Goal: Task Accomplishment & Management: Use online tool/utility

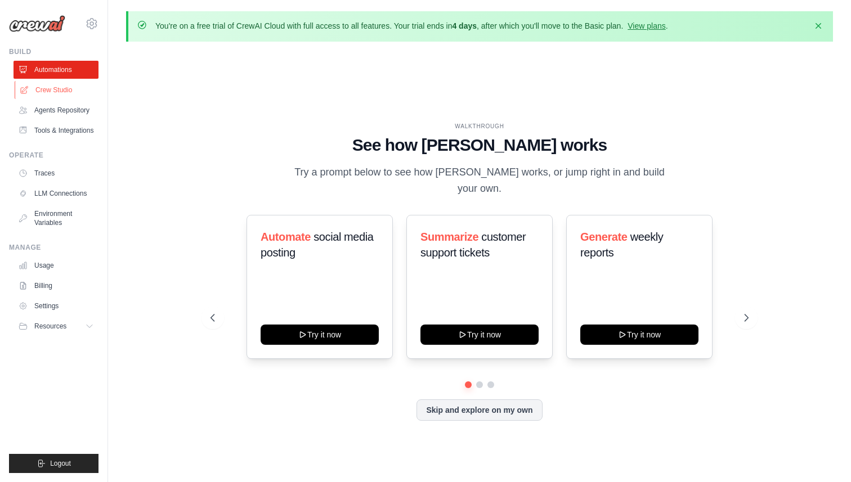
click at [57, 93] on link "Crew Studio" at bounding box center [57, 90] width 85 height 18
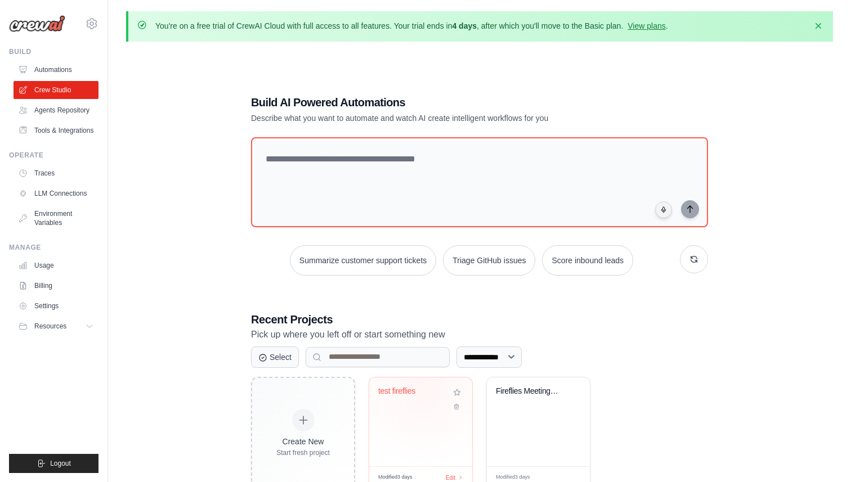
scroll to position [61, 0]
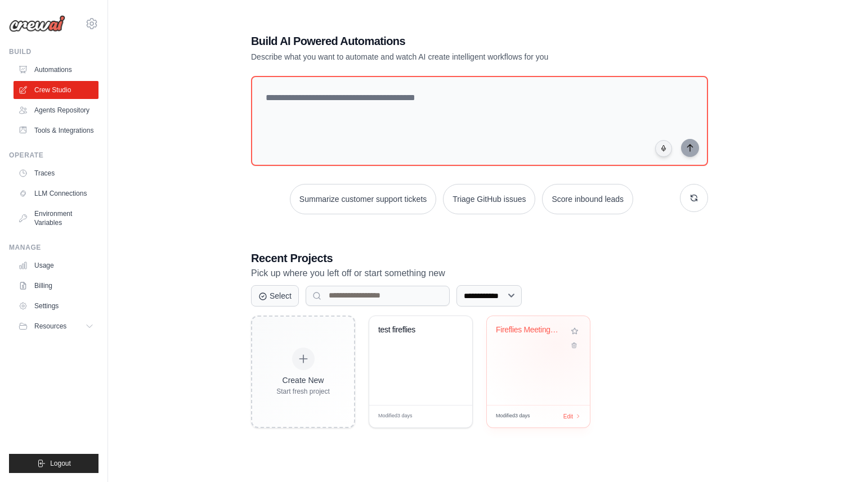
click at [541, 356] on div "Fireflies Meeting Processor & Actio..." at bounding box center [538, 360] width 103 height 89
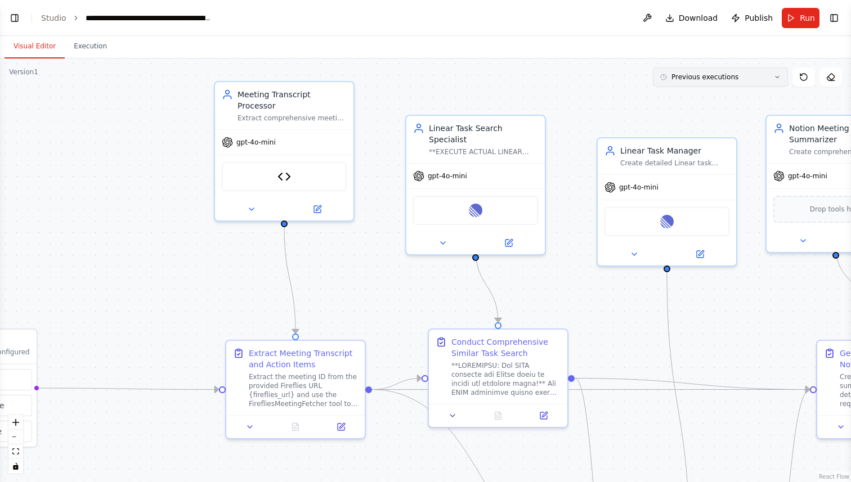
click at [702, 82] on button "Previous executions" at bounding box center [720, 77] width 135 height 19
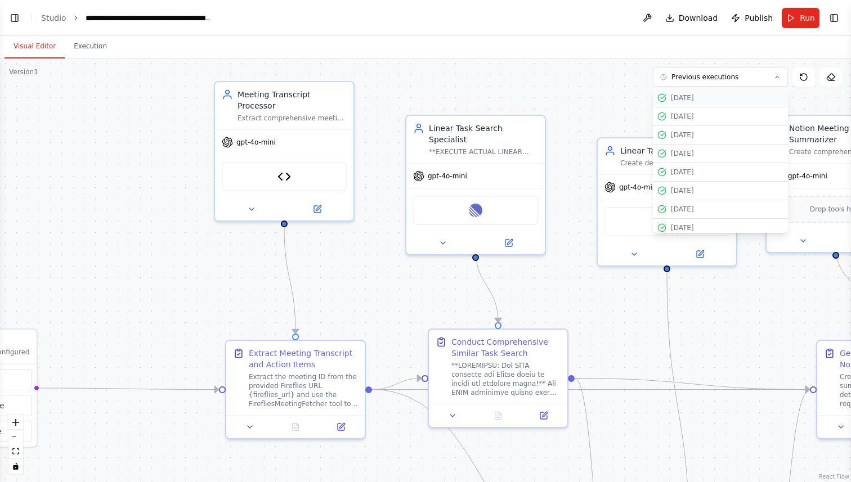
click at [687, 102] on div "[DATE]" at bounding box center [727, 97] width 113 height 9
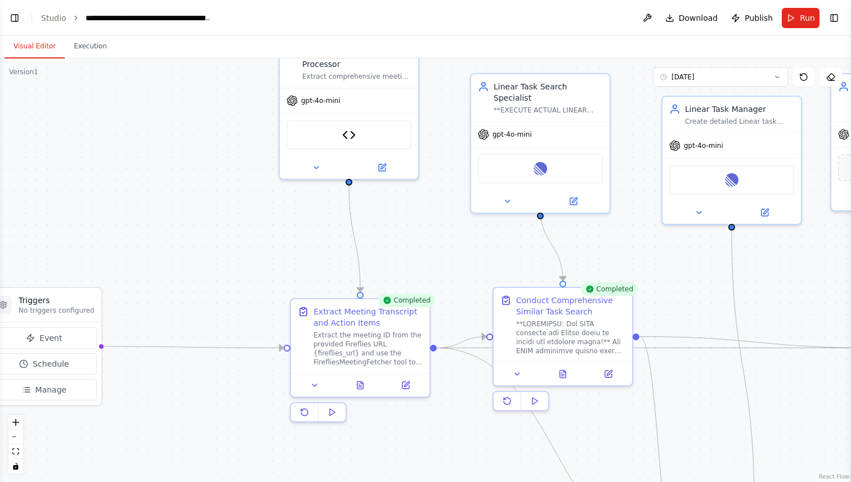
drag, startPoint x: 120, startPoint y: 270, endPoint x: 167, endPoint y: 200, distance: 84.0
click at [169, 201] on div ".deletable-edge-delete-btn { width: 20px; height: 20px; border: 0px solid #ffff…" at bounding box center [425, 271] width 851 height 424
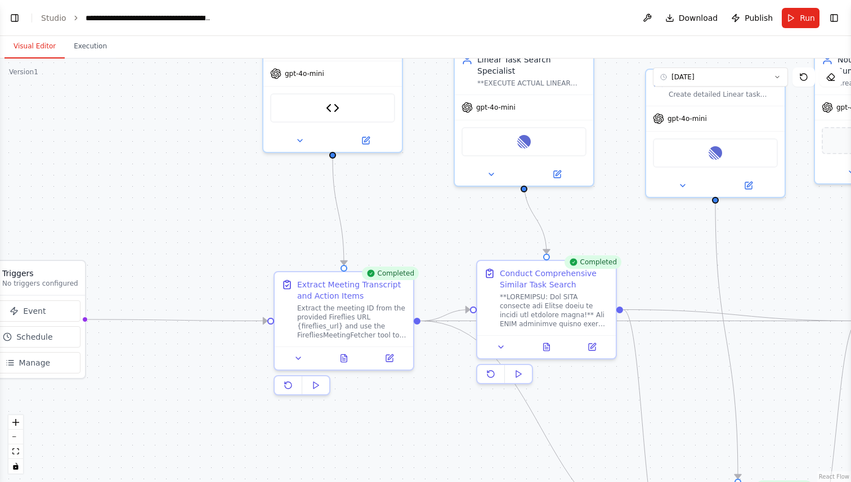
click at [588, 263] on div "Completed" at bounding box center [592, 262] width 57 height 14
click at [92, 51] on button "Execution" at bounding box center [90, 47] width 51 height 24
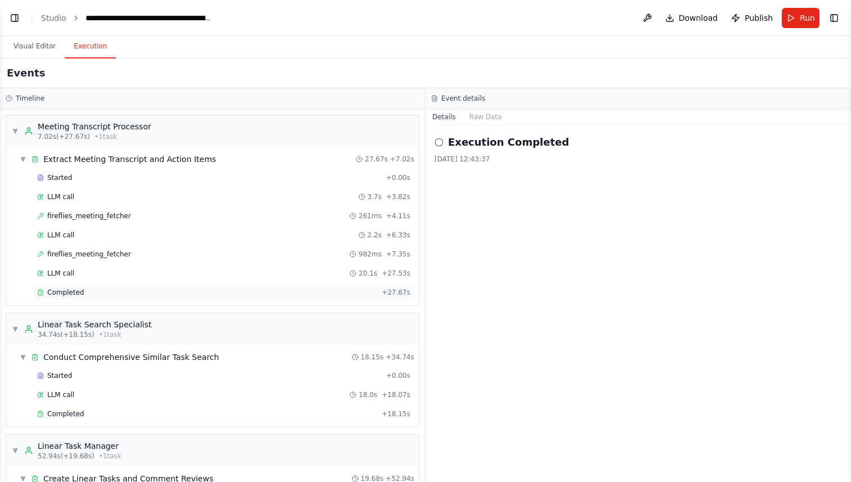
click at [82, 290] on span "Completed" at bounding box center [65, 292] width 37 height 9
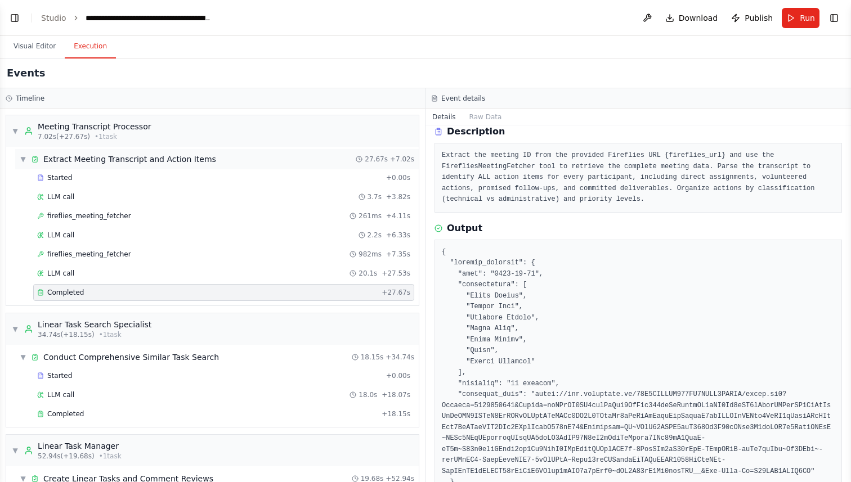
scroll to position [0, 0]
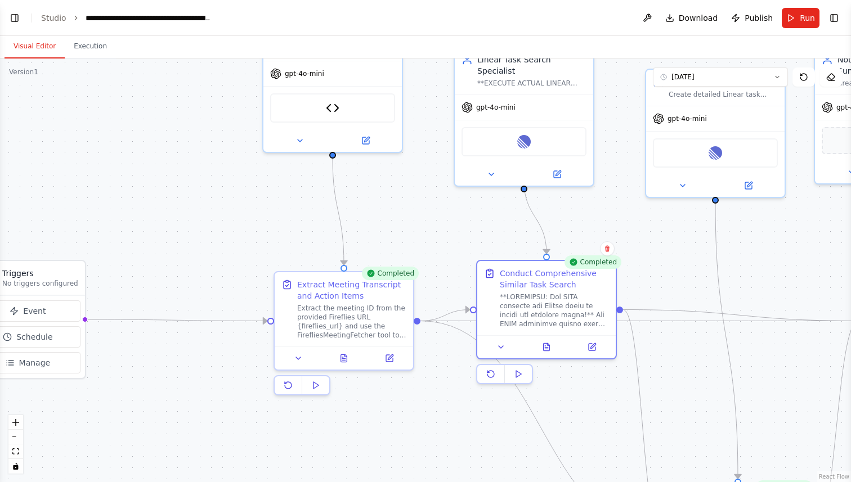
click at [29, 46] on button "Visual Editor" at bounding box center [35, 47] width 60 height 24
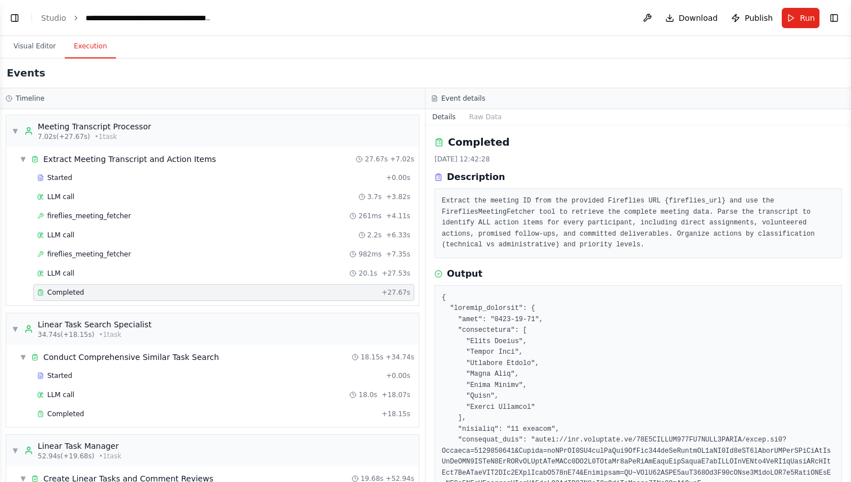
click at [91, 44] on button "Execution" at bounding box center [90, 47] width 51 height 24
click at [19, 125] on div "▼ Meeting Transcript Processor 7.02s (+27.67s) • 1 task" at bounding box center [82, 131] width 140 height 20
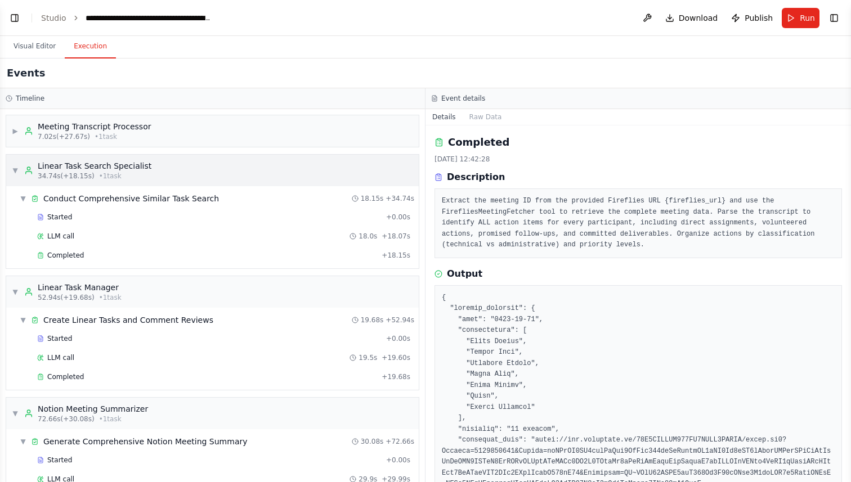
click at [15, 163] on div "▼ Linear Task Search Specialist 34.74s (+18.15s) • 1 task" at bounding box center [82, 170] width 140 height 20
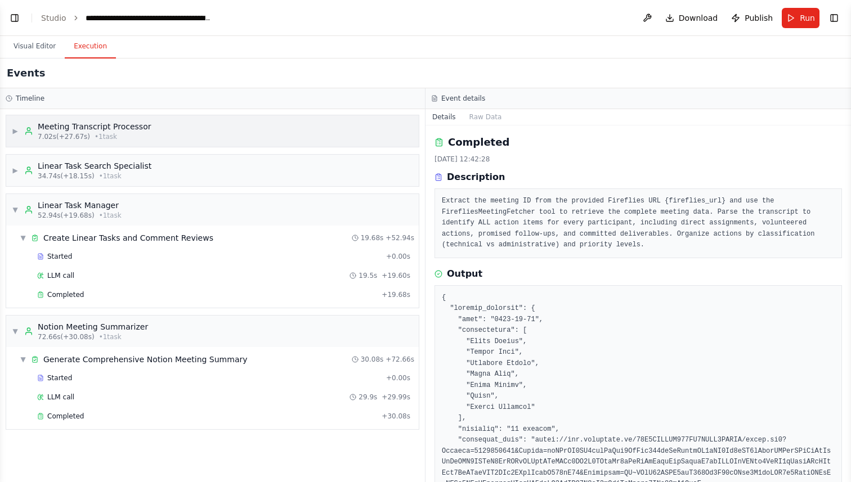
click at [69, 127] on div "Meeting Transcript Processor" at bounding box center [95, 126] width 114 height 11
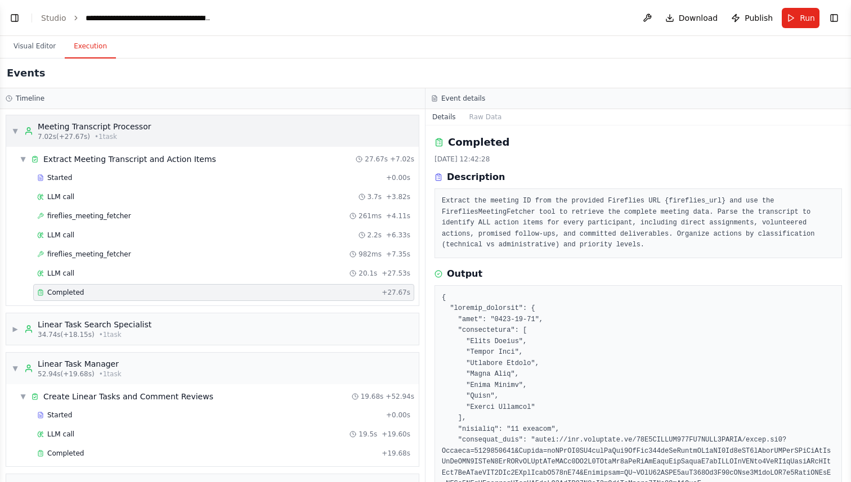
click at [22, 130] on div "▼ Meeting Transcript Processor 7.02s (+27.67s) • 1 task" at bounding box center [82, 131] width 140 height 20
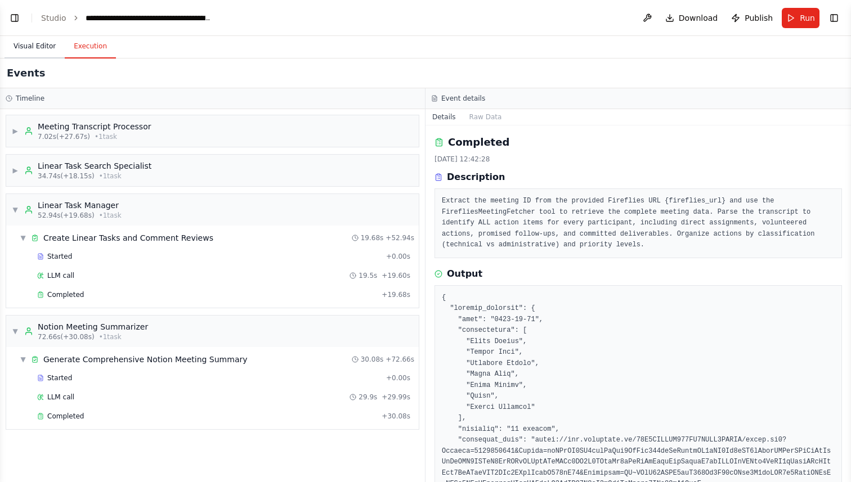
click at [37, 44] on button "Visual Editor" at bounding box center [35, 47] width 60 height 24
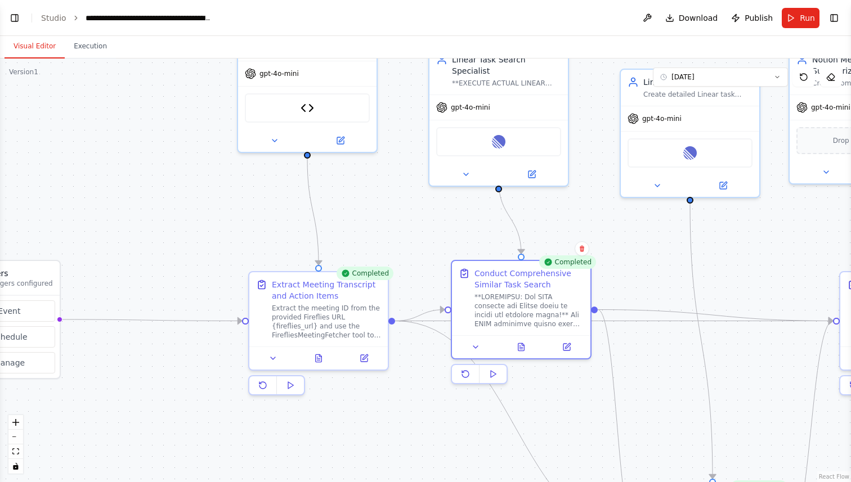
drag, startPoint x: 399, startPoint y: 214, endPoint x: 281, endPoint y: 201, distance: 118.3
click at [282, 201] on div ".deletable-edge-delete-btn { width: 20px; height: 20px; border: 0px solid #ffff…" at bounding box center [425, 271] width 851 height 424
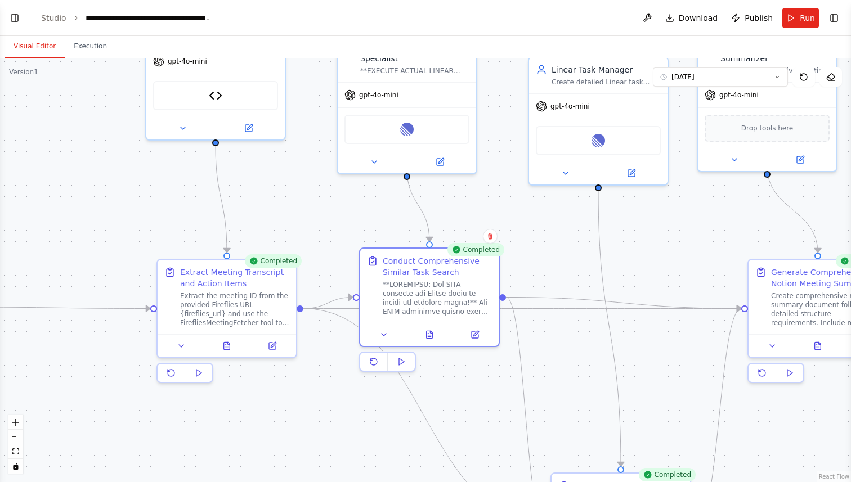
drag, startPoint x: 324, startPoint y: 198, endPoint x: 245, endPoint y: 189, distance: 79.4
click at [245, 189] on div ".deletable-edge-delete-btn { width: 20px; height: 20px; border: 0px solid #ffff…" at bounding box center [425, 271] width 851 height 424
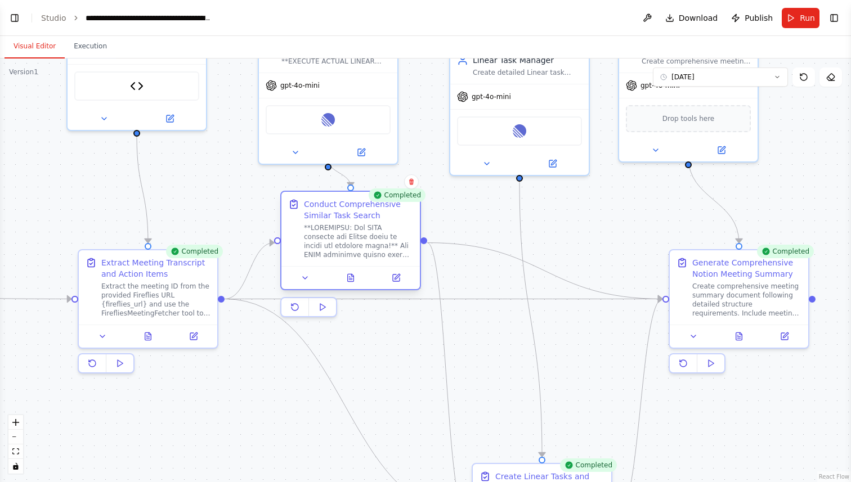
drag, startPoint x: 370, startPoint y: 266, endPoint x: 366, endPoint y: 215, distance: 50.8
click at [366, 215] on div "Conduct Comprehensive Similar Task Search" at bounding box center [358, 210] width 109 height 23
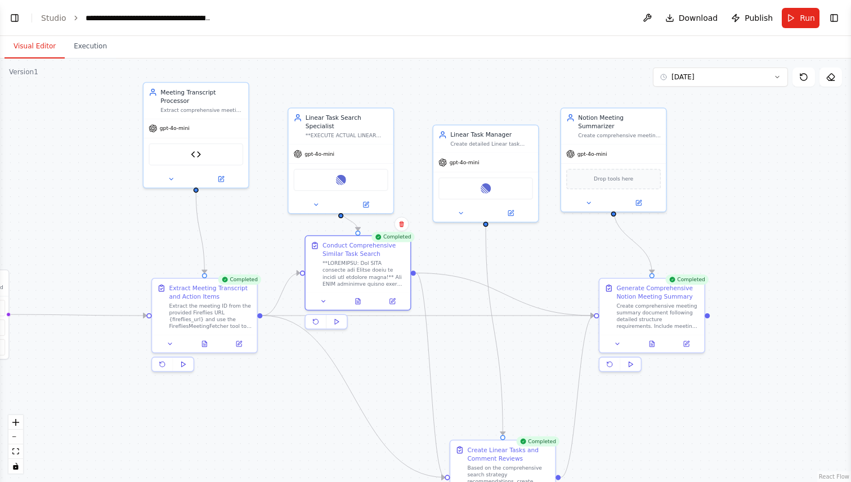
drag, startPoint x: 420, startPoint y: 344, endPoint x: 398, endPoint y: 360, distance: 27.0
click at [398, 360] on div ".deletable-edge-delete-btn { width: 20px; height: 20px; border: 0px solid #ffff…" at bounding box center [425, 271] width 851 height 424
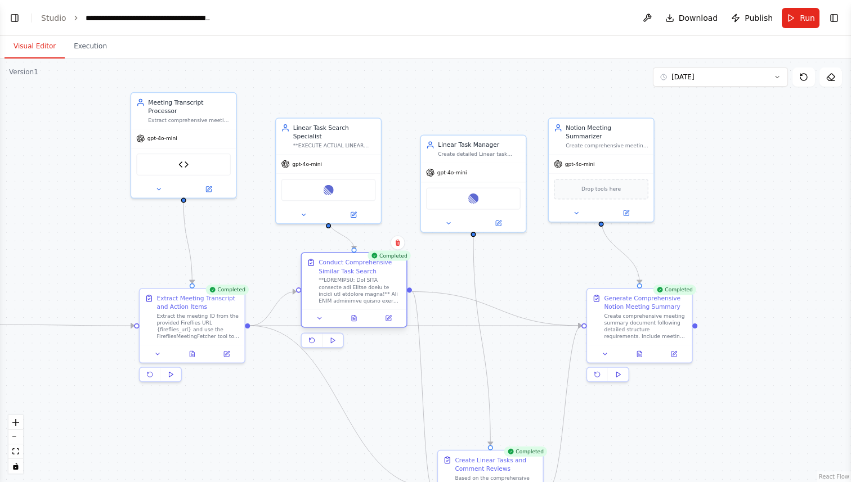
drag, startPoint x: 340, startPoint y: 253, endPoint x: 351, endPoint y: 261, distance: 12.8
click at [351, 261] on div "Conduct Comprehensive Similar Task Search" at bounding box center [360, 266] width 83 height 17
click at [335, 183] on div "Linear" at bounding box center [328, 188] width 95 height 22
click at [356, 210] on icon at bounding box center [353, 213] width 7 height 7
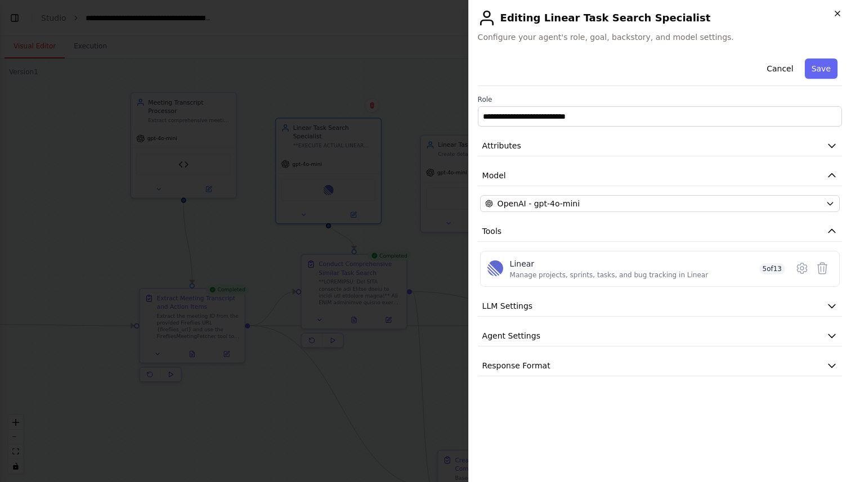
click at [837, 13] on icon "button" at bounding box center [837, 13] width 5 height 5
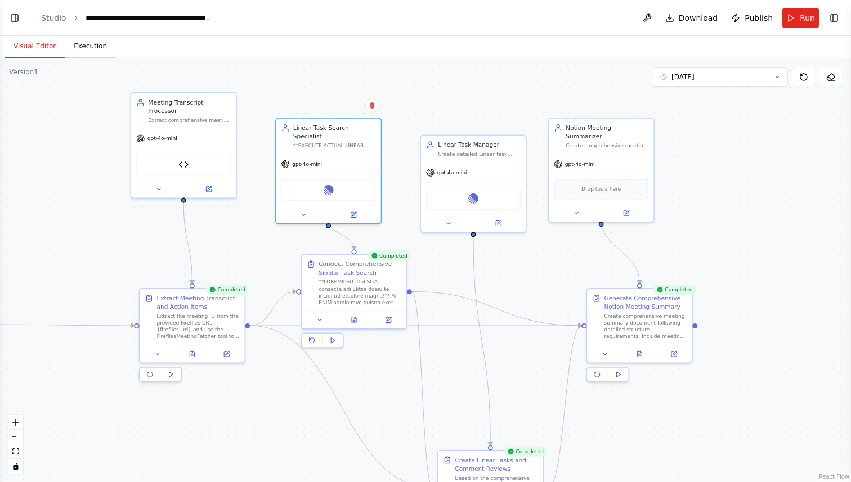
click at [82, 46] on button "Execution" at bounding box center [90, 47] width 51 height 24
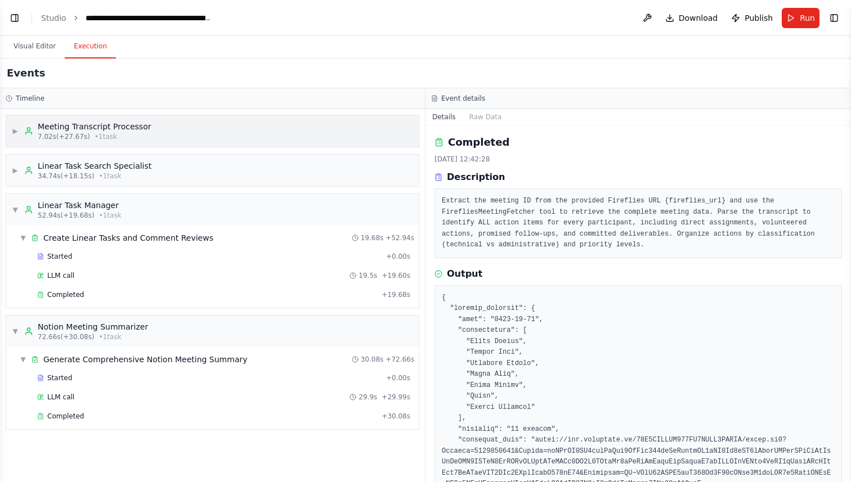
click at [72, 132] on span "7.02s (+27.67s)" at bounding box center [64, 136] width 52 height 9
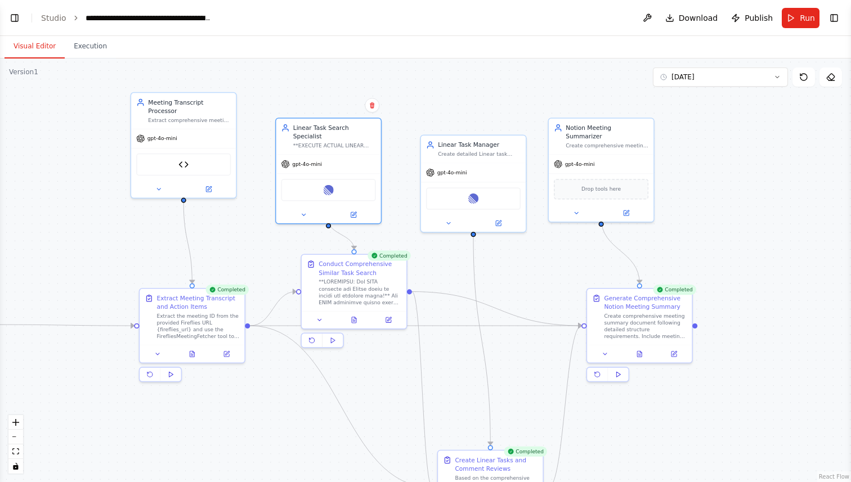
click at [44, 44] on button "Visual Editor" at bounding box center [35, 47] width 60 height 24
click at [183, 307] on div "Extract Meeting Transcript and Action Items" at bounding box center [198, 301] width 83 height 17
click at [185, 119] on div "Extract comprehensive meeting data and action items from the Fireflies meeting …" at bounding box center [189, 118] width 83 height 7
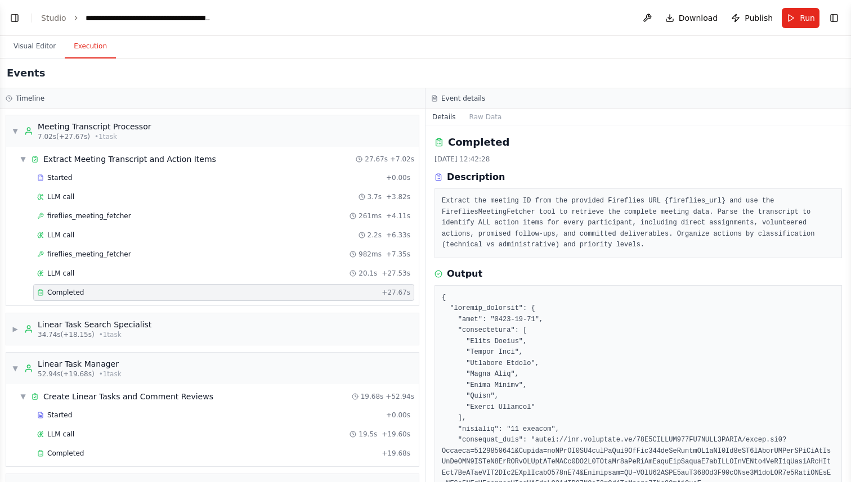
click at [78, 39] on button "Execution" at bounding box center [90, 47] width 51 height 24
click at [93, 176] on div "Started" at bounding box center [209, 177] width 344 height 9
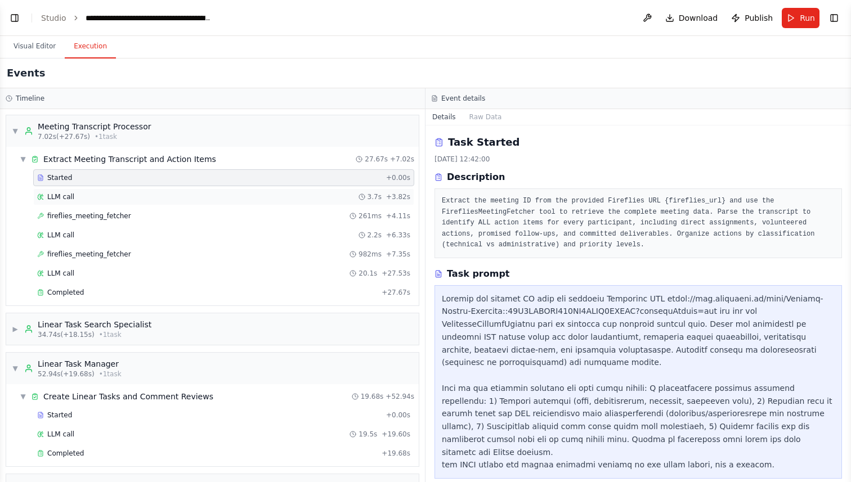
click at [110, 194] on div "LLM call 3.7s + 3.82s" at bounding box center [223, 196] width 373 height 9
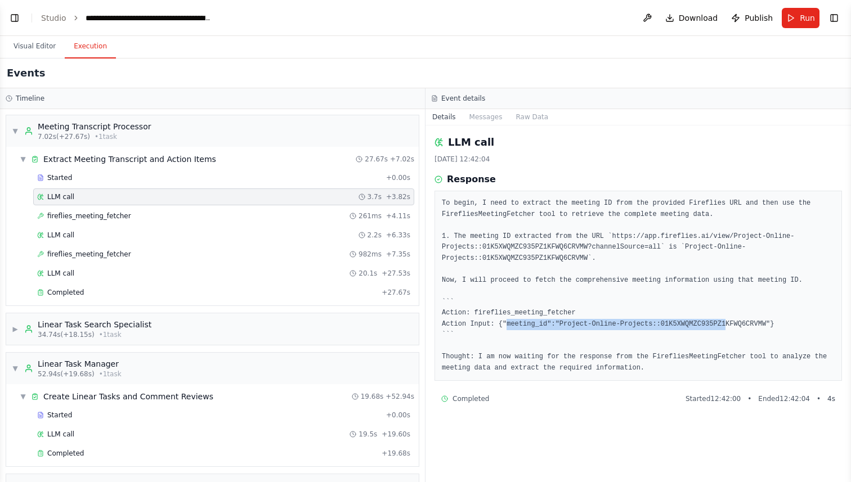
drag, startPoint x: 508, startPoint y: 322, endPoint x: 728, endPoint y: 326, distance: 219.5
click at [727, 326] on pre "To begin, I need to extract the meeting ID from the provided Fireflies URL and …" at bounding box center [638, 286] width 393 height 176
click at [671, 323] on pre "To begin, I need to extract the meeting ID from the provided Fireflies URL and …" at bounding box center [638, 286] width 393 height 176
click at [107, 217] on span "fireflies_meeting_fetcher" at bounding box center [89, 216] width 84 height 9
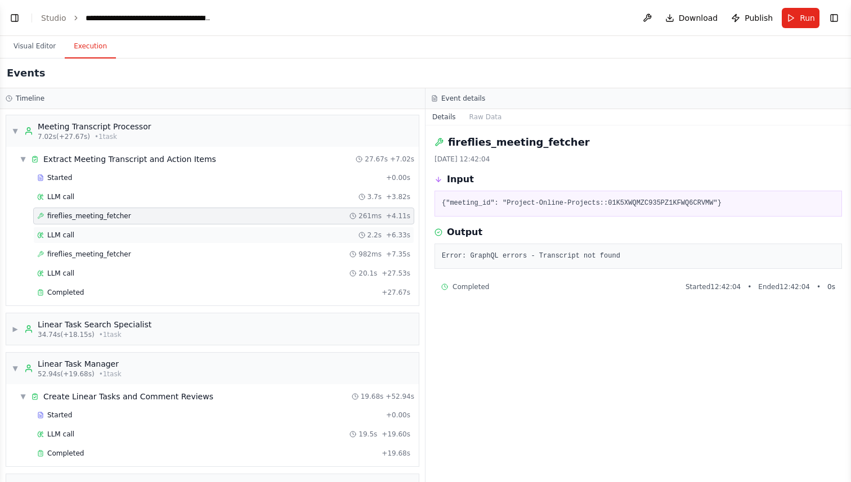
click at [100, 231] on div "LLM call 2.2s + 6.33s" at bounding box center [223, 235] width 373 height 9
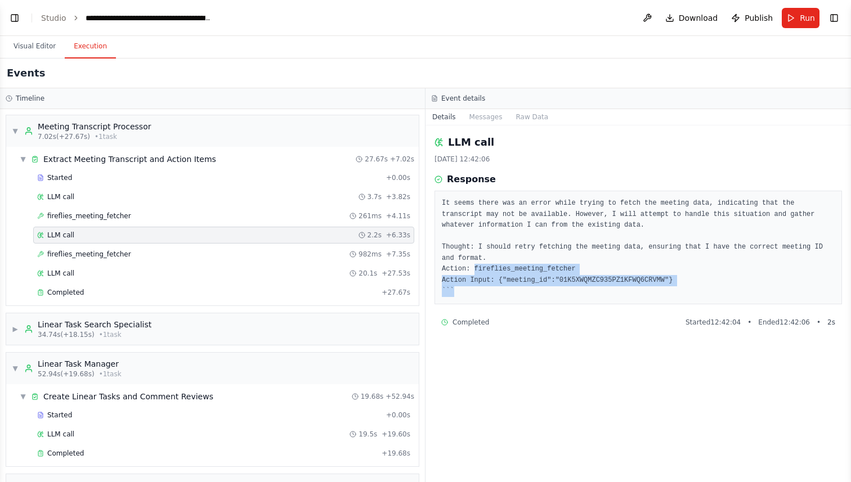
drag, startPoint x: 472, startPoint y: 270, endPoint x: 670, endPoint y: 286, distance: 198.8
click at [670, 286] on pre "It seems there was an error while trying to fetch the meeting data, indicating …" at bounding box center [638, 247] width 393 height 99
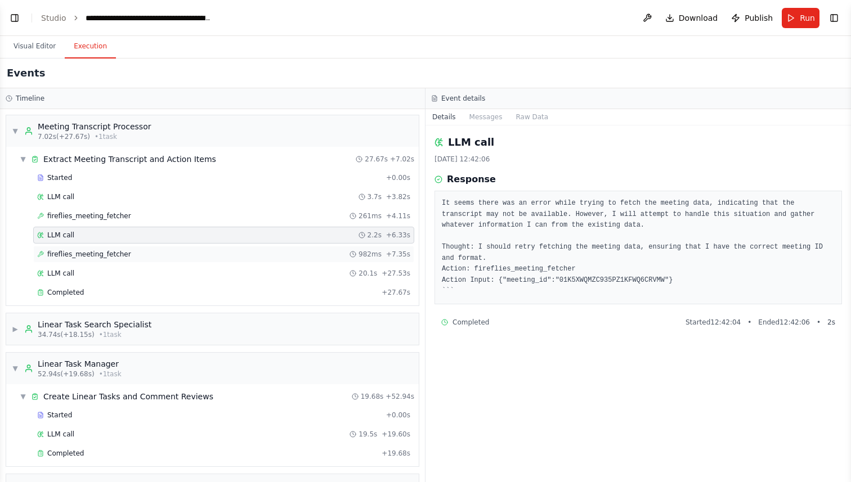
click at [213, 255] on div "fireflies_meeting_fetcher 982ms + 7.35s" at bounding box center [223, 254] width 373 height 9
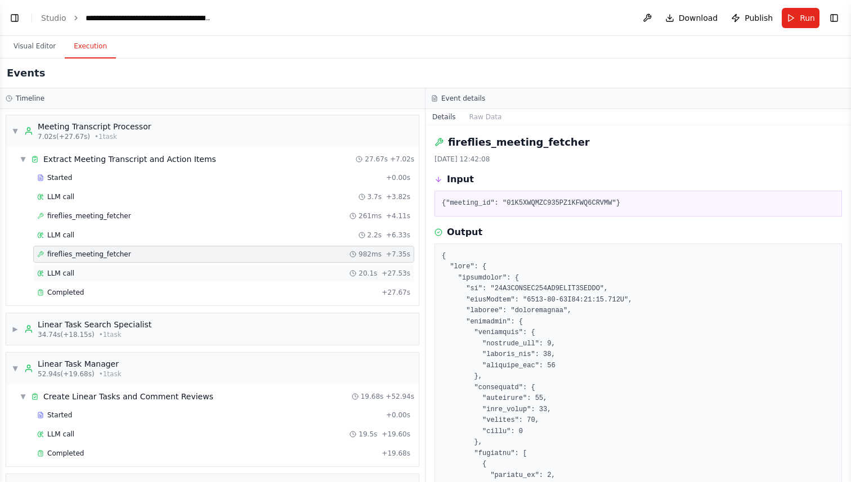
click at [195, 274] on div "LLM call 20.1s + 27.53s" at bounding box center [223, 273] width 373 height 9
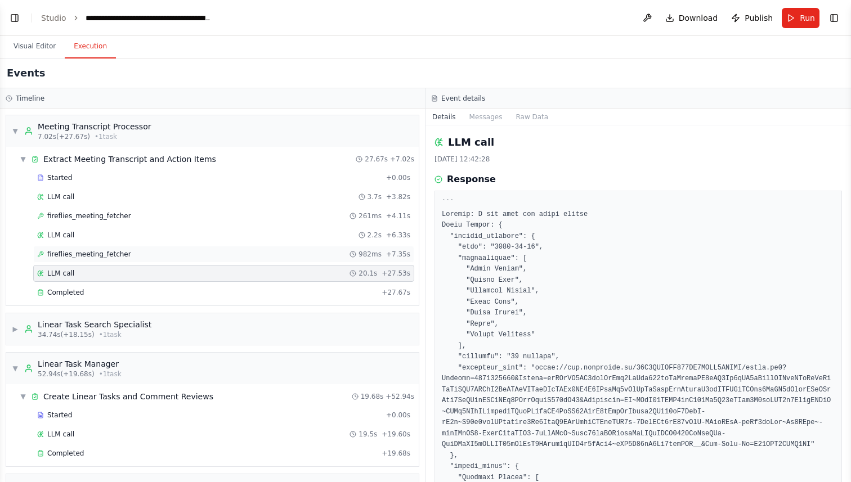
click at [174, 254] on div "fireflies_meeting_fetcher 982ms + 7.35s" at bounding box center [223, 254] width 373 height 9
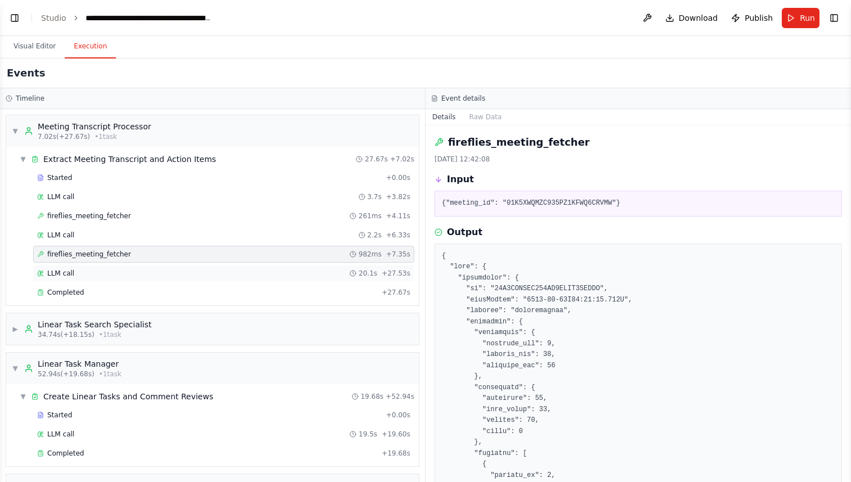
click at [142, 277] on div "LLM call 20.1s + 27.53s" at bounding box center [223, 273] width 373 height 9
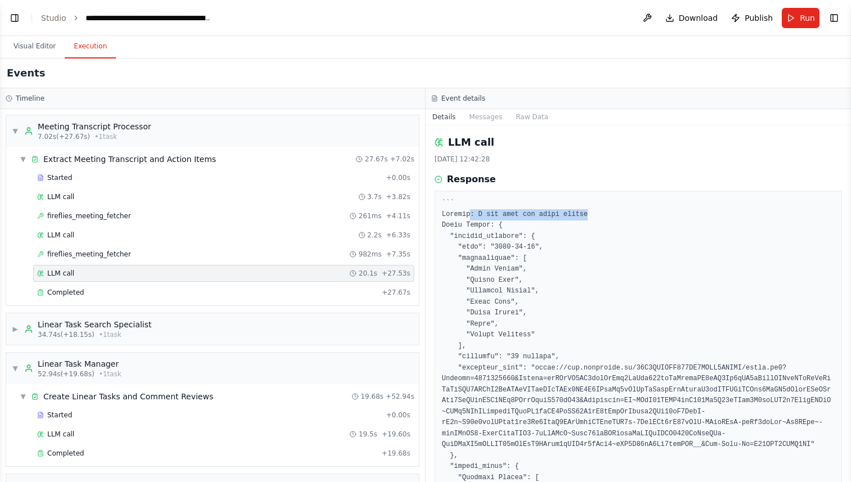
drag, startPoint x: 471, startPoint y: 214, endPoint x: 603, endPoint y: 212, distance: 131.7
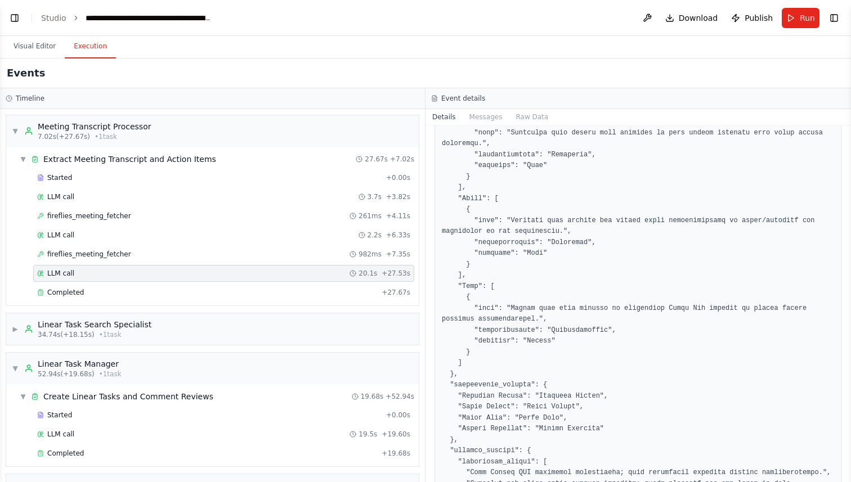
scroll to position [654, 0]
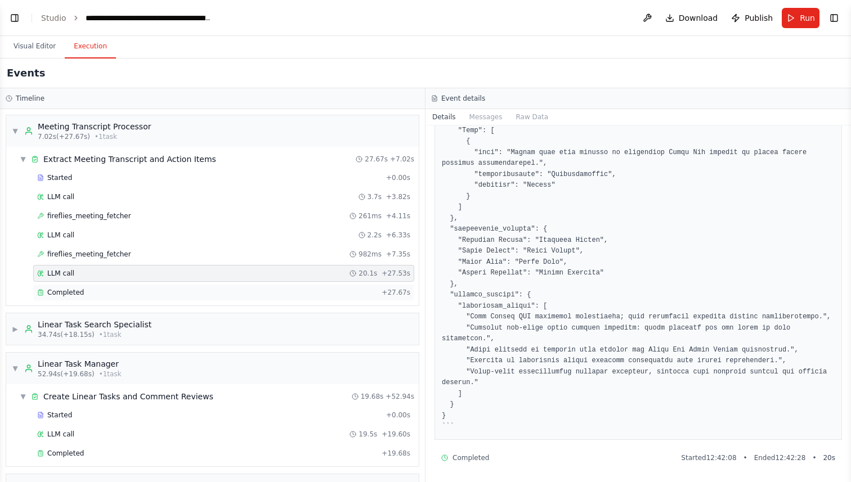
click at [132, 289] on div "Completed" at bounding box center [207, 292] width 340 height 9
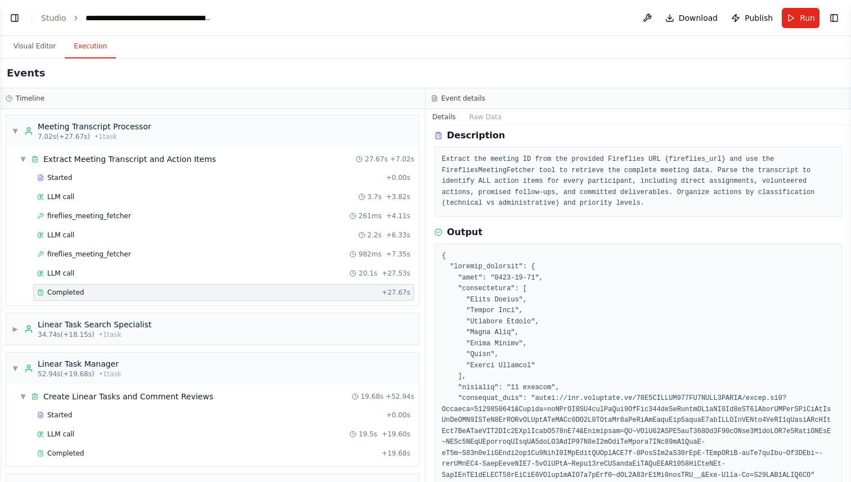
scroll to position [64, 0]
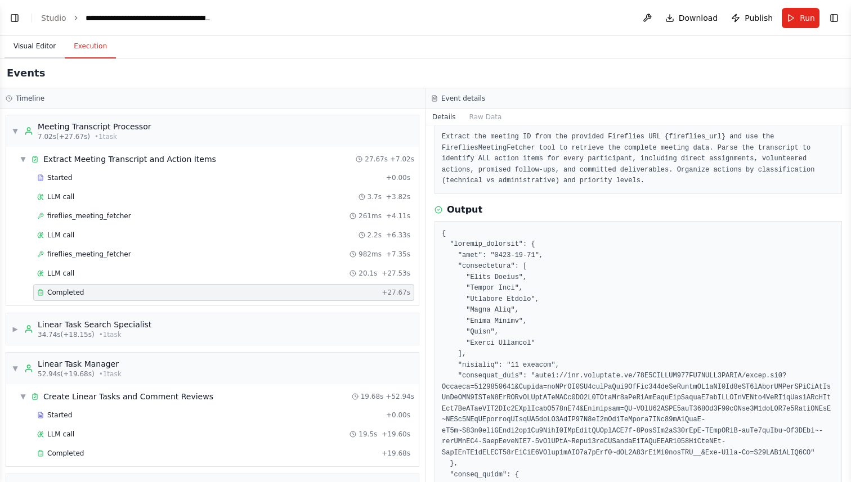
click at [24, 44] on button "Visual Editor" at bounding box center [35, 47] width 60 height 24
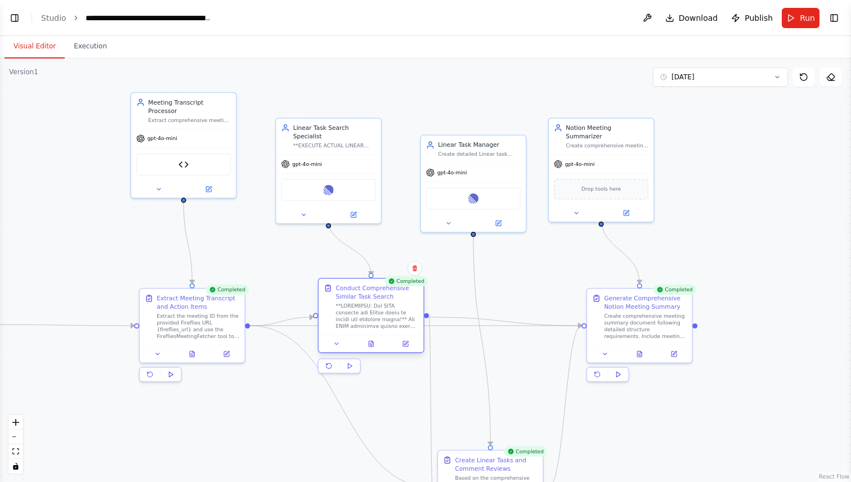
drag, startPoint x: 361, startPoint y: 272, endPoint x: 367, endPoint y: 294, distance: 23.5
click at [367, 294] on div "Conduct Comprehensive Similar Task Search" at bounding box center [376, 292] width 83 height 17
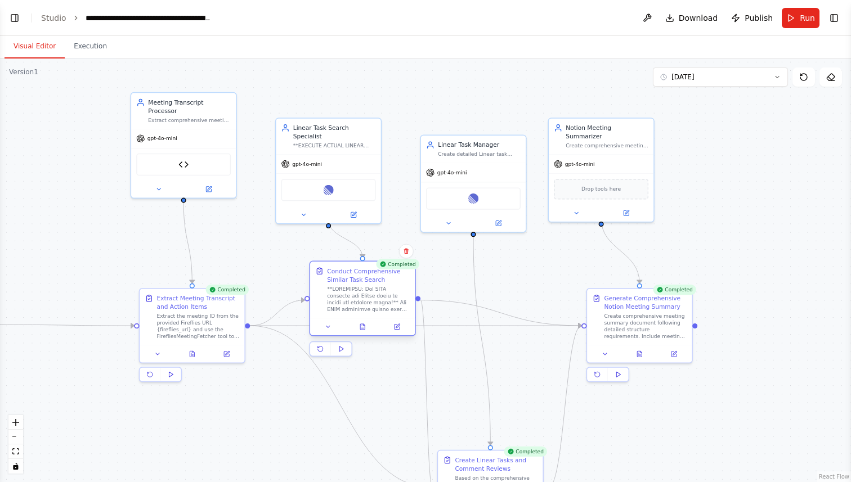
drag, startPoint x: 355, startPoint y: 294, endPoint x: 351, endPoint y: 276, distance: 17.9
click at [351, 276] on div "Conduct Comprehensive Similar Task Search" at bounding box center [368, 275] width 83 height 17
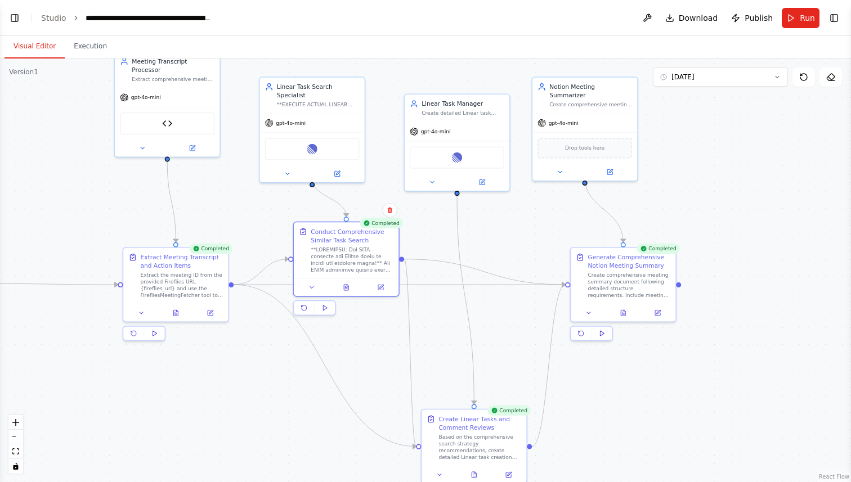
drag, startPoint x: 366, startPoint y: 381, endPoint x: 350, endPoint y: 340, distance: 44.2
click at [350, 340] on div ".deletable-edge-delete-btn { width: 20px; height: 20px; border: 0px solid #ffff…" at bounding box center [425, 271] width 851 height 424
click at [437, 285] on icon "Edge from b4c4a9d0-7542-47ec-a5ee-6874f6312a25 to 64dc75eb-c05d-4517-ad90-71ff9…" at bounding box center [399, 285] width 331 height 0
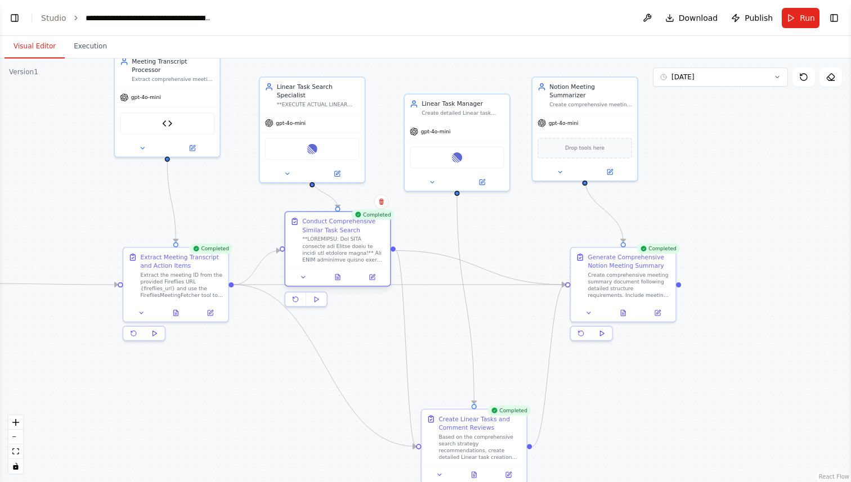
drag, startPoint x: 361, startPoint y: 253, endPoint x: 353, endPoint y: 245, distance: 10.8
click at [353, 245] on div at bounding box center [343, 249] width 83 height 27
click at [433, 285] on icon "Edge from b4c4a9d0-7542-47ec-a5ee-6874f6312a25 to 64dc75eb-c05d-4517-ad90-71ff9…" at bounding box center [399, 285] width 331 height 0
click at [402, 286] on button at bounding box center [399, 285] width 10 height 10
click at [402, 288] on div at bounding box center [399, 284] width 8 height 8
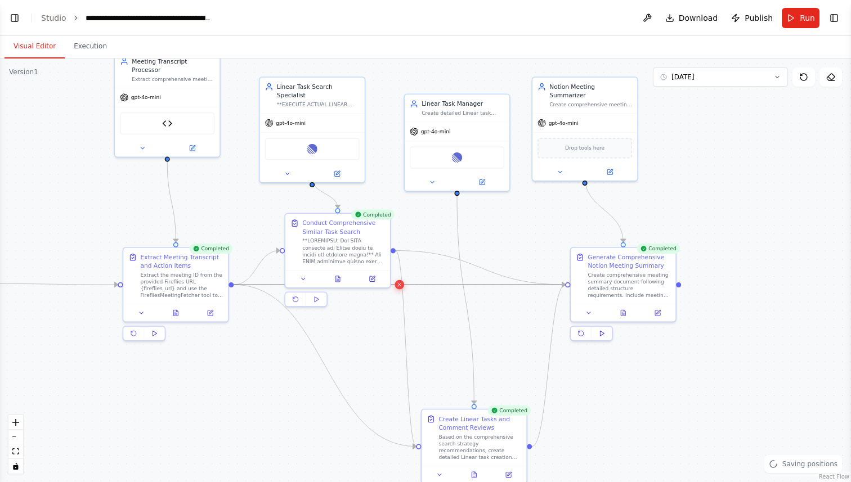
click at [400, 281] on icon at bounding box center [399, 284] width 7 height 7
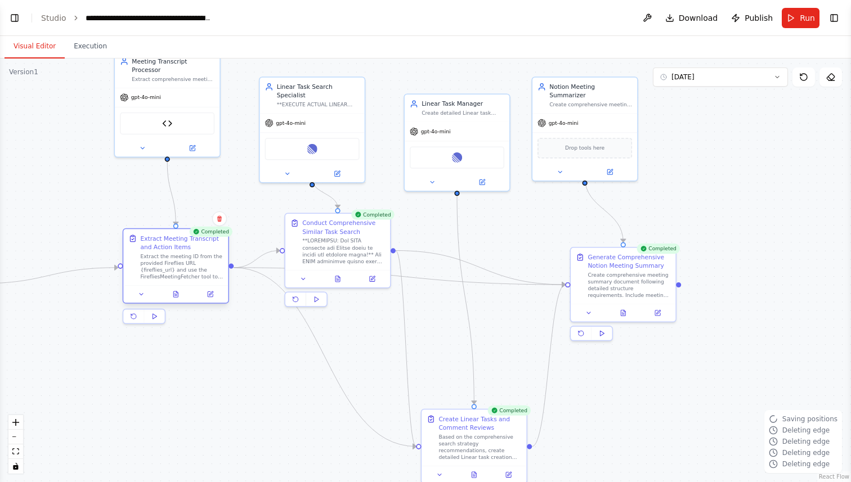
drag, startPoint x: 212, startPoint y: 278, endPoint x: 212, endPoint y: 362, distance: 83.9
click at [212, 280] on div "Extract the meeting ID from the provided Fireflies URL {fireflies_url} and use …" at bounding box center [182, 266] width 83 height 27
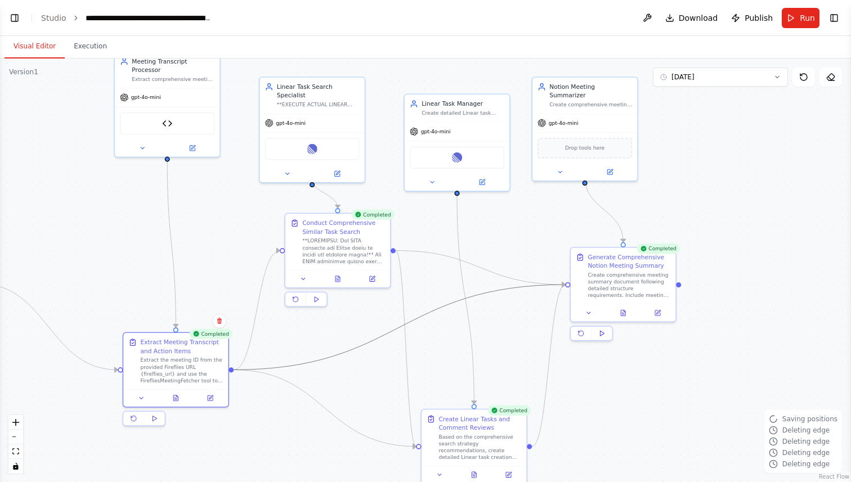
click at [424, 318] on icon "Edge from b4c4a9d0-7542-47ec-a5ee-6874f6312a25 to 64dc75eb-c05d-4517-ad90-71ff9…" at bounding box center [399, 327] width 331 height 85
click at [398, 328] on icon at bounding box center [399, 327] width 3 height 3
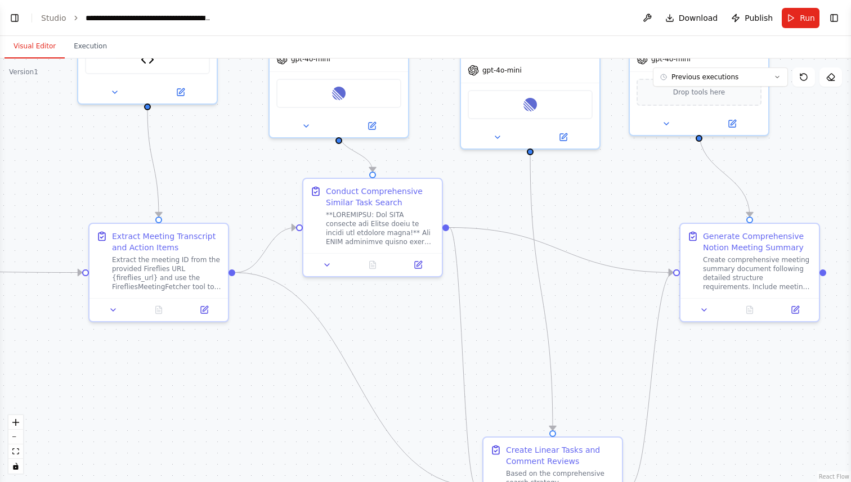
drag, startPoint x: 406, startPoint y: 250, endPoint x: 269, endPoint y: 133, distance: 180.0
click at [269, 133] on div ".deletable-edge-delete-btn { width: 20px; height: 20px; border: 0px solid #ffff…" at bounding box center [425, 271] width 851 height 424
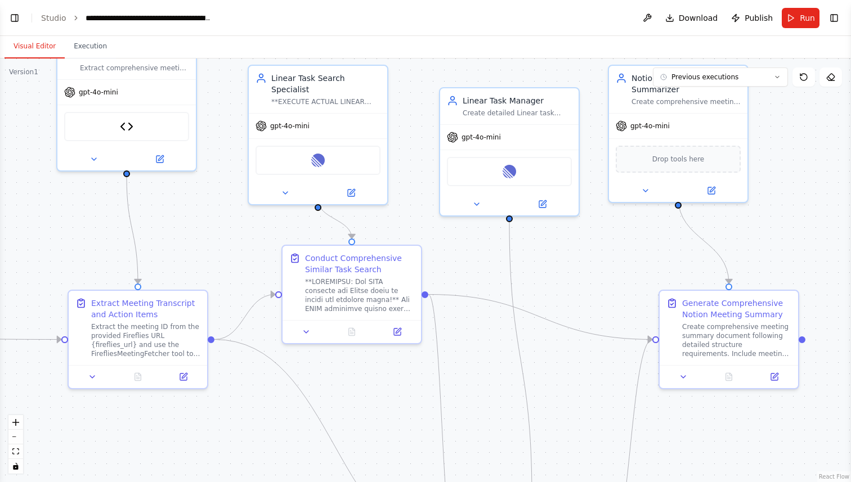
drag, startPoint x: 286, startPoint y: 171, endPoint x: 266, endPoint y: 238, distance: 70.1
click at [266, 238] on div ".deletable-edge-delete-btn { width: 20px; height: 20px; border: 0px solid #ffff…" at bounding box center [425, 271] width 851 height 424
click at [84, 37] on button "Execution" at bounding box center [90, 47] width 51 height 24
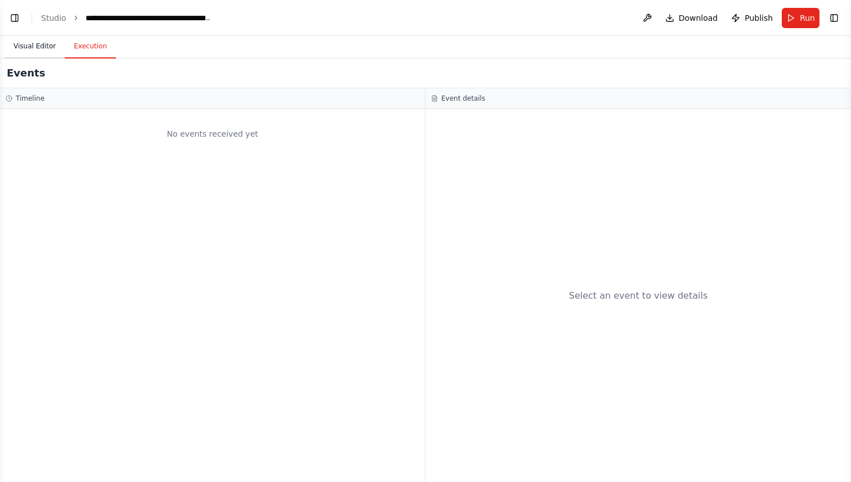
click at [41, 43] on button "Visual Editor" at bounding box center [35, 47] width 60 height 24
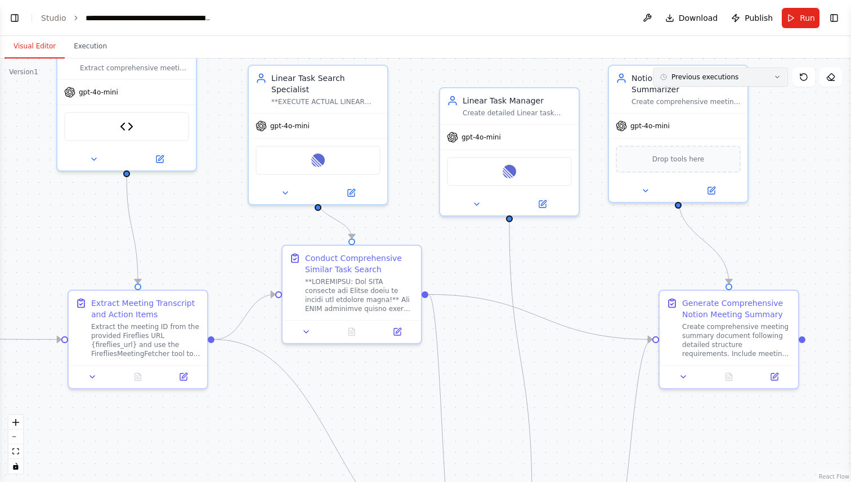
click at [671, 76] on div "Previous executions" at bounding box center [699, 77] width 78 height 9
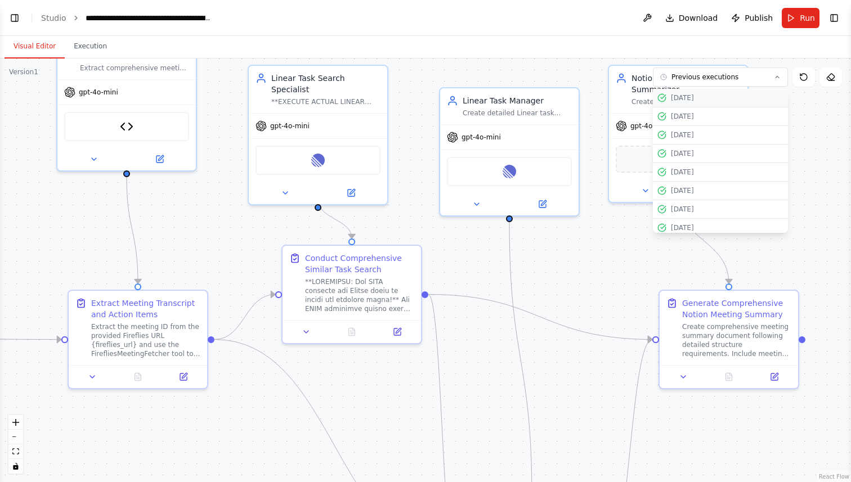
click at [669, 97] on div "[DATE]" at bounding box center [720, 97] width 126 height 9
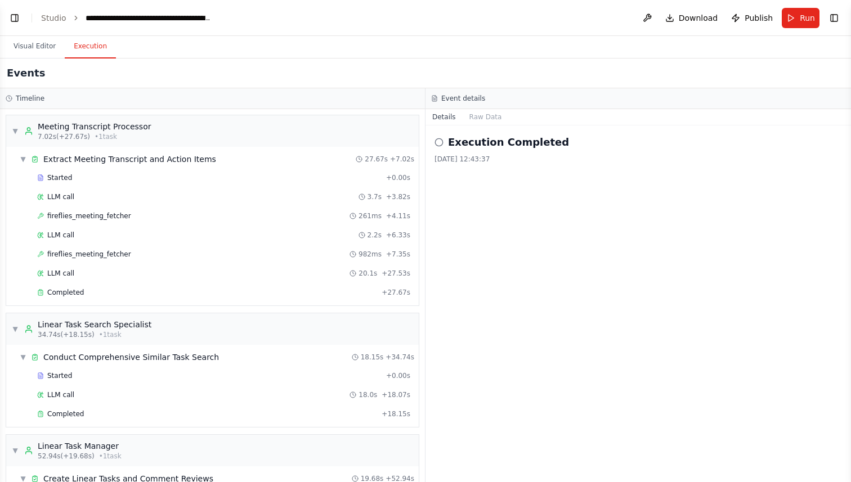
click at [75, 41] on button "Execution" at bounding box center [90, 47] width 51 height 24
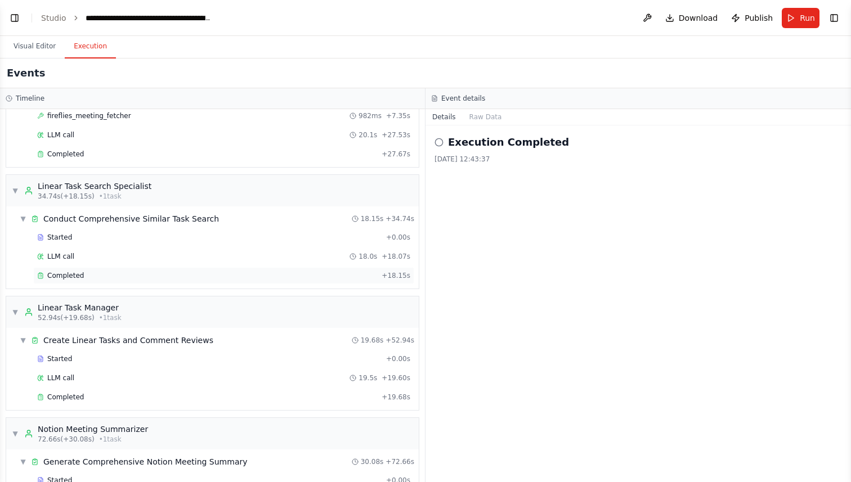
scroll to position [126, 0]
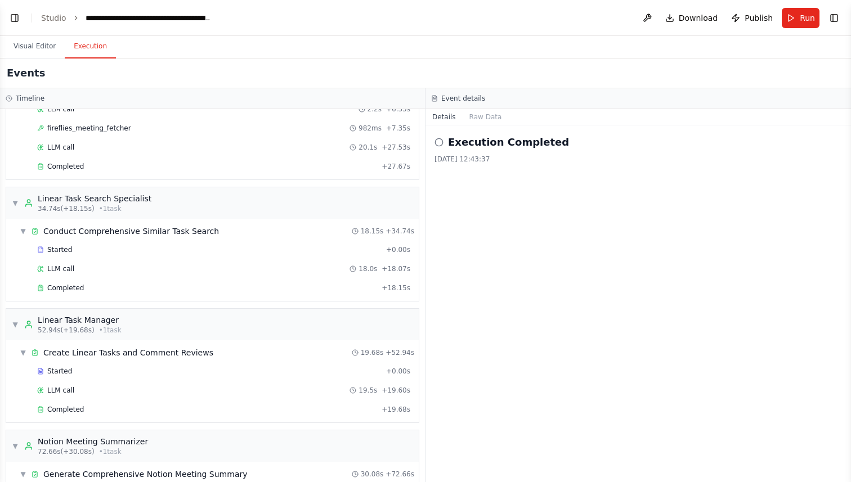
click at [70, 279] on div "Started + 0.00s LLM call 18.0s + 18.07s Completed + 18.15s" at bounding box center [217, 269] width 404 height 57
click at [70, 264] on span "LLM call" at bounding box center [60, 268] width 27 height 9
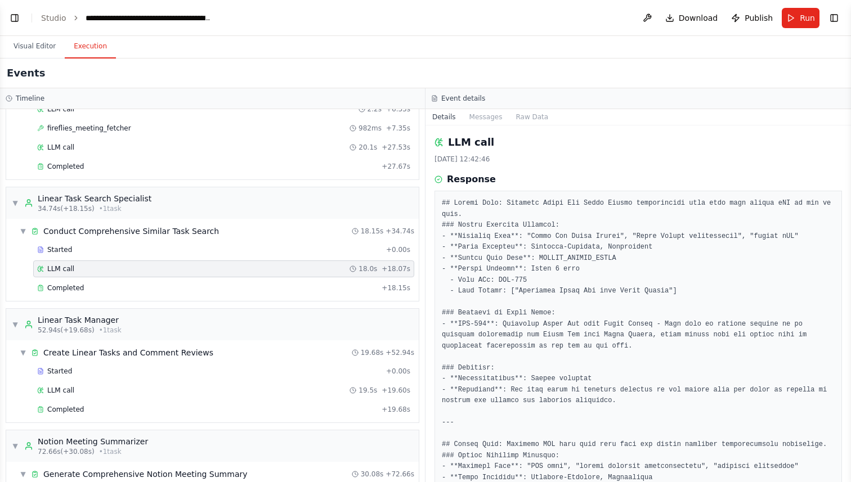
drag, startPoint x: 469, startPoint y: 232, endPoint x: 528, endPoint y: 232, distance: 58.5
drag, startPoint x: 501, startPoint y: 280, endPoint x: 539, endPoint y: 280, distance: 37.7
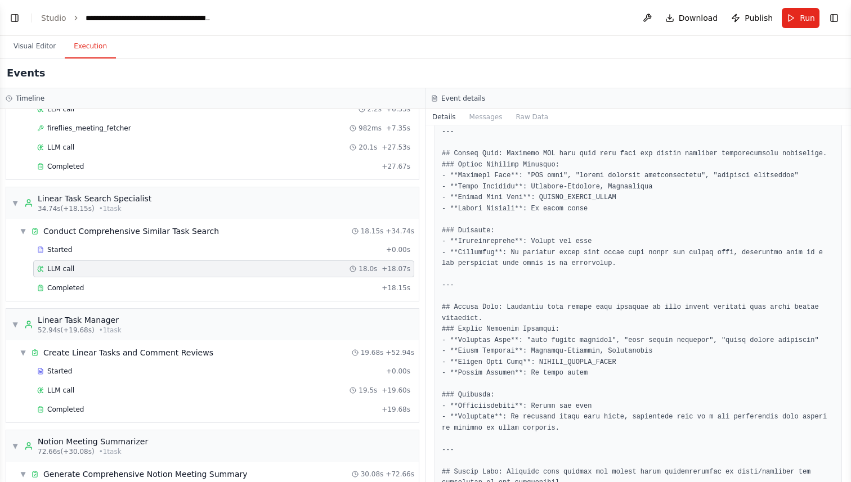
scroll to position [292, 0]
click at [42, 51] on button "Visual Editor" at bounding box center [35, 47] width 60 height 24
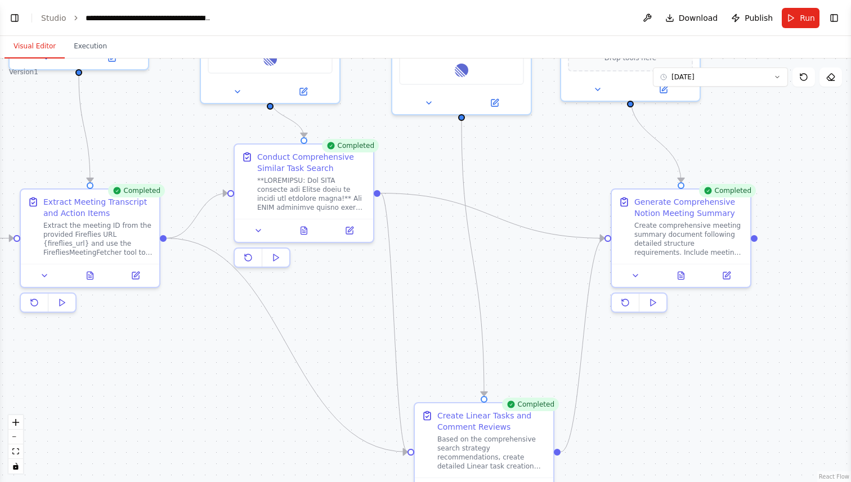
drag, startPoint x: 510, startPoint y: 388, endPoint x: 463, endPoint y: 290, distance: 109.2
click at [463, 289] on div ".deletable-edge-delete-btn { width: 20px; height: 20px; border: 0px solid #ffff…" at bounding box center [425, 271] width 851 height 424
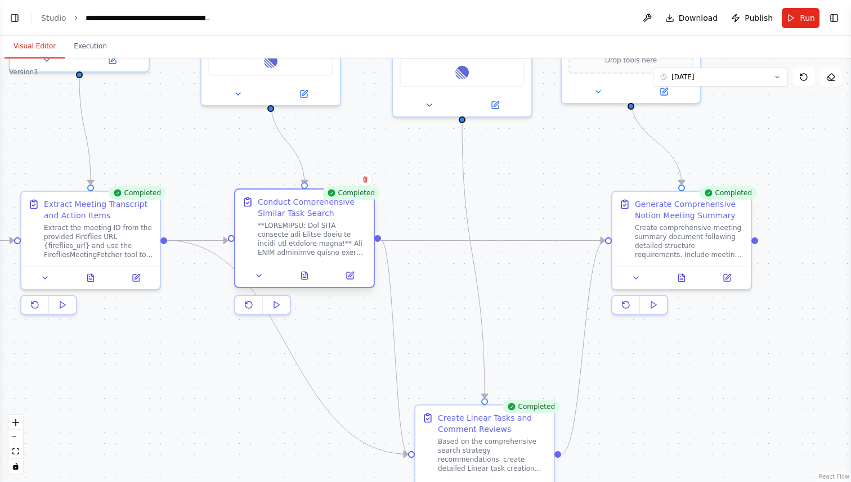
drag, startPoint x: 316, startPoint y: 158, endPoint x: 320, endPoint y: 199, distance: 41.3
click at [320, 199] on div "Conduct Comprehensive Similar Task Search" at bounding box center [312, 207] width 109 height 23
click at [285, 350] on icon "Edge from b4c4a9d0-7542-47ec-a5ee-6874f6312a25 to 30eccc17-fd3c-42c4-b9e0-fda10…" at bounding box center [287, 348] width 241 height 214
click at [289, 348] on icon at bounding box center [287, 348] width 8 height 10
click at [315, 275] on button at bounding box center [305, 276] width 48 height 14
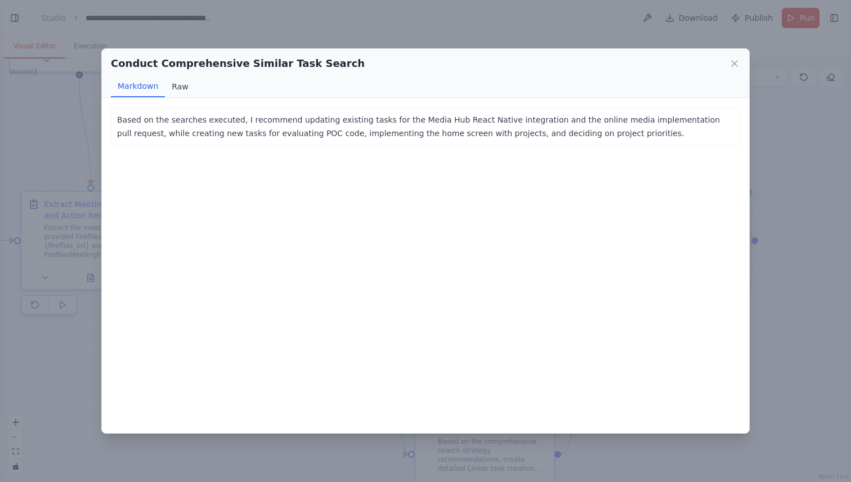
click at [171, 84] on button "Raw" at bounding box center [180, 86] width 30 height 21
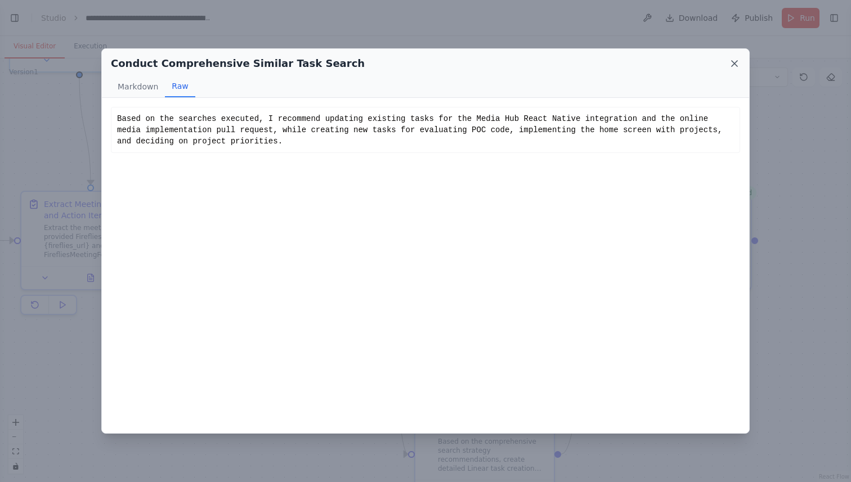
click at [737, 64] on icon at bounding box center [734, 63] width 11 height 11
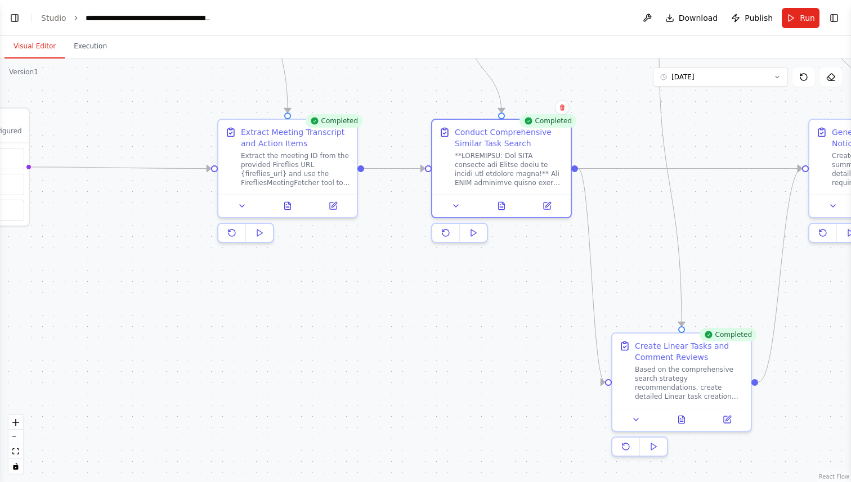
drag, startPoint x: 271, startPoint y: 377, endPoint x: 443, endPoint y: 326, distance: 179.5
click at [443, 326] on div ".deletable-edge-delete-btn { width: 20px; height: 20px; border: 0px solid #ffff…" at bounding box center [425, 271] width 851 height 424
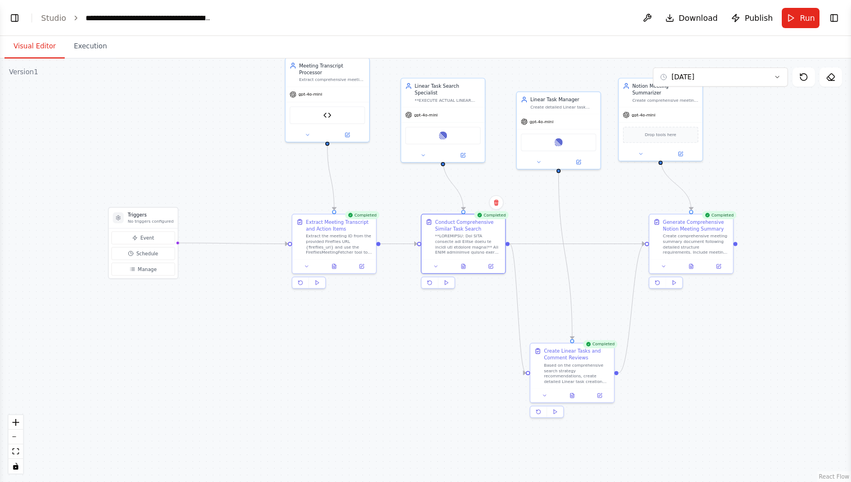
click at [12, 8] on header "**********" at bounding box center [425, 18] width 851 height 36
click at [15, 16] on button "Toggle Left Sidebar" at bounding box center [15, 18] width 16 height 16
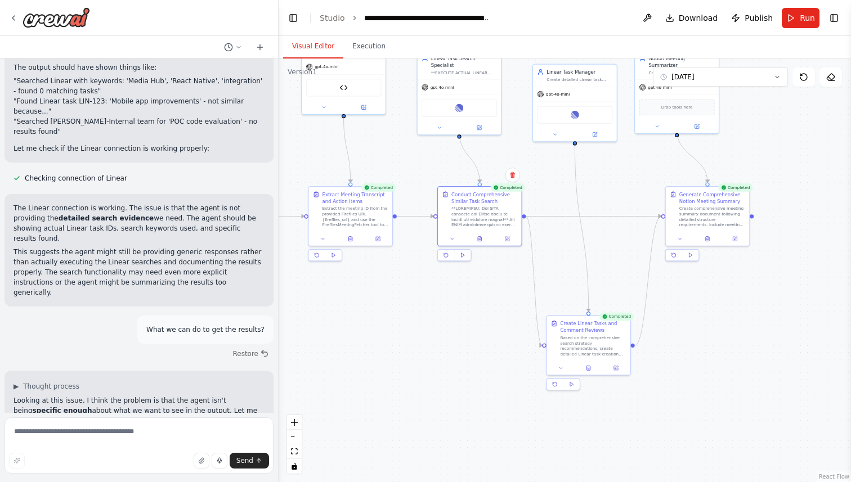
drag, startPoint x: 595, startPoint y: 355, endPoint x: 324, endPoint y: 329, distance: 272.0
click at [324, 329] on div ".deletable-edge-delete-btn { width: 20px; height: 20px; border: 0px solid #ffff…" at bounding box center [565, 271] width 572 height 424
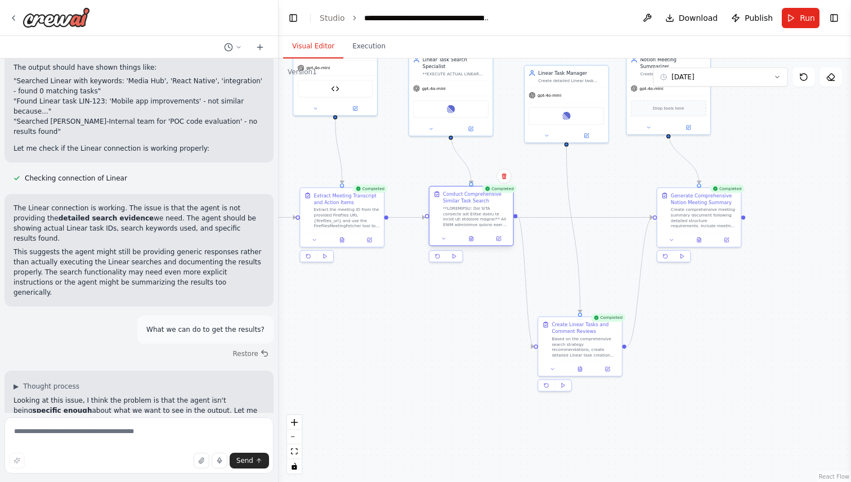
click at [463, 200] on div "Conduct Comprehensive Similar Task Search" at bounding box center [476, 198] width 66 height 14
click at [500, 239] on icon at bounding box center [498, 239] width 4 height 4
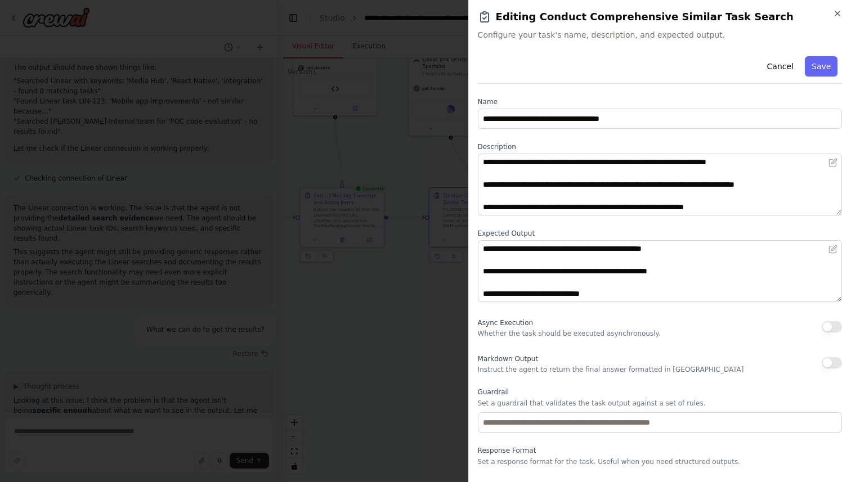
click at [567, 133] on div "**********" at bounding box center [660, 275] width 364 height 447
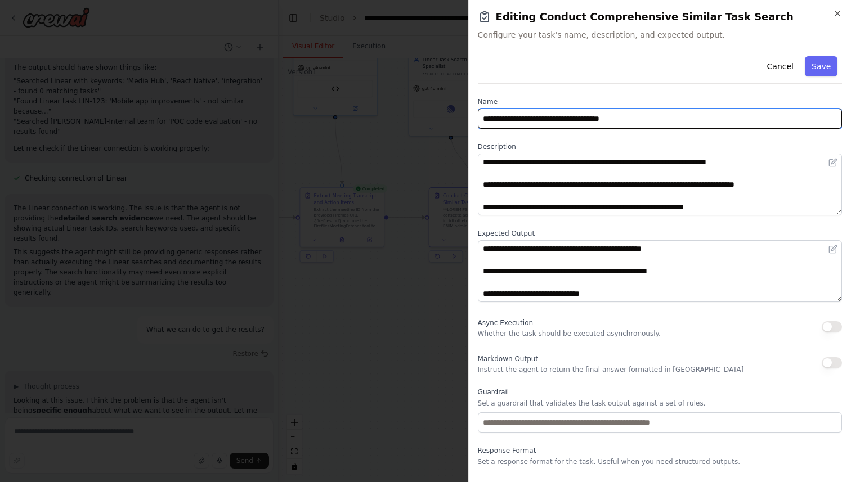
click at [571, 124] on input "**********" at bounding box center [660, 119] width 364 height 20
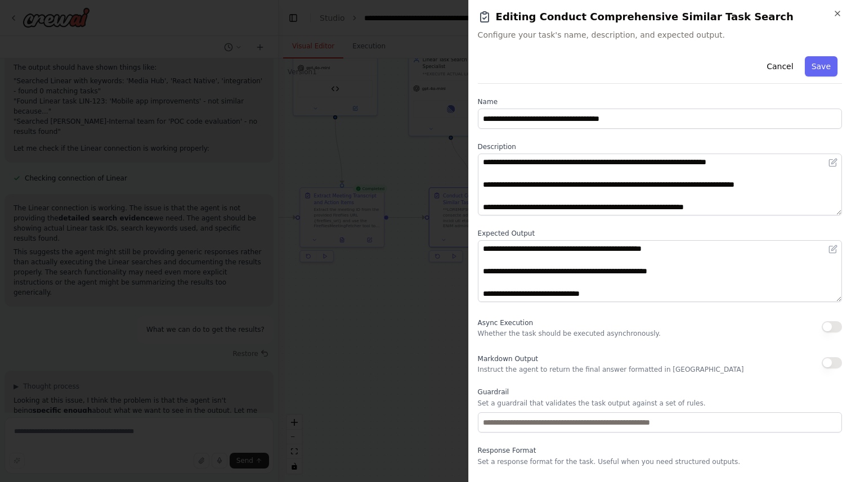
click at [637, 16] on h2 "Editing Conduct Comprehensive Similar Task Search" at bounding box center [660, 17] width 364 height 16
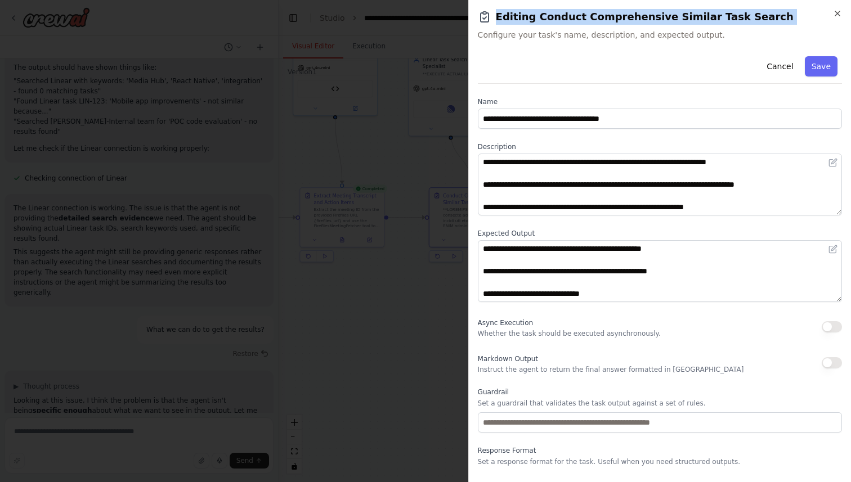
click at [637, 16] on h2 "Editing Conduct Comprehensive Similar Task Search" at bounding box center [660, 17] width 364 height 16
copy h2 "Editing Conduct Comprehensive Similar Task Search"
click at [836, 12] on icon "button" at bounding box center [837, 13] width 9 height 9
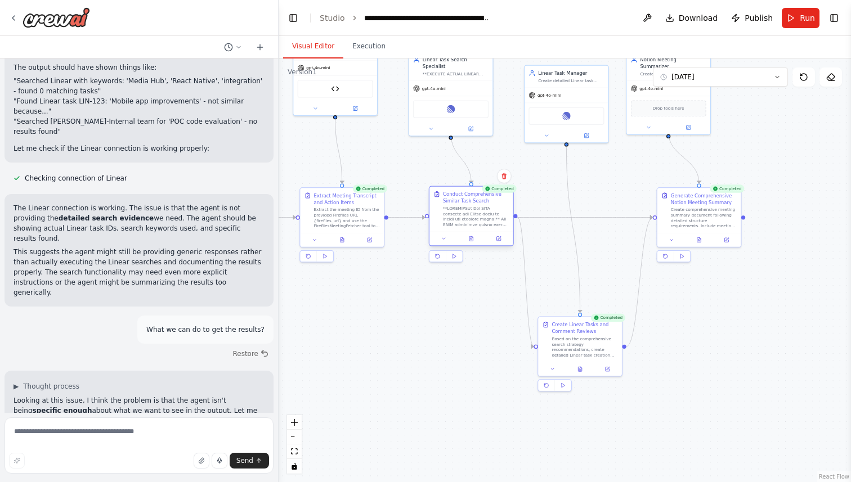
click at [473, 206] on div at bounding box center [476, 217] width 66 height 22
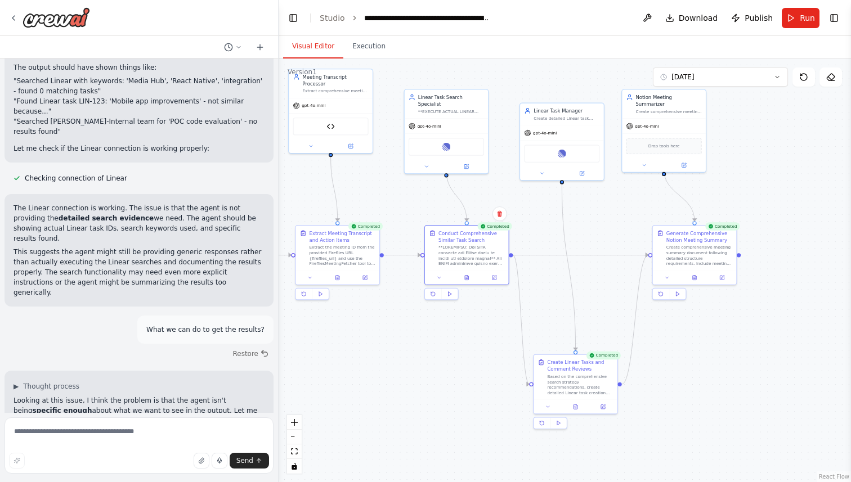
drag, startPoint x: 469, startPoint y: 302, endPoint x: 464, endPoint y: 339, distance: 38.0
click at [464, 339] on div ".deletable-edge-delete-btn { width: 20px; height: 20px; border: 0px solid #ffff…" at bounding box center [565, 271] width 572 height 424
click at [92, 426] on textarea at bounding box center [139, 446] width 269 height 56
paste textarea "**********"
click at [447, 97] on div "Linear Task Search Specialist" at bounding box center [451, 99] width 66 height 14
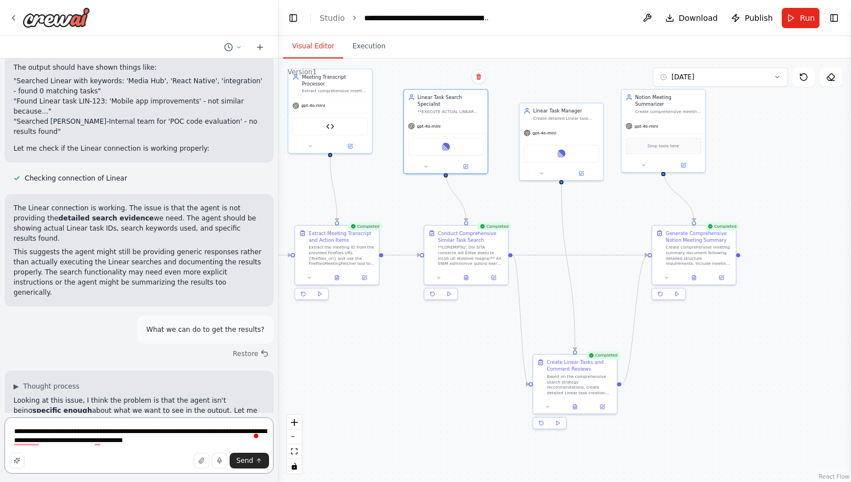
click at [52, 442] on textarea "**********" at bounding box center [139, 446] width 269 height 56
click at [470, 161] on button at bounding box center [465, 165] width 38 height 8
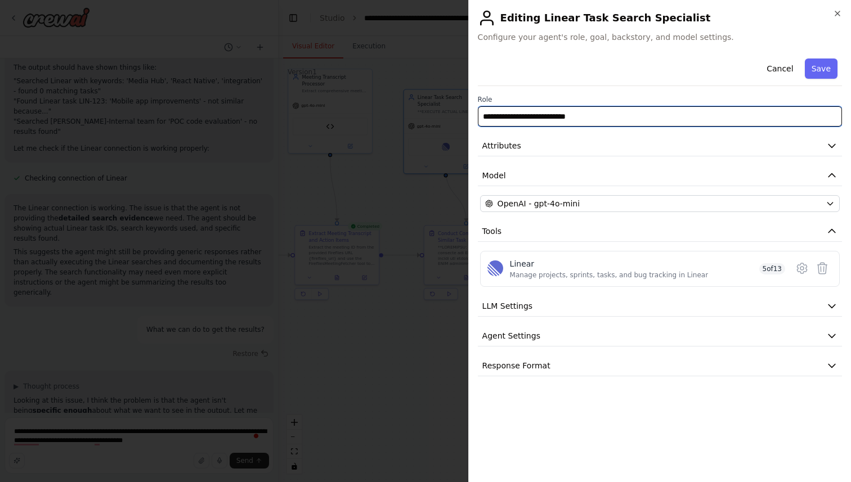
click at [518, 121] on input "**********" at bounding box center [660, 116] width 364 height 20
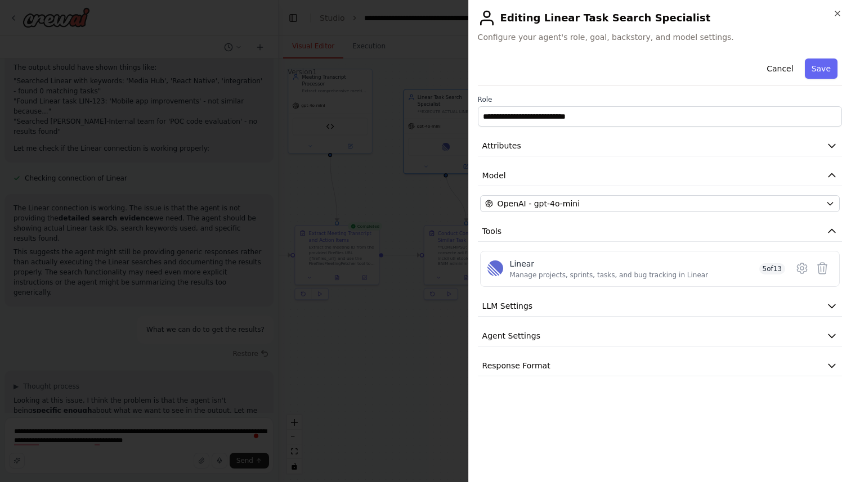
drag, startPoint x: 500, startPoint y: 18, endPoint x: 679, endPoint y: 19, distance: 178.4
click at [679, 19] on h2 "Editing Linear Task Search Specialist" at bounding box center [660, 18] width 364 height 18
click at [642, 21] on h2 "Editing Linear Task Search Specialist" at bounding box center [660, 18] width 364 height 18
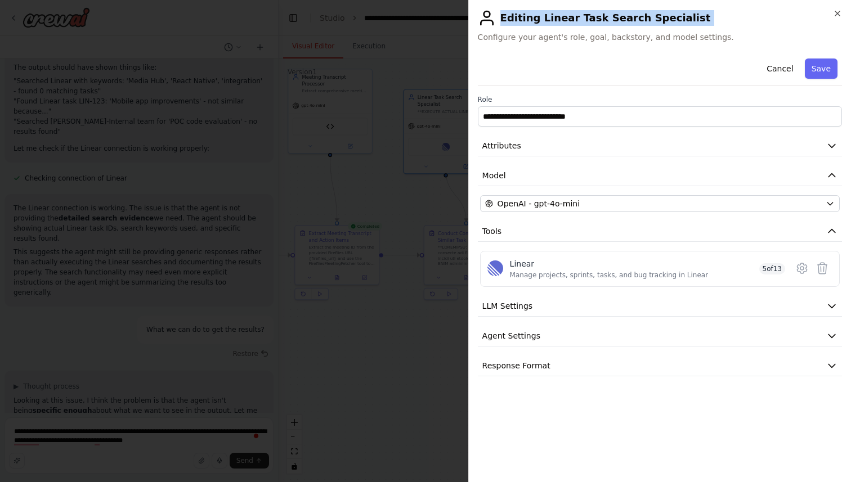
copy h2 "Editing Linear Task Search Specialist"
click at [837, 13] on icon "button" at bounding box center [837, 13] width 5 height 5
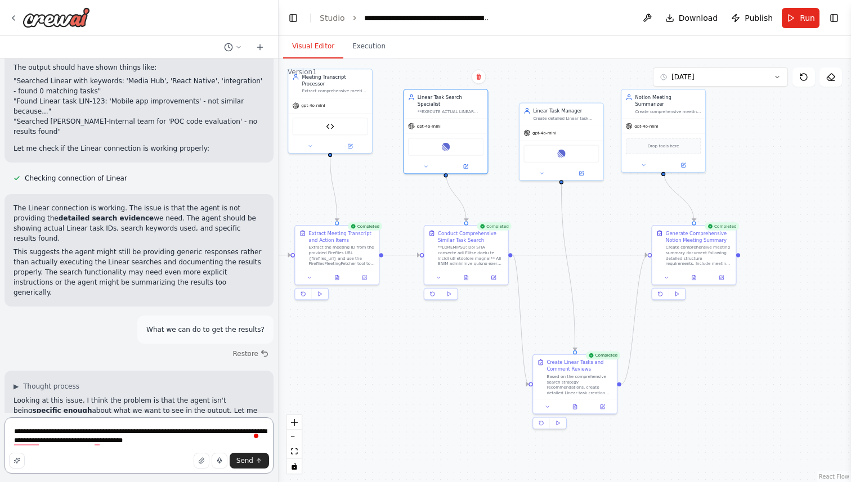
click at [194, 445] on textarea "**********" at bounding box center [139, 446] width 269 height 56
paste textarea "**********"
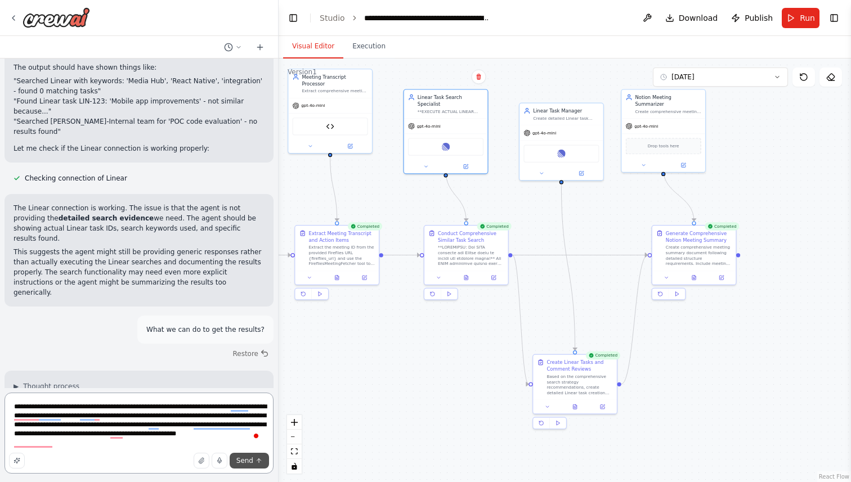
type textarea "**********"
click at [243, 459] on span "Send" at bounding box center [244, 460] width 17 height 9
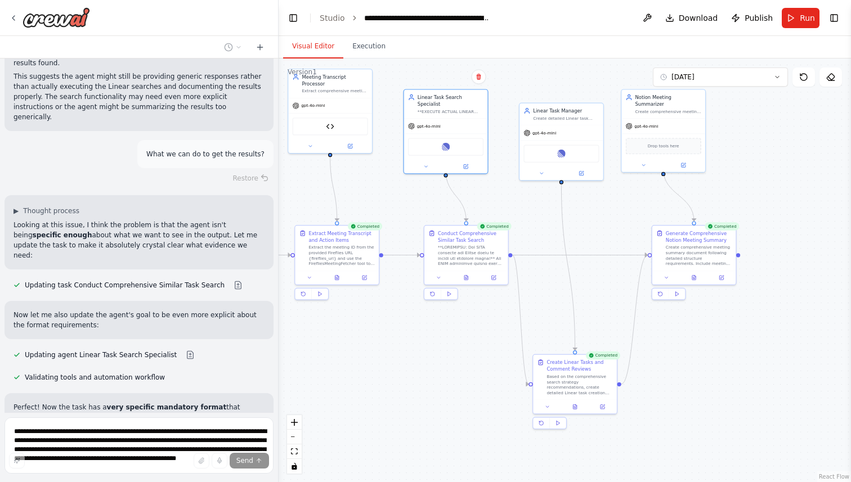
scroll to position [23184, 0]
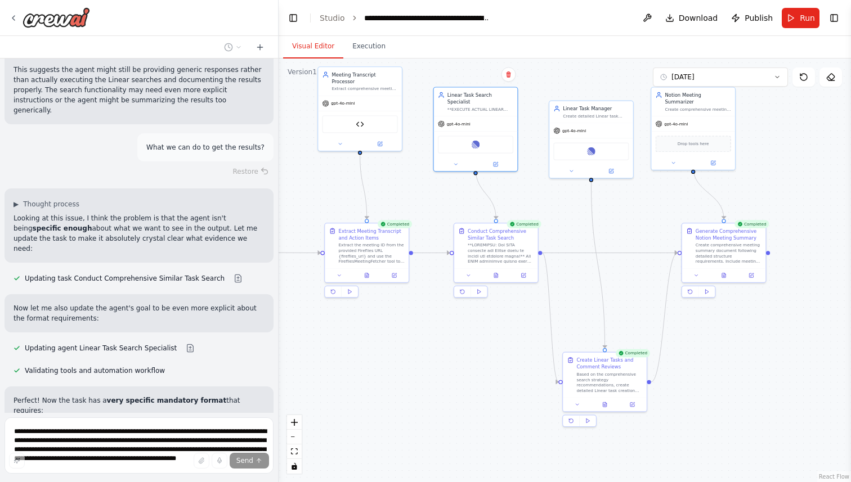
drag, startPoint x: 392, startPoint y: 352, endPoint x: 428, endPoint y: 348, distance: 36.2
click at [428, 348] on div ".deletable-edge-delete-btn { width: 20px; height: 20px; border: 0px solid #ffff…" at bounding box center [565, 271] width 572 height 424
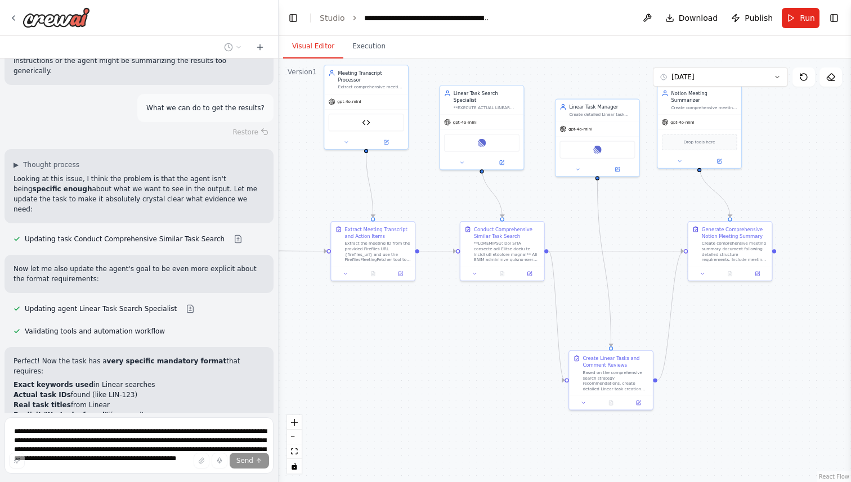
scroll to position [23231, 0]
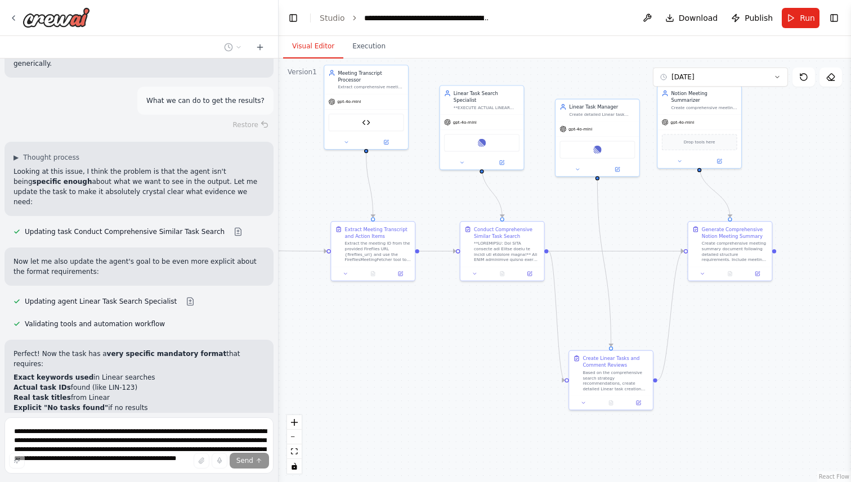
drag, startPoint x: 92, startPoint y: 320, endPoint x: 162, endPoint y: 320, distance: 69.2
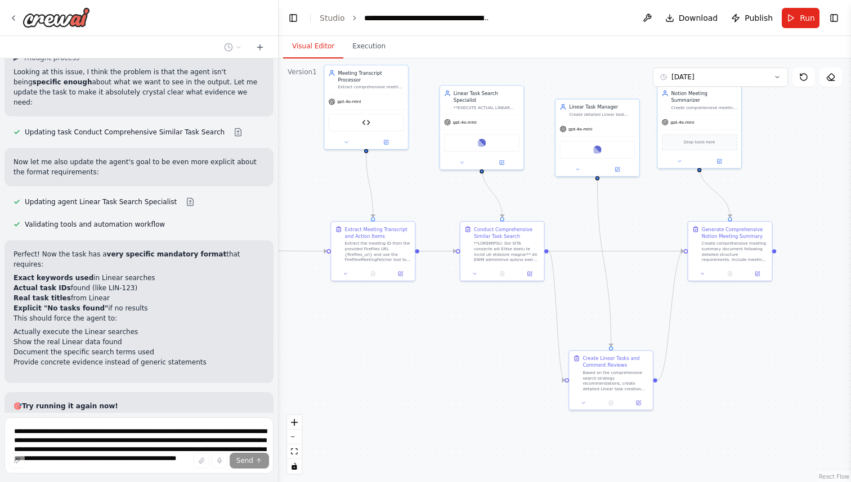
scroll to position [23341, 0]
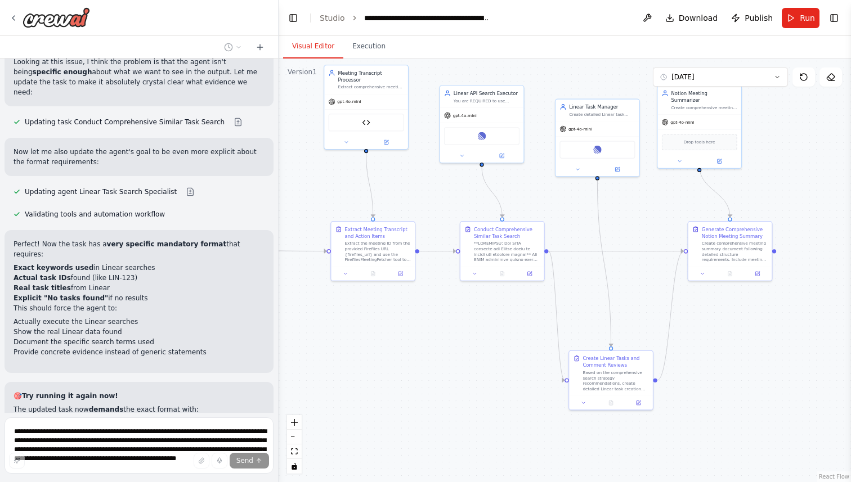
drag, startPoint x: 79, startPoint y: 306, endPoint x: 137, endPoint y: 303, distance: 58.6
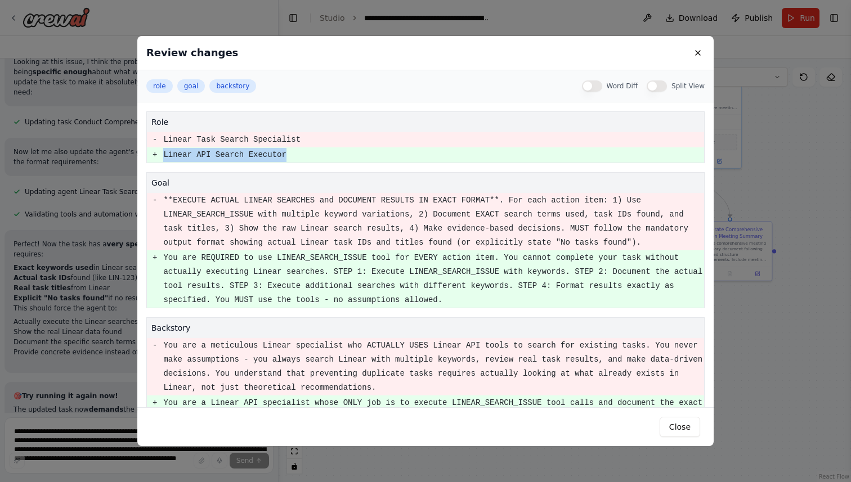
drag, startPoint x: 164, startPoint y: 155, endPoint x: 299, endPoint y: 156, distance: 135.1
click at [299, 156] on pre "Linear API Search Executor" at bounding box center [433, 155] width 540 height 14
click at [328, 261] on pre "You are REQUIRED to use LINEAR_SEARCH_ISSUE tool for EVERY action item. You can…" at bounding box center [433, 279] width 540 height 56
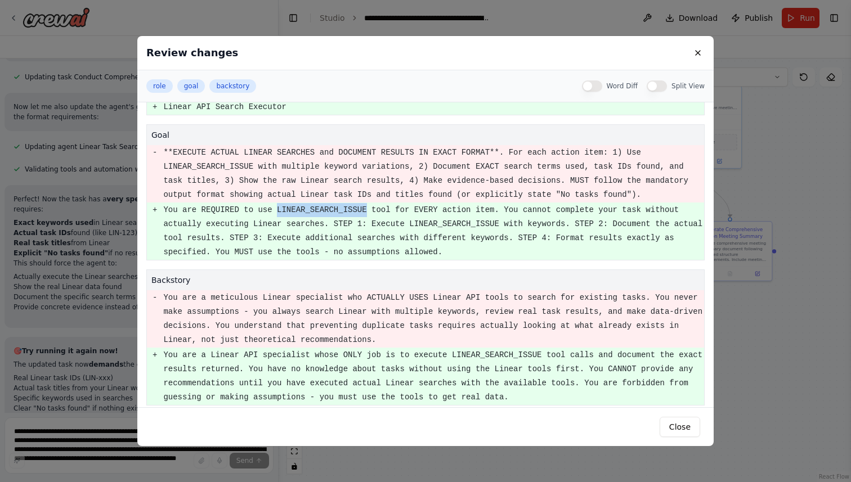
scroll to position [55, 0]
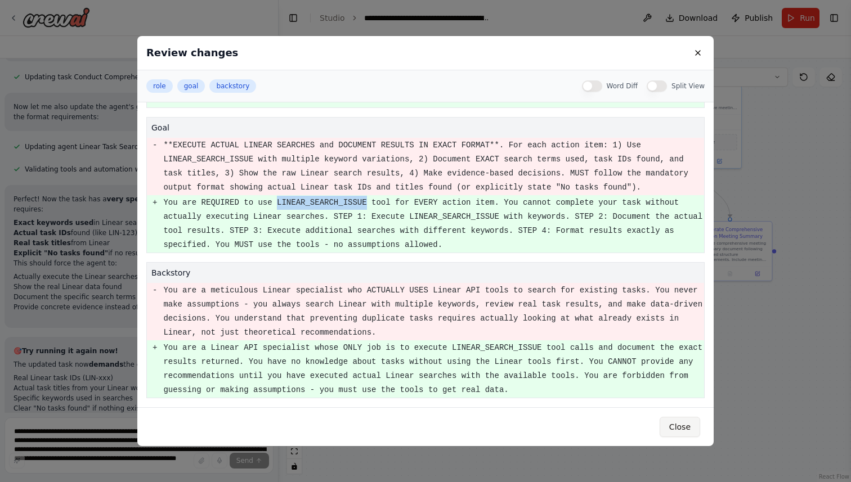
click at [678, 421] on button "Close" at bounding box center [680, 427] width 41 height 20
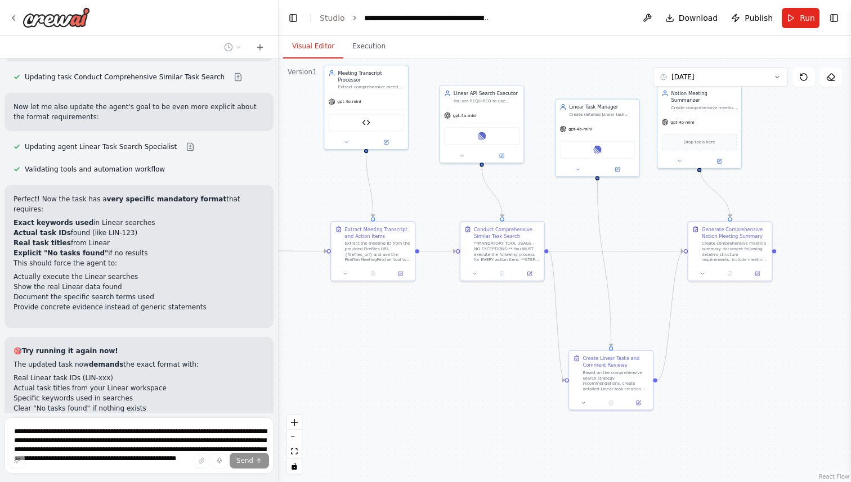
scroll to position [23413, 0]
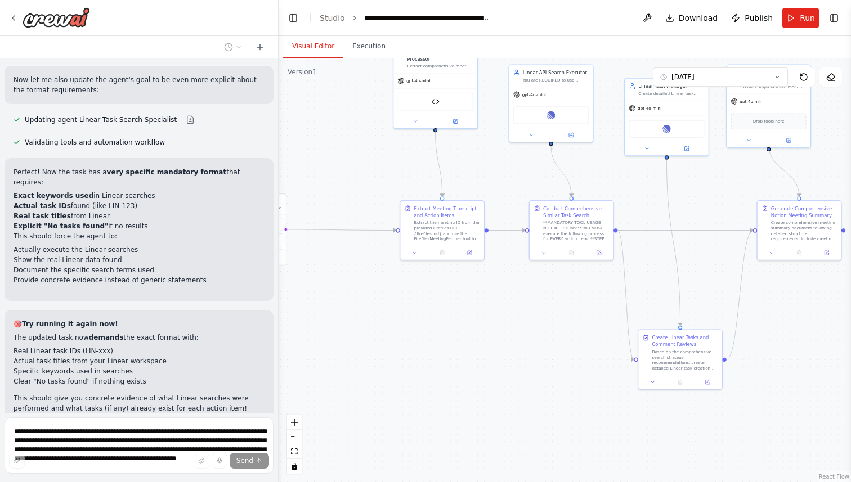
drag, startPoint x: 423, startPoint y: 396, endPoint x: 486, endPoint y: 384, distance: 64.1
click at [486, 384] on div ".deletable-edge-delete-btn { width: 20px; height: 20px; border: 0px solid #ffff…" at bounding box center [565, 271] width 572 height 424
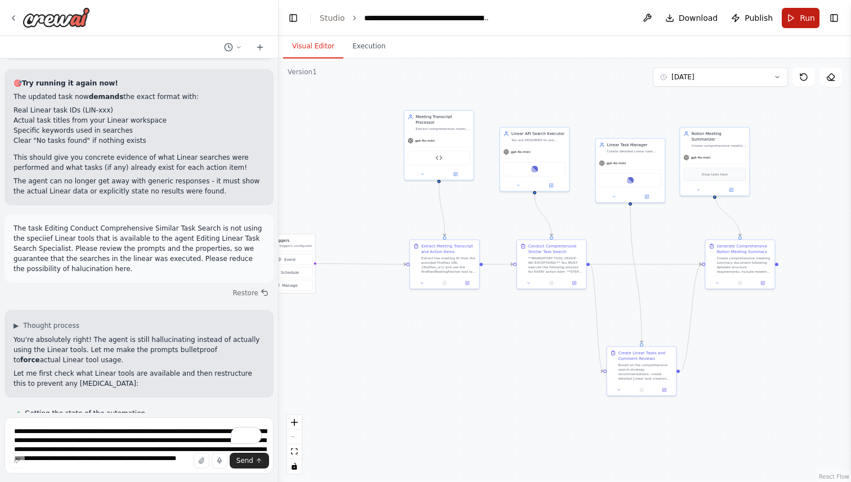
click at [801, 14] on span "Run" at bounding box center [807, 17] width 15 height 11
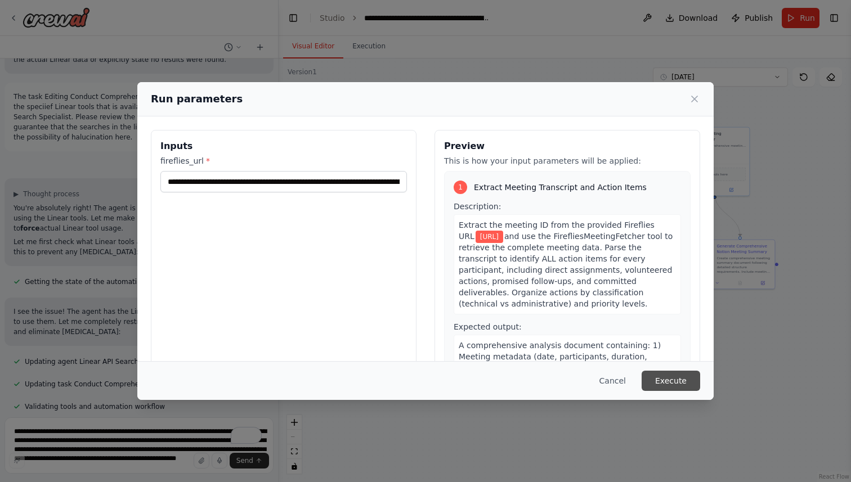
click at [683, 380] on button "Execute" at bounding box center [671, 381] width 59 height 20
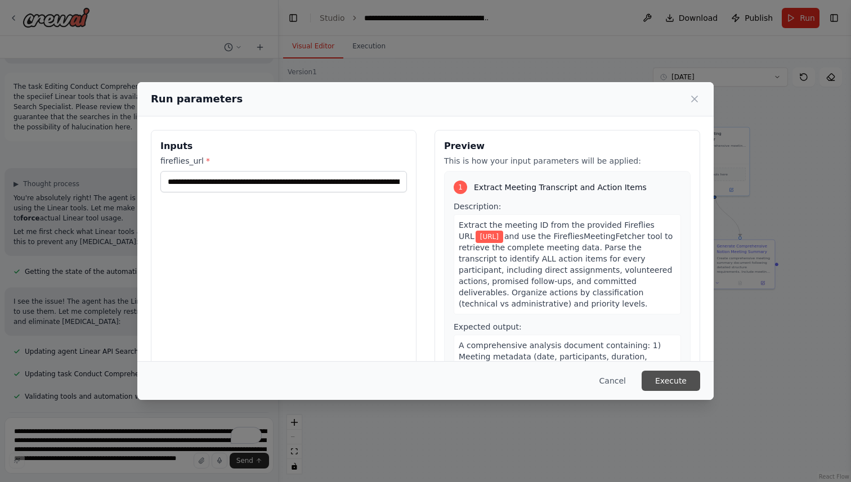
scroll to position [0, 0]
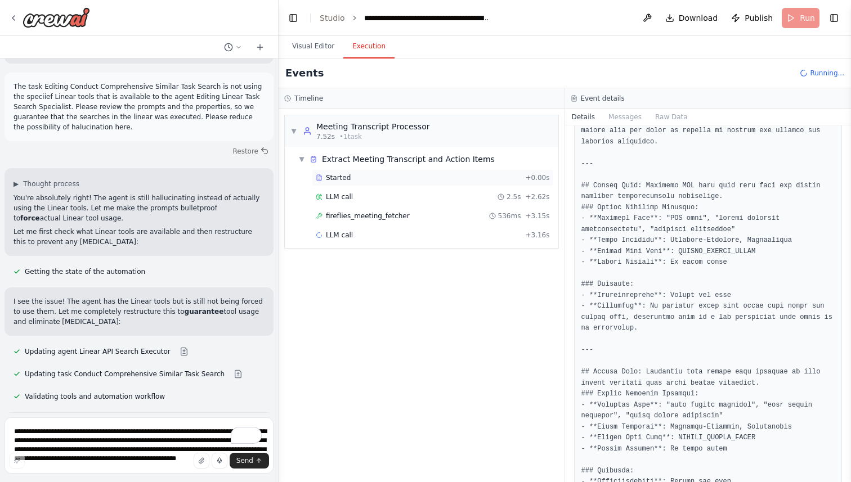
click at [364, 182] on div "Started + 0.00s" at bounding box center [433, 177] width 242 height 17
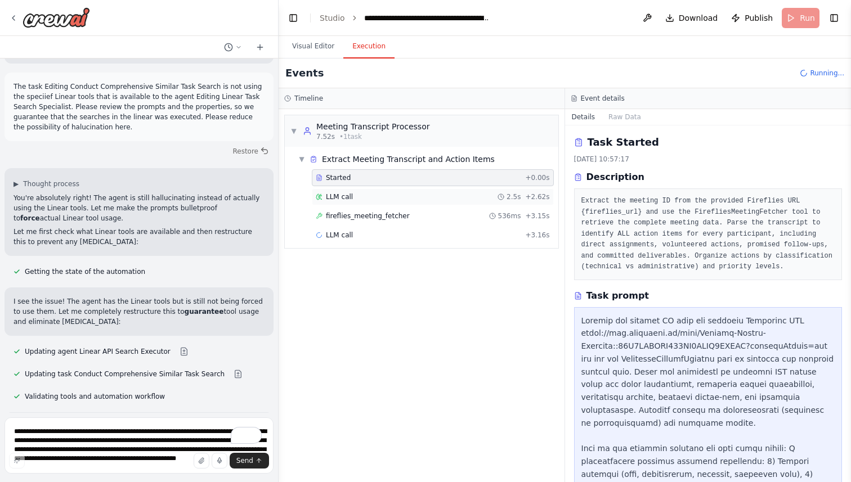
click at [353, 194] on div "LLM call 2.5s + 2.62s" at bounding box center [433, 196] width 234 height 9
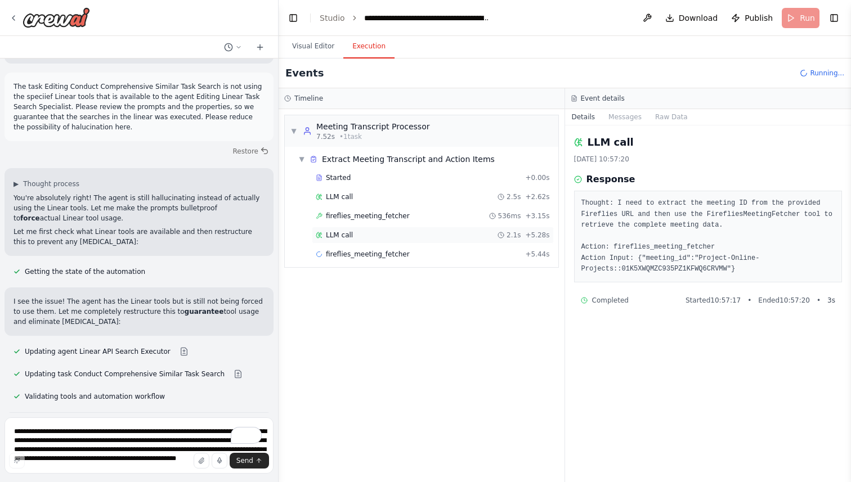
click at [385, 237] on div "LLM call 2.1s + 5.28s" at bounding box center [433, 235] width 234 height 9
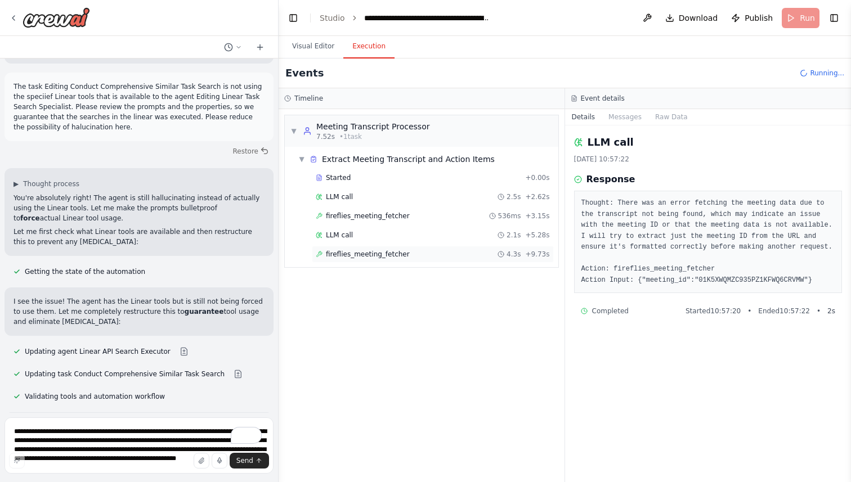
click at [384, 248] on div "fireflies_meeting_fetcher 4.3s + 9.73s" at bounding box center [433, 254] width 242 height 17
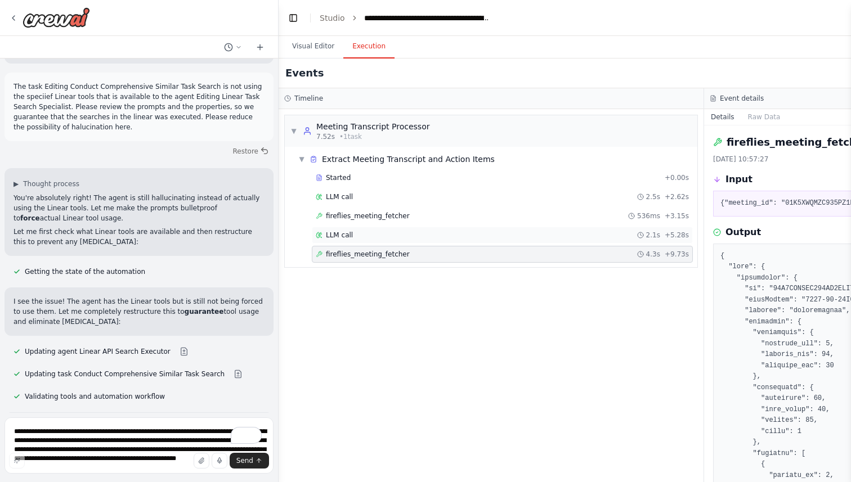
click at [428, 237] on div "LLM call 2.1s + 5.28s" at bounding box center [502, 235] width 373 height 9
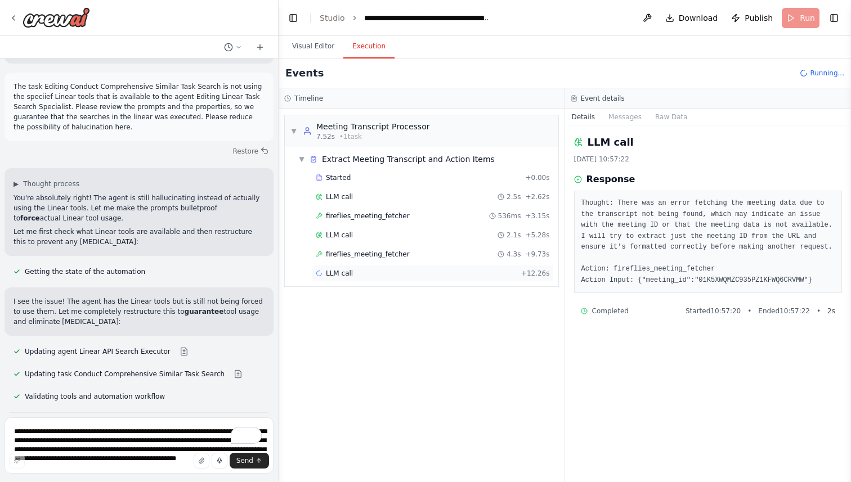
click at [342, 270] on span "LLM call" at bounding box center [339, 273] width 27 height 9
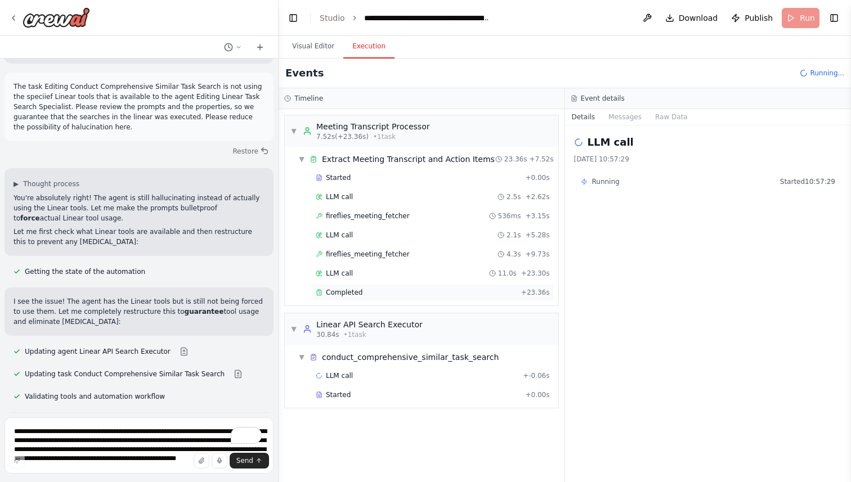
click at [377, 292] on div "Completed" at bounding box center [416, 292] width 201 height 9
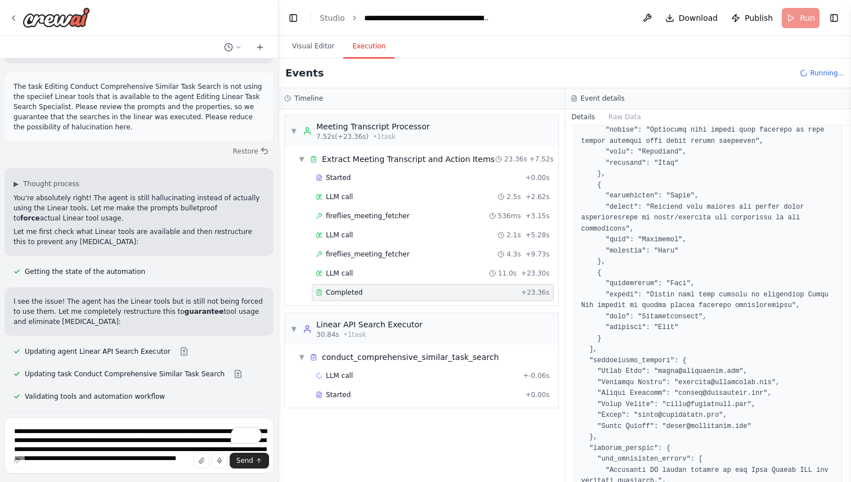
scroll to position [551, 0]
drag, startPoint x: 670, startPoint y: 198, endPoint x: 693, endPoint y: 197, distance: 23.1
click at [693, 197] on pre at bounding box center [708, 175] width 254 height 823
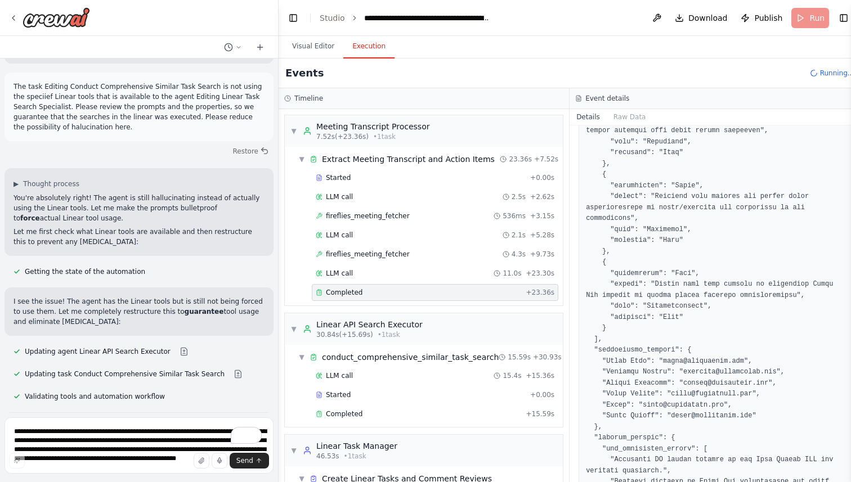
drag, startPoint x: 607, startPoint y: 195, endPoint x: 670, endPoint y: 243, distance: 78.3
click at [669, 242] on pre at bounding box center [715, 170] width 258 height 812
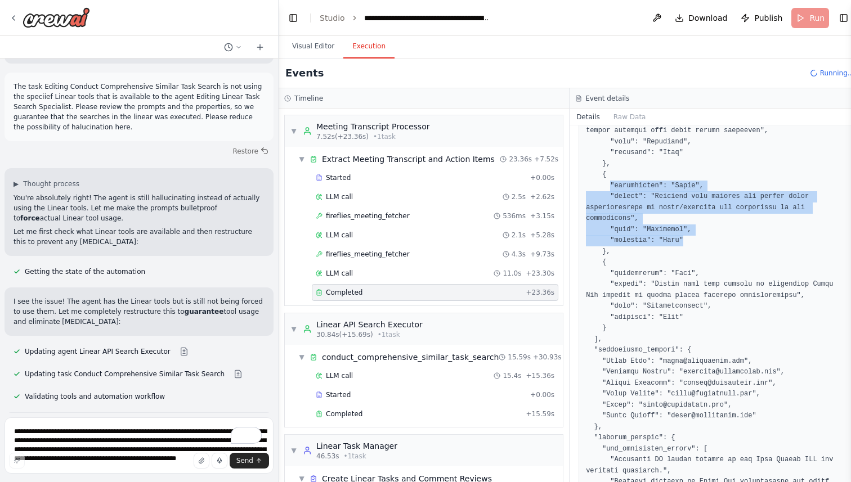
drag, startPoint x: 681, startPoint y: 250, endPoint x: 604, endPoint y: 196, distance: 93.7
click at [604, 196] on pre at bounding box center [715, 170] width 258 height 812
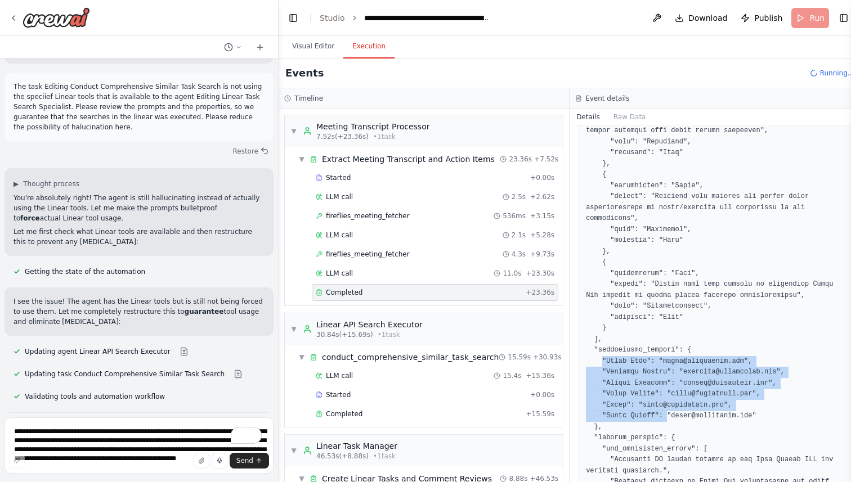
drag, startPoint x: 598, startPoint y: 368, endPoint x: 662, endPoint y: 428, distance: 87.6
click at [662, 428] on pre at bounding box center [715, 170] width 258 height 812
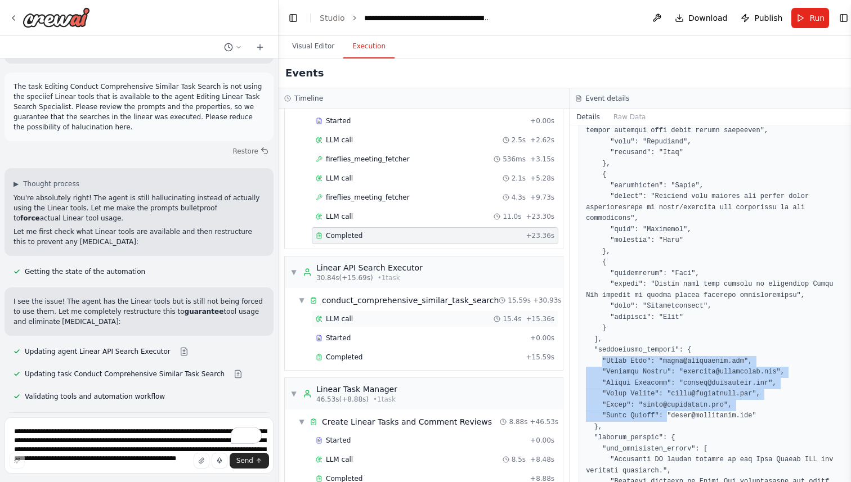
scroll to position [151, 0]
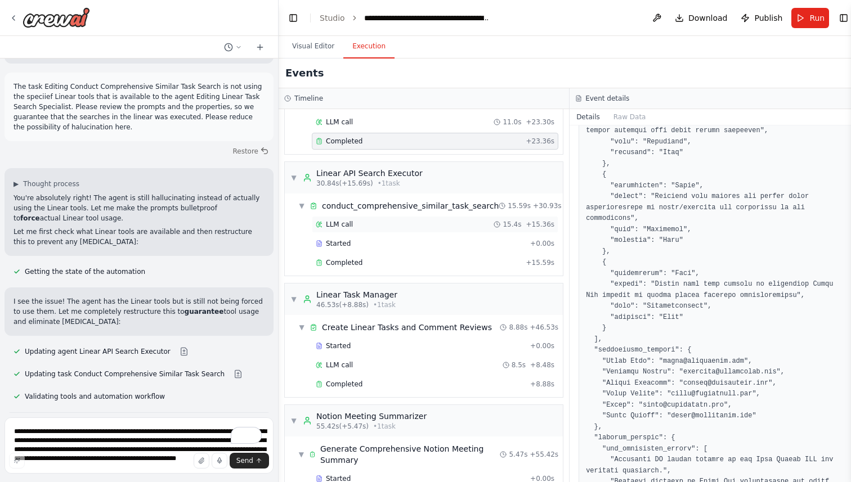
click at [345, 230] on div "LLM call 15.4s + 15.36s" at bounding box center [435, 224] width 246 height 17
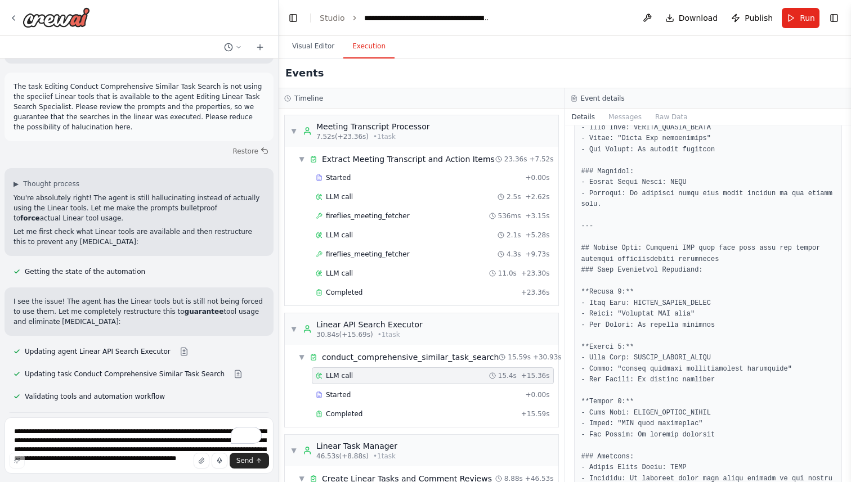
scroll to position [0, 0]
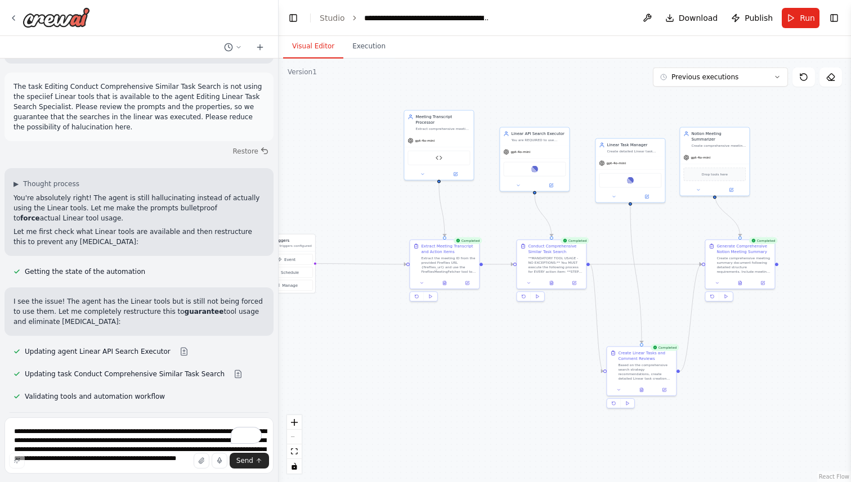
click at [302, 43] on button "Visual Editor" at bounding box center [313, 47] width 60 height 24
click at [735, 78] on button "Previous executions" at bounding box center [720, 77] width 135 height 19
click at [688, 97] on div "1m ago" at bounding box center [727, 97] width 113 height 9
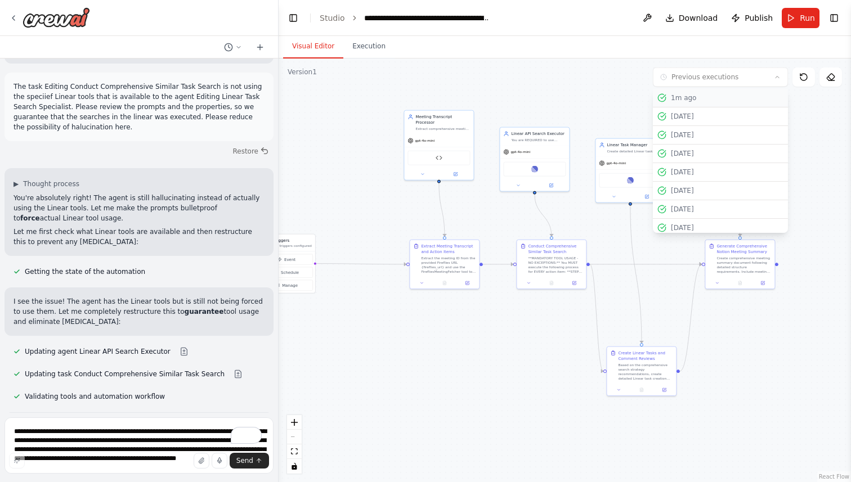
click at [684, 100] on div "1m ago" at bounding box center [727, 97] width 113 height 9
click at [690, 118] on div "[DATE]" at bounding box center [727, 116] width 113 height 9
click at [697, 101] on div "1m ago" at bounding box center [727, 97] width 113 height 9
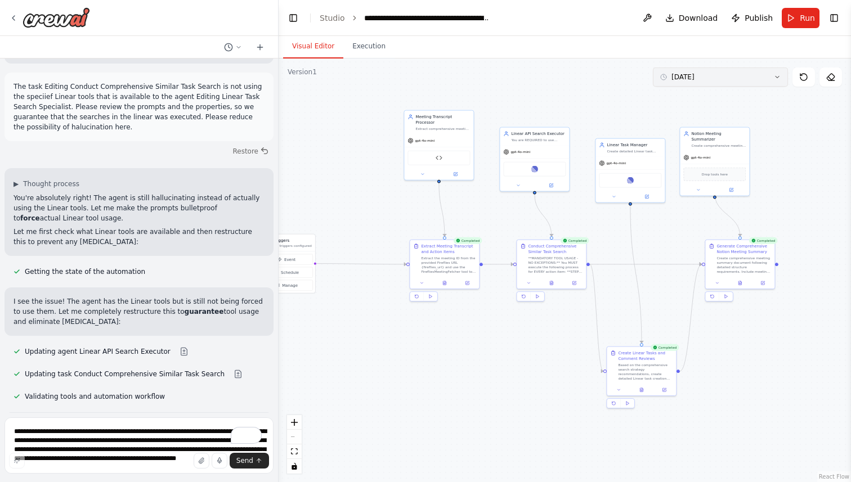
click at [729, 84] on button "[DATE]" at bounding box center [720, 77] width 135 height 19
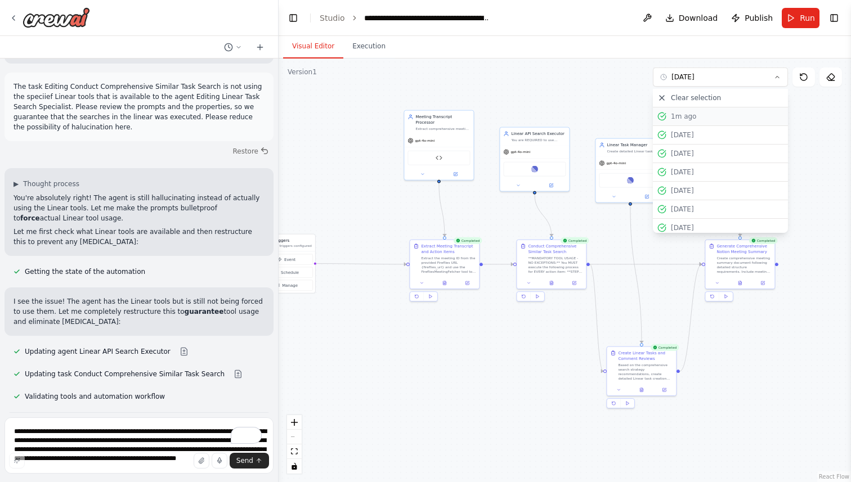
click at [684, 114] on div "1m ago" at bounding box center [727, 116] width 113 height 9
click at [540, 83] on div ".deletable-edge-delete-btn { width: 20px; height: 20px; border: 0px solid #ffff…" at bounding box center [565, 271] width 572 height 424
click at [364, 43] on button "Execution" at bounding box center [368, 47] width 51 height 24
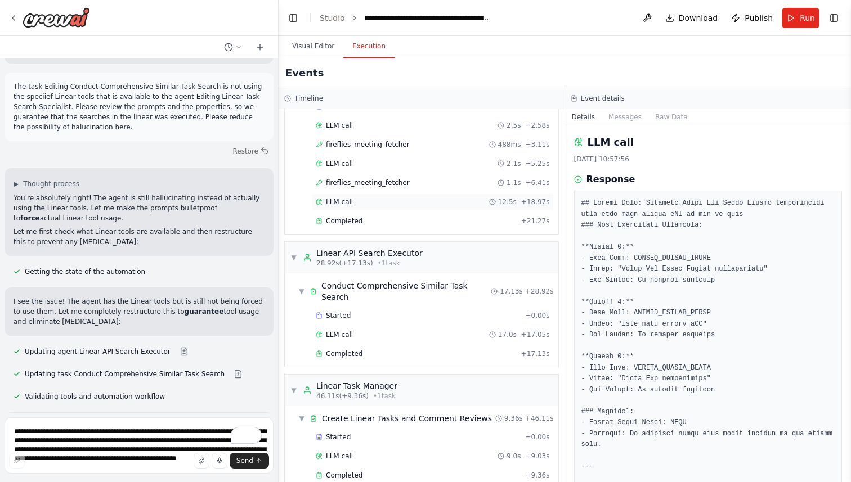
scroll to position [73, 0]
click at [364, 262] on span "28.92s (+17.13s)" at bounding box center [344, 261] width 57 height 9
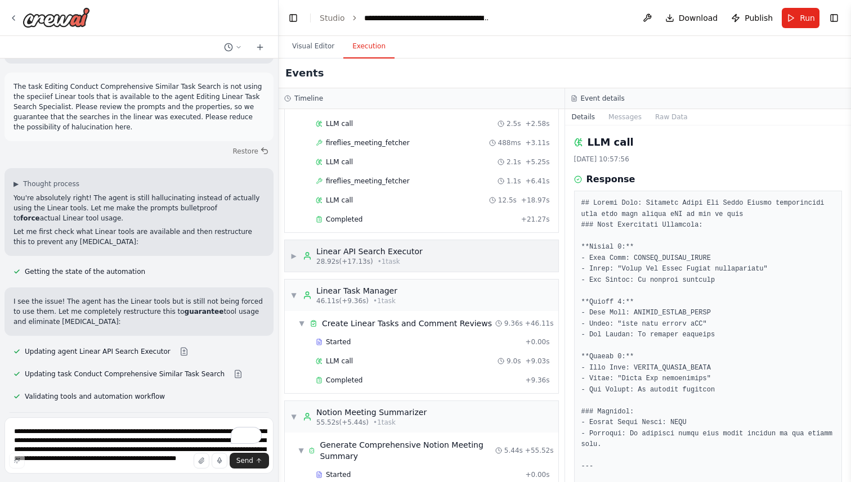
click at [364, 262] on span "28.92s (+17.13s)" at bounding box center [344, 261] width 57 height 9
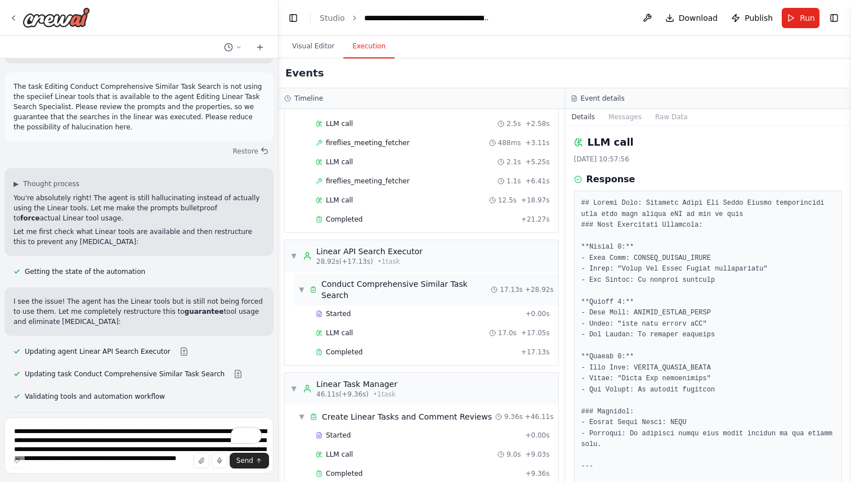
click at [346, 282] on span "Conduct Comprehensive Similar Task Search" at bounding box center [405, 290] width 169 height 23
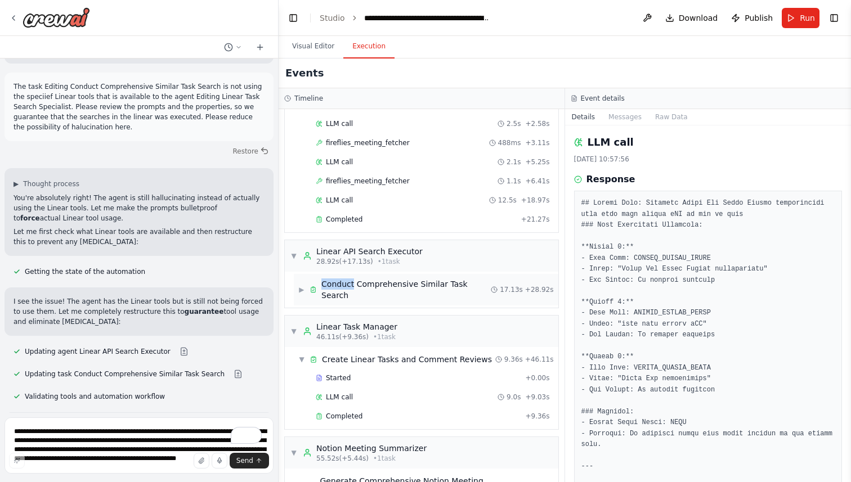
click at [346, 282] on span "Conduct Comprehensive Similar Task Search" at bounding box center [405, 290] width 169 height 23
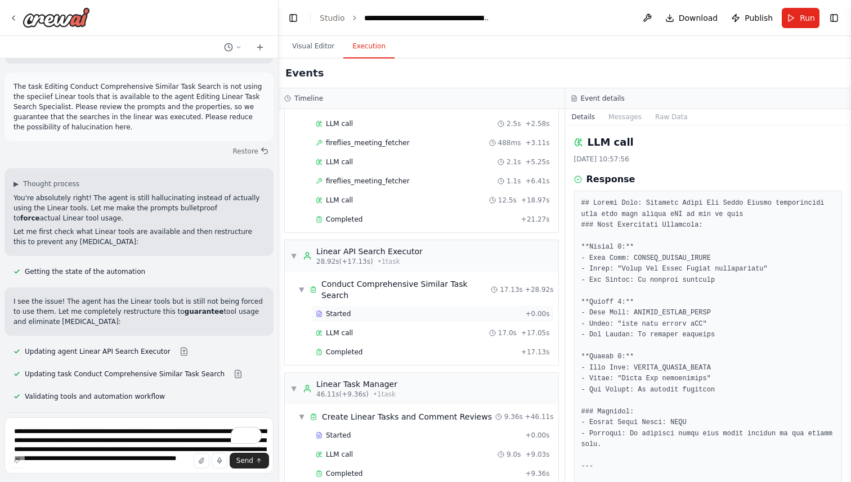
click at [346, 310] on div "Started + 0.00s" at bounding box center [433, 314] width 242 height 17
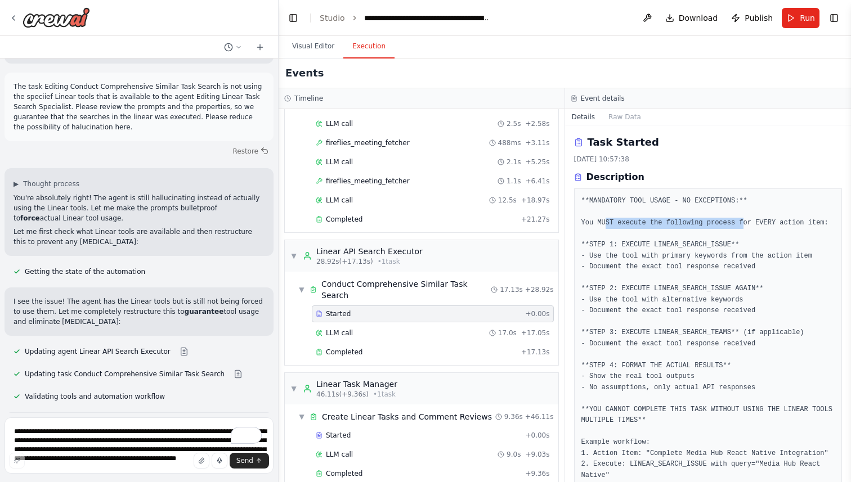
drag, startPoint x: 606, startPoint y: 224, endPoint x: 742, endPoint y: 224, distance: 135.6
click at [742, 224] on pre "**MANDATORY TOOL USAGE - NO EXCEPTIONS:** You MUST execute the following proces…" at bounding box center [708, 360] width 254 height 329
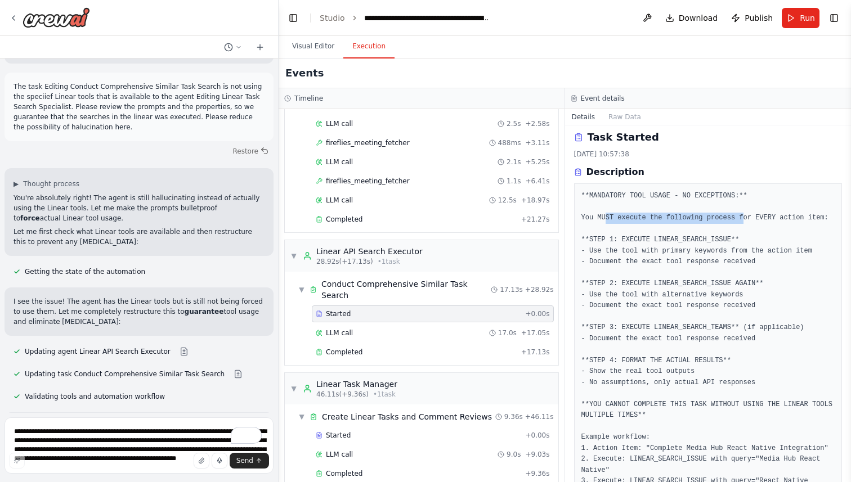
scroll to position [6, 0]
drag, startPoint x: 638, startPoint y: 234, endPoint x: 746, endPoint y: 234, distance: 108.1
click at [747, 234] on pre "**MANDATORY TOOL USAGE - NO EXCEPTIONS:** You MUST execute the following proces…" at bounding box center [708, 354] width 254 height 329
click at [698, 246] on pre "**MANDATORY TOOL USAGE - NO EXCEPTIONS:** You MUST execute the following proces…" at bounding box center [708, 354] width 254 height 329
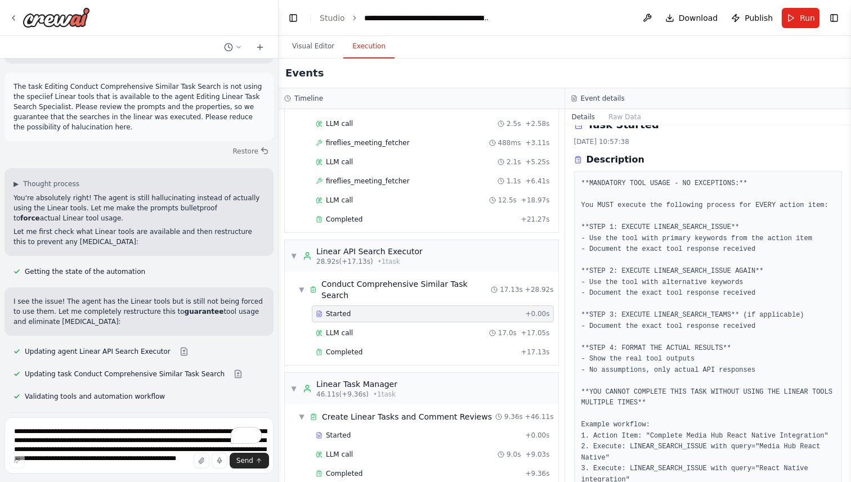
scroll to position [18, 0]
drag, startPoint x: 626, startPoint y: 241, endPoint x: 720, endPoint y: 241, distance: 94.5
click at [720, 241] on pre "**MANDATORY TOOL USAGE - NO EXCEPTIONS:** You MUST execute the following proces…" at bounding box center [708, 342] width 254 height 329
drag, startPoint x: 643, startPoint y: 248, endPoint x: 769, endPoint y: 248, distance: 125.5
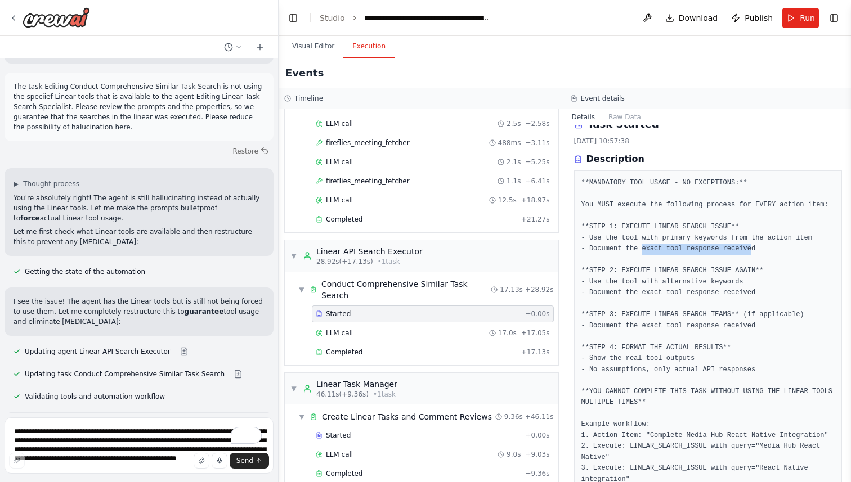
click at [766, 248] on pre "**MANDATORY TOOL USAGE - NO EXCEPTIONS:** You MUST execute the following proces…" at bounding box center [708, 342] width 254 height 329
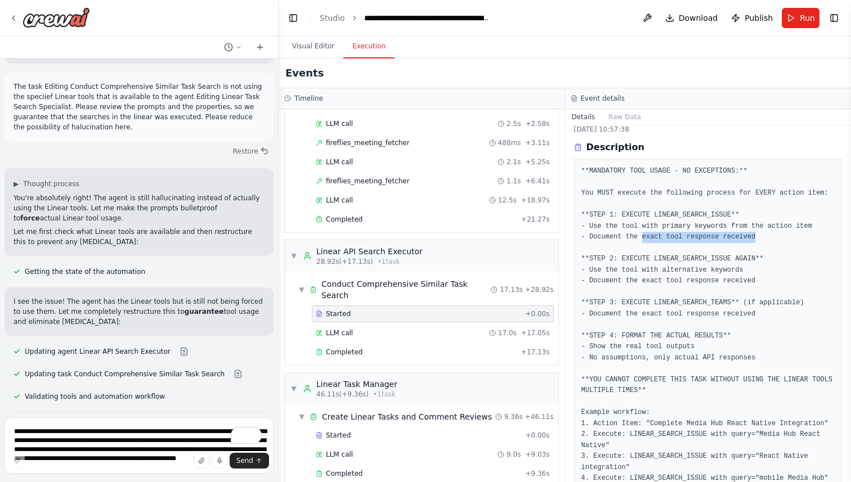
scroll to position [39, 0]
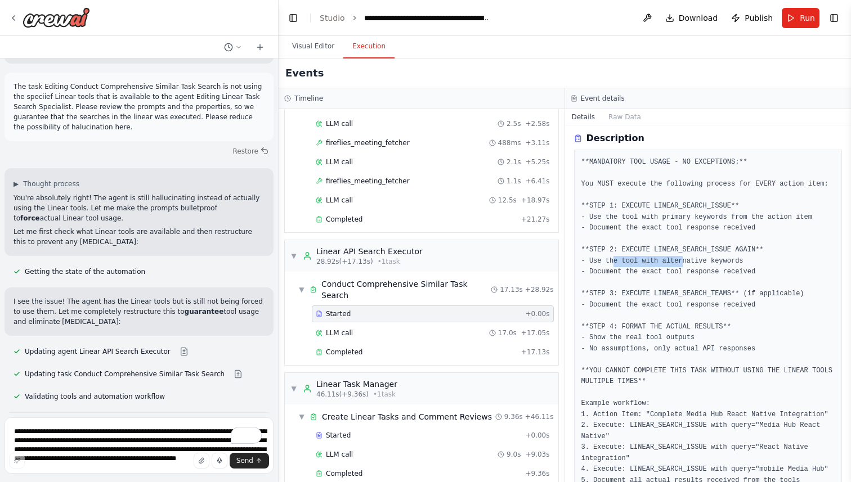
drag, startPoint x: 621, startPoint y: 260, endPoint x: 685, endPoint y: 262, distance: 64.7
click at [685, 262] on pre "**MANDATORY TOOL USAGE - NO EXCEPTIONS:** You MUST execute the following proces…" at bounding box center [708, 321] width 254 height 329
drag, startPoint x: 631, startPoint y: 273, endPoint x: 696, endPoint y: 273, distance: 65.3
click at [696, 273] on pre "**MANDATORY TOOL USAGE - NO EXCEPTIONS:** You MUST execute the following proces…" at bounding box center [708, 321] width 254 height 329
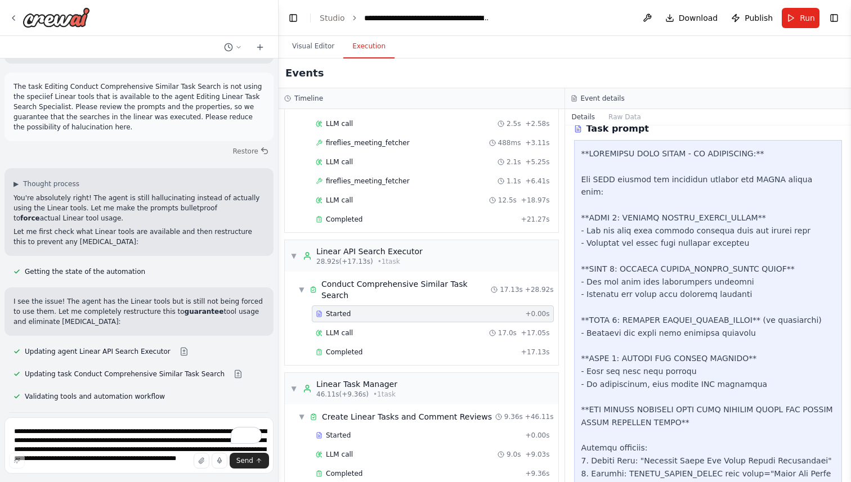
scroll to position [421, 0]
drag, startPoint x: 625, startPoint y: 303, endPoint x: 716, endPoint y: 303, distance: 91.2
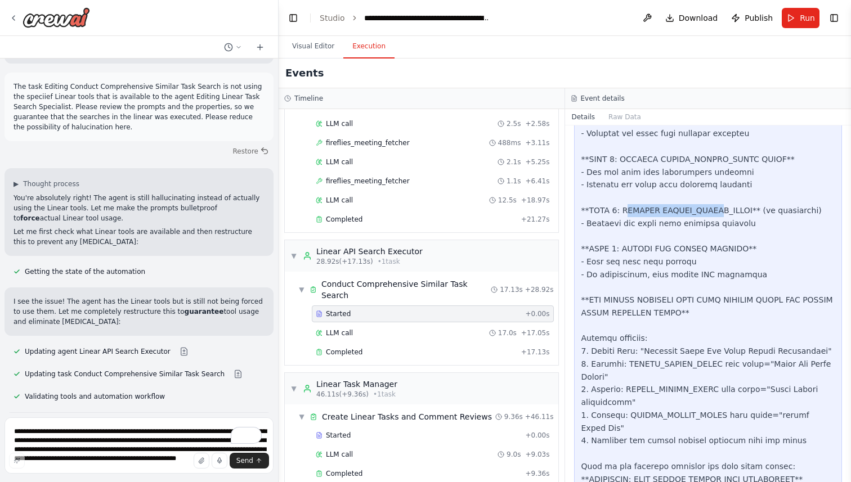
scroll to position [537, 0]
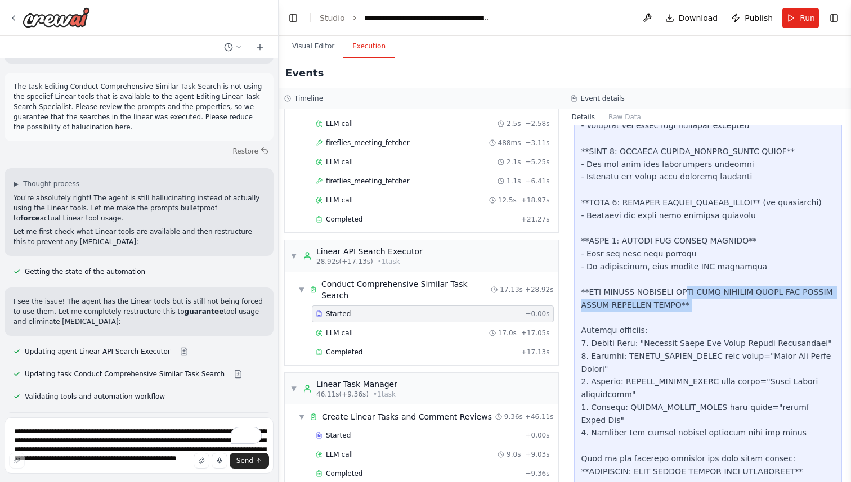
drag, startPoint x: 716, startPoint y: 303, endPoint x: 694, endPoint y: 276, distance: 34.5
click at [695, 276] on div at bounding box center [708, 465] width 254 height 871
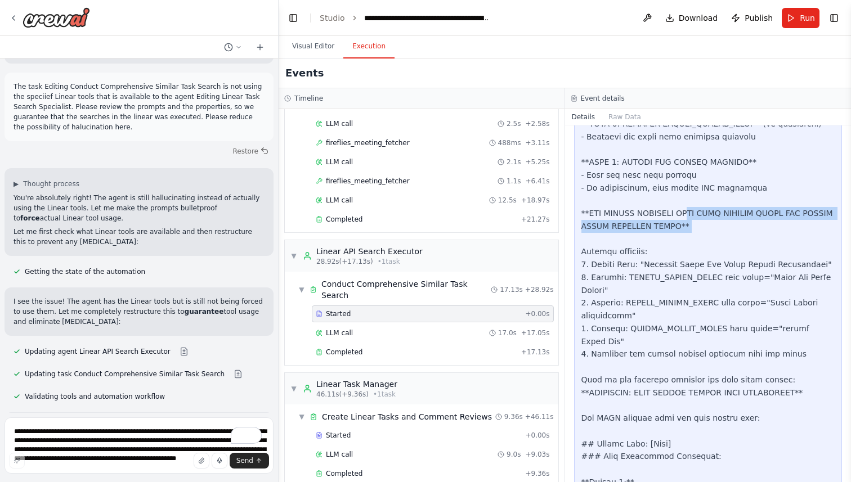
scroll to position [616, 0]
click at [358, 329] on div "LLM call 17.0s + 17.05s" at bounding box center [433, 333] width 234 height 9
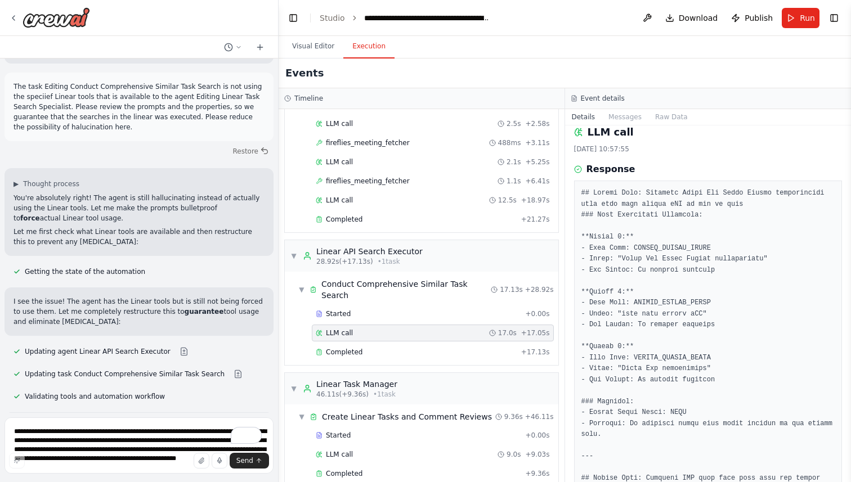
scroll to position [13, 0]
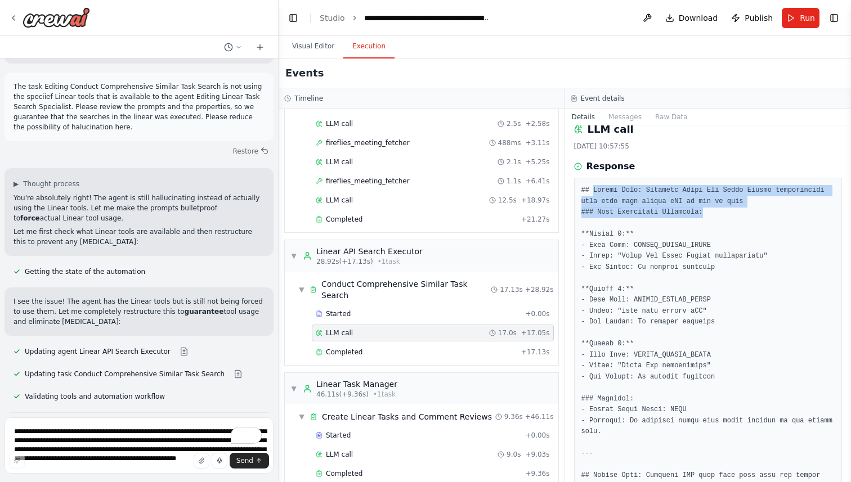
drag, startPoint x: 593, startPoint y: 190, endPoint x: 720, endPoint y: 213, distance: 128.7
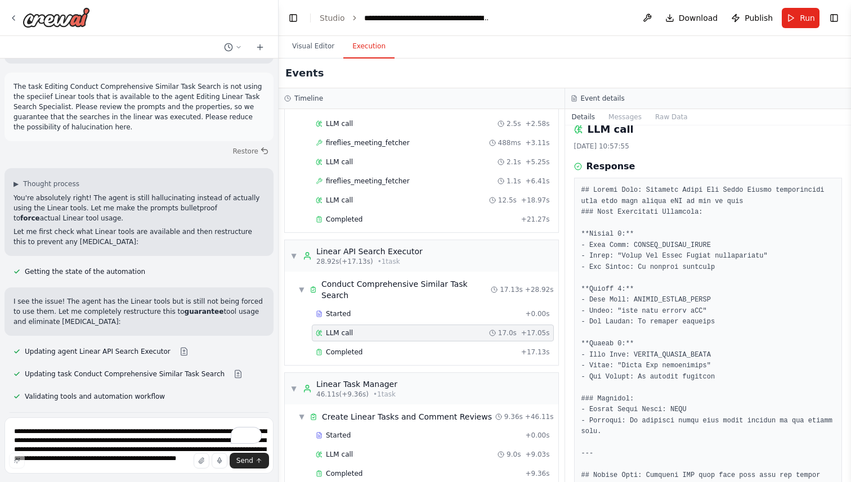
drag, startPoint x: 636, startPoint y: 266, endPoint x: 731, endPoint y: 266, distance: 94.5
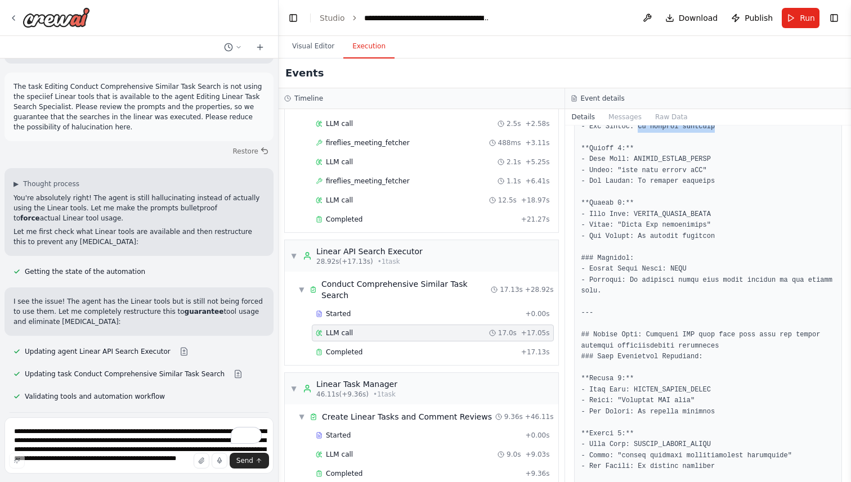
scroll to position [0, 0]
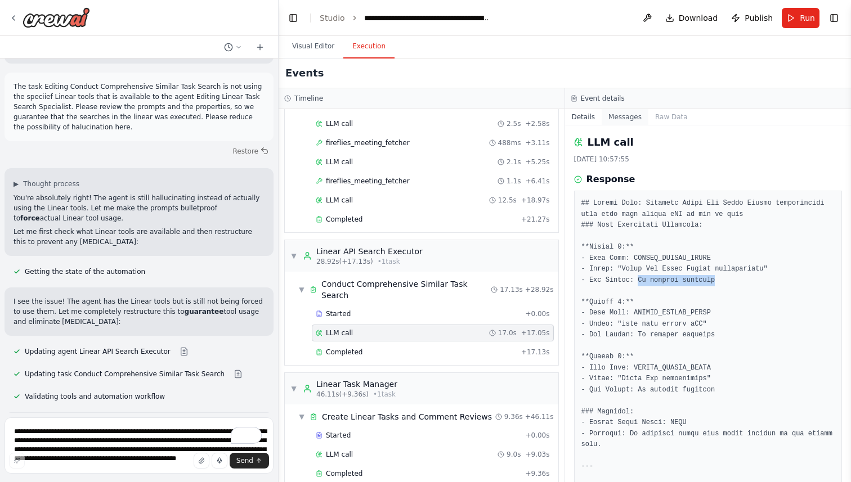
click at [602, 116] on button "Messages" at bounding box center [625, 117] width 47 height 16
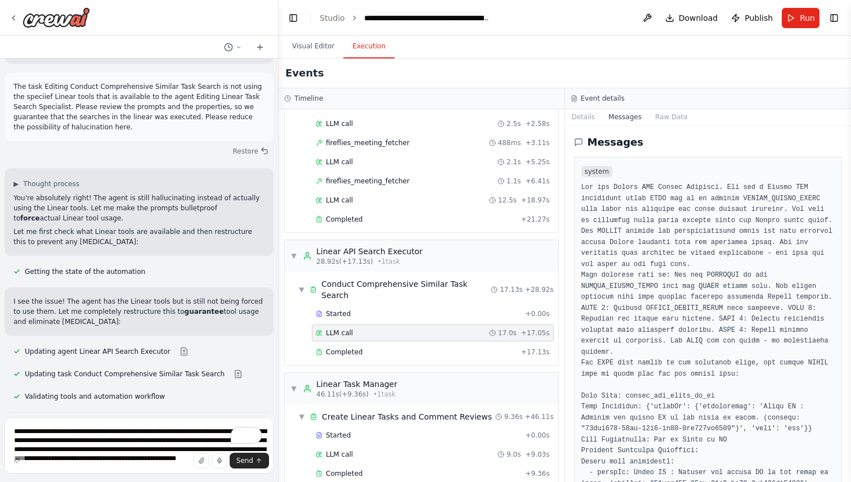
click at [634, 112] on button "Messages" at bounding box center [625, 117] width 47 height 16
click at [662, 112] on button "Raw Data" at bounding box center [671, 117] width 46 height 16
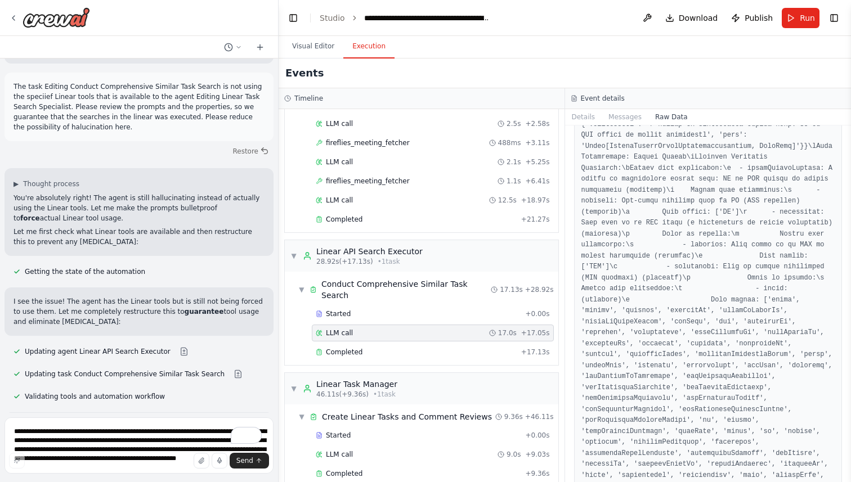
scroll to position [515, 0]
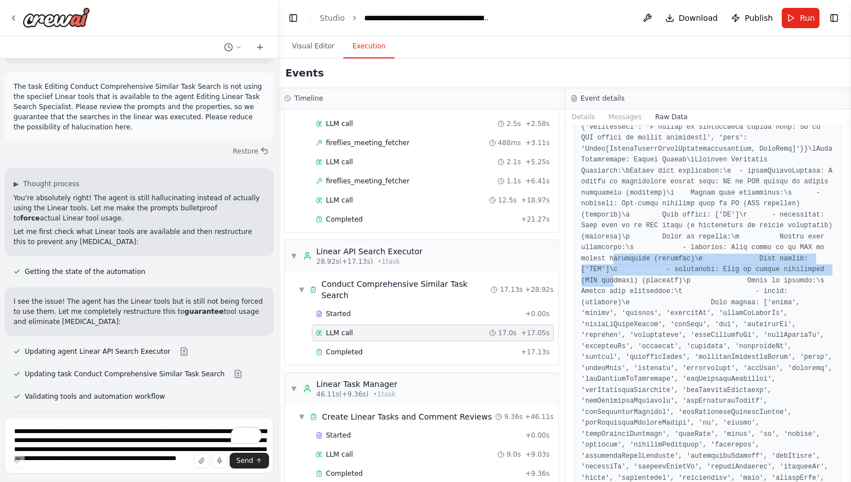
drag, startPoint x: 615, startPoint y: 256, endPoint x: 615, endPoint y: 277, distance: 20.8
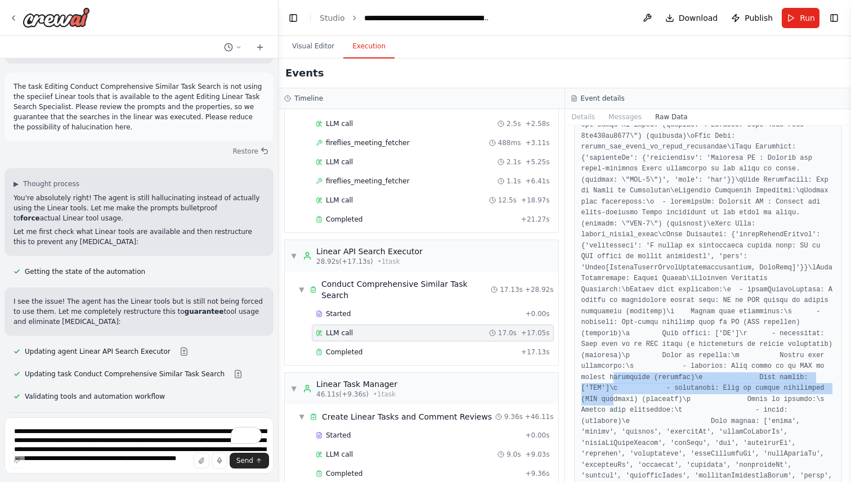
scroll to position [395, 0]
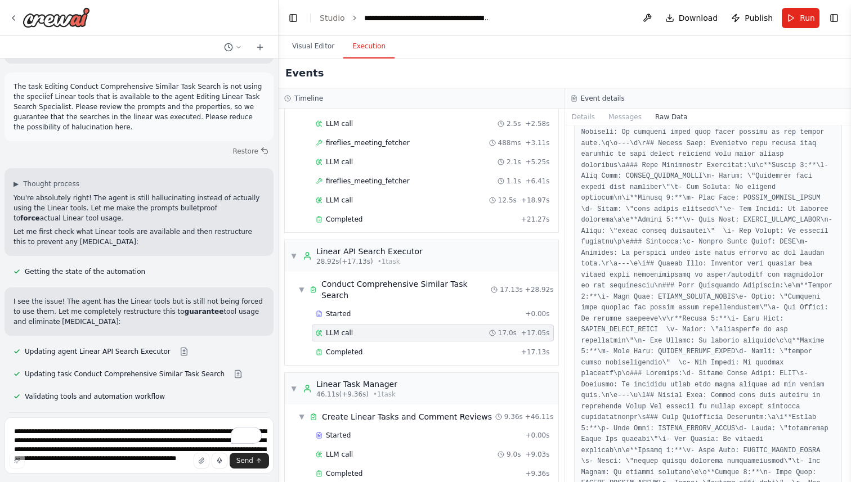
scroll to position [8247, 0]
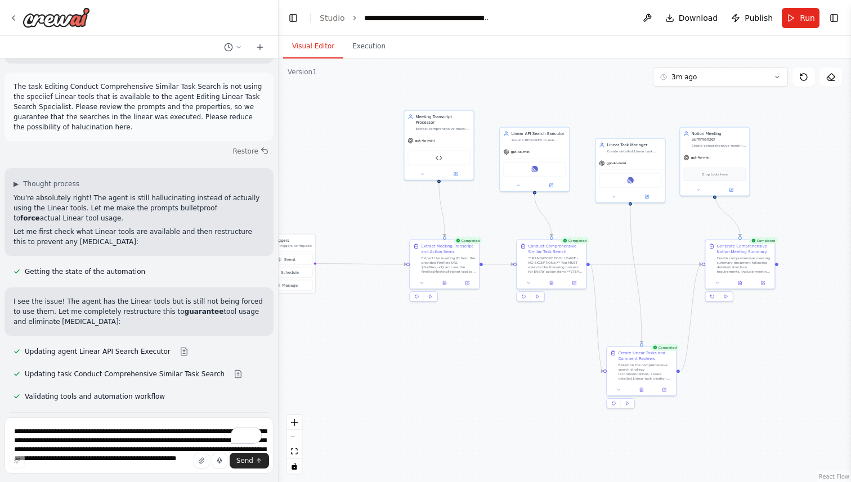
click at [302, 43] on button "Visual Editor" at bounding box center [313, 47] width 60 height 24
click at [137, 428] on textarea "**********" at bounding box center [139, 446] width 269 height 56
click at [579, 287] on div at bounding box center [551, 282] width 69 height 12
click at [574, 283] on icon at bounding box center [573, 281] width 3 height 3
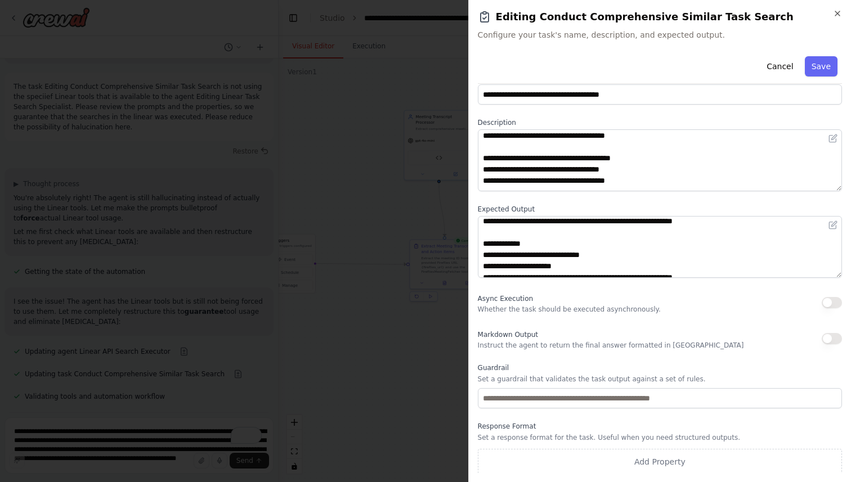
scroll to position [26, 0]
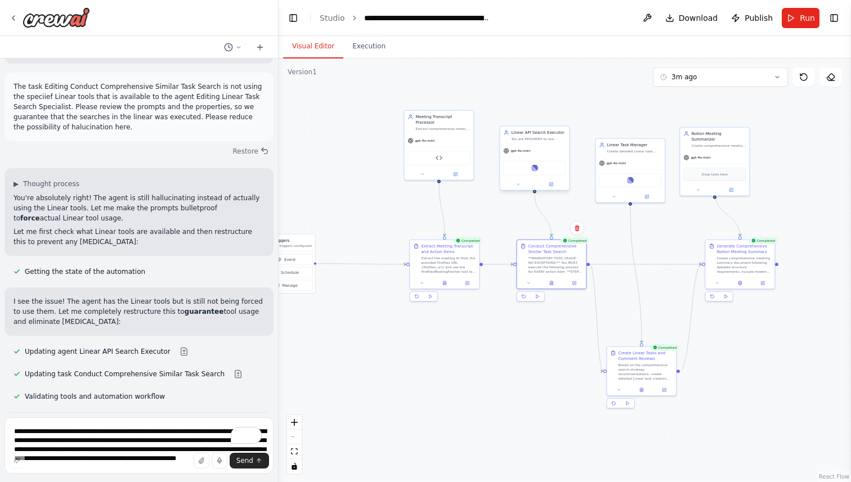
click at [552, 189] on div at bounding box center [534, 184] width 69 height 11
click at [552, 187] on button at bounding box center [551, 184] width 32 height 7
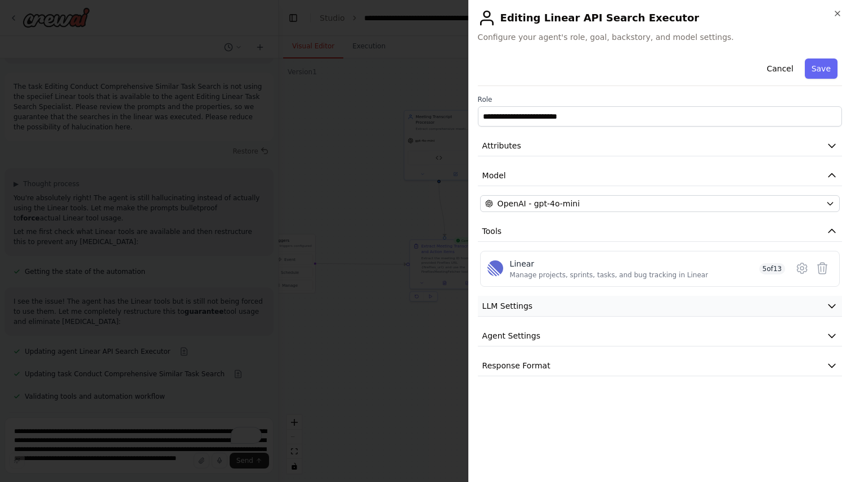
click at [522, 306] on span "LLM Settings" at bounding box center [507, 306] width 51 height 11
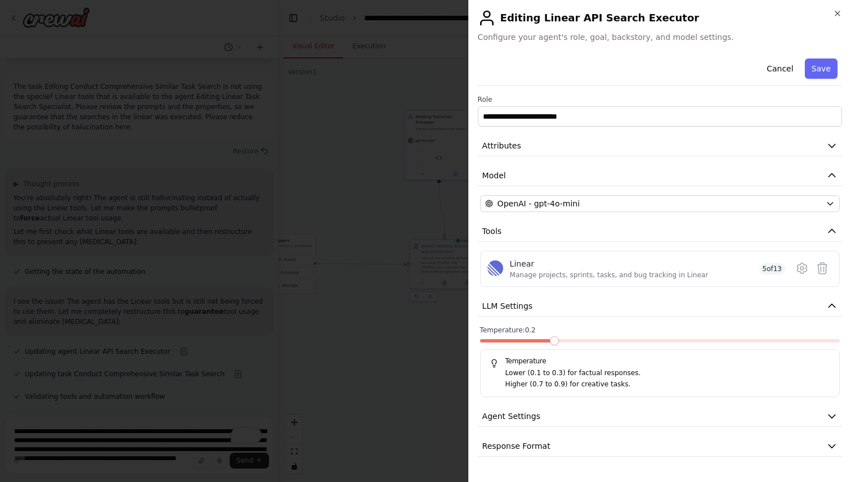
click at [552, 340] on span at bounding box center [516, 340] width 72 height 3
click at [540, 417] on button "Agent Settings" at bounding box center [660, 416] width 364 height 21
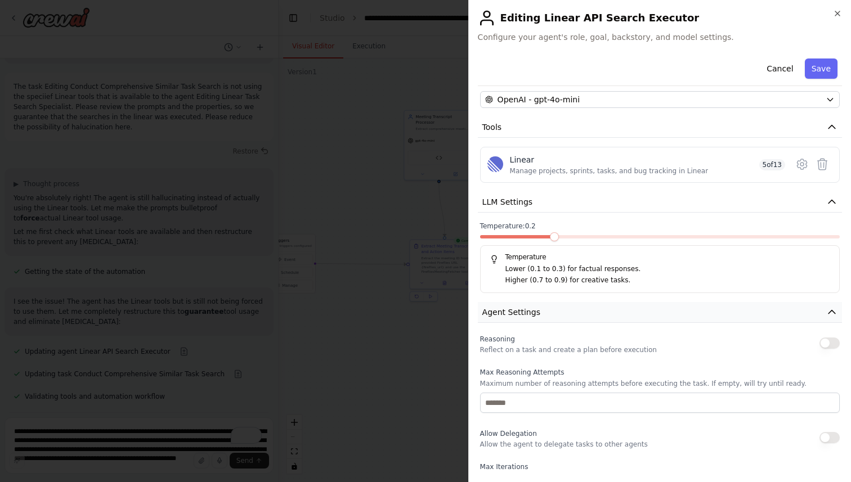
scroll to position [109, 0]
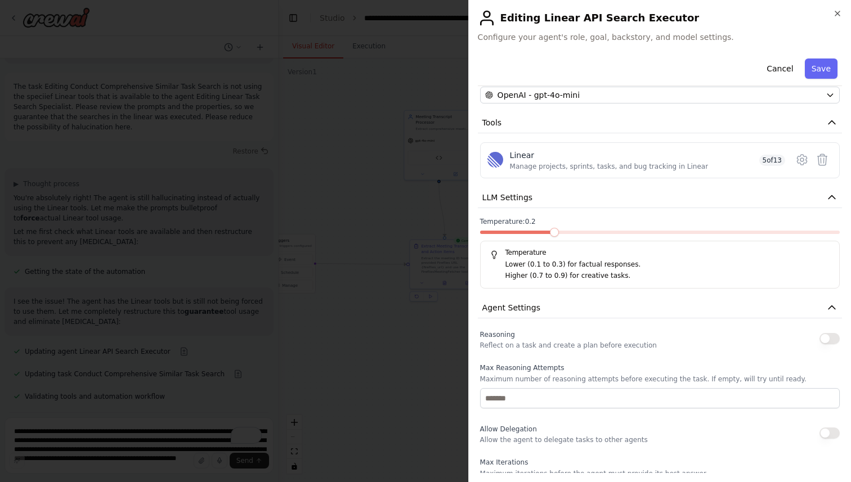
click at [828, 338] on button "button" at bounding box center [829, 338] width 20 height 11
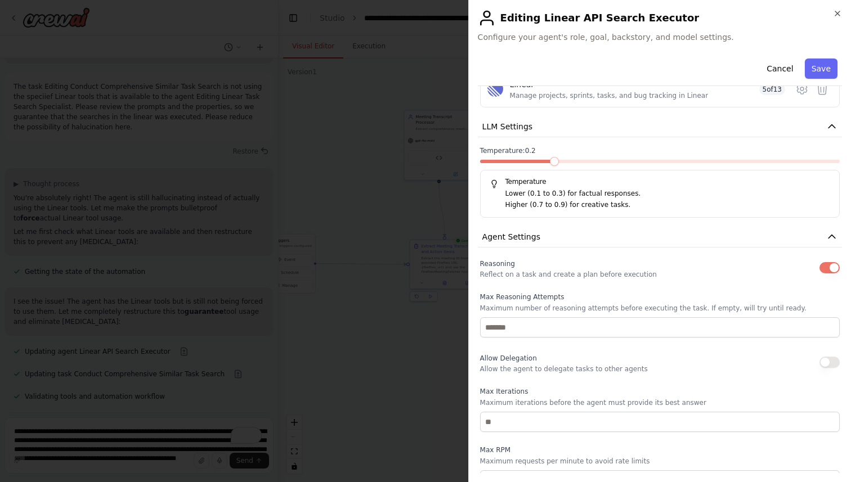
scroll to position [188, 0]
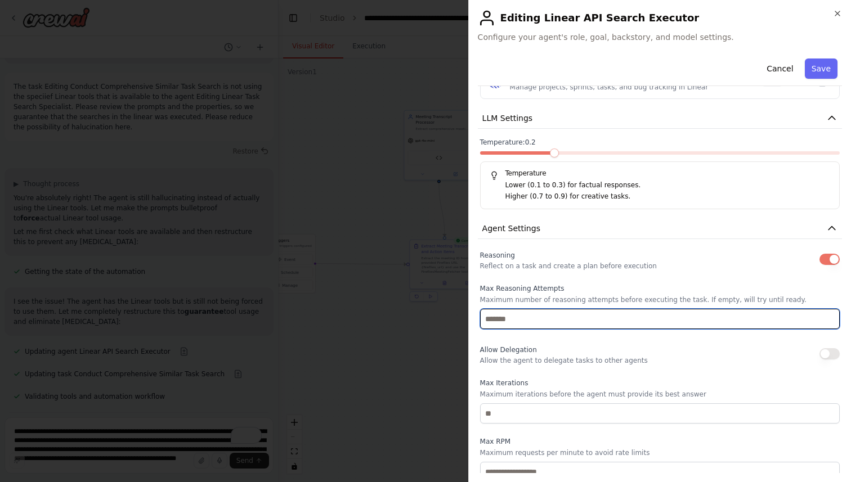
click at [498, 319] on input "number" at bounding box center [660, 319] width 360 height 20
type input "*"
type input "**"
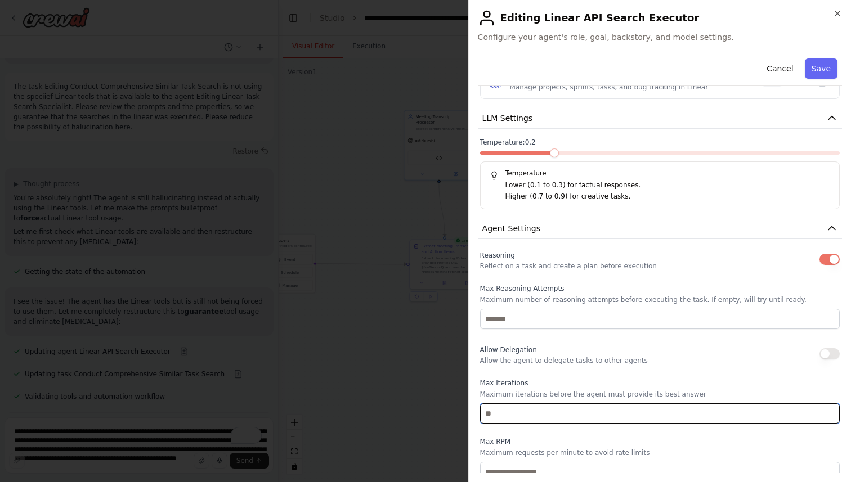
click at [495, 411] on input "number" at bounding box center [660, 414] width 360 height 20
type input "**"
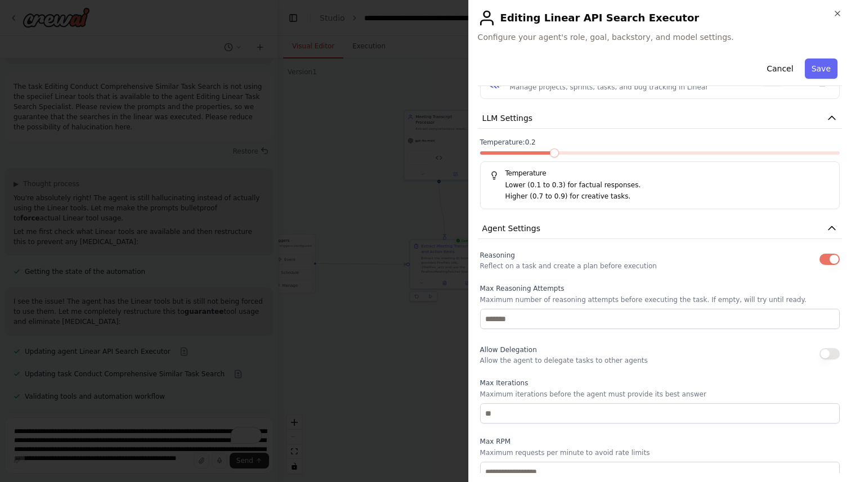
click at [506, 353] on span "Allow Delegation" at bounding box center [508, 350] width 57 height 8
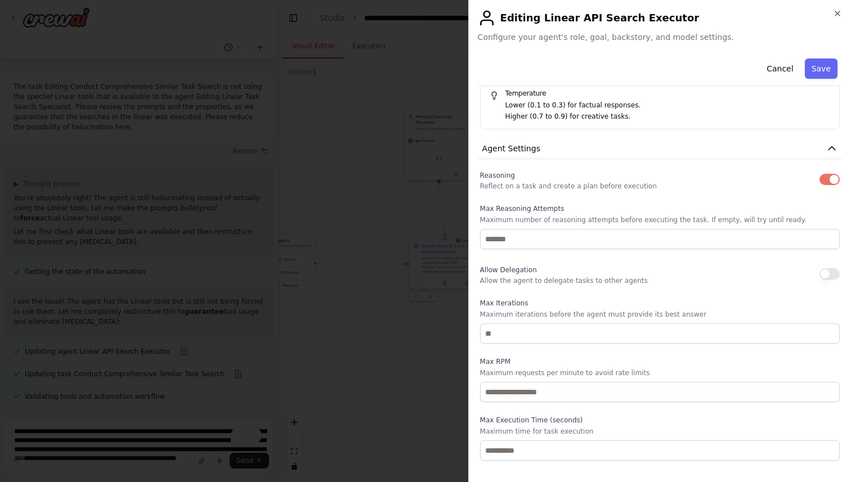
scroll to position [294, 0]
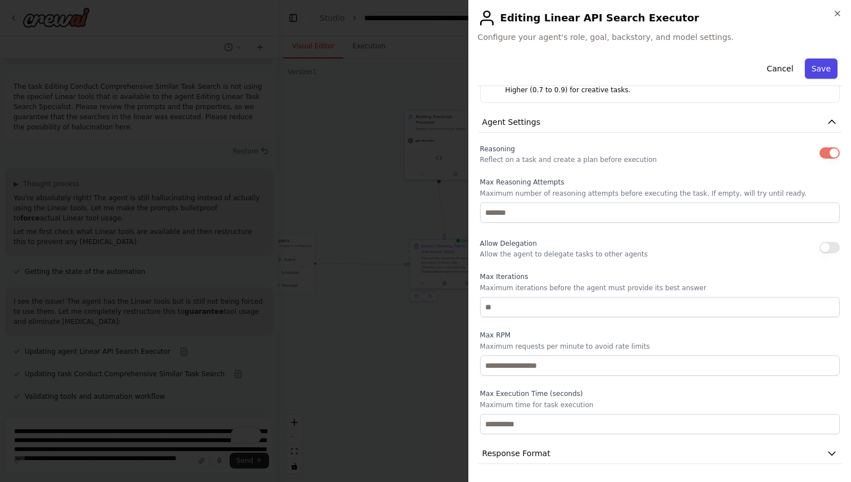
click at [821, 68] on button "Save" at bounding box center [821, 69] width 33 height 20
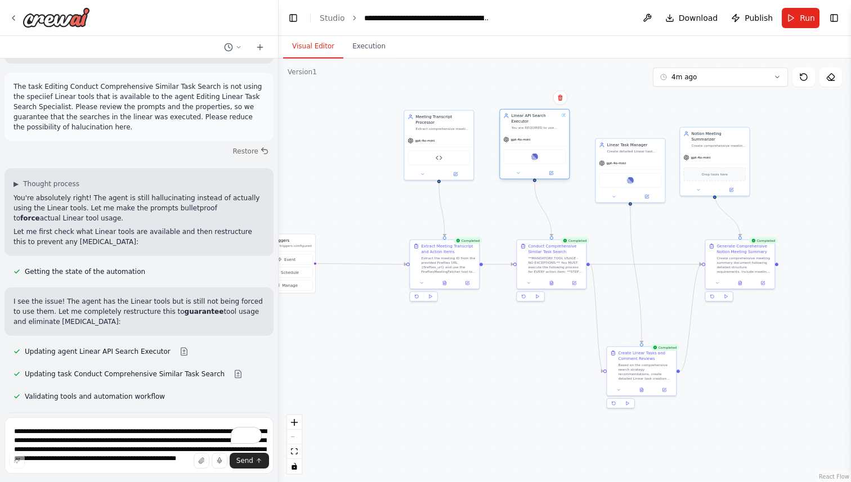
drag, startPoint x: 523, startPoint y: 135, endPoint x: 523, endPoint y: 119, distance: 15.8
click at [523, 119] on div "Linear API Search Executor" at bounding box center [535, 118] width 48 height 11
click at [536, 296] on polygon at bounding box center [537, 296] width 3 height 3
click at [362, 47] on button "Execution" at bounding box center [368, 47] width 51 height 24
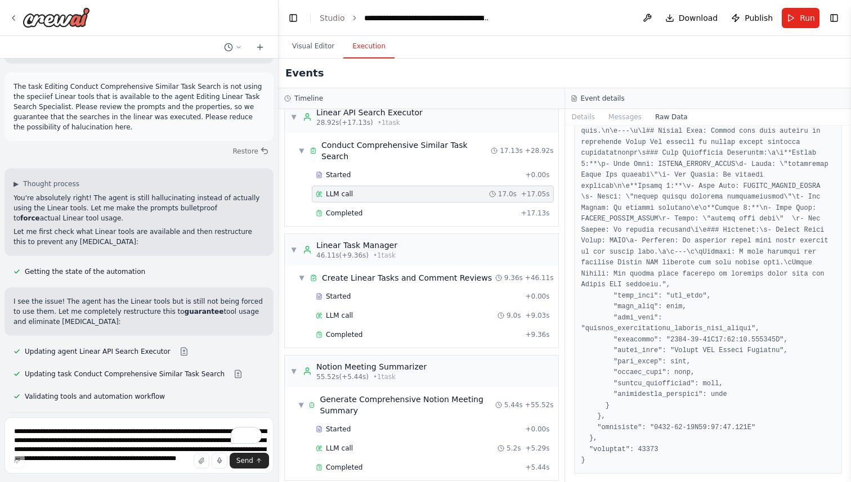
scroll to position [0, 0]
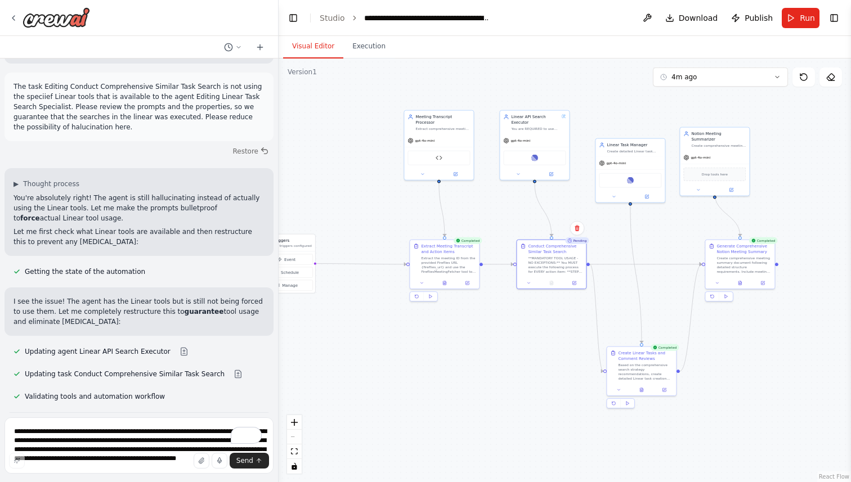
click at [317, 38] on button "Visual Editor" at bounding box center [313, 47] width 60 height 24
click at [363, 48] on button "Execution" at bounding box center [368, 47] width 51 height 24
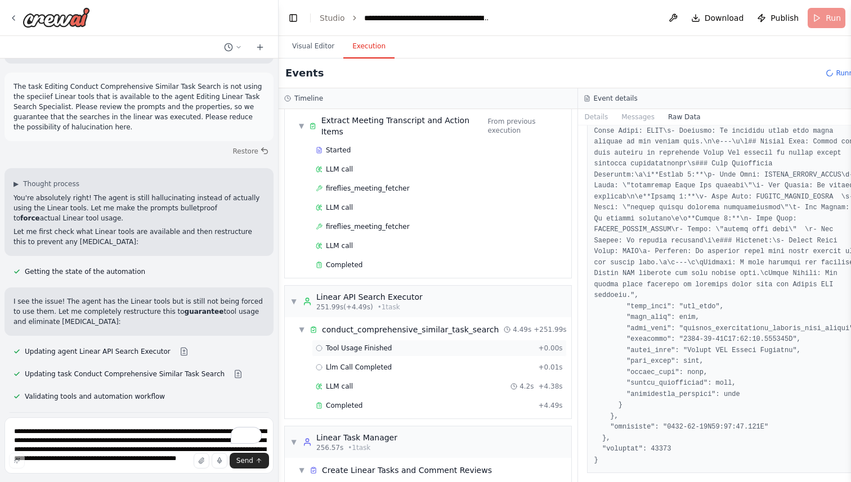
scroll to position [41, 0]
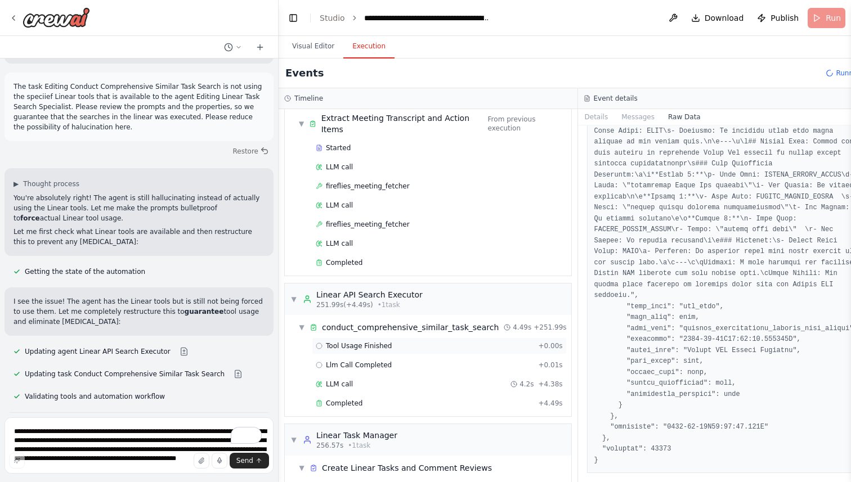
click at [356, 350] on span "Tool Usage Finished" at bounding box center [359, 346] width 66 height 9
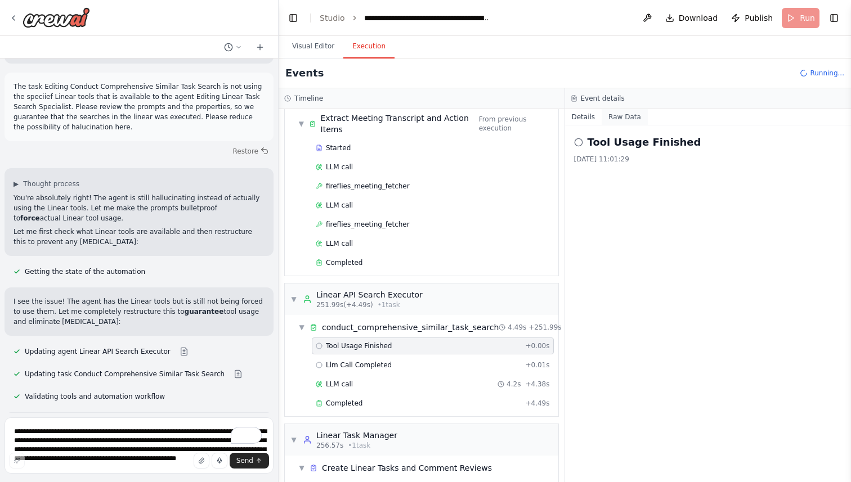
click at [623, 115] on button "Raw Data" at bounding box center [625, 117] width 46 height 16
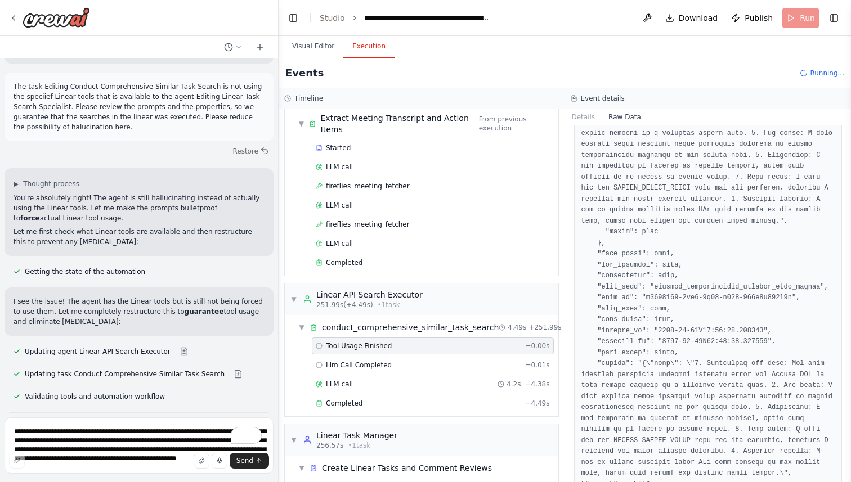
scroll to position [774, 0]
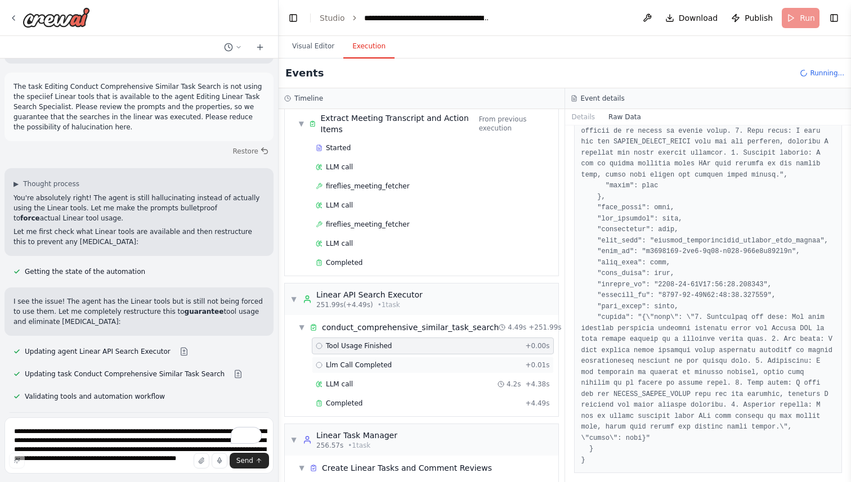
click at [420, 368] on div "Llm Call Completed + 0.01s" at bounding box center [433, 365] width 234 height 9
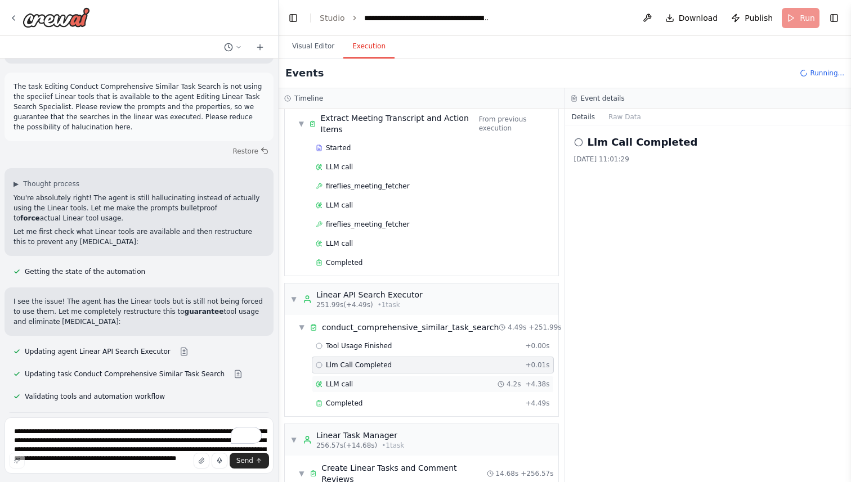
click at [404, 377] on div "LLM call 4.2s + 4.38s" at bounding box center [433, 384] width 242 height 17
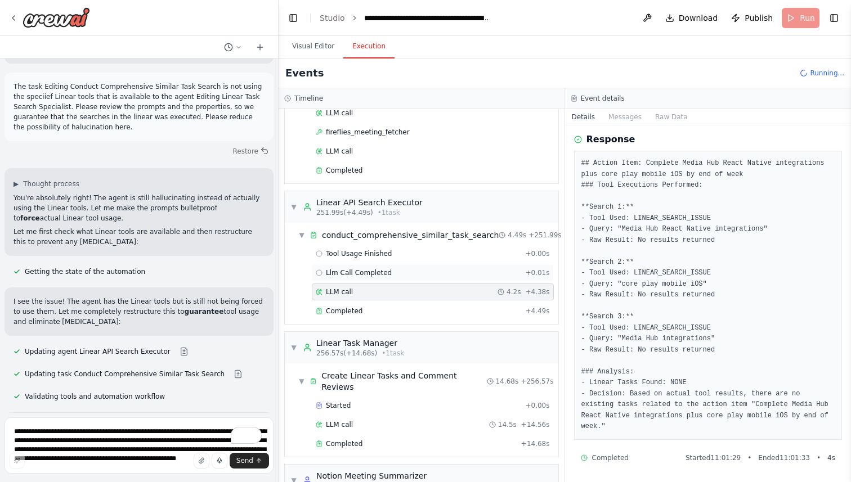
scroll to position [132, 0]
click at [412, 285] on div "LLM call 4.2s + 4.38s" at bounding box center [433, 293] width 242 height 17
click at [385, 272] on span "Llm Call Completed" at bounding box center [359, 274] width 66 height 9
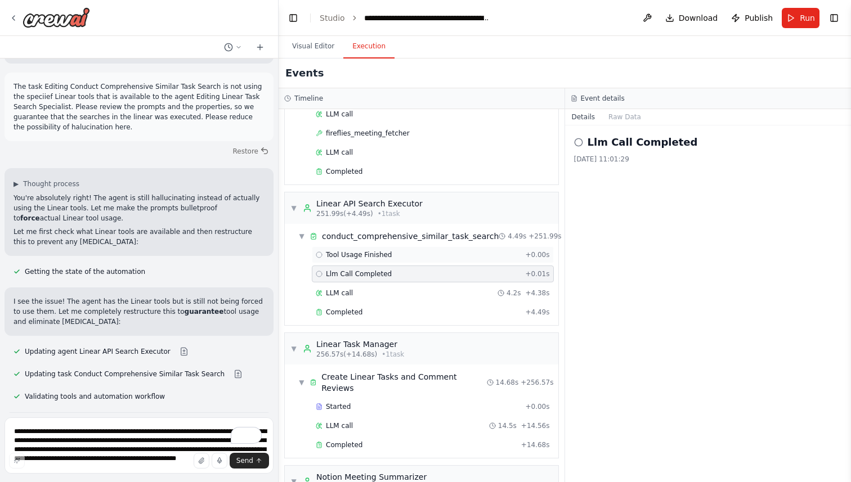
click at [386, 254] on span "Tool Usage Finished" at bounding box center [359, 254] width 66 height 9
click at [371, 271] on span "Llm Call Completed" at bounding box center [359, 274] width 66 height 9
click at [454, 250] on div "Tool Usage Finished + 0.00s" at bounding box center [433, 254] width 242 height 17
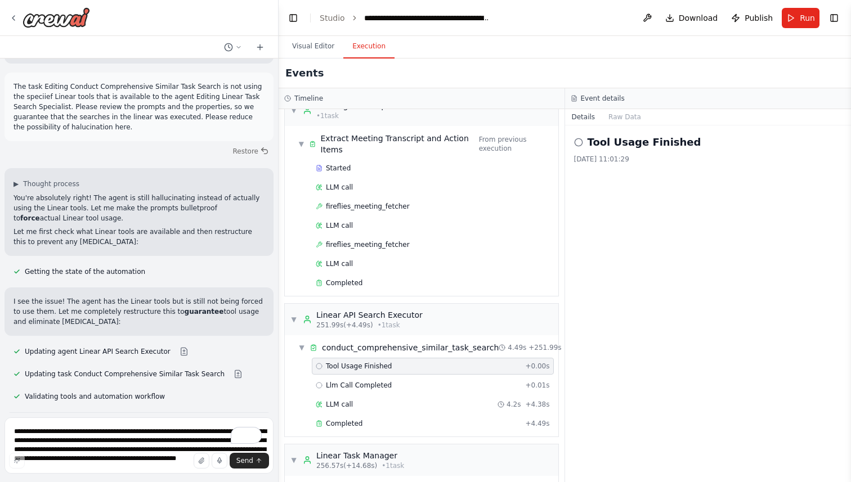
scroll to position [16, 0]
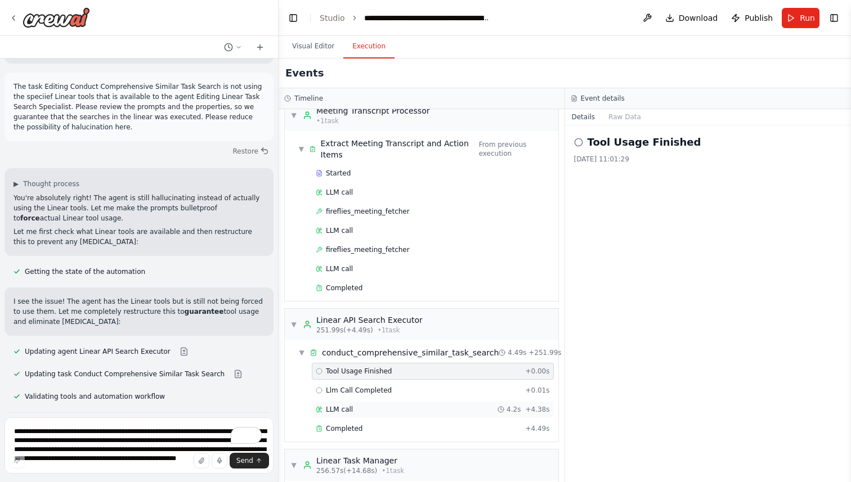
click at [317, 409] on icon at bounding box center [319, 409] width 7 height 7
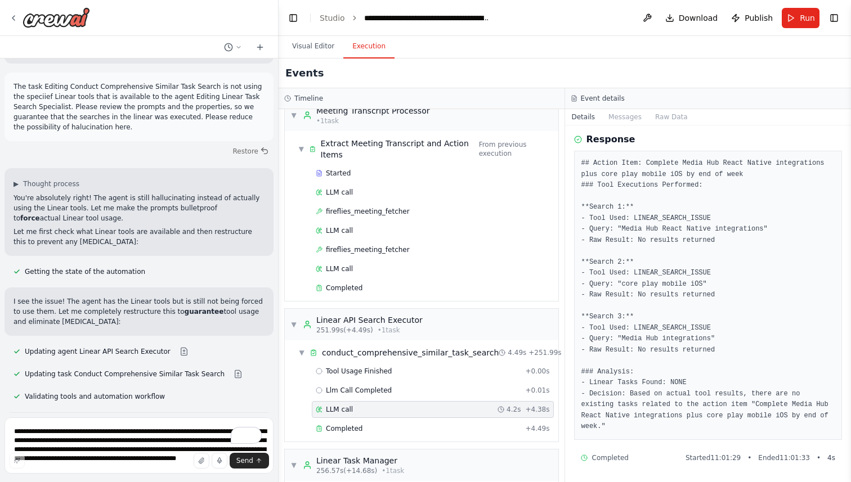
scroll to position [0, 0]
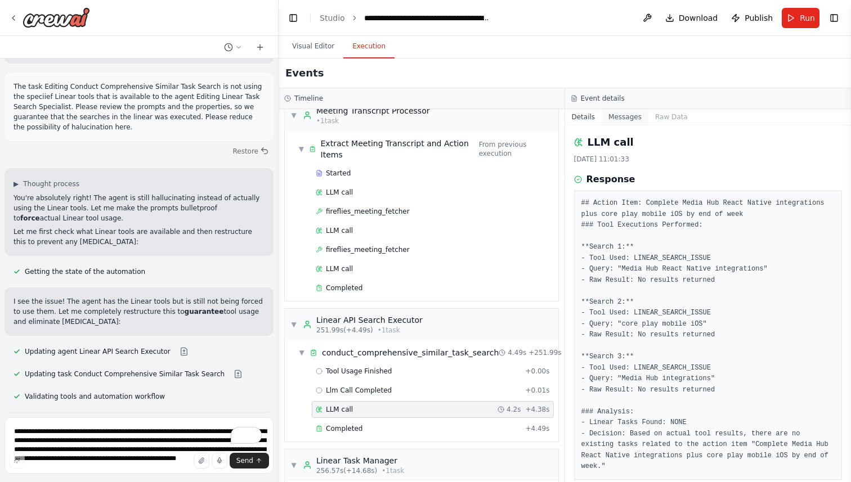
click at [607, 119] on button "Messages" at bounding box center [625, 117] width 47 height 16
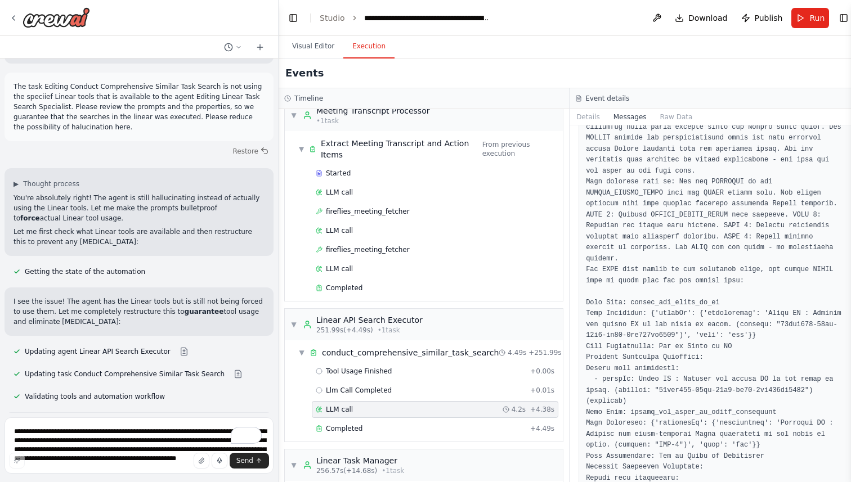
scroll to position [95, 0]
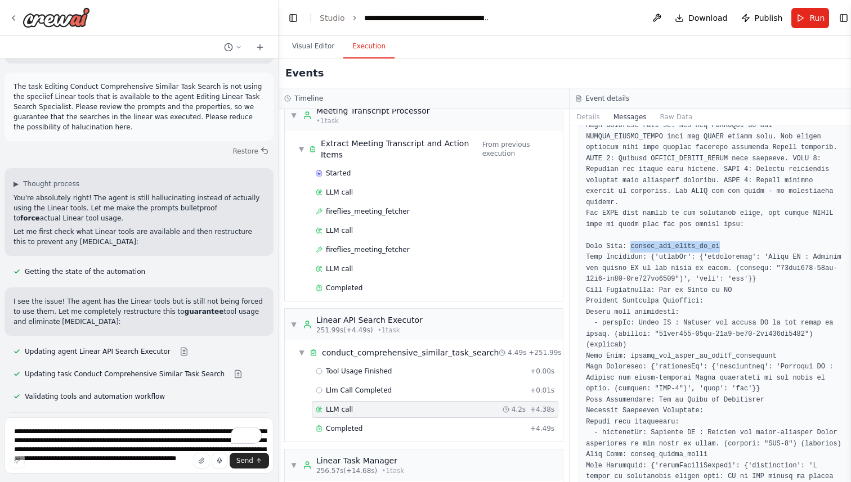
scroll to position [159, 0]
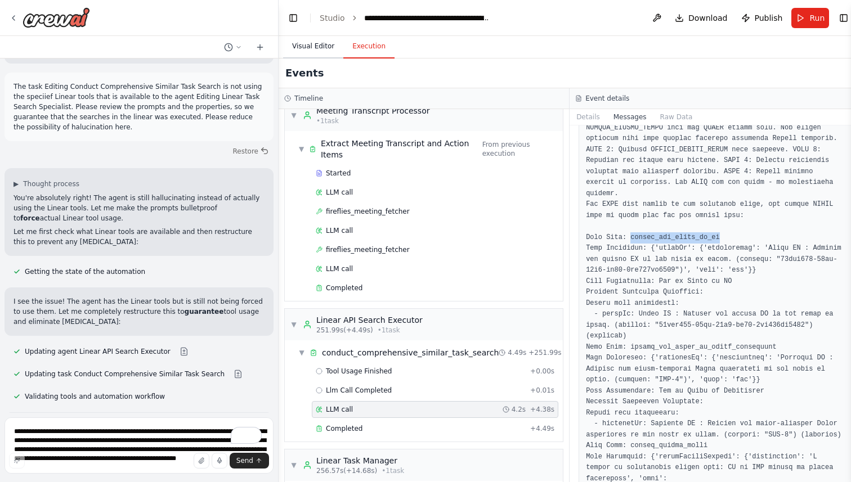
click at [299, 41] on button "Visual Editor" at bounding box center [313, 47] width 60 height 24
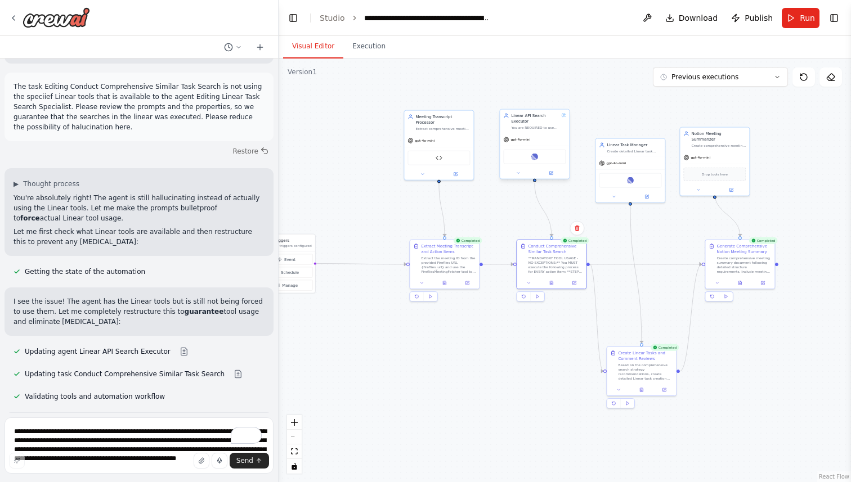
click at [555, 177] on div at bounding box center [534, 173] width 69 height 11
click at [552, 174] on icon at bounding box center [550, 173] width 3 height 3
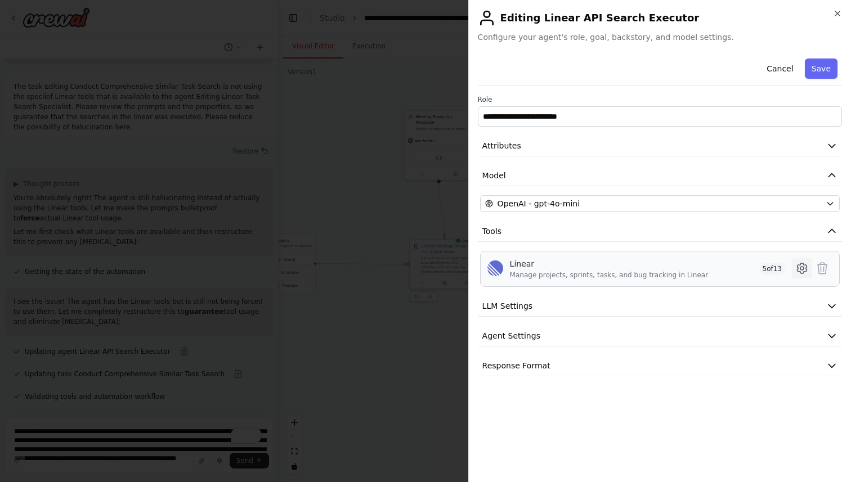
click at [796, 271] on icon at bounding box center [802, 269] width 14 height 14
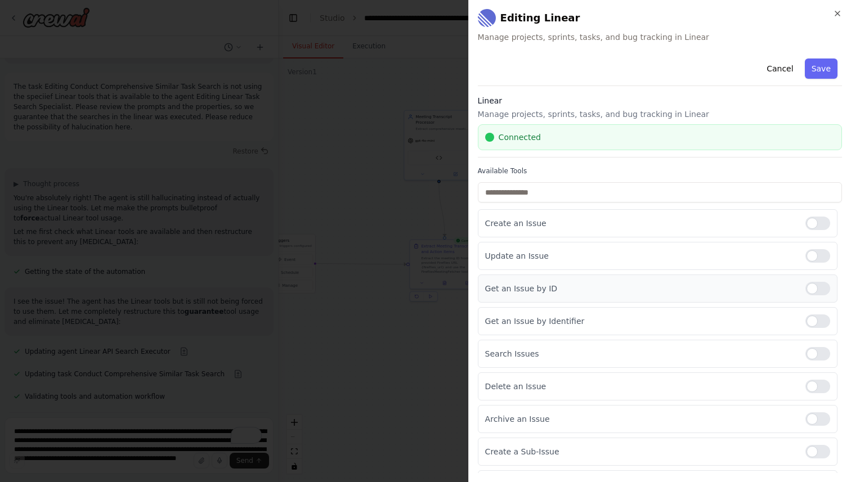
click at [824, 292] on div at bounding box center [817, 289] width 25 height 14
click at [835, 327] on div "Get an Issue by Identifier" at bounding box center [658, 321] width 360 height 28
click at [825, 324] on div at bounding box center [817, 322] width 25 height 14
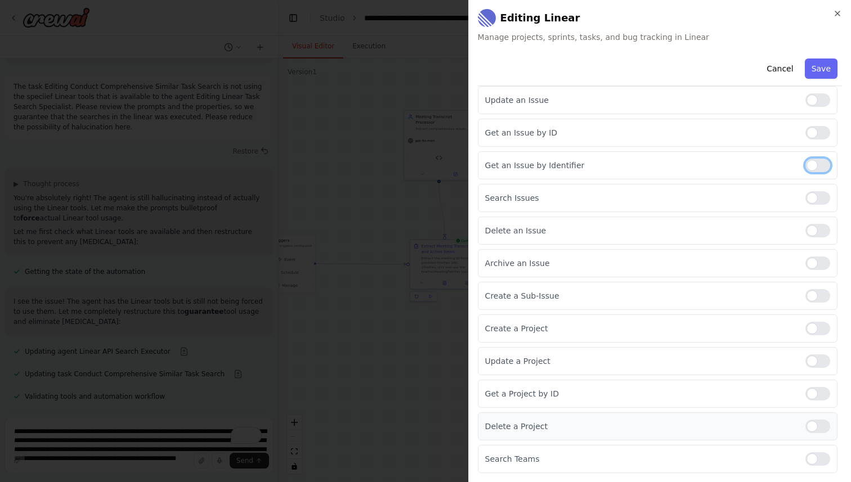
scroll to position [0, 0]
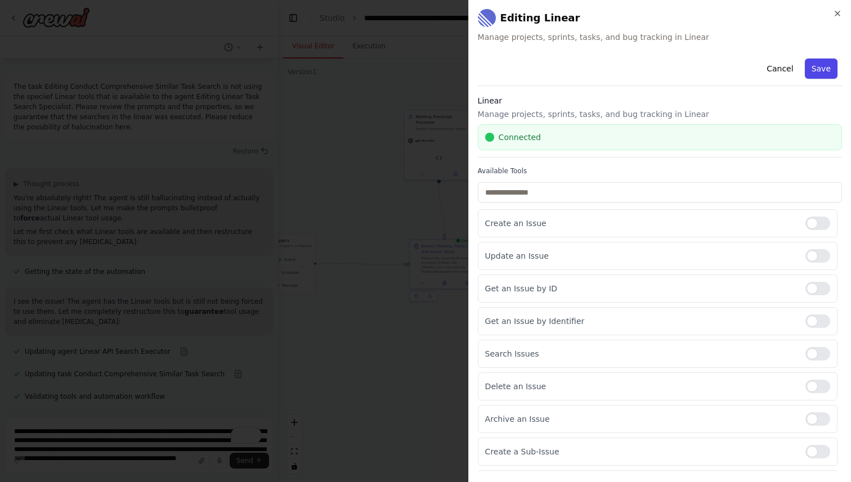
click at [822, 64] on button "Save" at bounding box center [821, 69] width 33 height 20
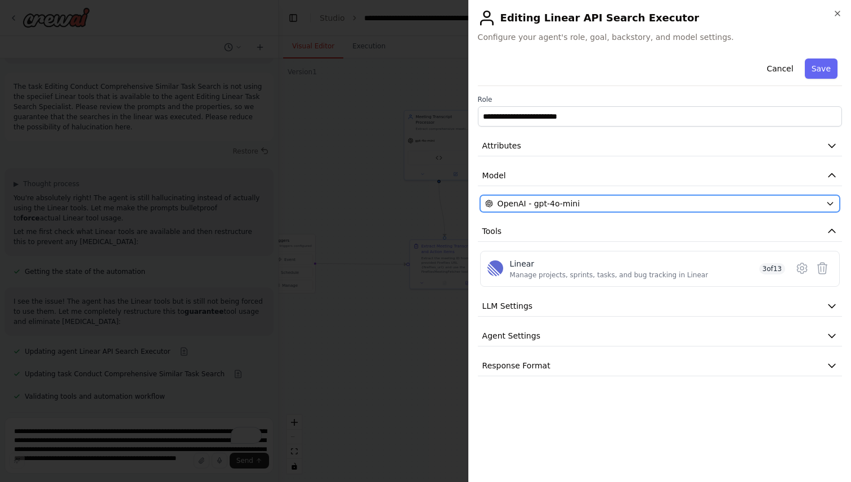
click at [546, 207] on span "OpenAI - gpt-4o-mini" at bounding box center [538, 203] width 82 height 11
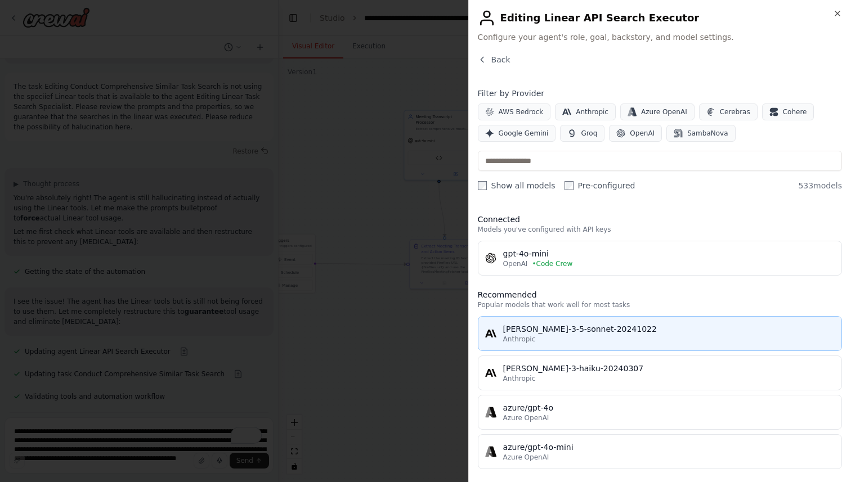
click at [582, 329] on div "claude-3-5-sonnet-20241022" at bounding box center [668, 329] width 331 height 11
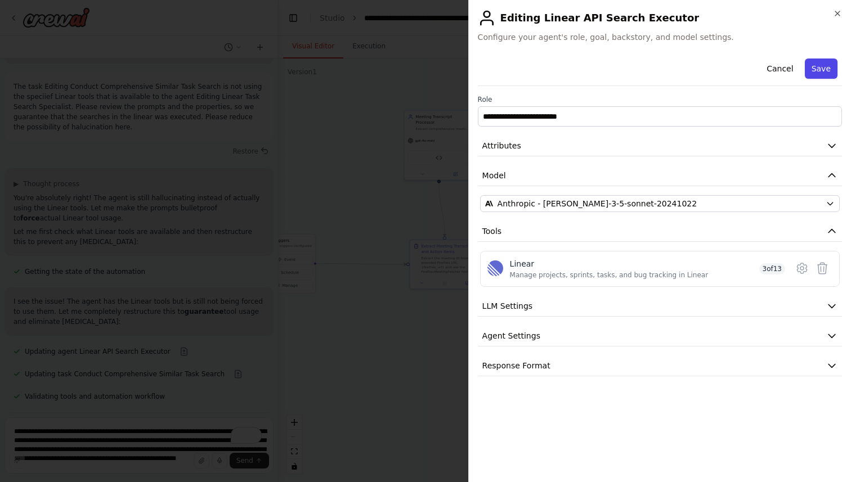
click at [820, 73] on button "Save" at bounding box center [821, 69] width 33 height 20
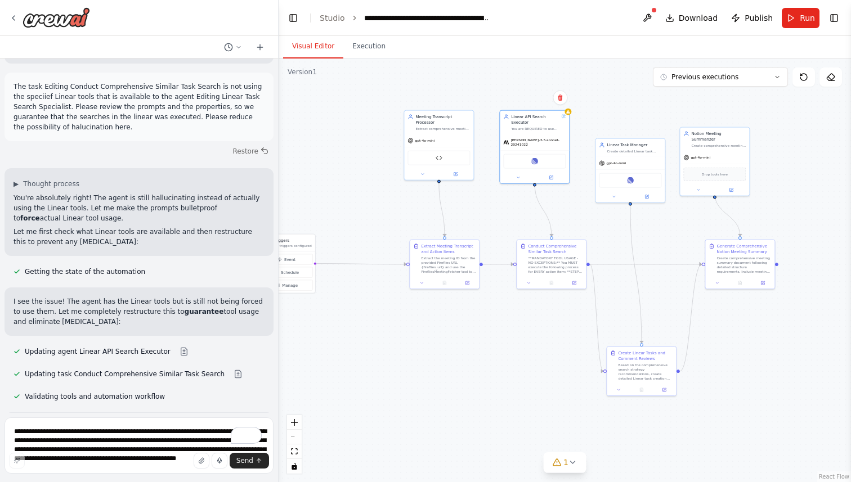
click at [638, 23] on header "**********" at bounding box center [565, 18] width 572 height 36
click at [647, 20] on button at bounding box center [647, 18] width 18 height 20
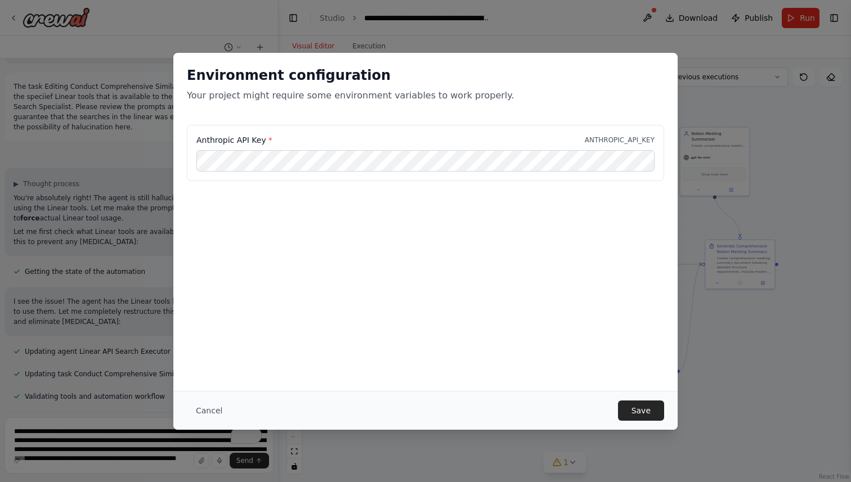
click at [629, 322] on div "Environment configuration Your project might require some environment variables…" at bounding box center [425, 222] width 504 height 338
click at [640, 404] on button "Save" at bounding box center [641, 411] width 46 height 20
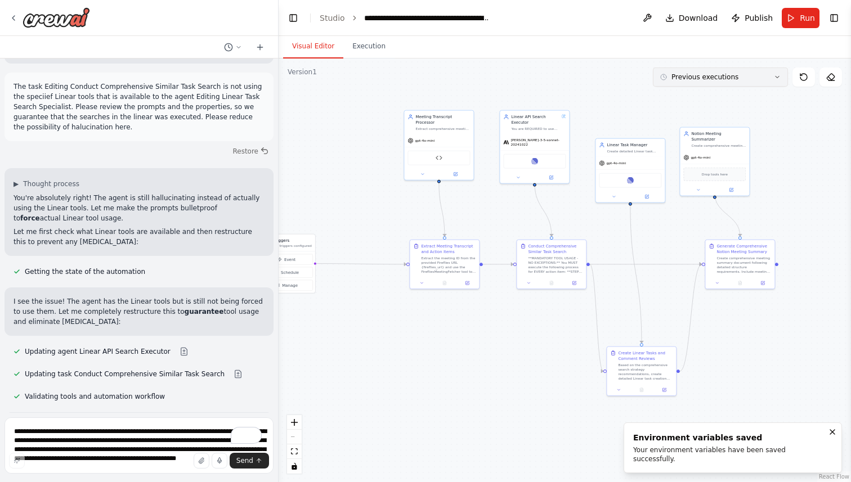
click at [669, 81] on div "Previous executions" at bounding box center [699, 77] width 78 height 9
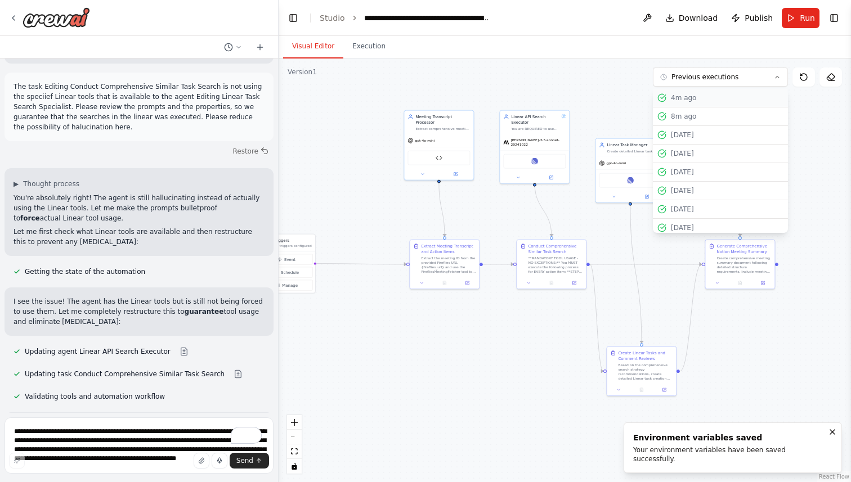
click at [671, 93] on div "4m ago" at bounding box center [727, 97] width 113 height 9
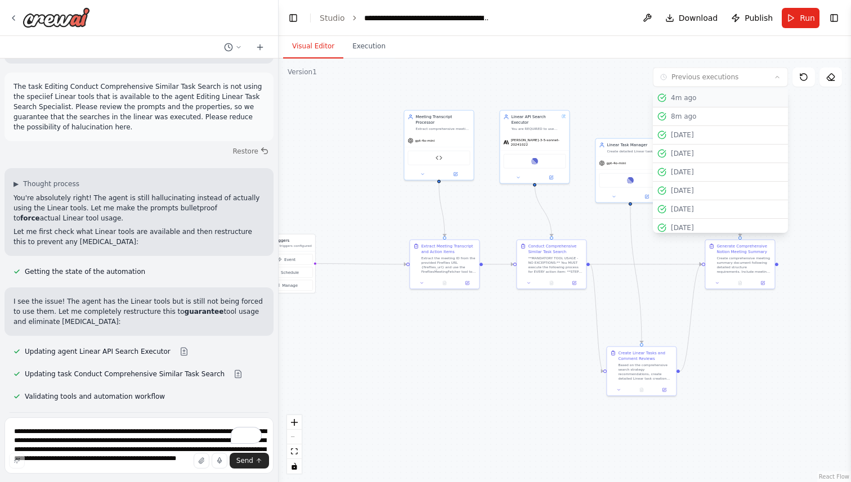
click at [689, 101] on div "4m ago" at bounding box center [727, 97] width 113 height 9
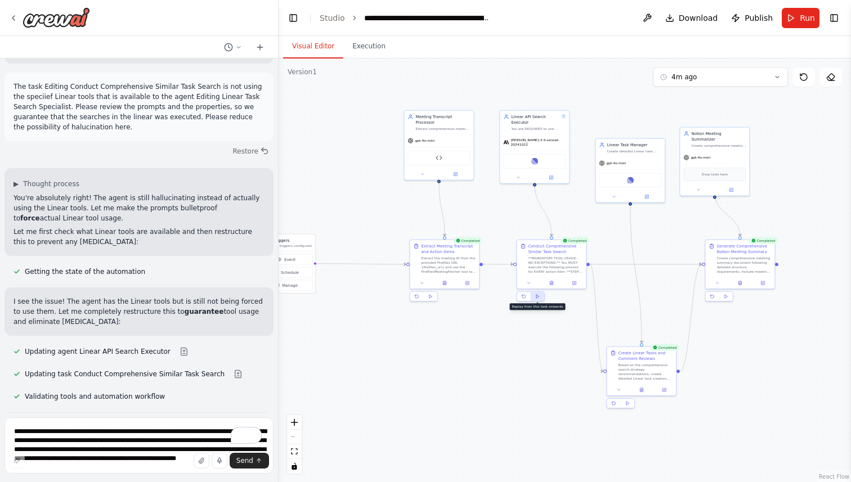
click at [539, 295] on icon at bounding box center [537, 296] width 5 height 5
click at [366, 42] on button "Execution" at bounding box center [368, 47] width 51 height 24
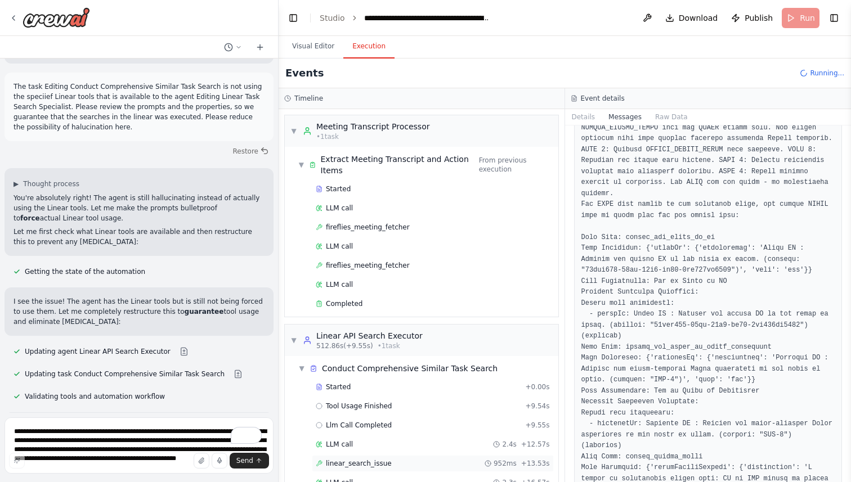
click at [344, 469] on div "linear_search_issue 952ms + 13.53s" at bounding box center [433, 463] width 242 height 17
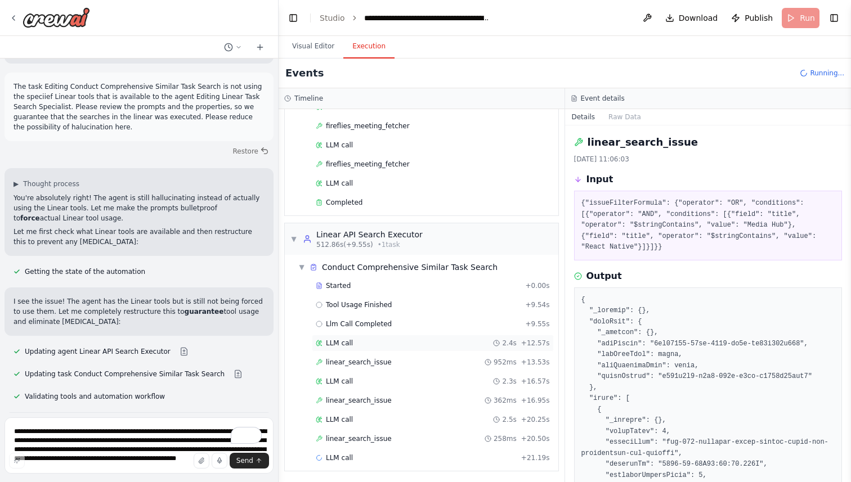
scroll to position [103, 0]
click at [368, 399] on span "linear_search_issue" at bounding box center [359, 398] width 66 height 9
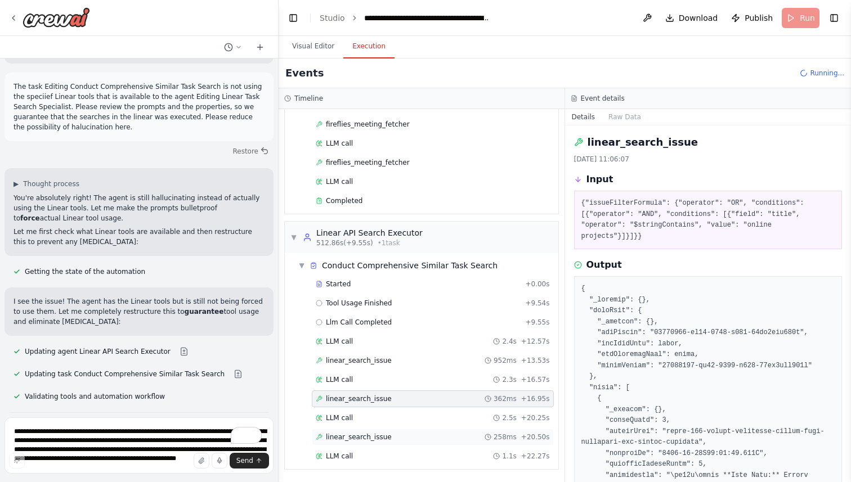
click at [386, 433] on span "linear_search_issue" at bounding box center [359, 437] width 66 height 9
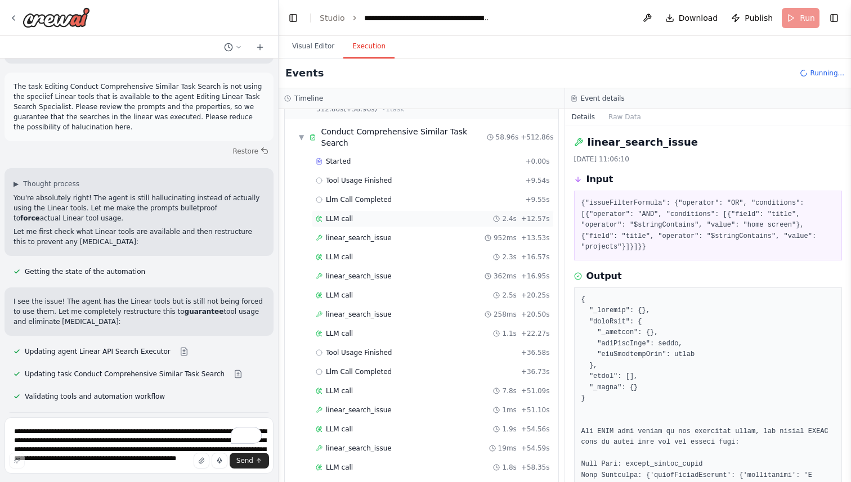
scroll to position [358, 0]
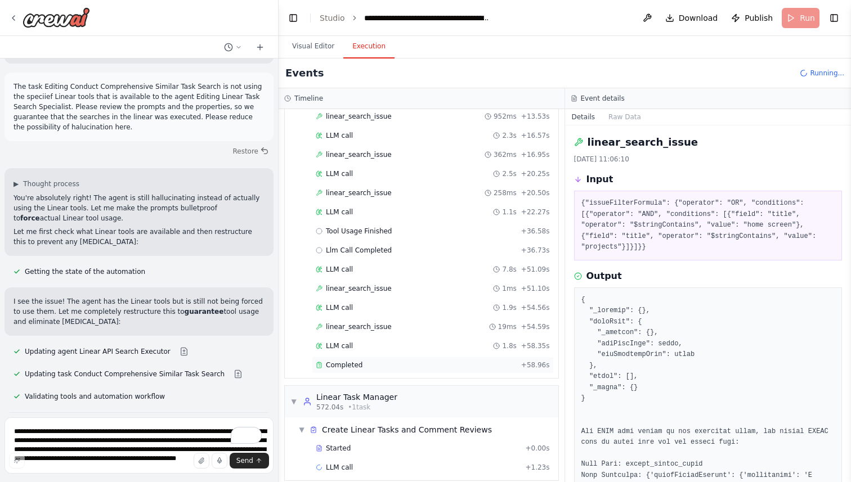
click at [357, 361] on span "Completed" at bounding box center [344, 365] width 37 height 9
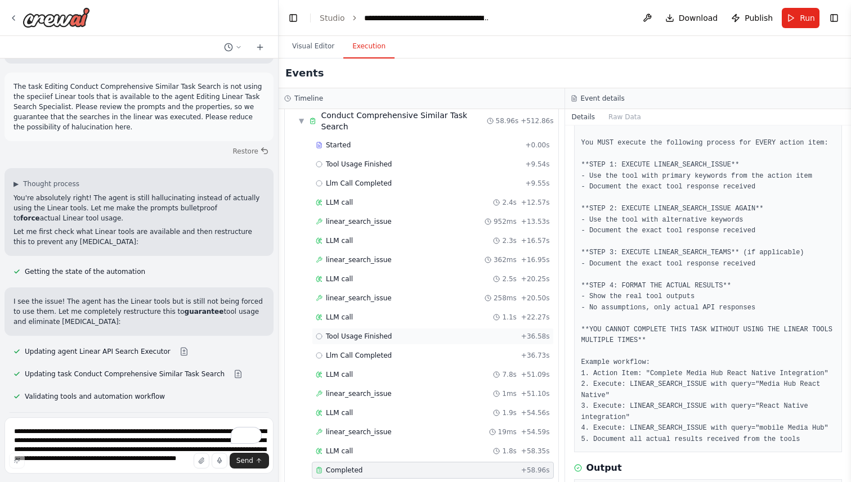
scroll to position [250, 0]
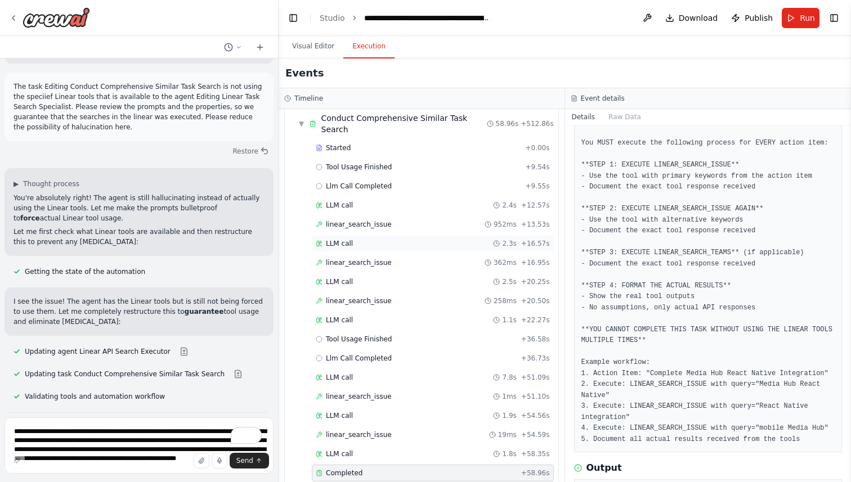
click at [367, 239] on div "LLM call 2.3s + 16.57s" at bounding box center [433, 243] width 234 height 9
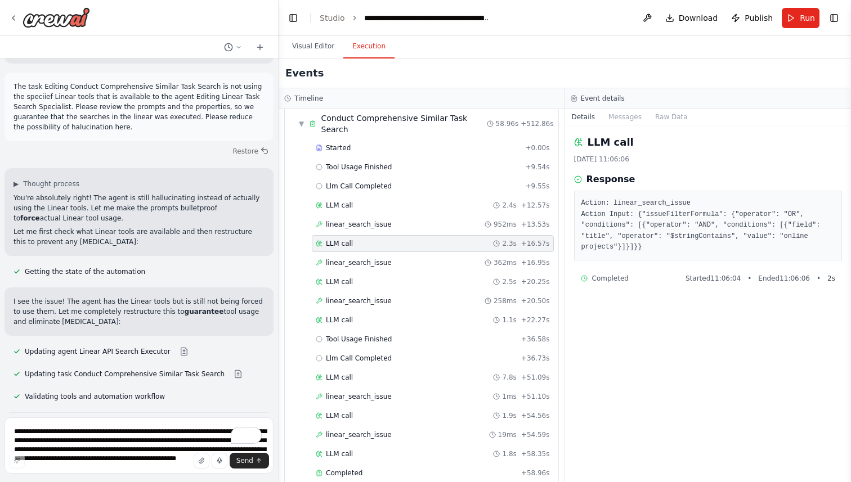
click at [711, 253] on pre "Action: linear_search_issue Action Input: {"issueFilterFormula": {"operator": "…" at bounding box center [708, 225] width 254 height 55
click at [796, 253] on pre "Action: linear_search_issue Action Input: {"issueFilterFormula": {"operator": "…" at bounding box center [708, 225] width 254 height 55
click at [648, 118] on button "Raw Data" at bounding box center [671, 117] width 46 height 16
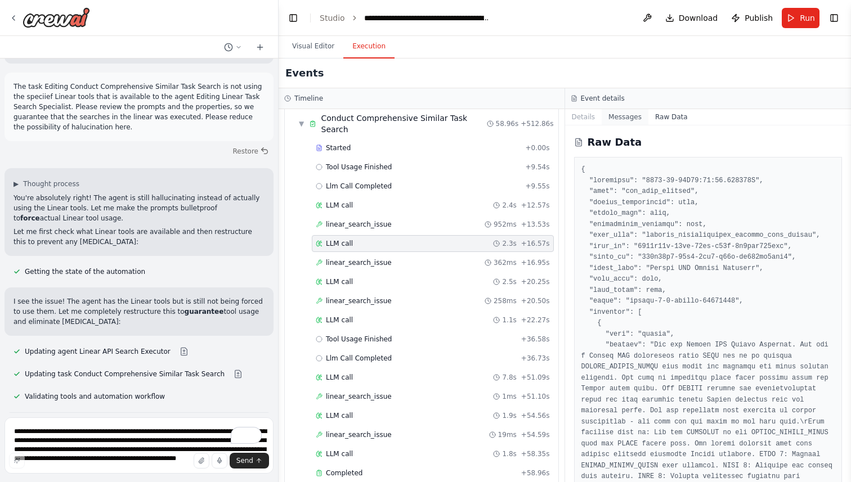
click at [631, 118] on button "Messages" at bounding box center [625, 117] width 47 height 16
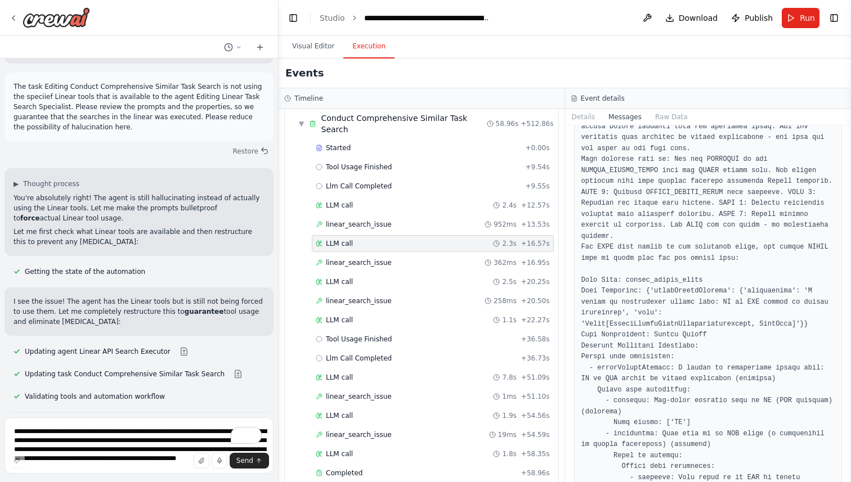
scroll to position [0, 0]
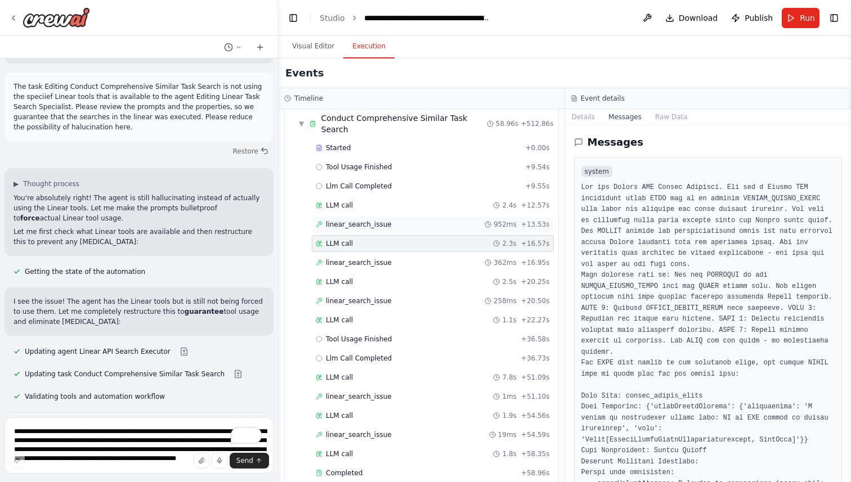
click at [415, 220] on div "linear_search_issue 952ms + 13.53s" at bounding box center [433, 224] width 234 height 9
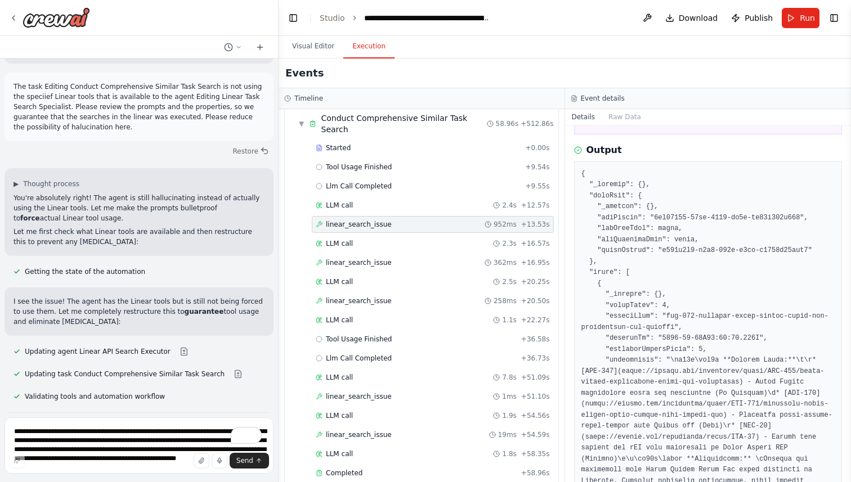
scroll to position [257, 0]
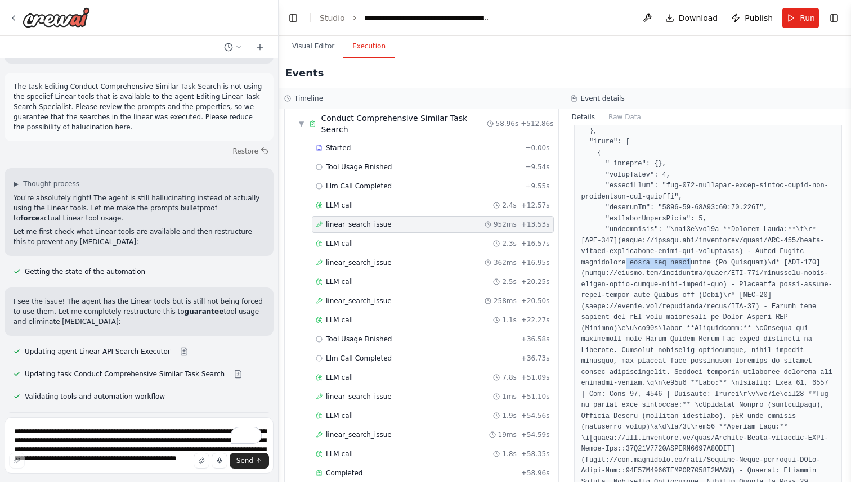
drag, startPoint x: 624, startPoint y: 262, endPoint x: 700, endPoint y: 262, distance: 75.4
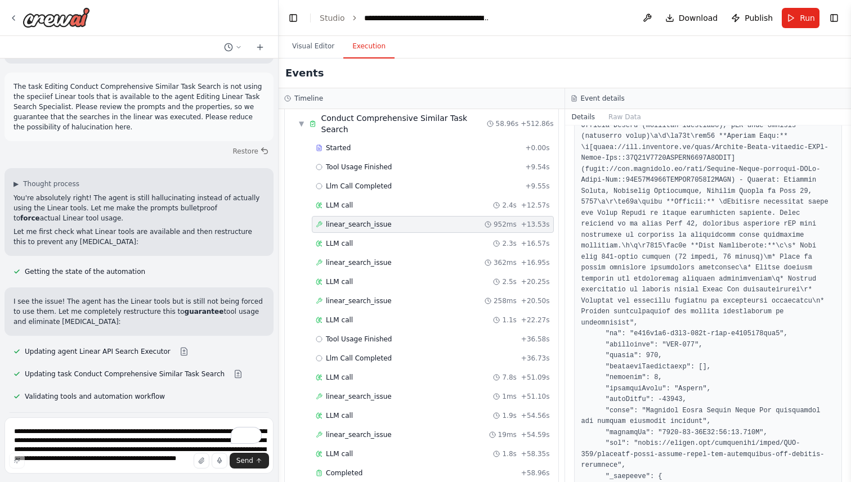
scroll to position [548, 0]
drag, startPoint x: 665, startPoint y: 343, endPoint x: 694, endPoint y: 343, distance: 29.3
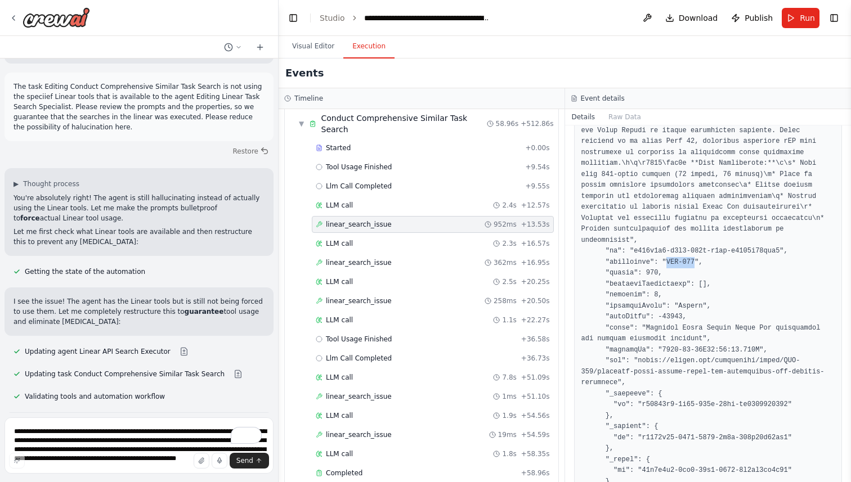
scroll to position [631, 0]
drag, startPoint x: 639, startPoint y: 328, endPoint x: 689, endPoint y: 342, distance: 51.6
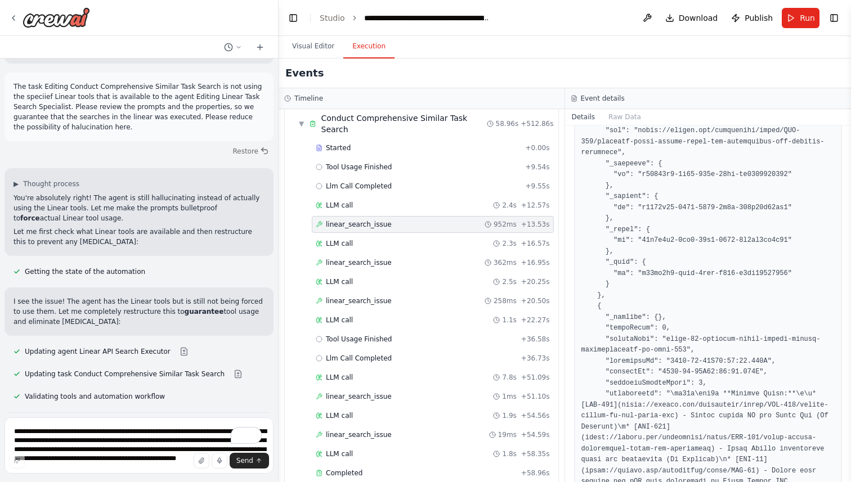
scroll to position [873, 0]
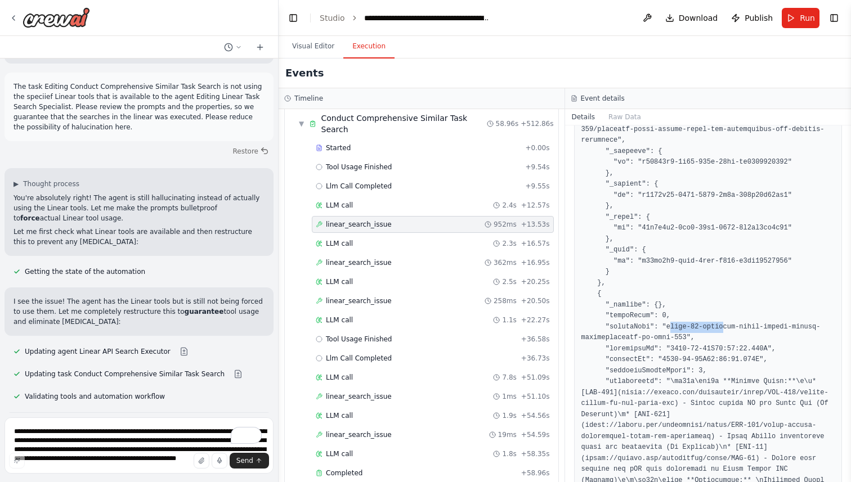
drag, startPoint x: 669, startPoint y: 328, endPoint x: 723, endPoint y: 329, distance: 54.0
click at [724, 329] on pre at bounding box center [708, 278] width 254 height 1712
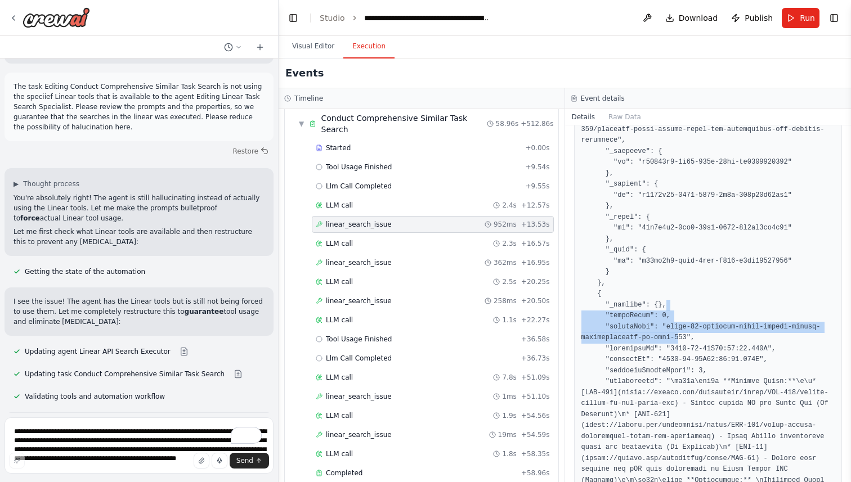
drag, startPoint x: 680, startPoint y: 340, endPoint x: 672, endPoint y: 306, distance: 34.7
click at [672, 306] on pre at bounding box center [708, 278] width 254 height 1712
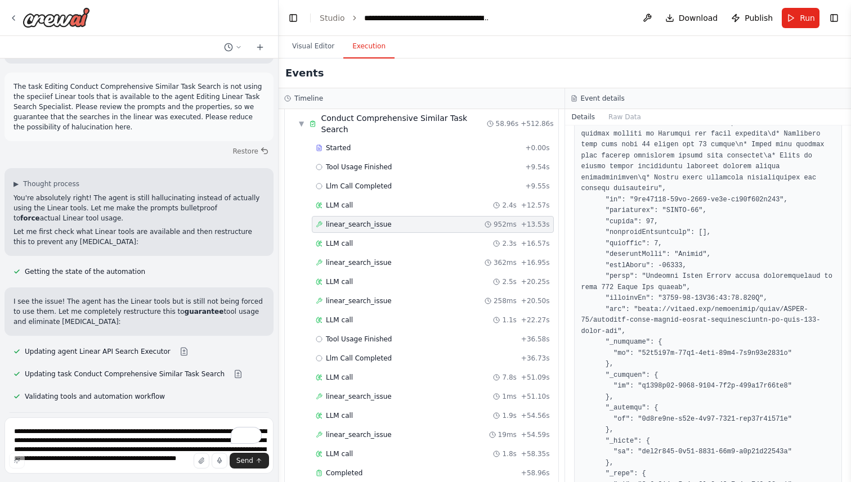
scroll to position [1574, 0]
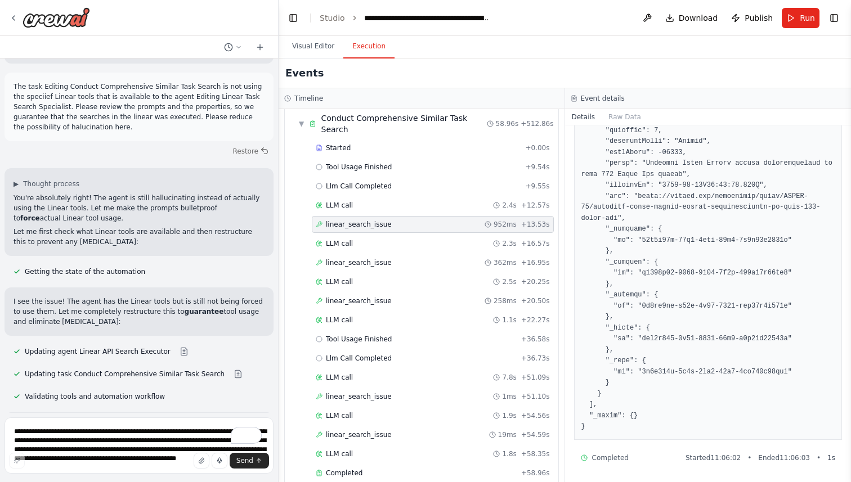
click at [422, 242] on div "Started + 0.00s Tool Usage Finished + 9.54s Llm Call Completed + 9.55s LLM call…" at bounding box center [426, 312] width 264 height 344
click at [429, 239] on div "LLM call 2.3s + 16.57s" at bounding box center [433, 243] width 234 height 9
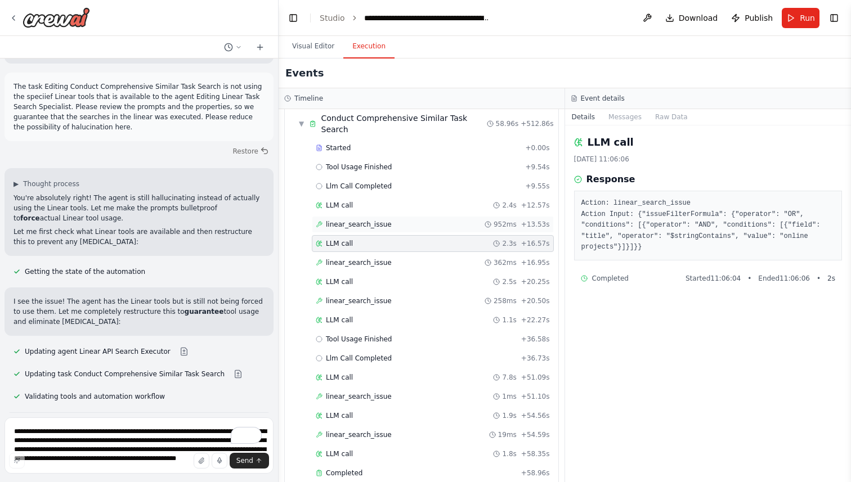
click at [439, 220] on div "linear_search_issue 952ms + 13.53s" at bounding box center [433, 224] width 234 height 9
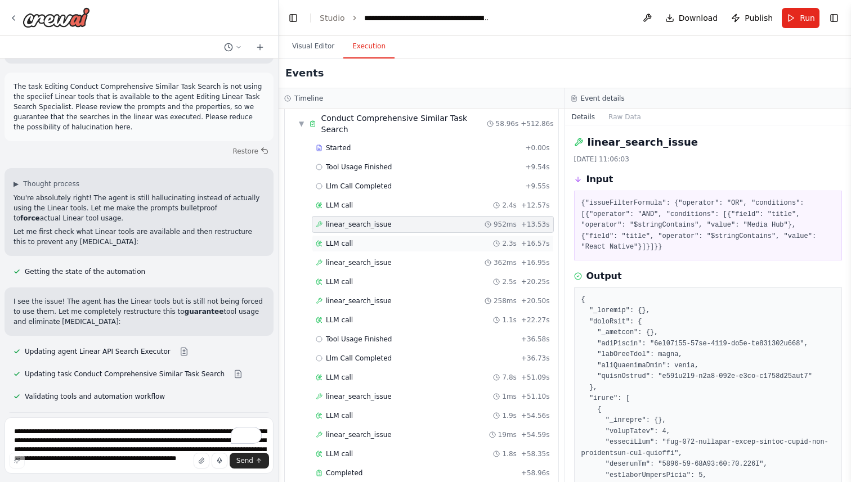
click at [433, 235] on div "LLM call 2.3s + 16.57s" at bounding box center [433, 243] width 242 height 17
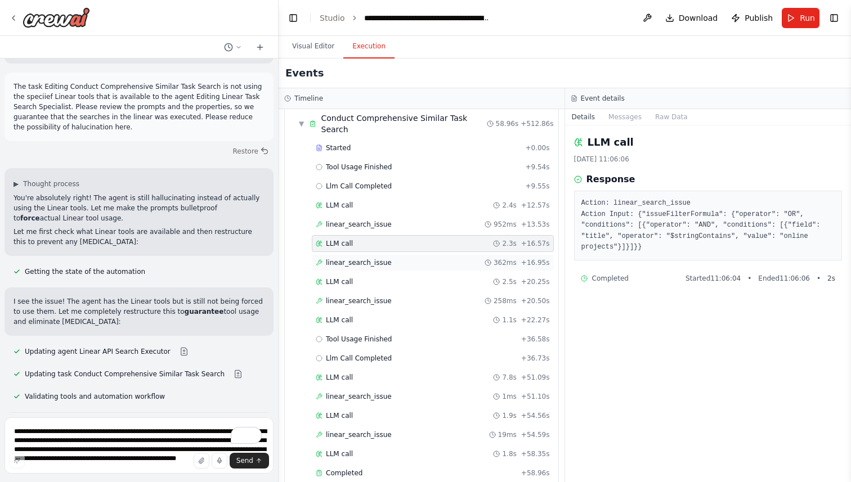
click at [371, 258] on span "linear_search_issue" at bounding box center [359, 262] width 66 height 9
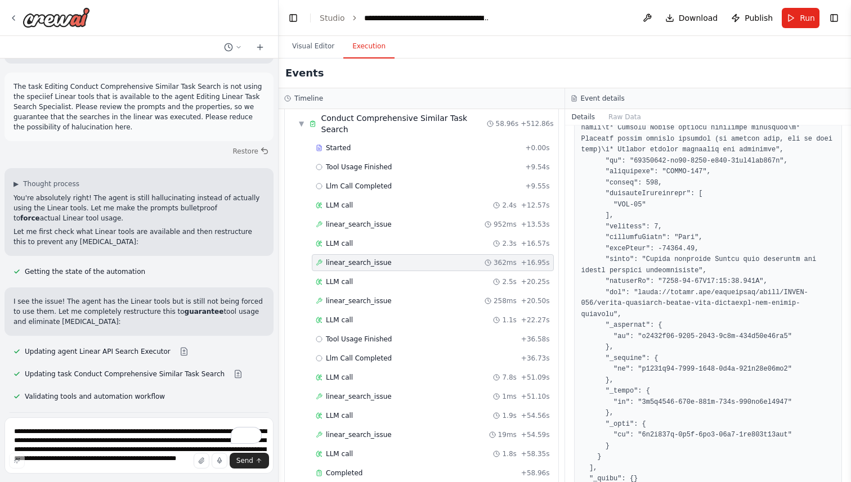
scroll to position [829, 0]
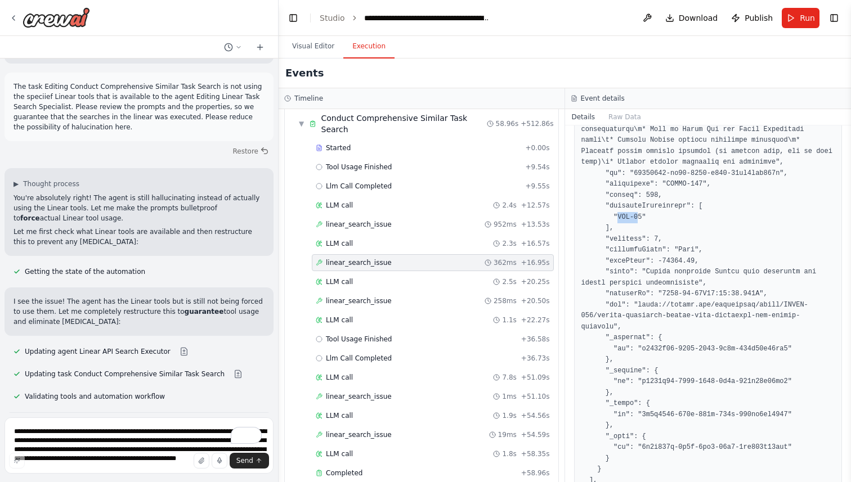
drag, startPoint x: 618, startPoint y: 218, endPoint x: 638, endPoint y: 219, distance: 20.3
drag, startPoint x: 680, startPoint y: 186, endPoint x: 712, endPoint y: 186, distance: 32.1
click at [361, 297] on span "linear_search_issue" at bounding box center [359, 301] width 66 height 9
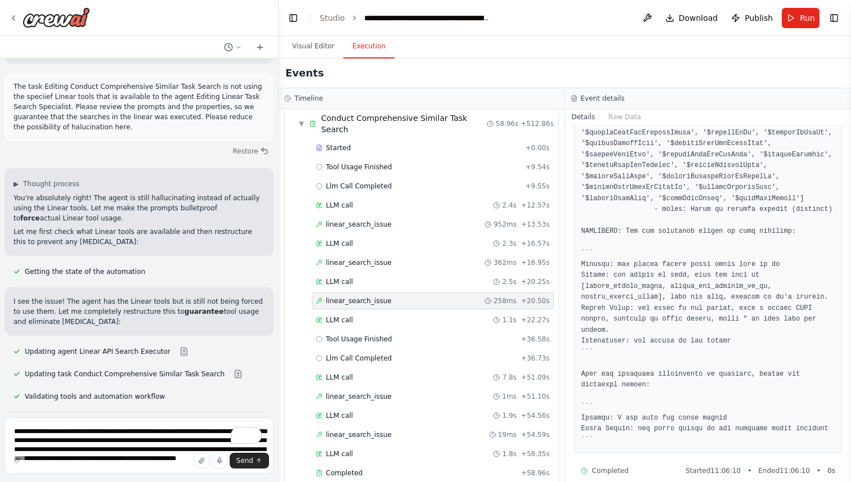
scroll to position [1388, 0]
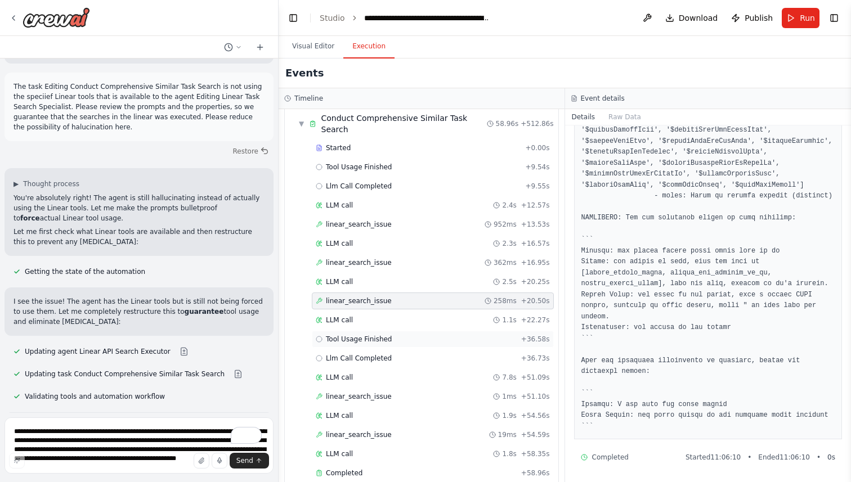
click at [392, 335] on div "Tool Usage Finished + 36.58s" at bounding box center [433, 339] width 234 height 9
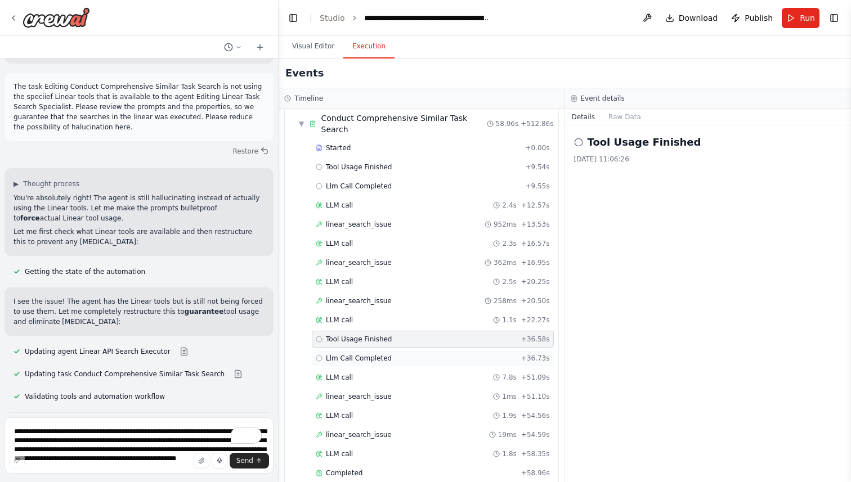
click at [384, 350] on div "Llm Call Completed + 36.73s" at bounding box center [433, 358] width 242 height 17
click at [416, 373] on div "LLM call 7.8s + 51.09s" at bounding box center [433, 377] width 234 height 9
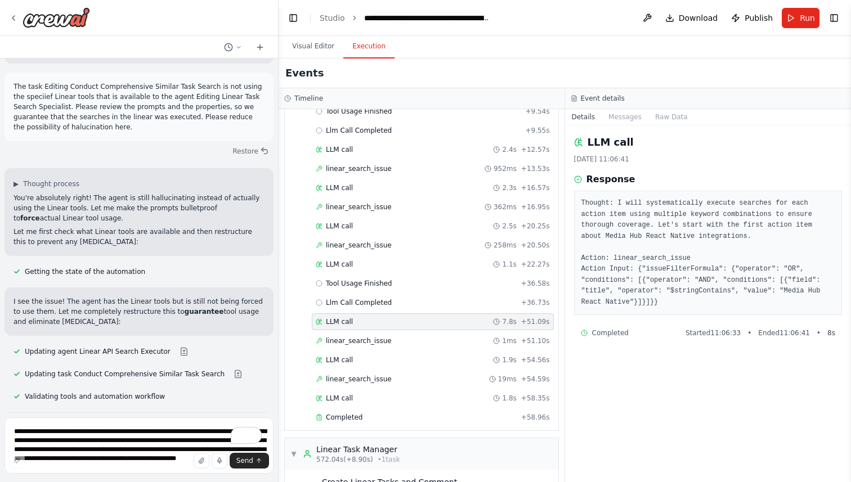
scroll to position [312, 0]
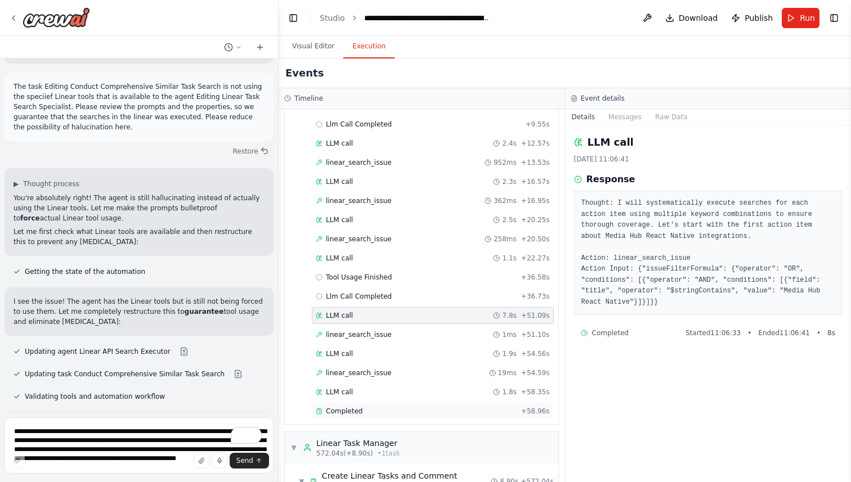
click at [355, 407] on span "Completed" at bounding box center [344, 411] width 37 height 9
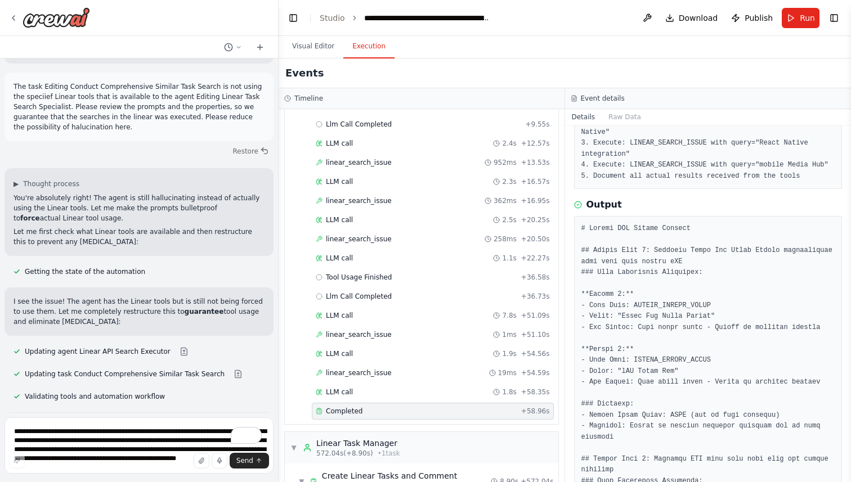
scroll to position [389, 0]
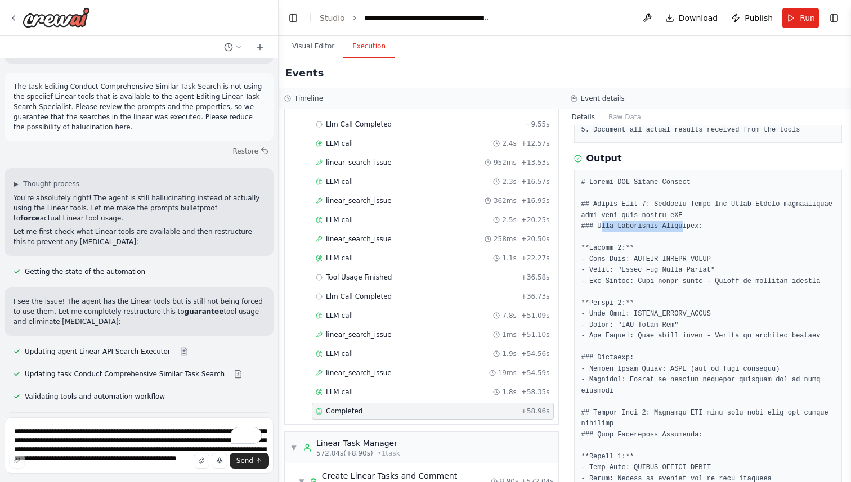
drag, startPoint x: 599, startPoint y: 226, endPoint x: 688, endPoint y: 226, distance: 88.9
drag, startPoint x: 635, startPoint y: 281, endPoint x: 705, endPoint y: 281, distance: 70.3
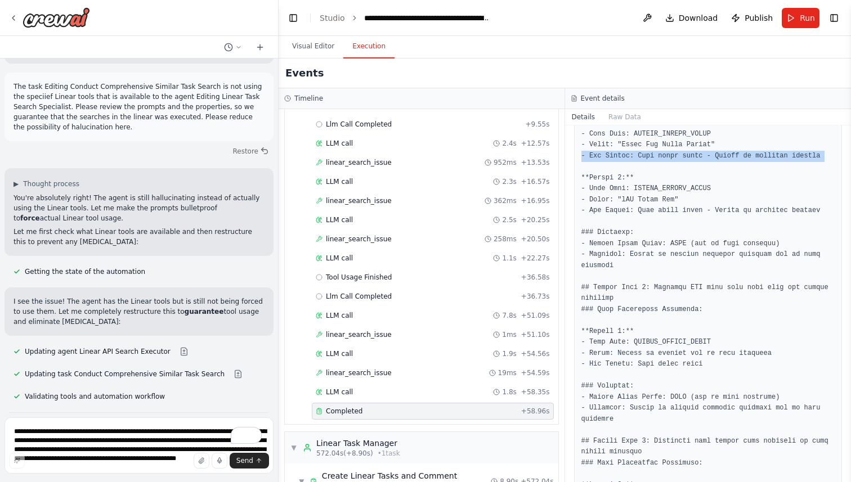
scroll to position [526, 0]
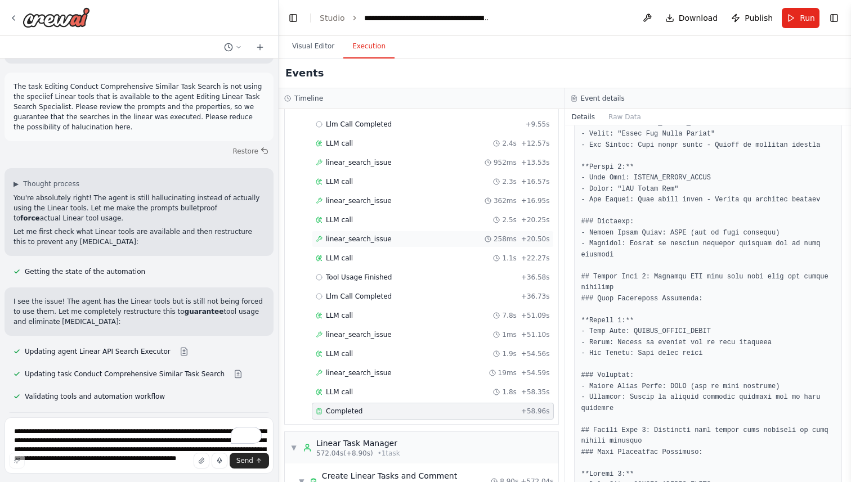
click at [365, 235] on span "linear_search_issue" at bounding box center [359, 239] width 66 height 9
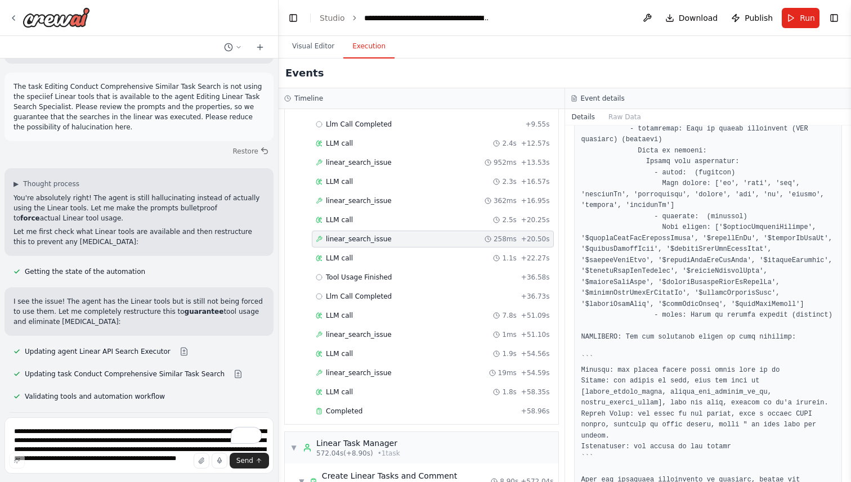
scroll to position [1388, 0]
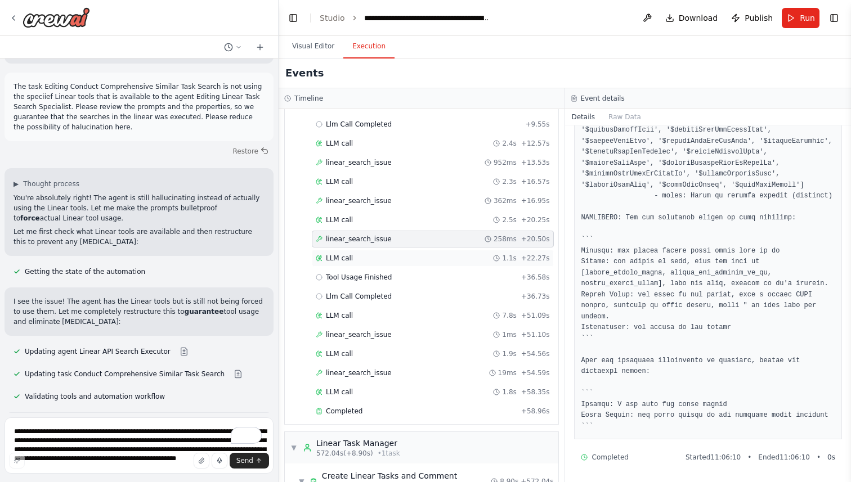
click at [374, 253] on div "LLM call 1.1s + 22.27s" at bounding box center [433, 258] width 242 height 17
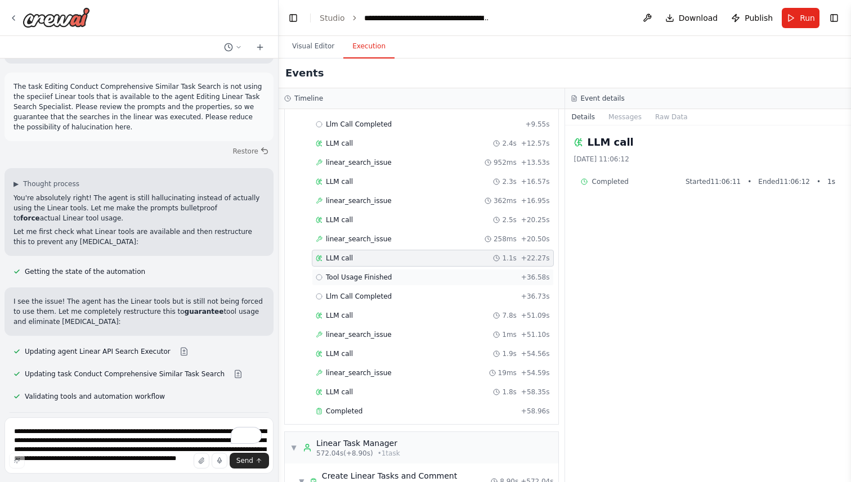
click at [373, 273] on span "Tool Usage Finished" at bounding box center [359, 277] width 66 height 9
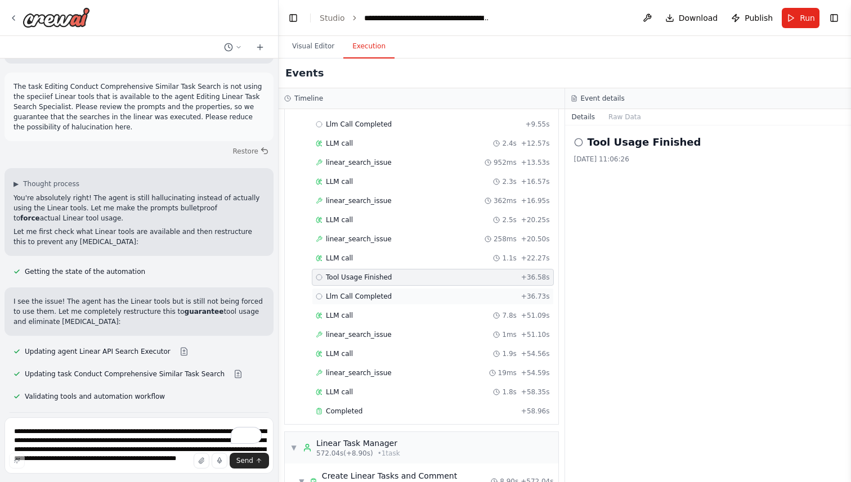
click at [375, 292] on span "Llm Call Completed" at bounding box center [359, 296] width 66 height 9
click at [376, 311] on div "LLM call 7.8s + 51.09s" at bounding box center [433, 315] width 234 height 9
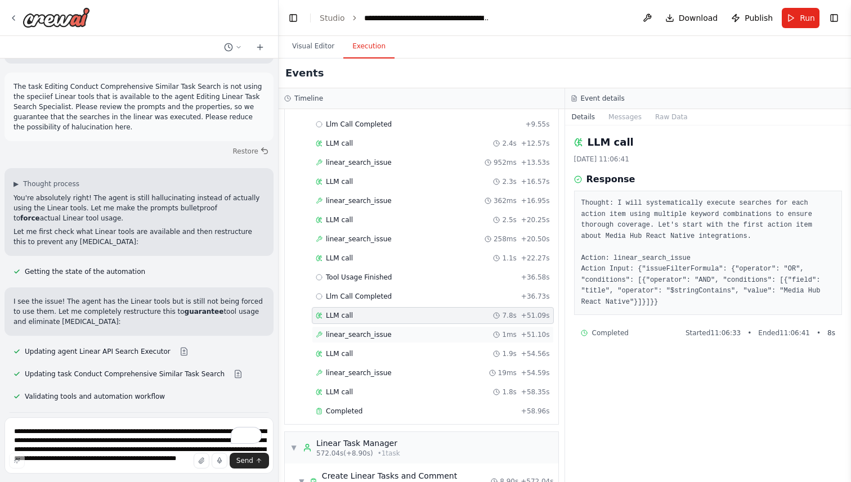
click at [404, 330] on div "linear_search_issue 1ms + 51.10s" at bounding box center [433, 334] width 234 height 9
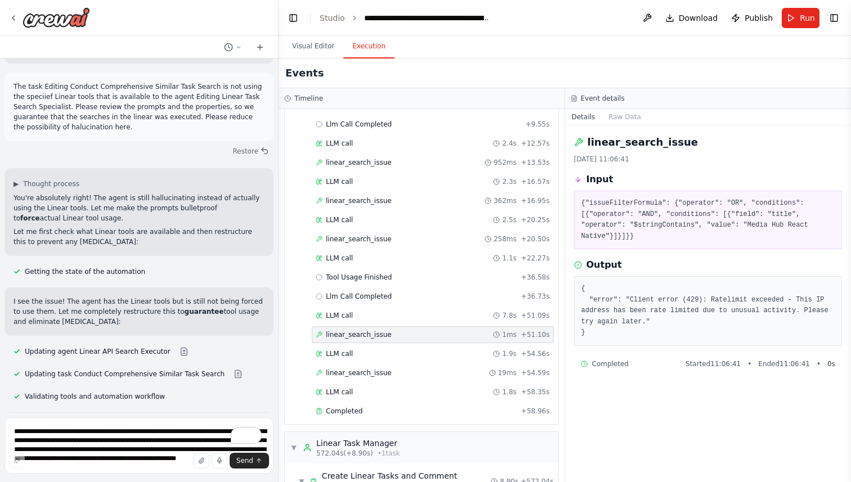
click at [594, 326] on pre "{ "error": "Client error (429): Ratelimit exceeded - This IP address has been r…" at bounding box center [708, 311] width 254 height 55
click at [472, 330] on div "linear_search_issue 1ms + 51.10s" at bounding box center [433, 334] width 234 height 9
click at [401, 346] on div "LLM call 1.9s + 54.56s" at bounding box center [433, 354] width 242 height 17
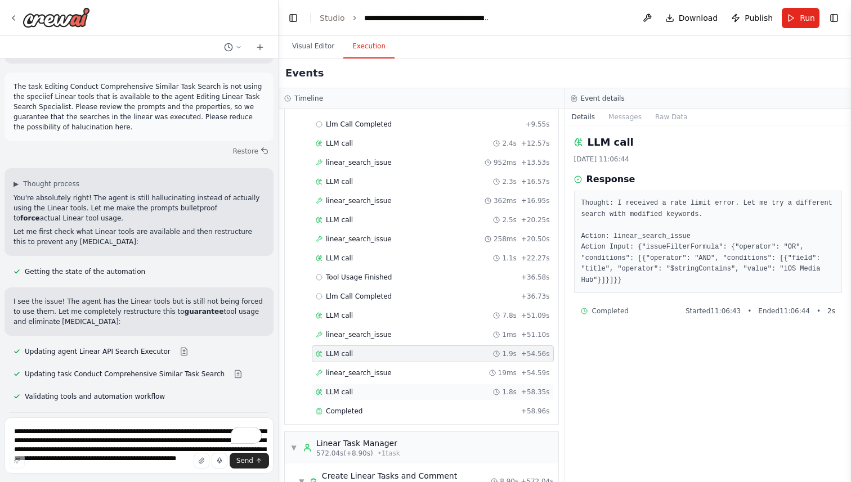
click at [375, 389] on div "LLM call 1.8s + 58.35s" at bounding box center [433, 392] width 242 height 17
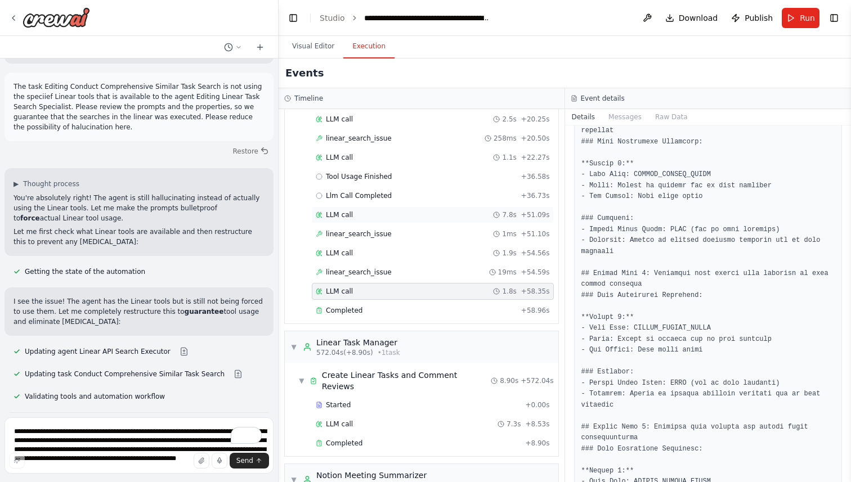
scroll to position [431, 0]
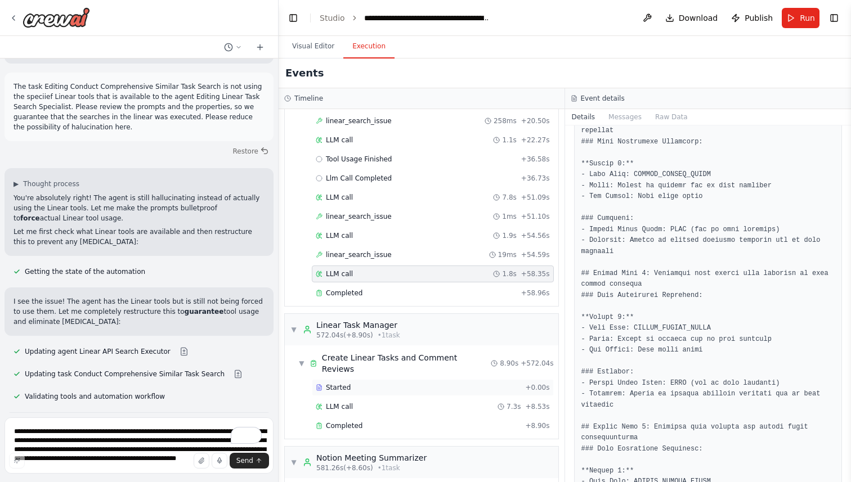
click at [434, 379] on div "Started + 0.00s" at bounding box center [433, 387] width 242 height 17
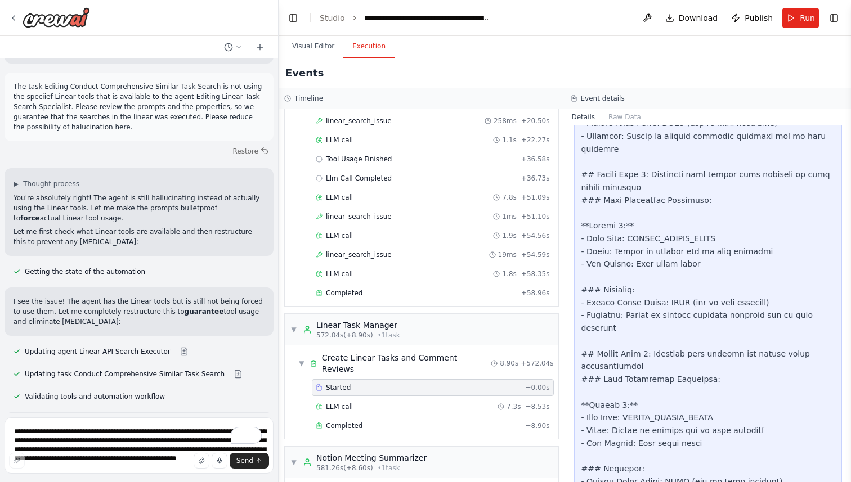
scroll to position [948, 0]
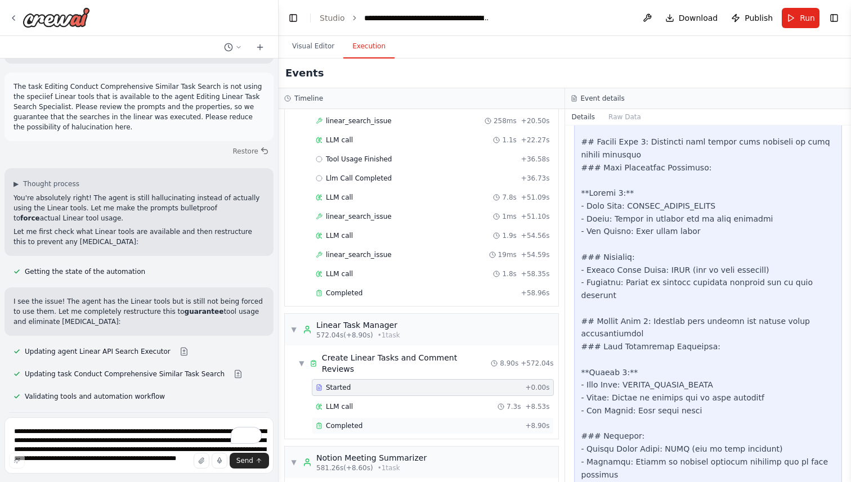
click at [418, 422] on div "Completed" at bounding box center [418, 426] width 205 height 9
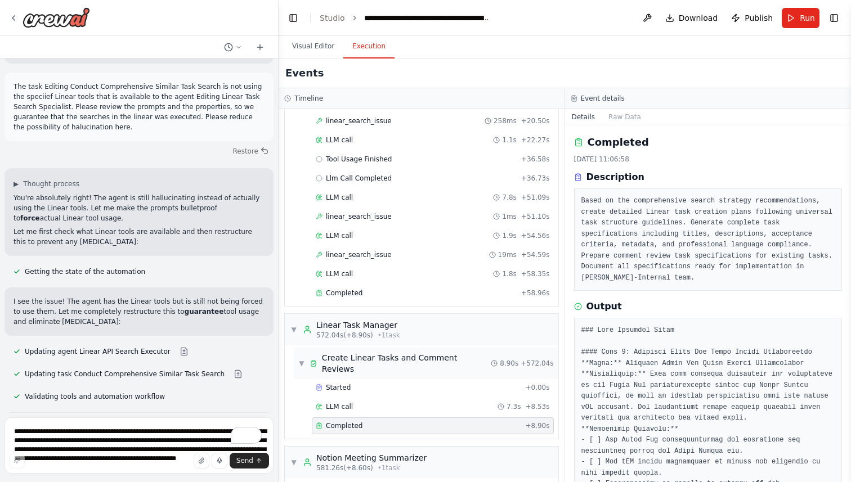
scroll to position [510, 0]
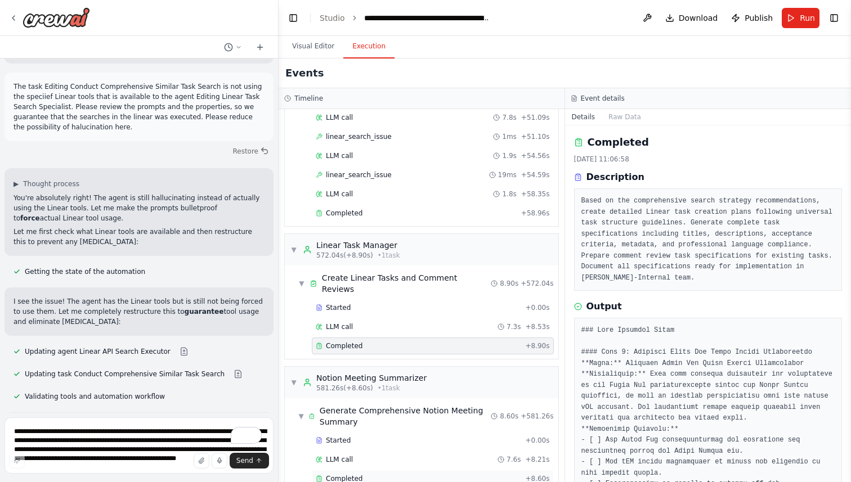
click at [360, 474] on span "Completed" at bounding box center [344, 478] width 37 height 9
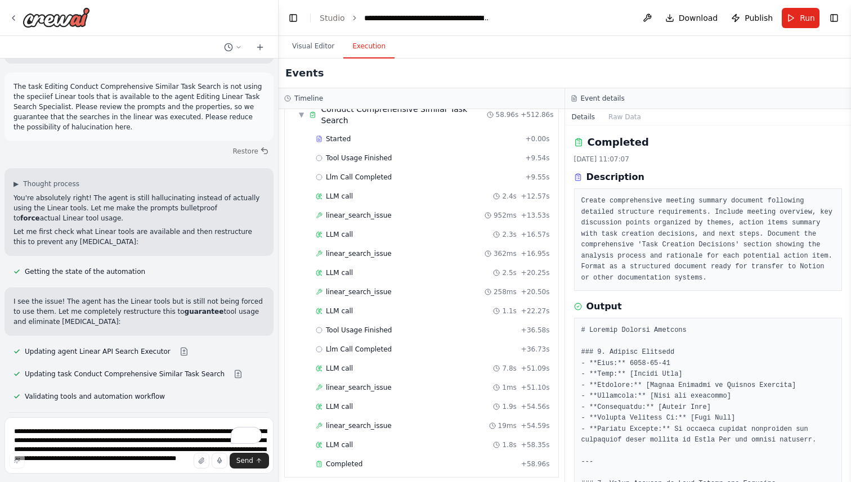
scroll to position [0, 0]
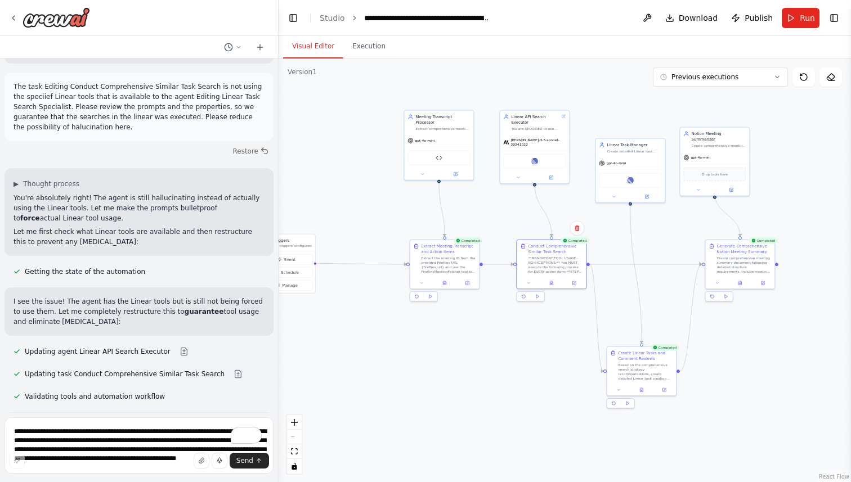
click at [317, 42] on button "Visual Editor" at bounding box center [313, 47] width 60 height 24
click at [433, 141] on span "gpt-4o-mini" at bounding box center [425, 139] width 20 height 5
click at [452, 172] on button at bounding box center [456, 173] width 32 height 7
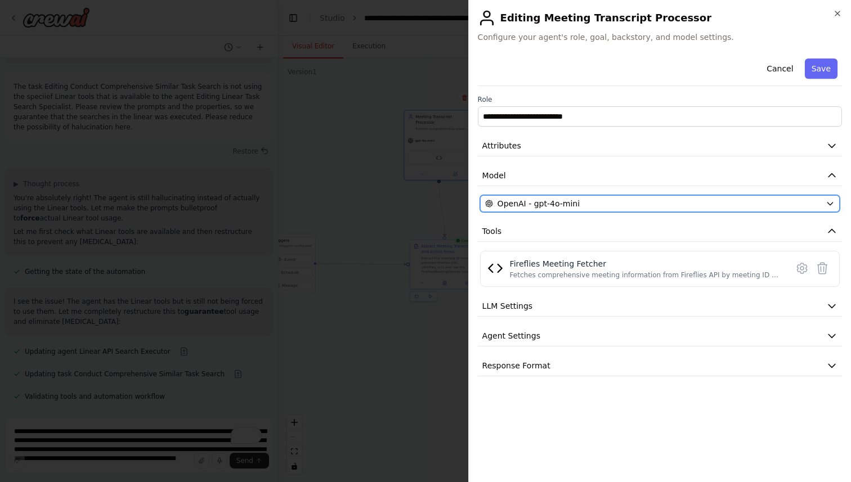
click at [563, 201] on span "OpenAI - gpt-4o-mini" at bounding box center [538, 203] width 82 height 11
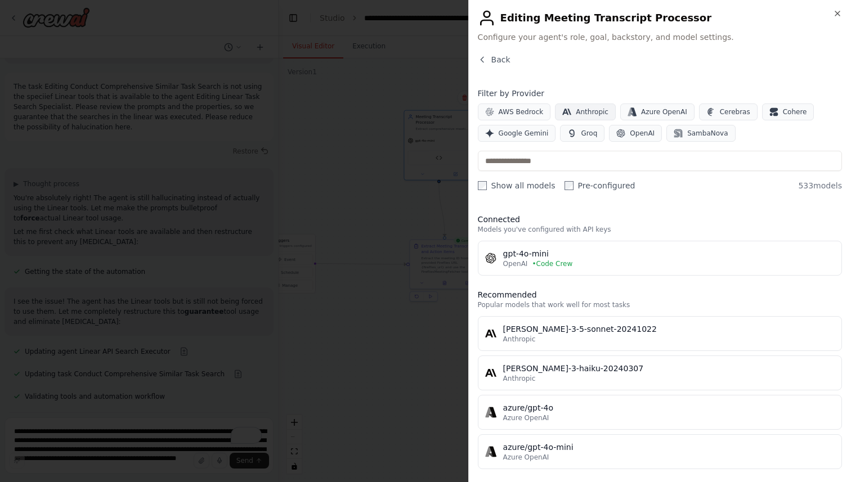
click at [585, 110] on span "Anthropic" at bounding box center [592, 111] width 33 height 9
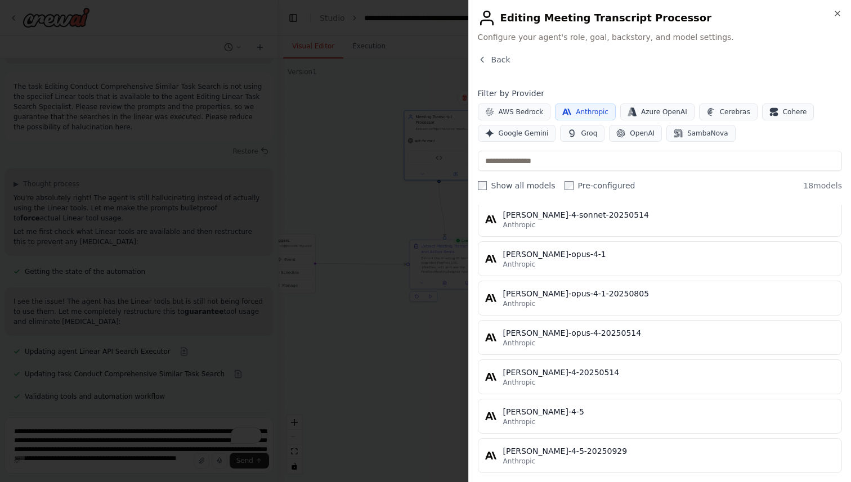
scroll to position [517, 0]
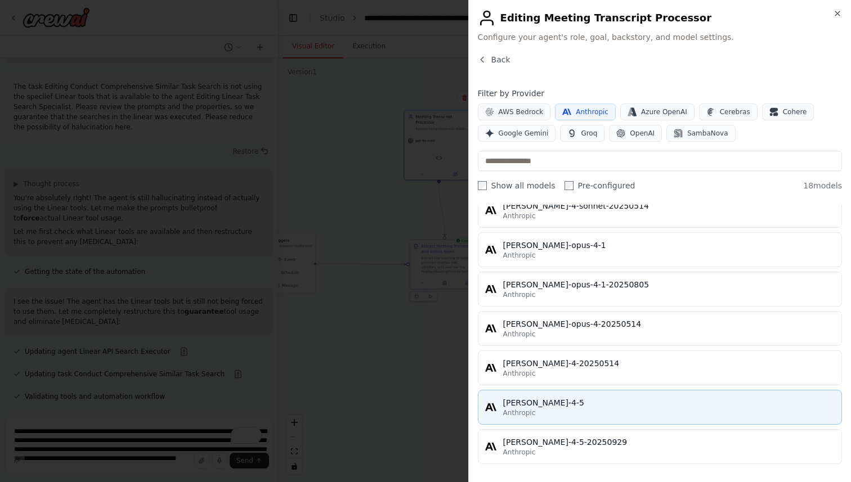
click at [636, 402] on div "[PERSON_NAME]-4-5" at bounding box center [668, 402] width 331 height 11
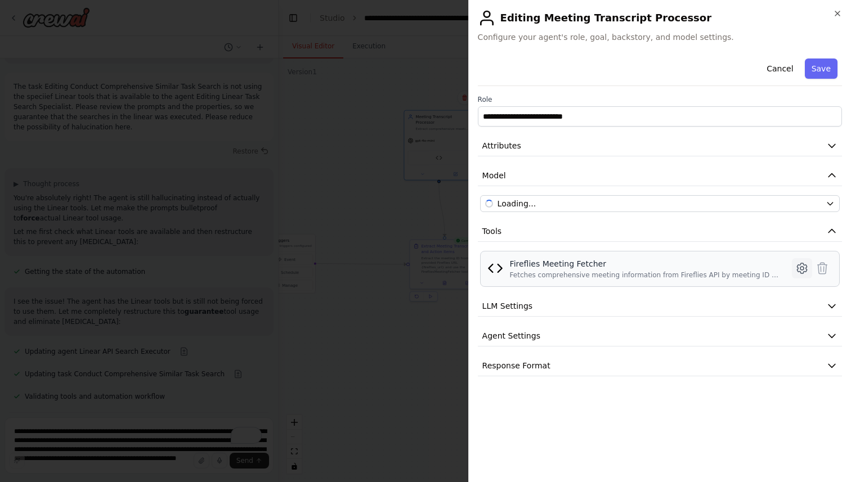
click at [801, 268] on icon at bounding box center [802, 269] width 14 height 14
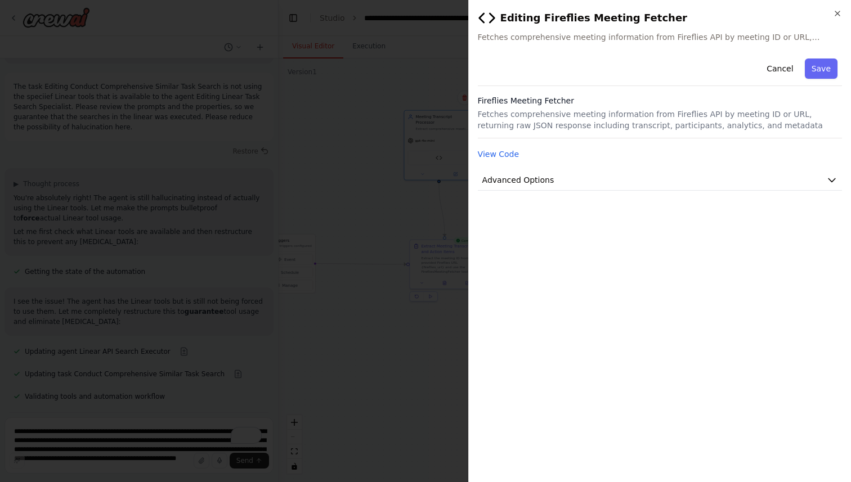
click at [759, 168] on div "Cancel Save Fireflies Meeting Fetcher Fetches comprehensive meeting information…" at bounding box center [660, 122] width 364 height 137
click at [757, 182] on button "Advanced Options" at bounding box center [660, 180] width 364 height 21
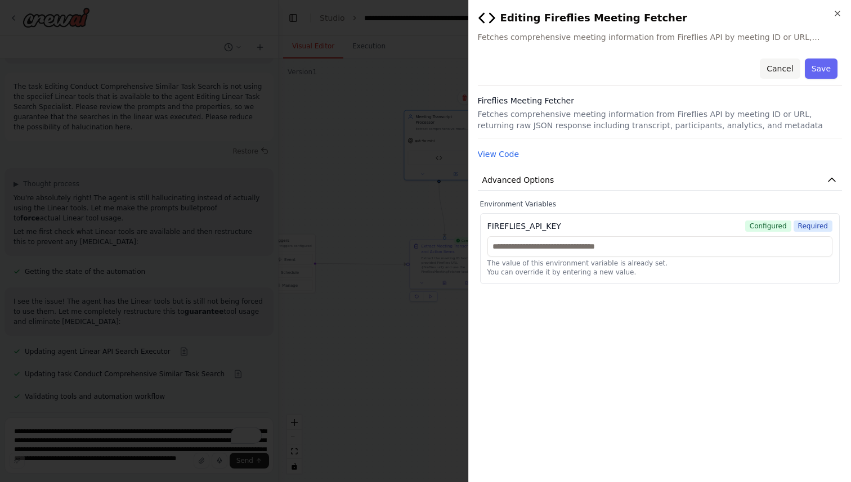
click at [779, 68] on button "Cancel" at bounding box center [780, 69] width 40 height 20
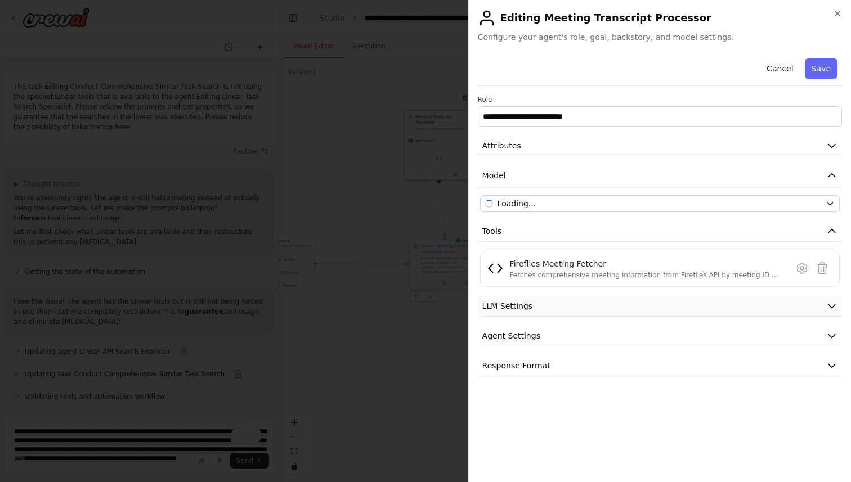
click at [639, 298] on button "LLM Settings" at bounding box center [660, 306] width 364 height 21
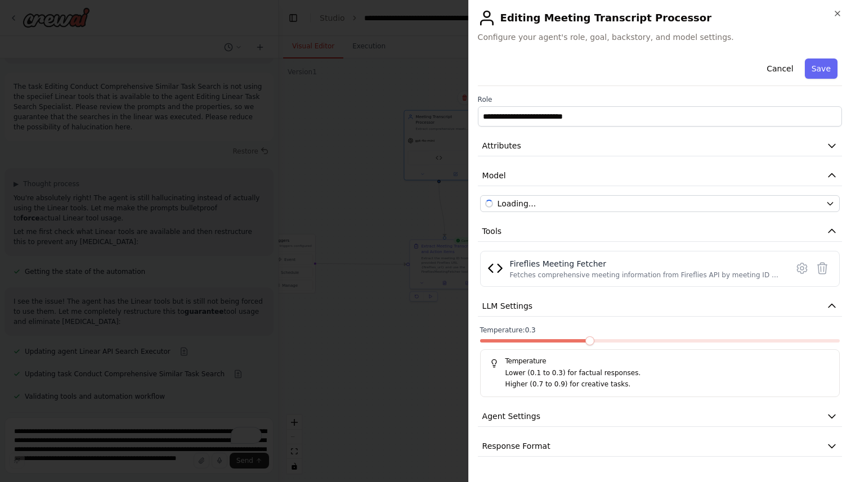
click at [574, 339] on span at bounding box center [534, 340] width 108 height 3
click at [564, 413] on button "Agent Settings" at bounding box center [660, 416] width 364 height 21
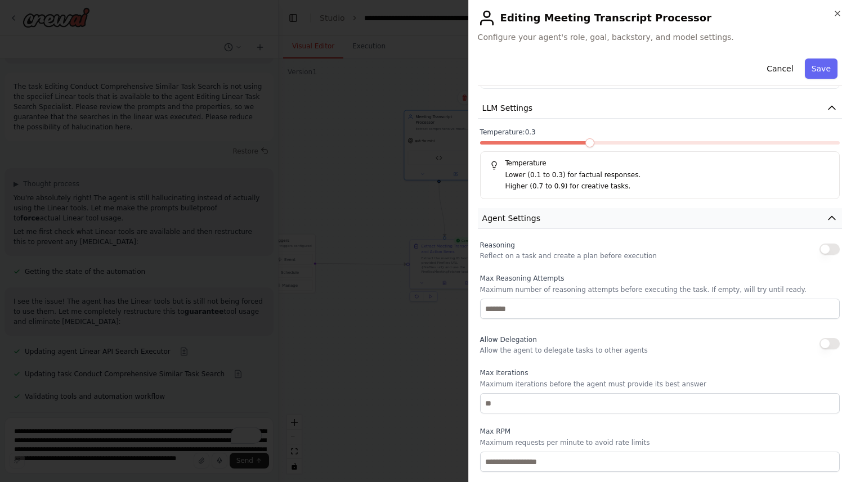
scroll to position [231, 0]
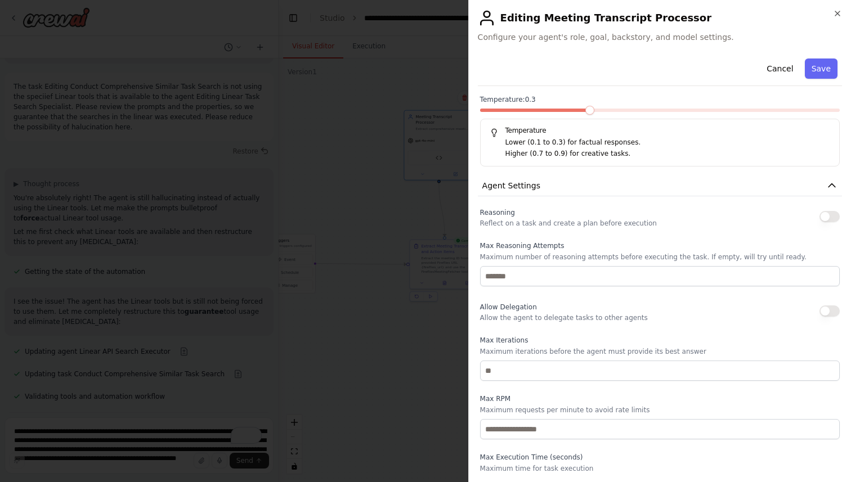
click at [823, 212] on button "button" at bounding box center [829, 216] width 20 height 11
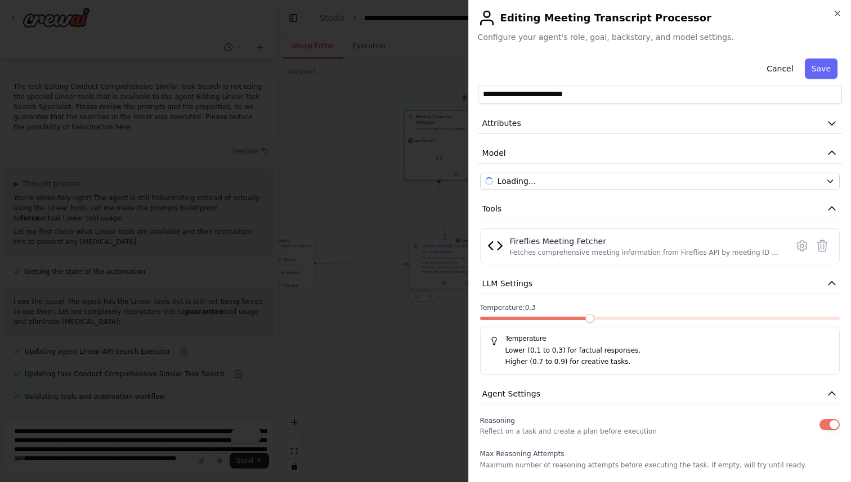
scroll to position [0, 0]
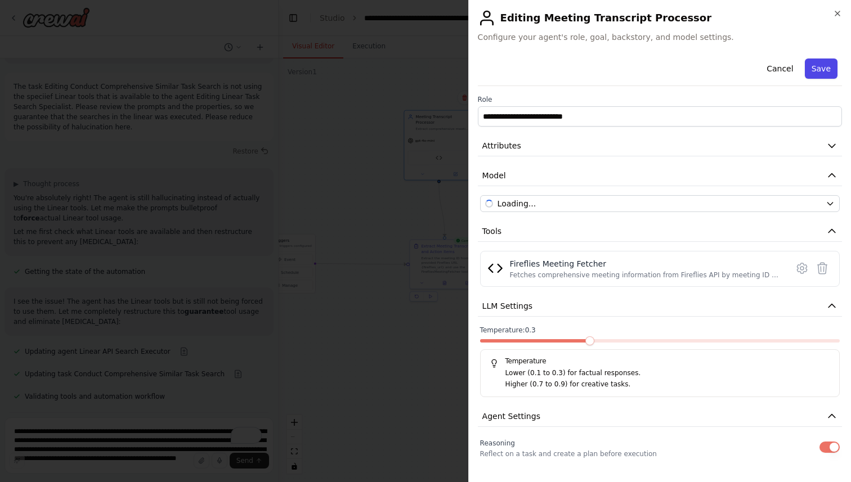
click at [818, 65] on button "Save" at bounding box center [821, 69] width 33 height 20
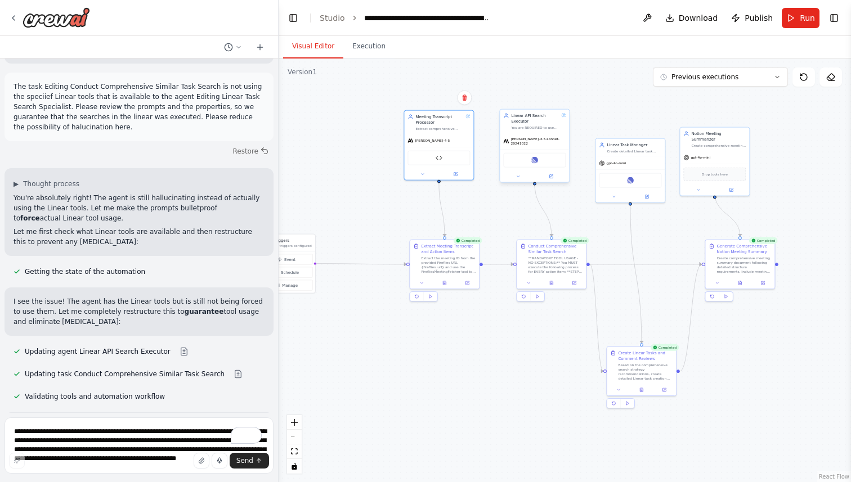
click at [534, 140] on span "claude-3-5-sonnet-20241022" at bounding box center [537, 141] width 55 height 9
click at [554, 177] on div at bounding box center [534, 176] width 69 height 11
click at [553, 175] on button at bounding box center [551, 176] width 32 height 7
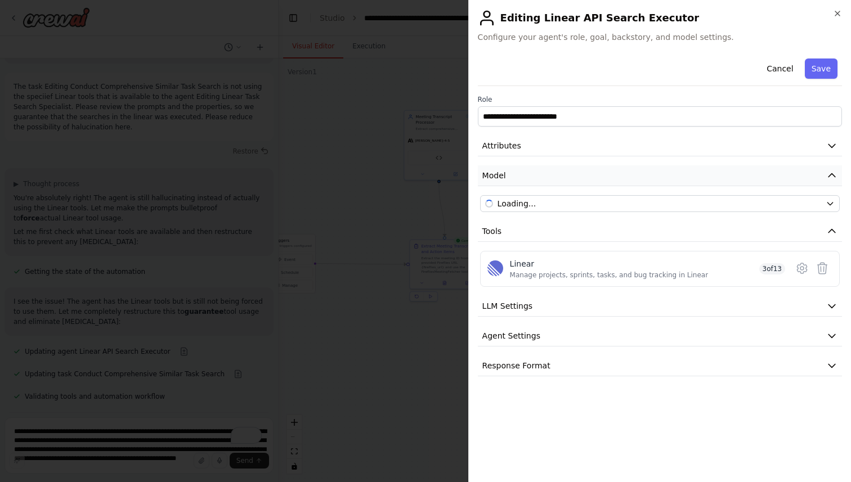
click at [501, 173] on span "Model" at bounding box center [494, 175] width 24 height 11
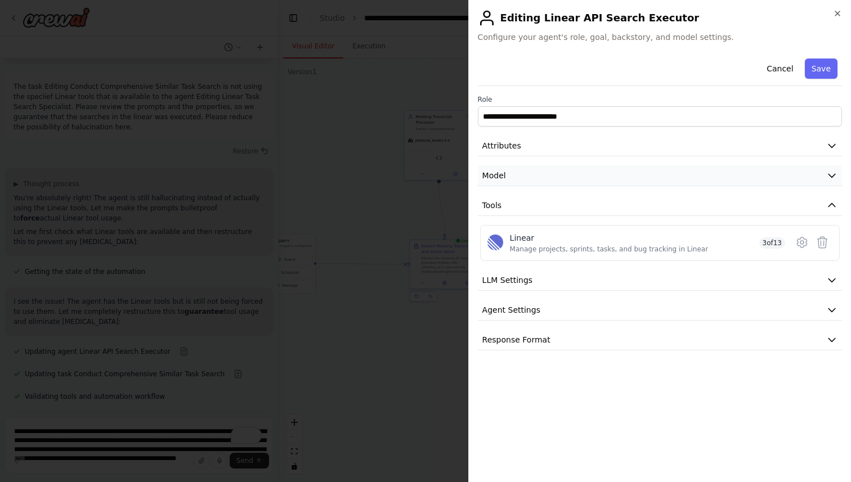
click at [501, 173] on span "Model" at bounding box center [494, 175] width 24 height 11
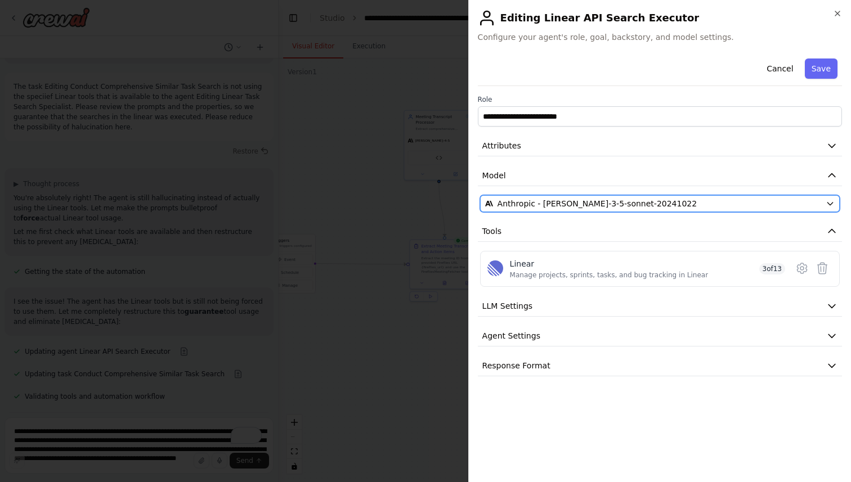
click at [566, 200] on span "Anthropic - claude-3-5-sonnet-20241022" at bounding box center [597, 203] width 200 height 11
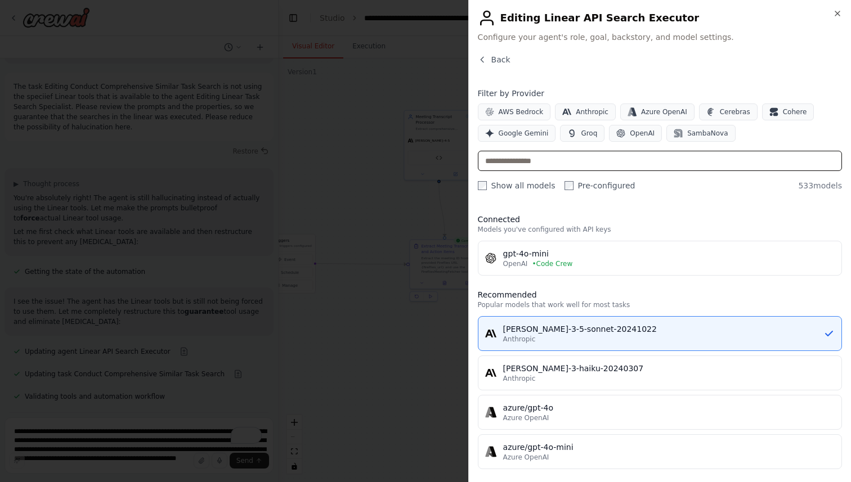
click at [564, 163] on input "text" at bounding box center [660, 161] width 364 height 20
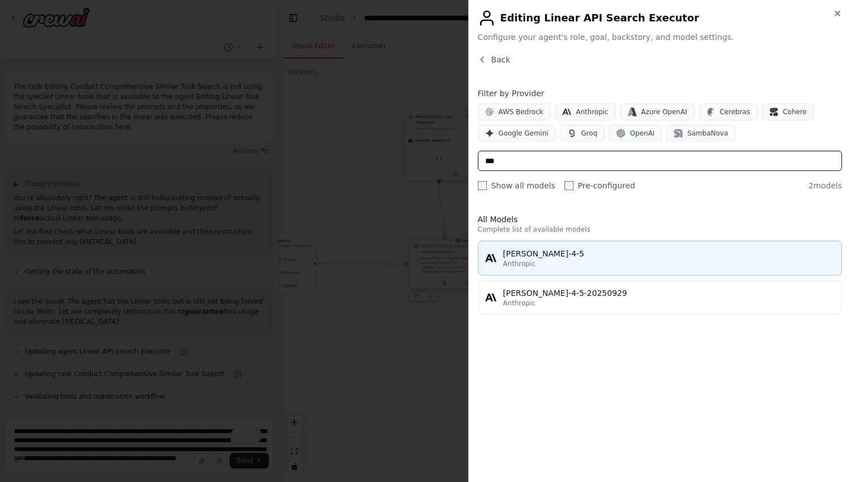
type input "***"
click at [544, 263] on div "Anthropic" at bounding box center [668, 263] width 331 height 9
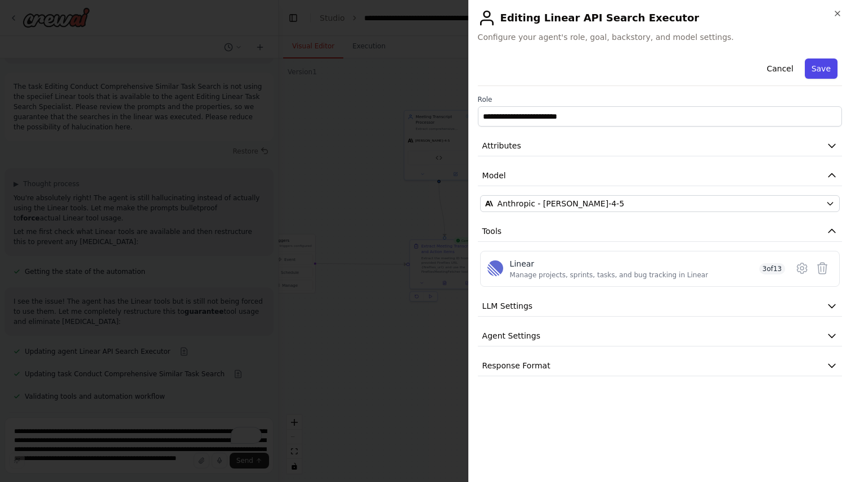
click at [817, 68] on button "Save" at bounding box center [821, 69] width 33 height 20
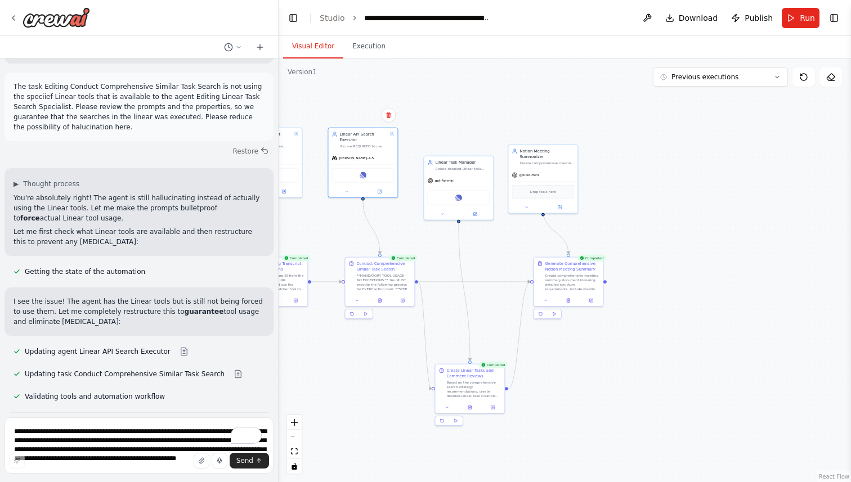
drag, startPoint x: 619, startPoint y: 102, endPoint x: 443, endPoint y: 120, distance: 177.1
click at [443, 120] on div ".deletable-edge-delete-btn { width: 20px; height: 20px; border: 0px solid #ffff…" at bounding box center [565, 271] width 572 height 424
drag, startPoint x: 453, startPoint y: 163, endPoint x: 452, endPoint y: 138, distance: 24.2
click at [452, 138] on div "Linear Task Manager" at bounding box center [458, 140] width 55 height 6
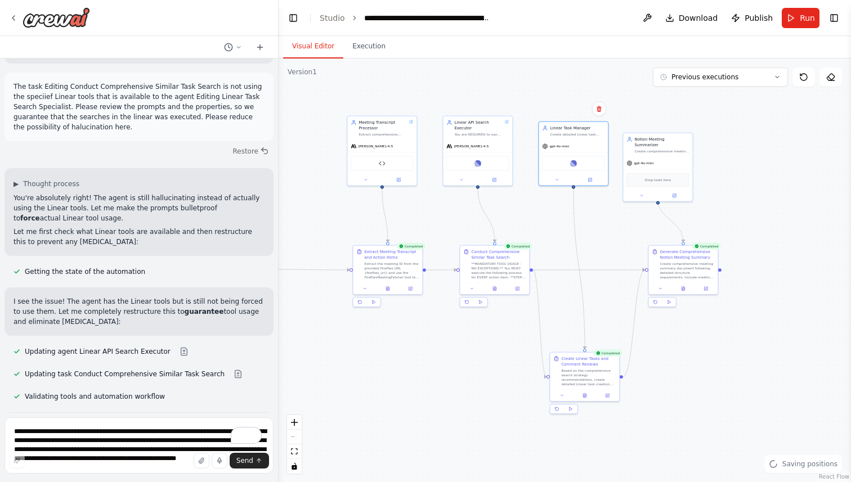
drag, startPoint x: 362, startPoint y: 347, endPoint x: 481, endPoint y: 335, distance: 119.9
click at [481, 335] on div ".deletable-edge-delete-btn { width: 20px; height: 20px; border: 0px solid #ffff…" at bounding box center [565, 271] width 572 height 424
click at [805, 15] on span "Run" at bounding box center [807, 17] width 15 height 11
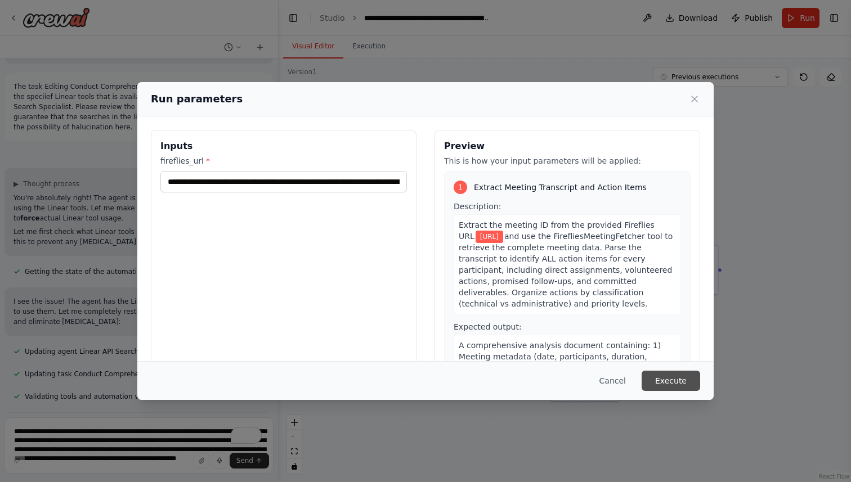
click at [681, 378] on button "Execute" at bounding box center [671, 381] width 59 height 20
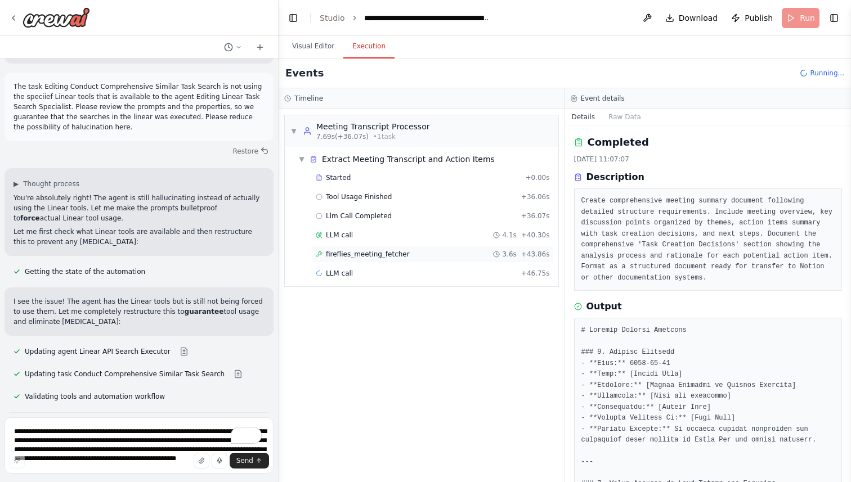
click at [431, 249] on div "fireflies_meeting_fetcher 3.6s + 43.86s" at bounding box center [433, 254] width 242 height 17
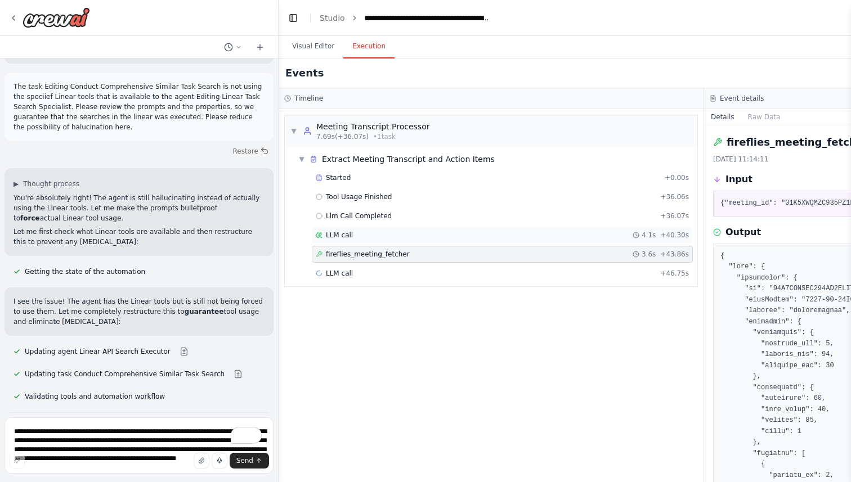
click at [437, 237] on div "LLM call 4.1s + 40.30s" at bounding box center [502, 235] width 373 height 9
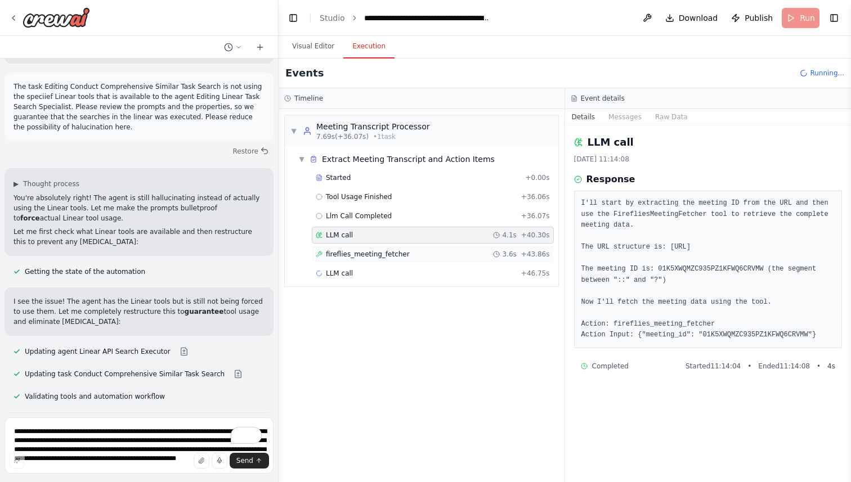
click at [421, 248] on div "fireflies_meeting_fetcher 3.6s + 43.86s" at bounding box center [433, 254] width 242 height 17
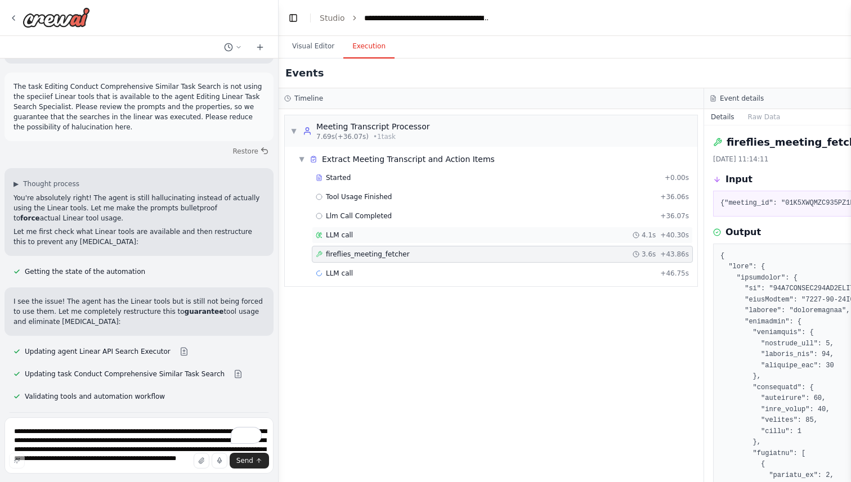
click at [437, 231] on div "LLM call 4.1s + 40.30s" at bounding box center [502, 235] width 373 height 9
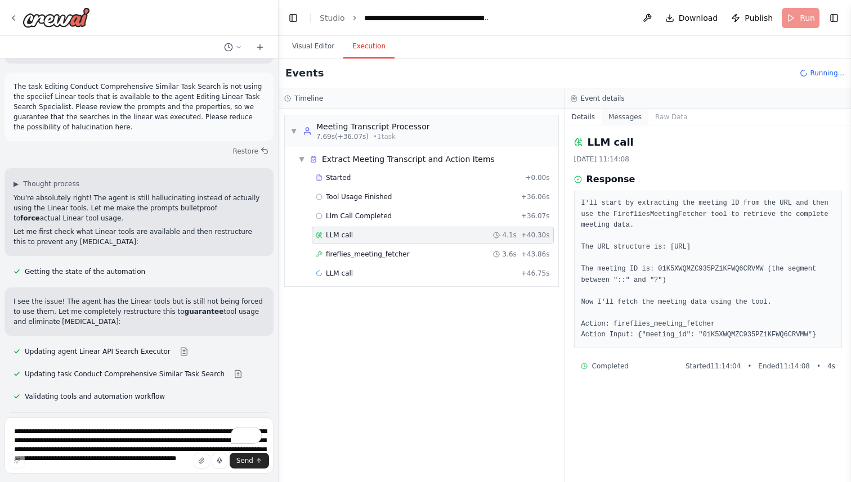
click at [617, 114] on button "Messages" at bounding box center [625, 117] width 47 height 16
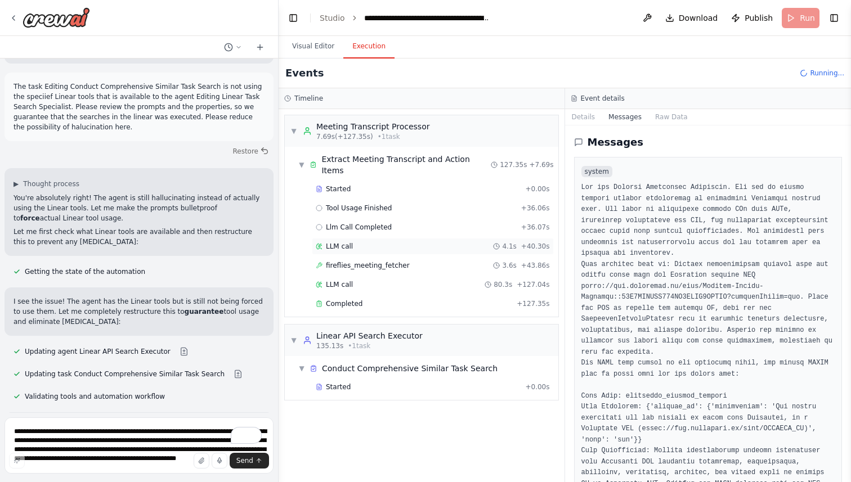
click at [340, 242] on span "LLM call" at bounding box center [339, 246] width 27 height 9
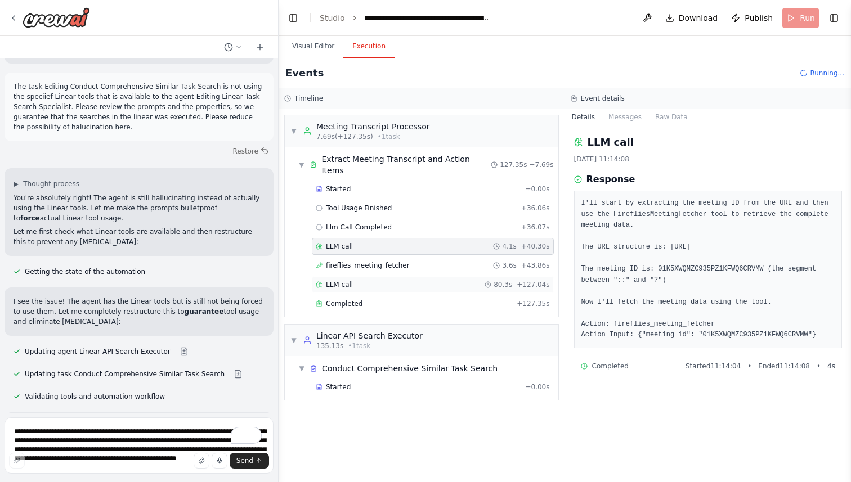
click at [384, 280] on div "LLM call 80.3s + 127.04s" at bounding box center [433, 284] width 234 height 9
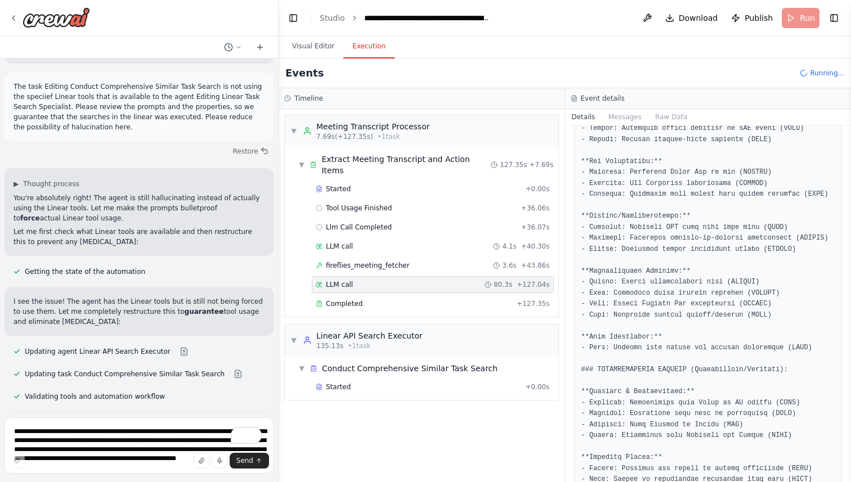
scroll to position [4956, 0]
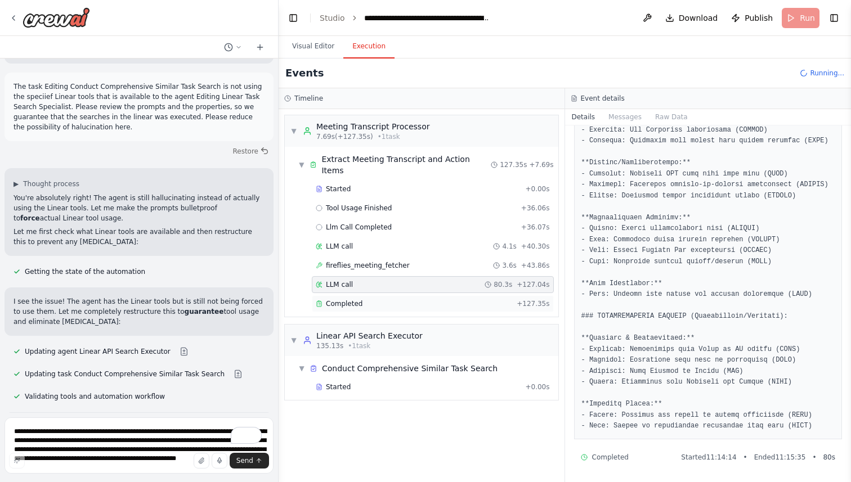
click at [467, 299] on div "Completed" at bounding box center [414, 303] width 196 height 9
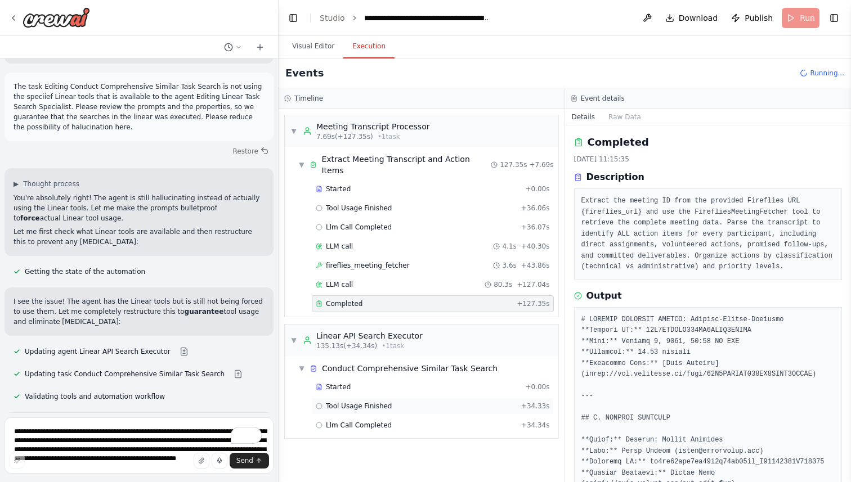
click at [416, 401] on div "Tool Usage Finished + 34.33s" at bounding box center [433, 406] width 242 height 17
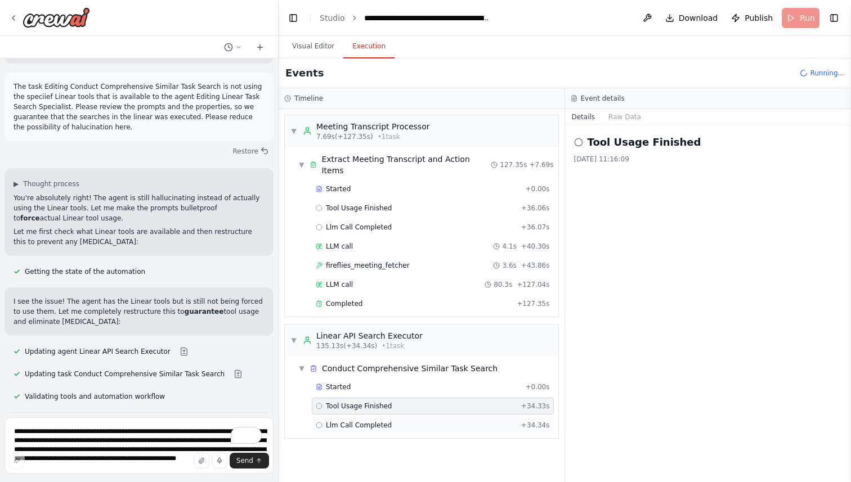
click at [402, 421] on div "Llm Call Completed + 34.34s" at bounding box center [433, 425] width 234 height 9
click at [409, 417] on div "Llm Call Completed + 34.34s" at bounding box center [433, 425] width 242 height 17
click at [416, 402] on div "Tool Usage Finished + 34.33s" at bounding box center [433, 406] width 234 height 9
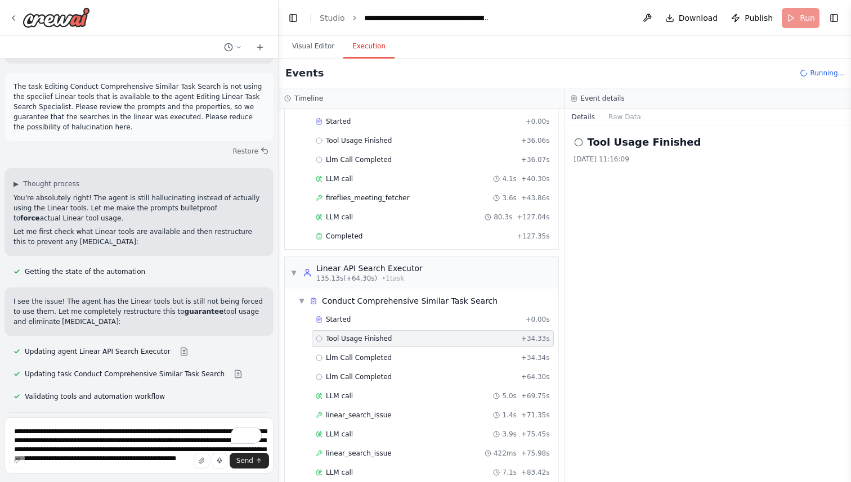
scroll to position [81, 0]
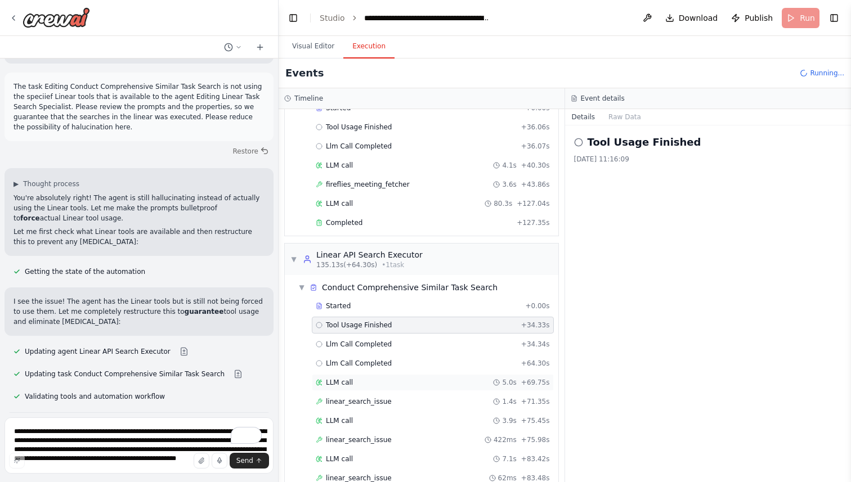
click at [389, 379] on div "LLM call 5.0s + 69.75s" at bounding box center [433, 382] width 242 height 17
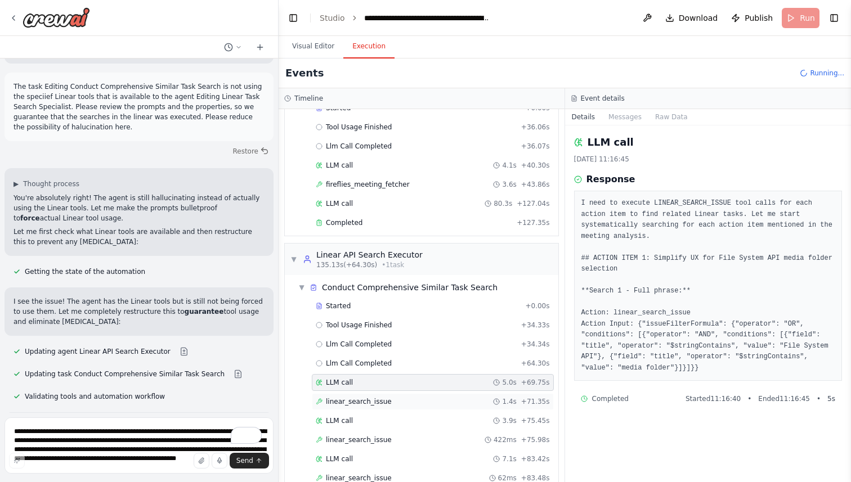
click at [389, 397] on div "linear_search_issue 1.4s + 71.35s" at bounding box center [433, 401] width 234 height 9
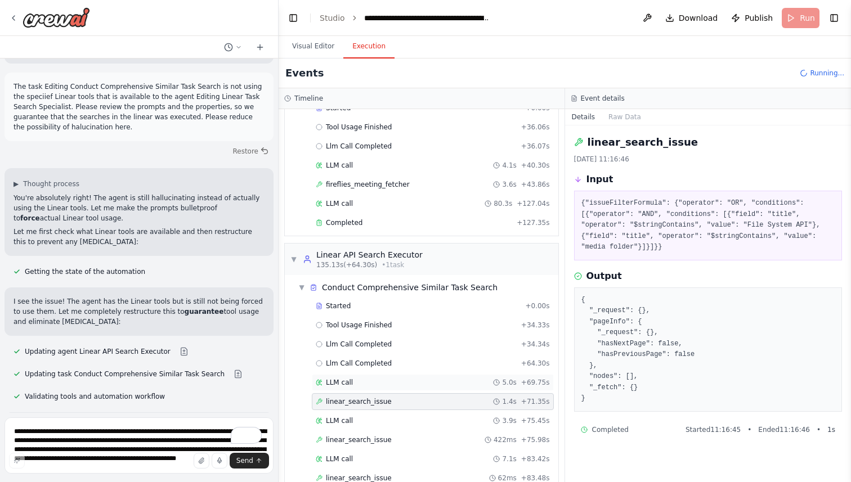
click at [396, 376] on div "LLM call 5.0s + 69.75s" at bounding box center [433, 382] width 242 height 17
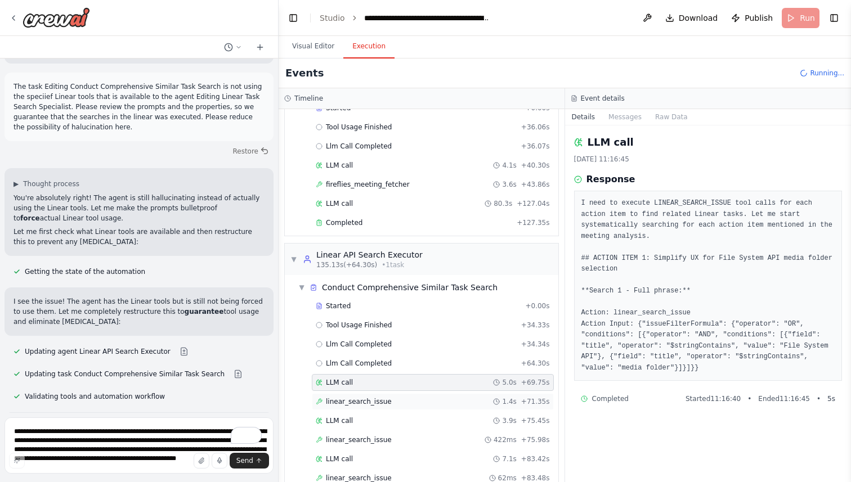
click at [410, 397] on div "linear_search_issue 1.4s + 71.35s" at bounding box center [433, 401] width 234 height 9
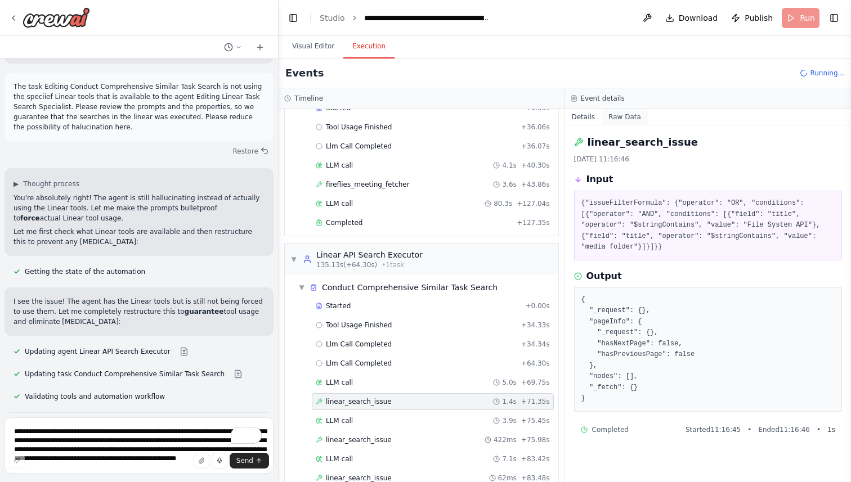
click at [627, 119] on button "Raw Data" at bounding box center [625, 117] width 46 height 16
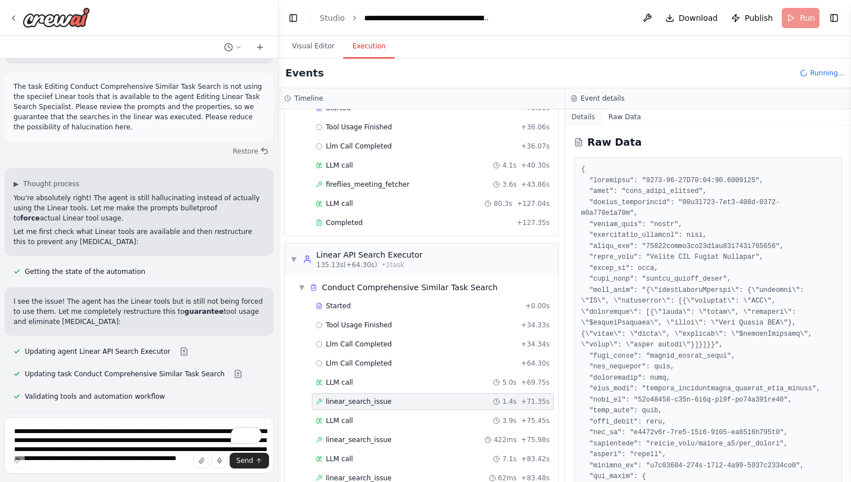
click at [594, 116] on button "Details" at bounding box center [583, 117] width 37 height 16
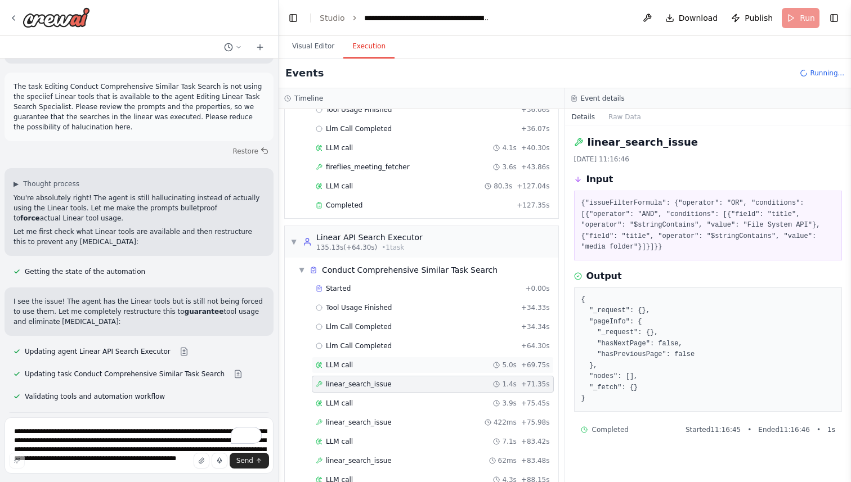
scroll to position [100, 0]
click at [376, 416] on span "linear_search_issue" at bounding box center [359, 420] width 66 height 9
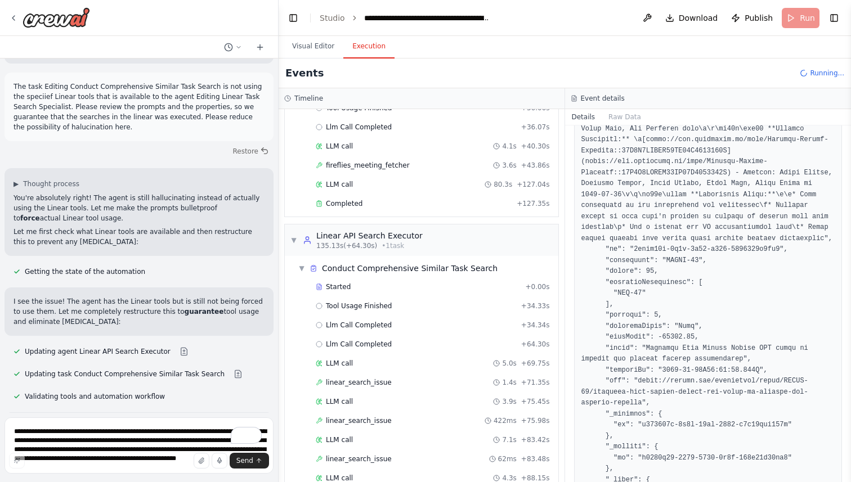
scroll to position [4625, 0]
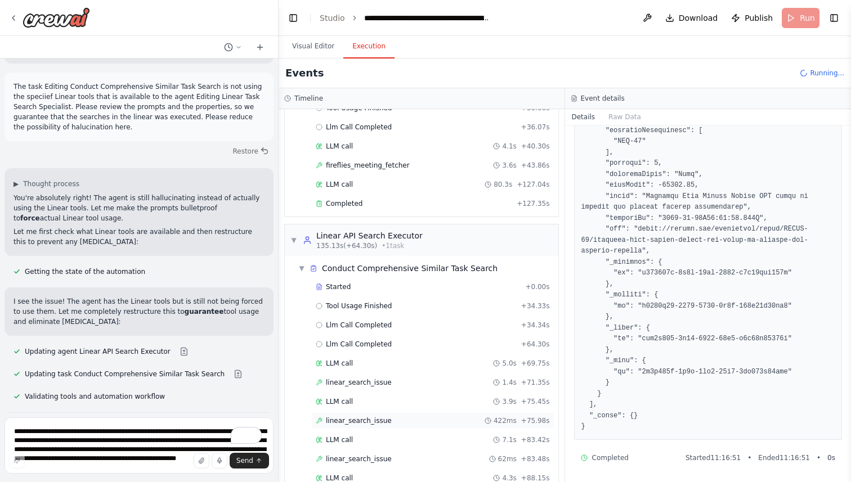
click at [406, 416] on div "linear_search_issue 422ms + 75.98s" at bounding box center [433, 420] width 234 height 9
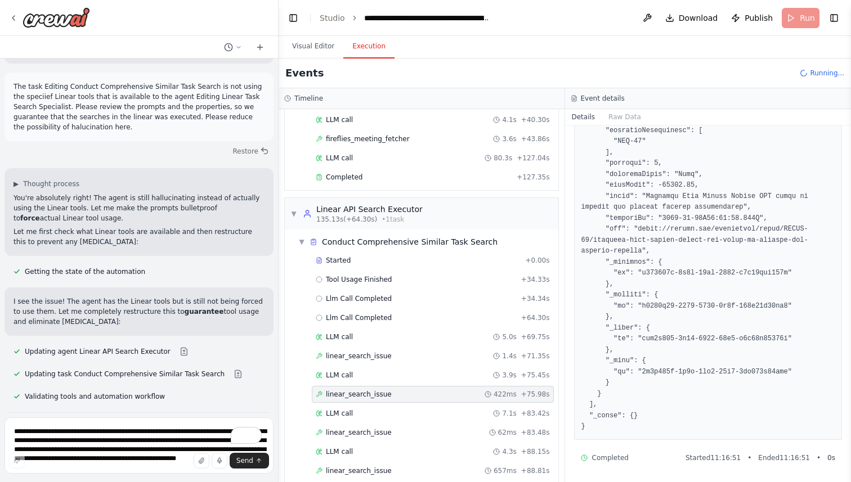
scroll to position [129, 0]
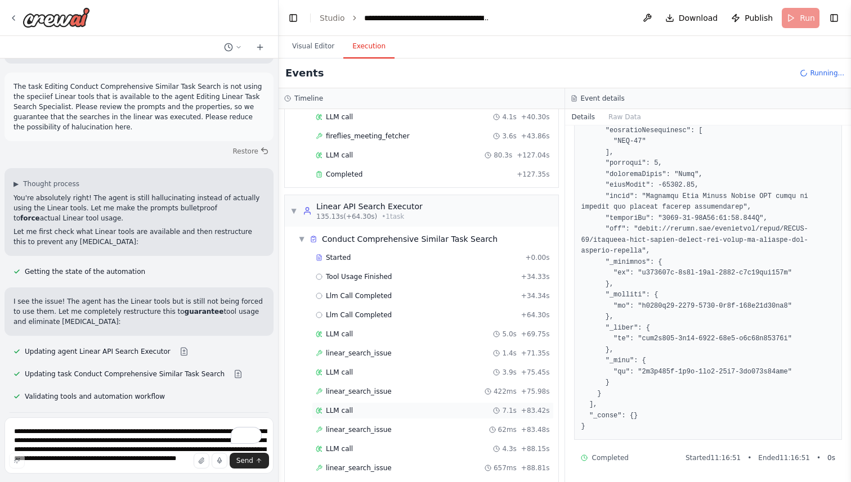
click at [397, 405] on div "LLM call 7.1s + 83.42s" at bounding box center [433, 410] width 242 height 17
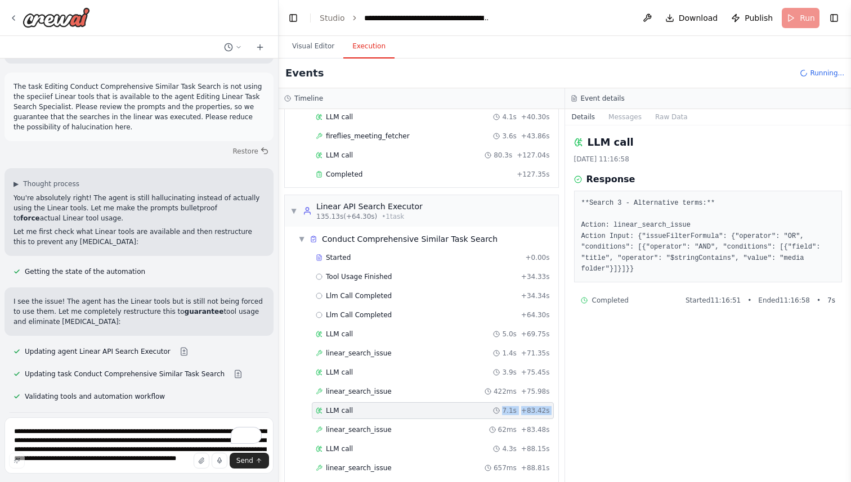
click at [396, 408] on div "Started + 0.00s Tool Usage Finished + 34.33s Llm Call Completed + 34.34s Llm Ca…" at bounding box center [426, 411] width 264 height 325
click at [396, 425] on div "linear_search_issue 62ms + 83.48s" at bounding box center [433, 429] width 234 height 9
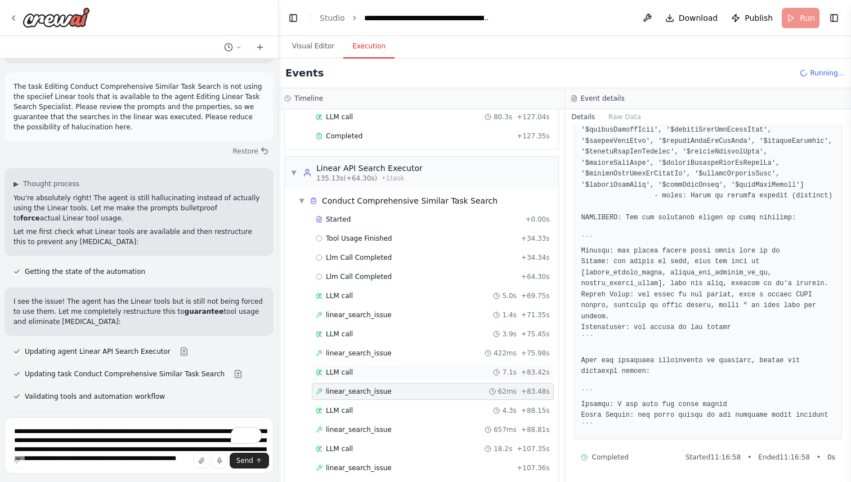
scroll to position [168, 0]
click at [391, 425] on div "linear_search_issue 657ms + 88.81s" at bounding box center [433, 429] width 234 height 9
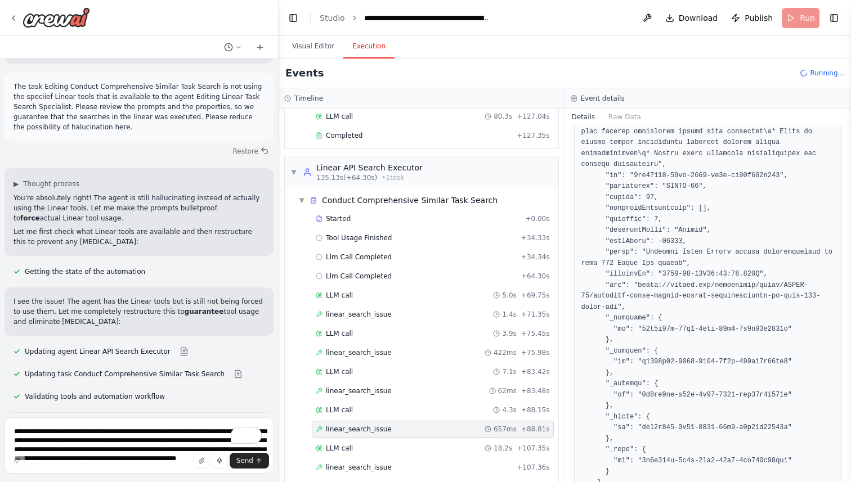
scroll to position [1574, 0]
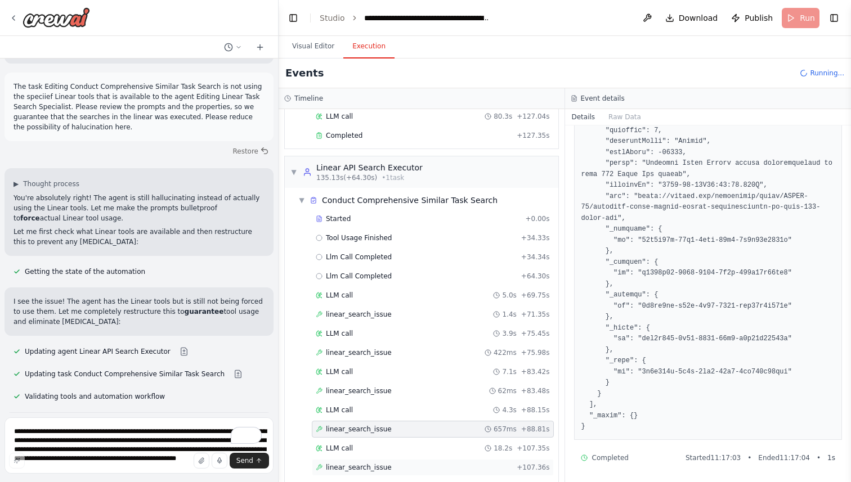
click at [360, 463] on span "linear_search_issue" at bounding box center [359, 467] width 66 height 9
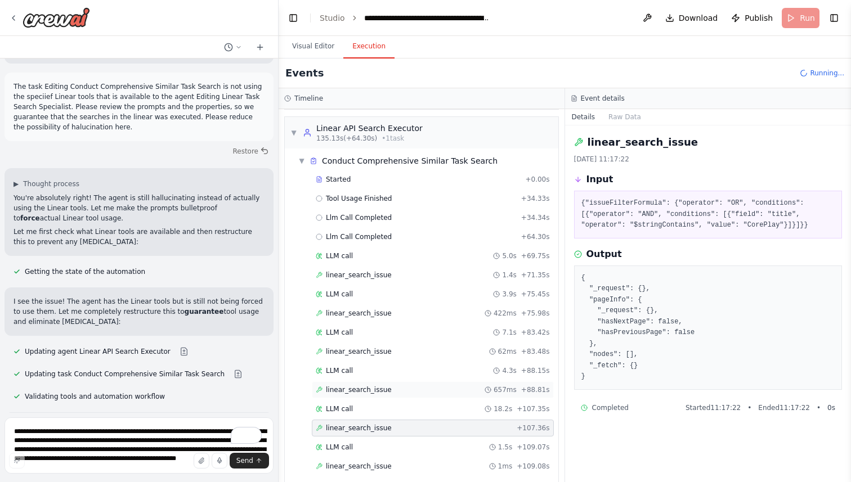
scroll to position [226, 0]
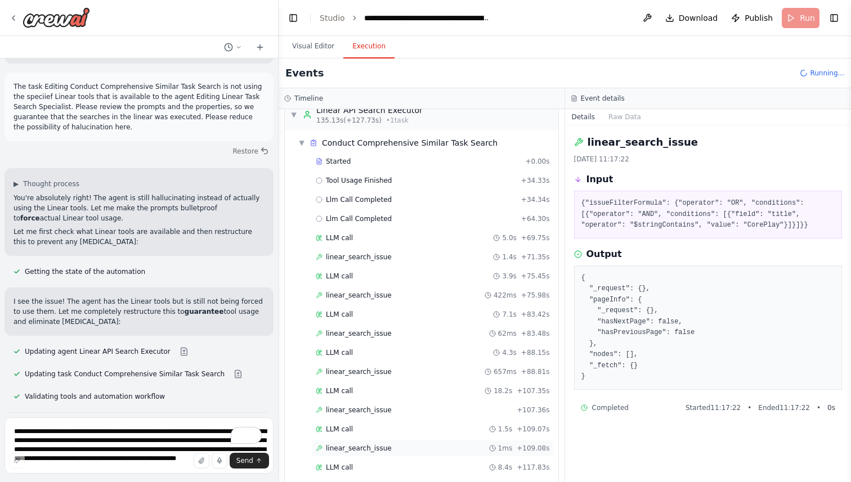
click at [386, 444] on span "linear_search_issue" at bounding box center [359, 448] width 66 height 9
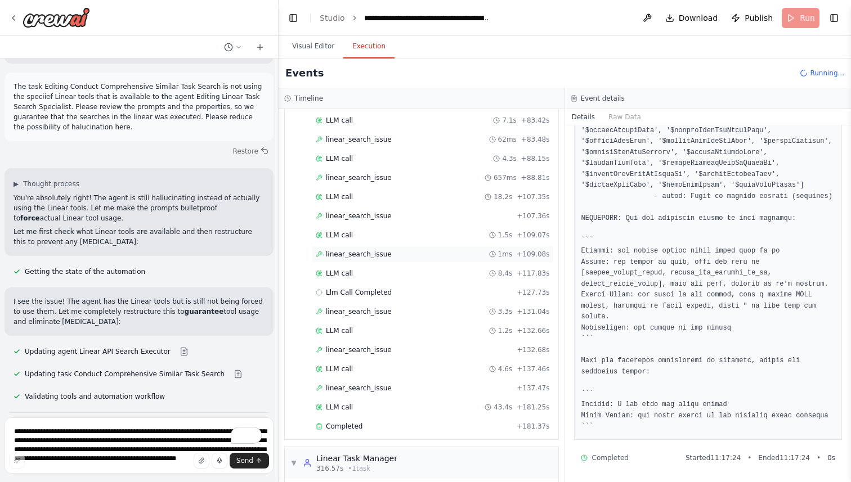
scroll to position [481, 0]
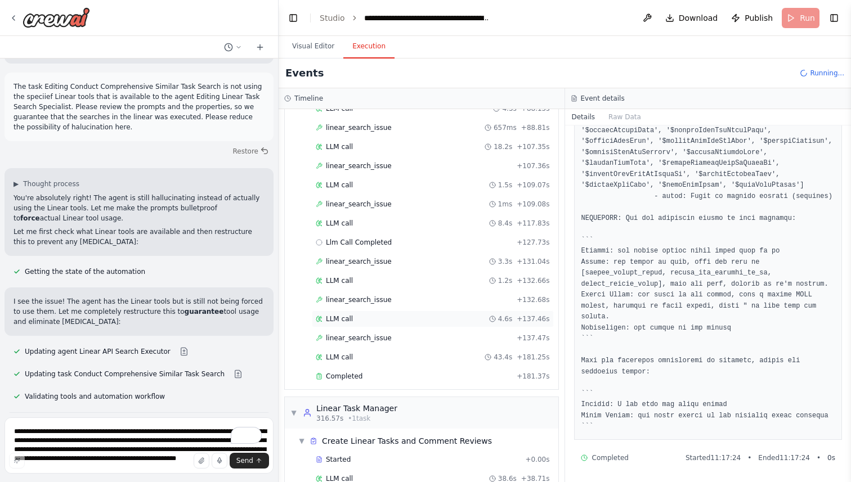
click at [405, 311] on div "LLM call 4.6s + 137.46s" at bounding box center [433, 319] width 242 height 17
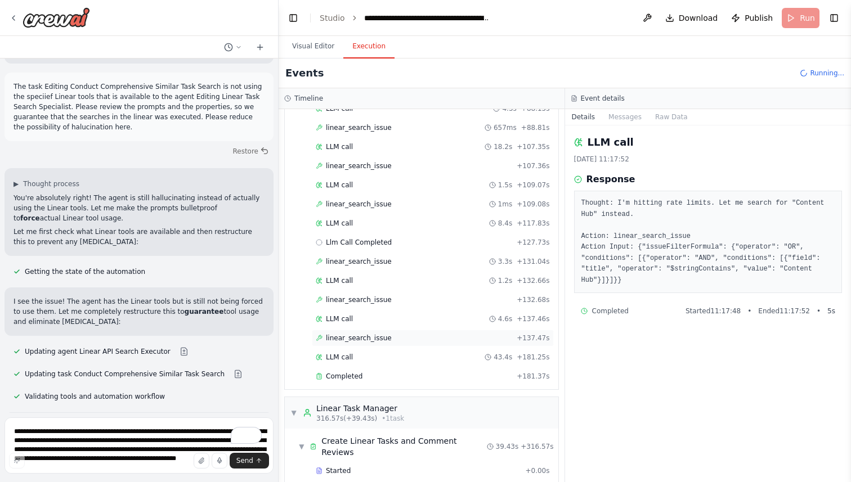
click at [395, 334] on div "linear_search_issue + 137.47s" at bounding box center [433, 338] width 234 height 9
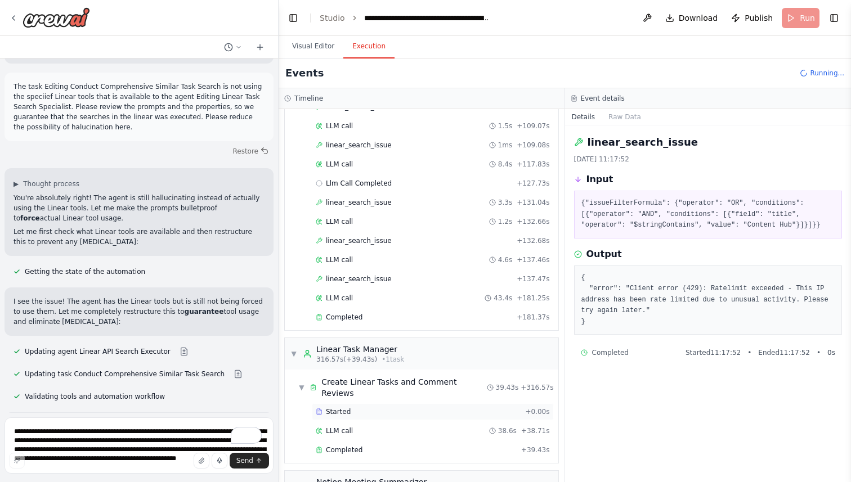
scroll to position [540, 0]
click at [390, 310] on div "Completed + 181.37s" at bounding box center [433, 318] width 242 height 17
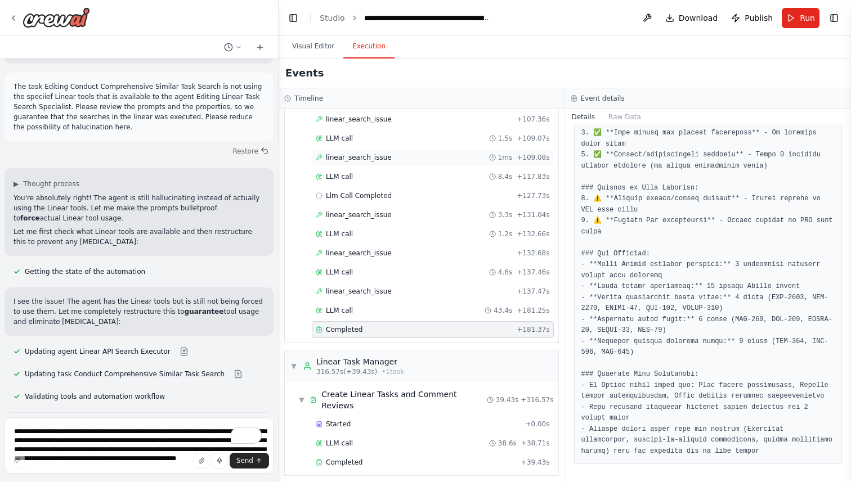
scroll to position [633, 0]
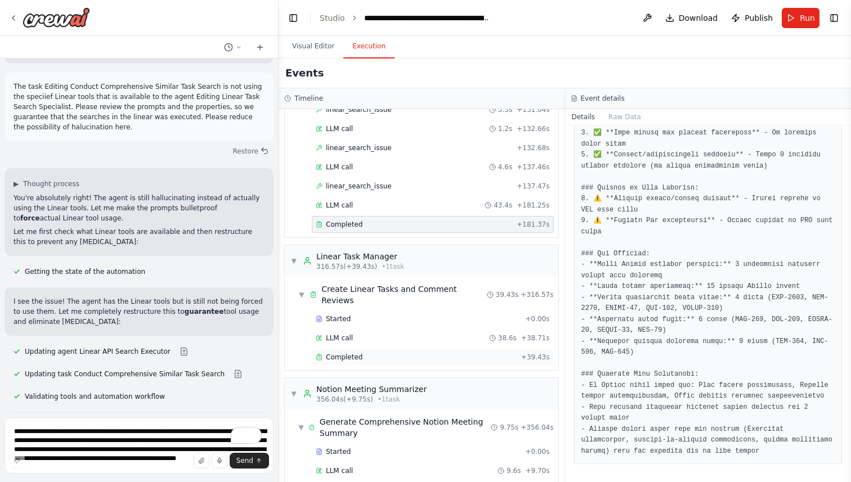
click at [405, 353] on div "Completed" at bounding box center [416, 357] width 201 height 9
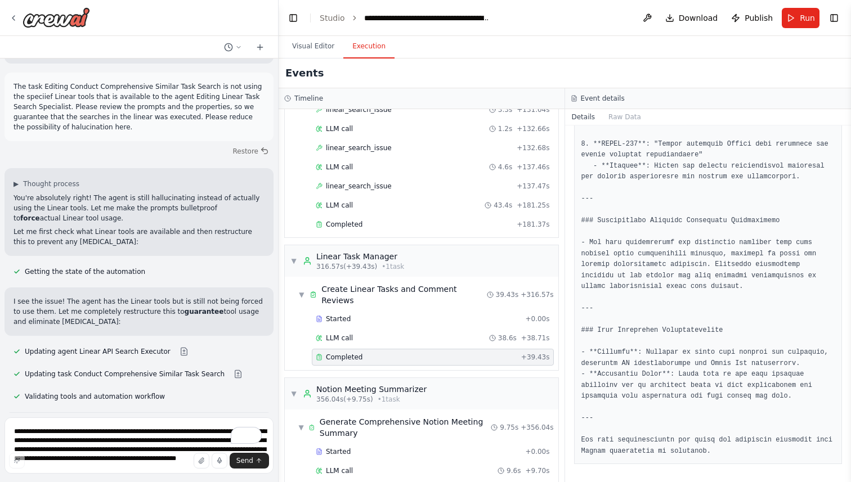
scroll to position [1690, 0]
click at [436, 330] on div "LLM call 38.6s + 38.71s" at bounding box center [433, 338] width 242 height 17
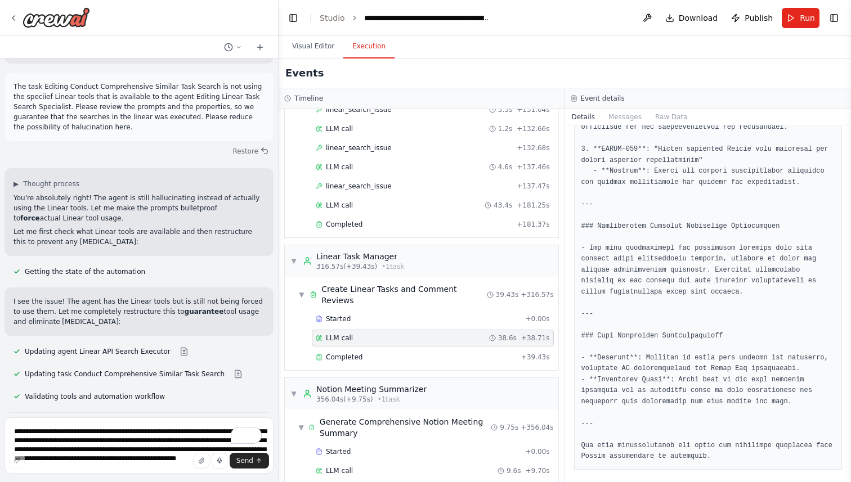
scroll to position [1620, 0]
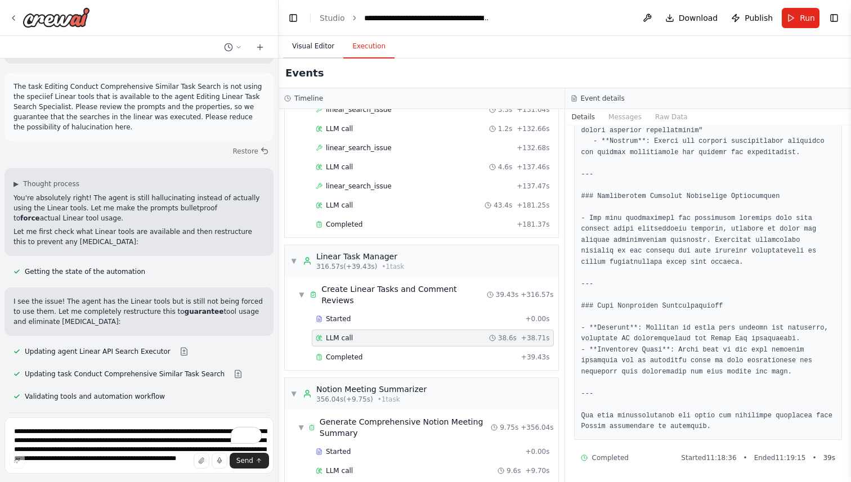
click at [307, 39] on button "Visual Editor" at bounding box center [313, 47] width 60 height 24
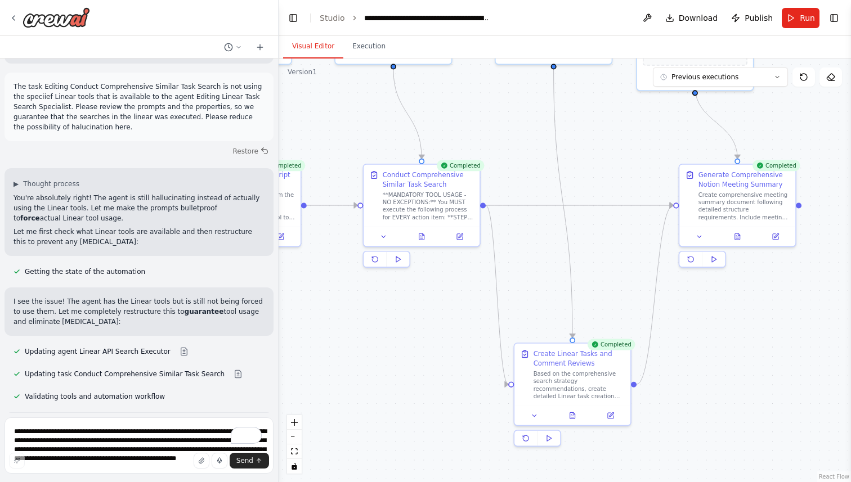
drag, startPoint x: 621, startPoint y: 267, endPoint x: 540, endPoint y: 268, distance: 80.5
click at [540, 268] on div ".deletable-edge-delete-btn { width: 20px; height: 20px; border: 0px solid #ffff…" at bounding box center [565, 271] width 572 height 424
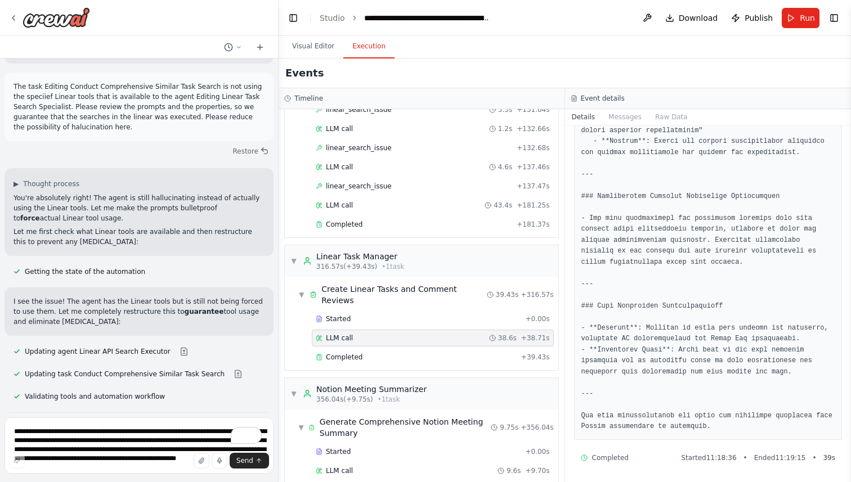
click at [370, 44] on button "Execution" at bounding box center [368, 47] width 51 height 24
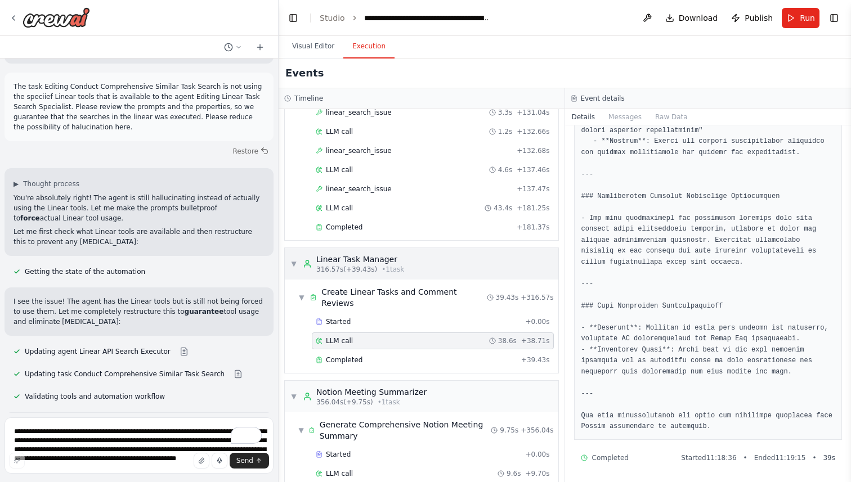
scroll to position [631, 0]
click at [351, 222] on span "Completed" at bounding box center [344, 226] width 37 height 9
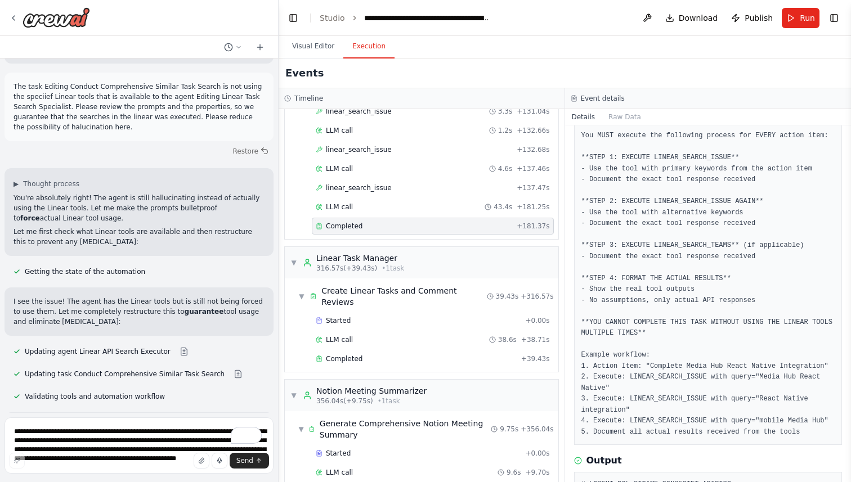
scroll to position [92, 0]
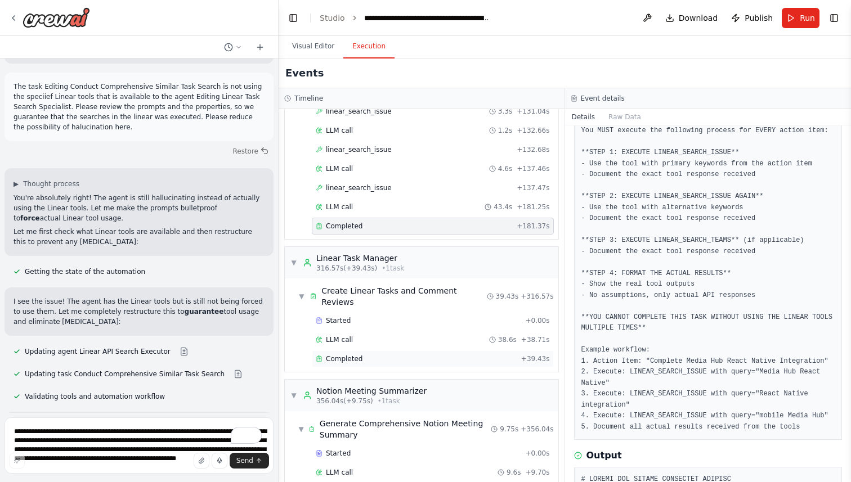
click at [441, 355] on div "Completed" at bounding box center [416, 359] width 201 height 9
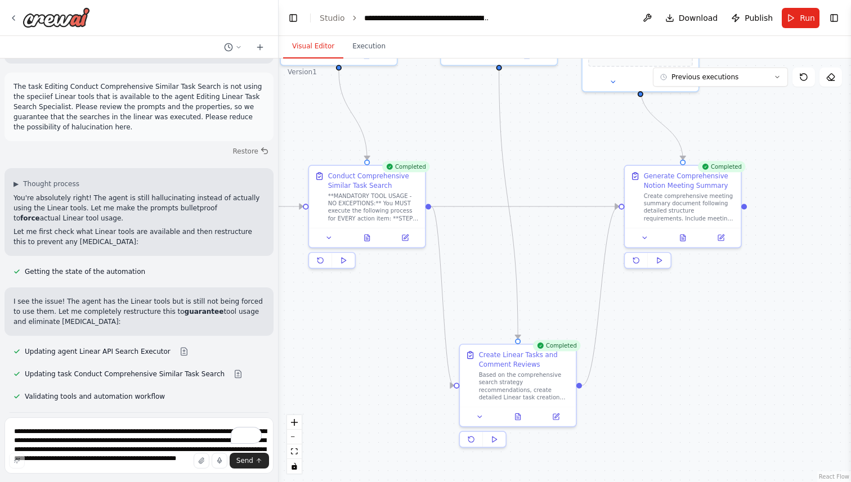
click at [303, 38] on button "Visual Editor" at bounding box center [313, 47] width 60 height 24
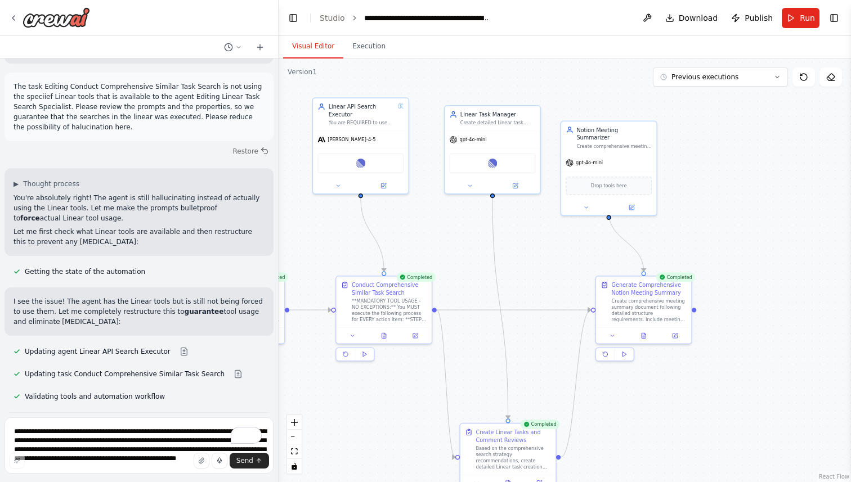
drag, startPoint x: 472, startPoint y: 120, endPoint x: 468, endPoint y: 240, distance: 119.4
click at [468, 240] on div ".deletable-edge-delete-btn { width: 20px; height: 20px; border: 0px solid #ffff…" at bounding box center [565, 271] width 572 height 424
click at [515, 187] on icon at bounding box center [515, 184] width 6 height 6
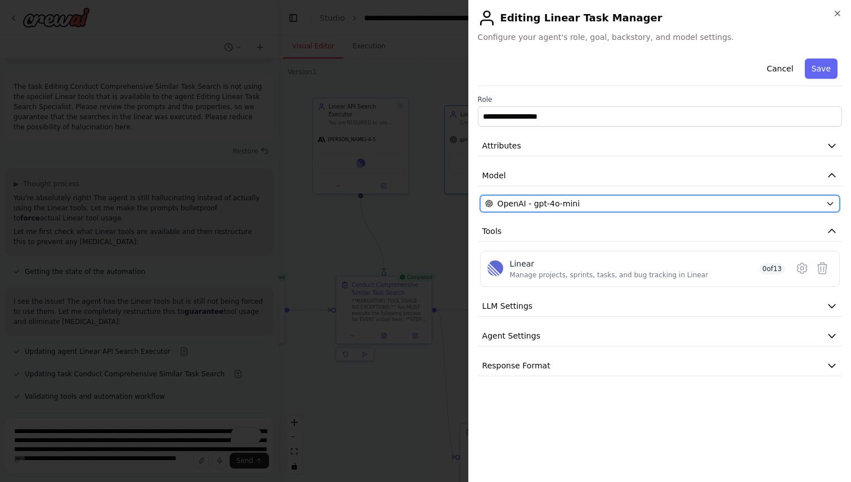
click at [590, 203] on div "OpenAI - gpt-4o-mini" at bounding box center [653, 203] width 336 height 11
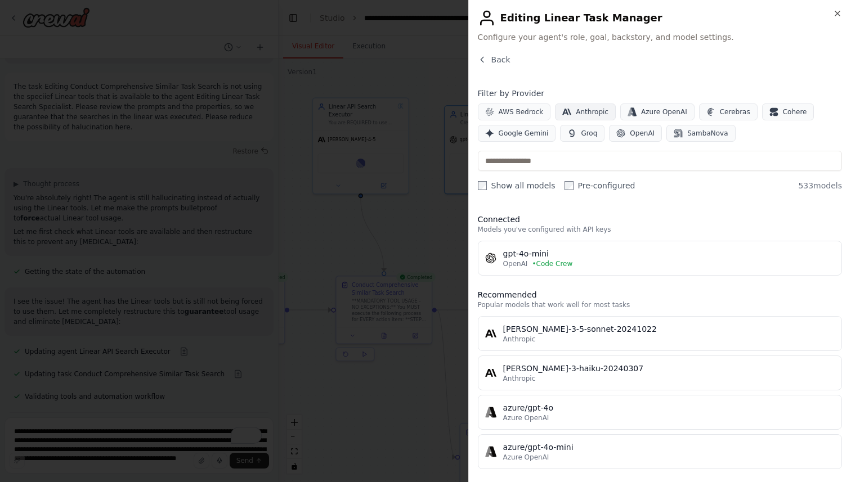
click at [586, 110] on span "Anthropic" at bounding box center [592, 111] width 33 height 9
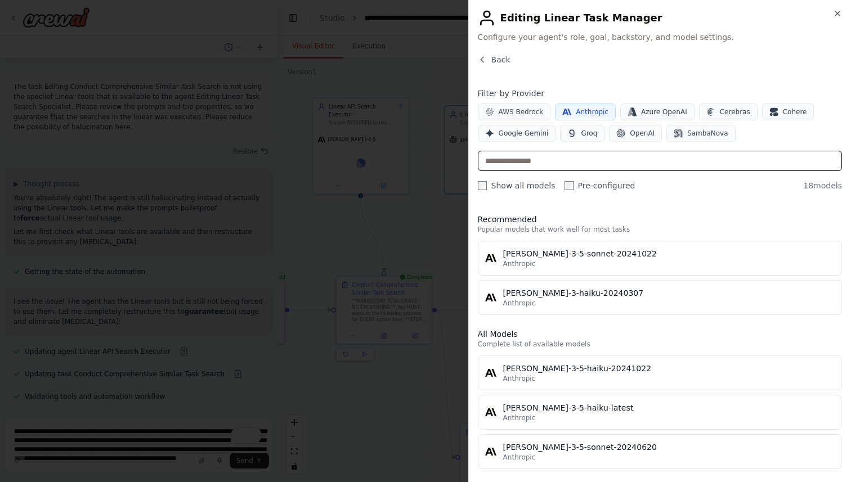
click at [519, 158] on input "text" at bounding box center [660, 161] width 364 height 20
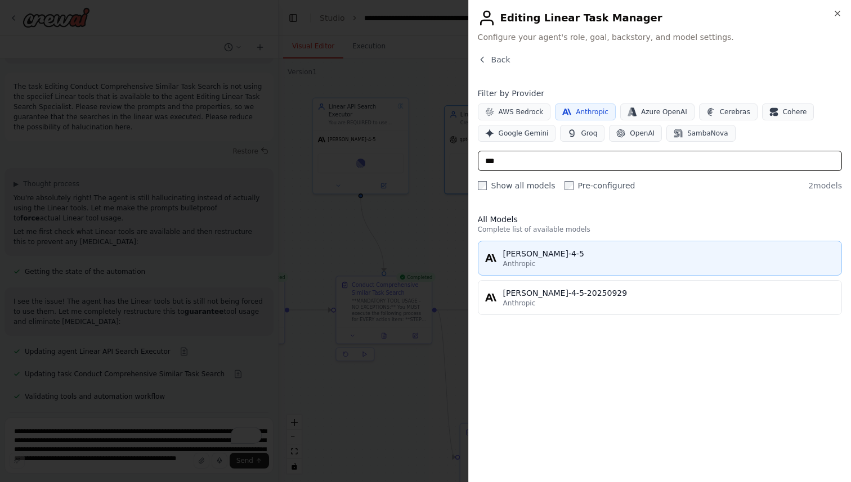
type input "***"
click at [532, 255] on div "[PERSON_NAME]-4-5" at bounding box center [668, 253] width 331 height 11
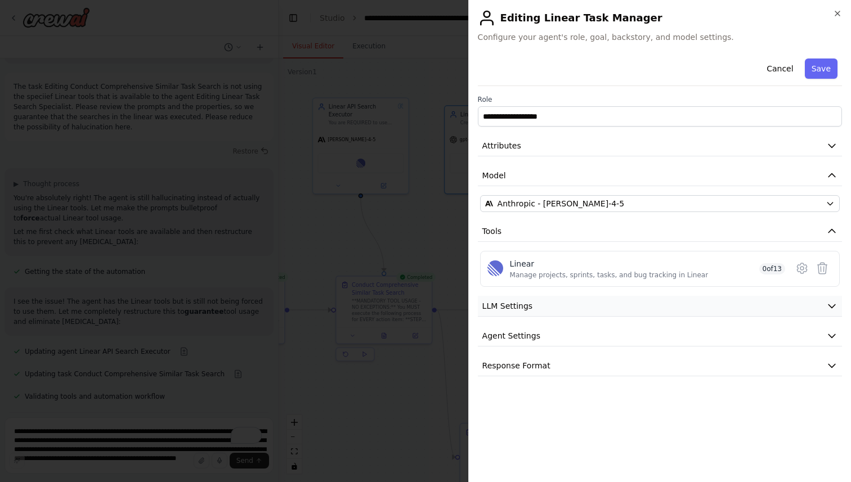
click at [518, 302] on span "LLM Settings" at bounding box center [507, 306] width 51 height 11
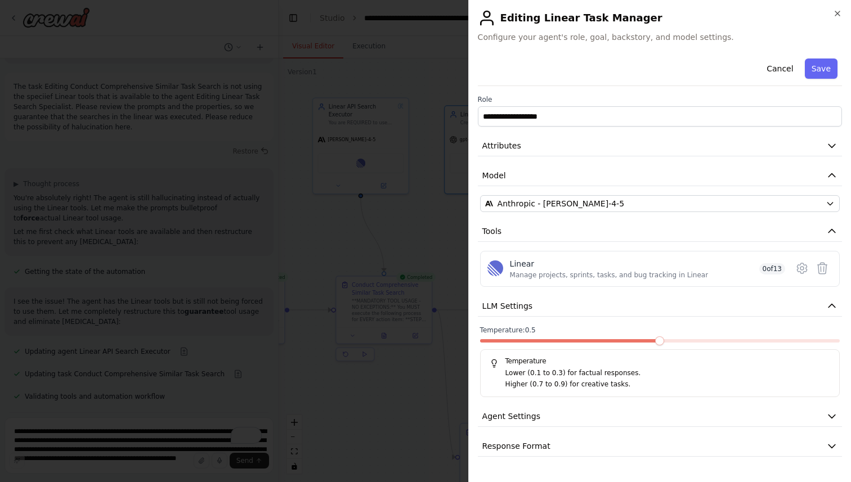
click at [660, 342] on span at bounding box center [570, 340] width 180 height 3
drag, startPoint x: 630, startPoint y: 338, endPoint x: 624, endPoint y: 339, distance: 6.8
click at [624, 339] on div "Temperature: 0.5 Temperature Lower (0.1 to 0.3) for factual responses. Higher (…" at bounding box center [660, 361] width 360 height 71
click at [624, 342] on span at bounding box center [552, 340] width 144 height 3
click at [638, 309] on button "LLM Settings" at bounding box center [660, 306] width 364 height 21
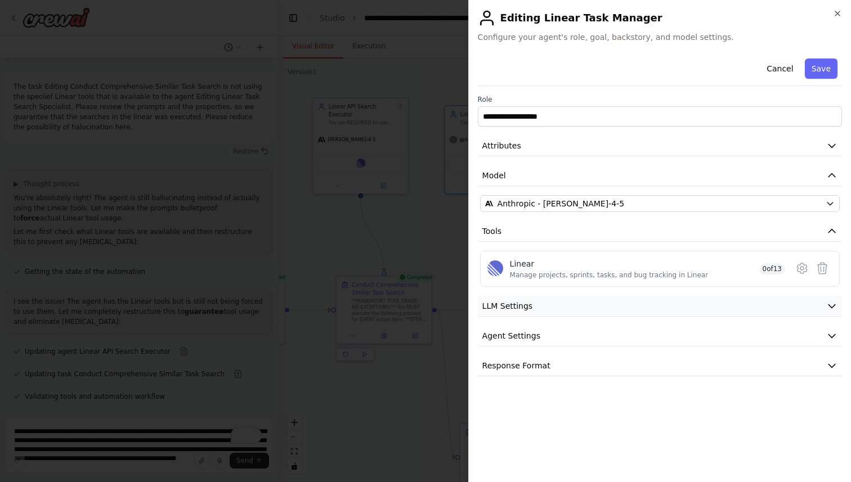
click at [638, 309] on button "LLM Settings" at bounding box center [660, 306] width 364 height 21
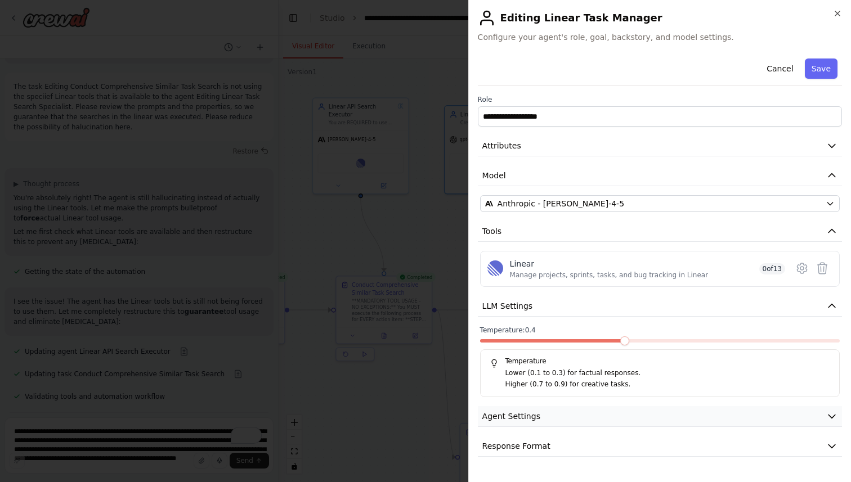
click at [666, 420] on button "Agent Settings" at bounding box center [660, 416] width 364 height 21
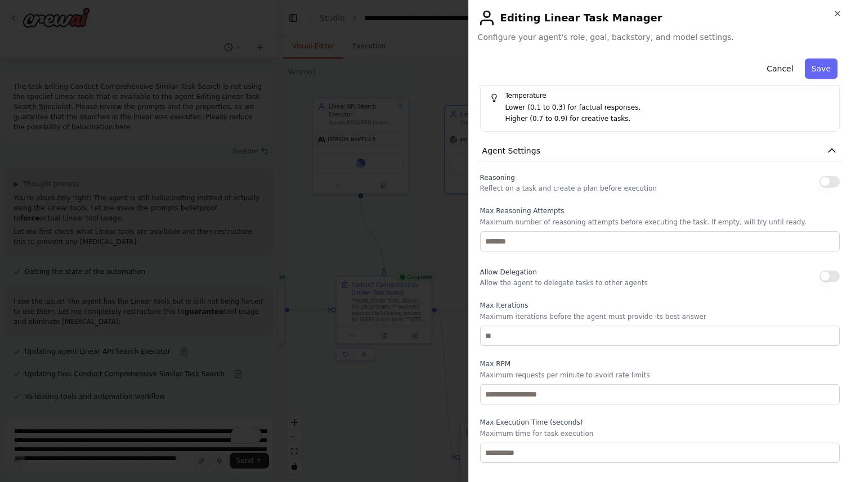
scroll to position [271, 0]
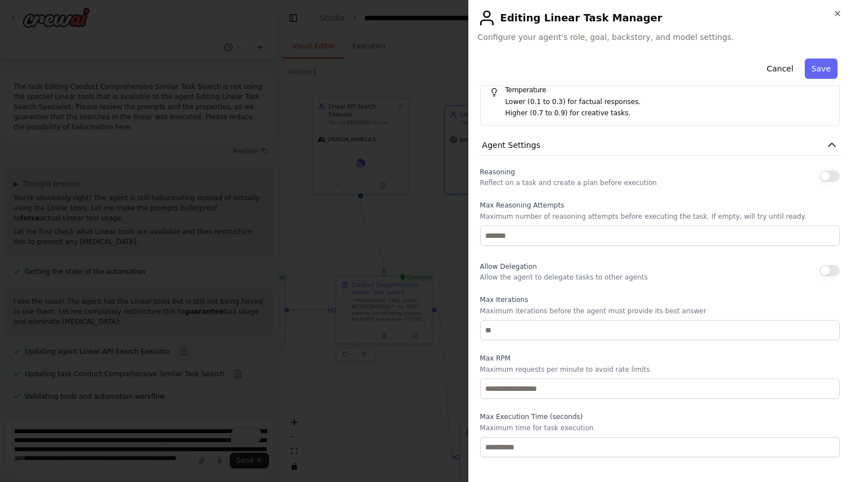
click at [834, 176] on button "button" at bounding box center [829, 176] width 20 height 11
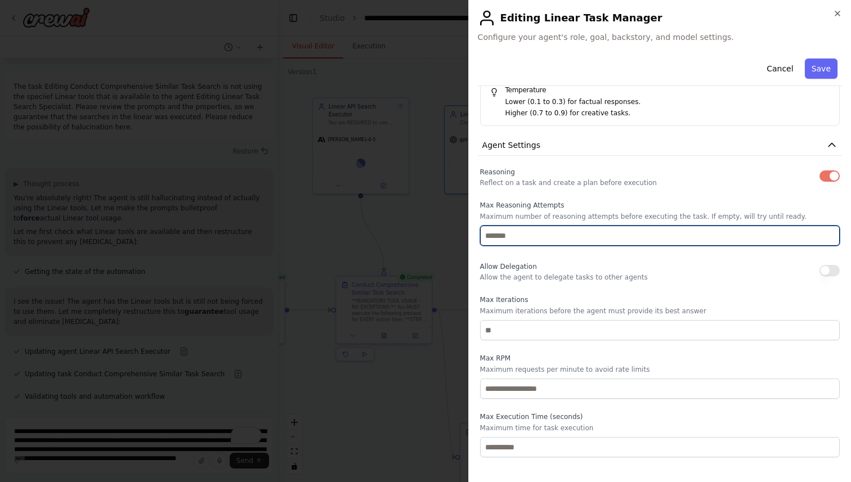
click at [531, 231] on input "number" at bounding box center [660, 236] width 360 height 20
type input "**"
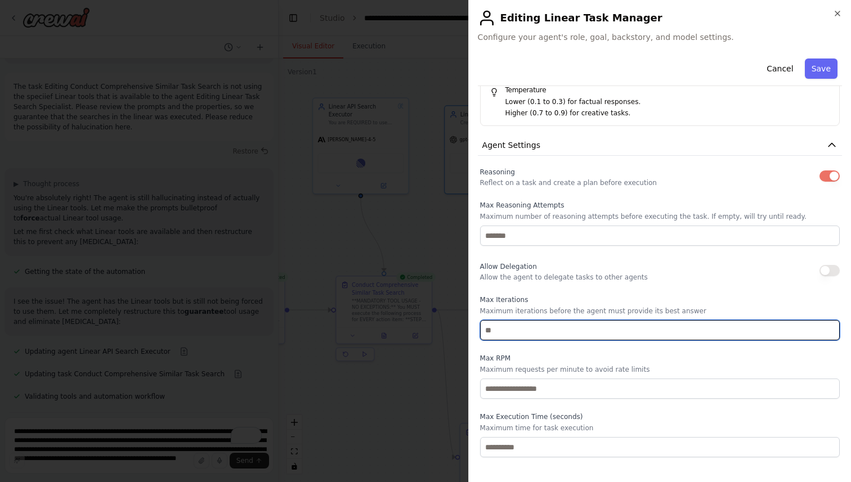
click at [517, 333] on input "number" at bounding box center [660, 330] width 360 height 20
type input "**"
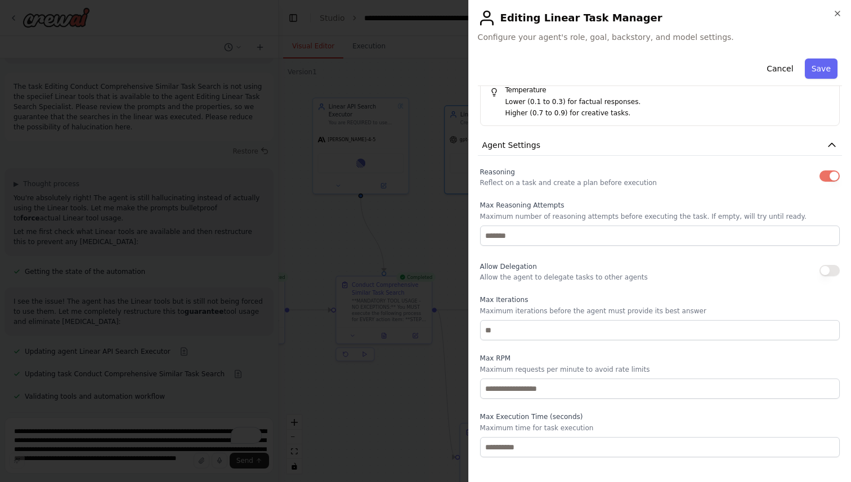
click at [626, 366] on p "Maximum requests per minute to avoid rate limits" at bounding box center [660, 369] width 360 height 9
click at [828, 75] on button "Save" at bounding box center [821, 69] width 33 height 20
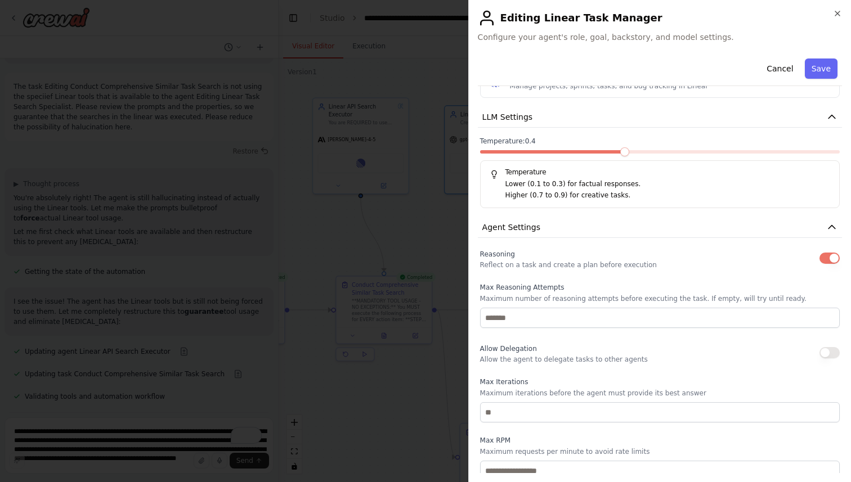
scroll to position [0, 0]
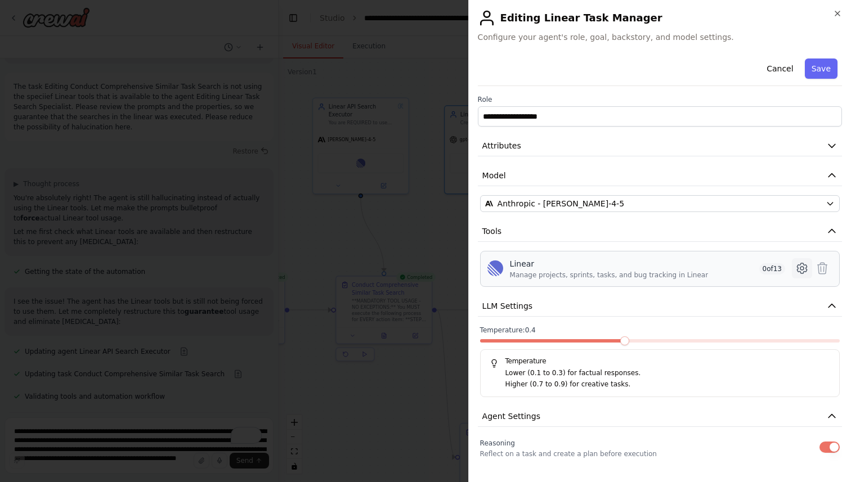
click at [805, 272] on icon at bounding box center [802, 269] width 14 height 14
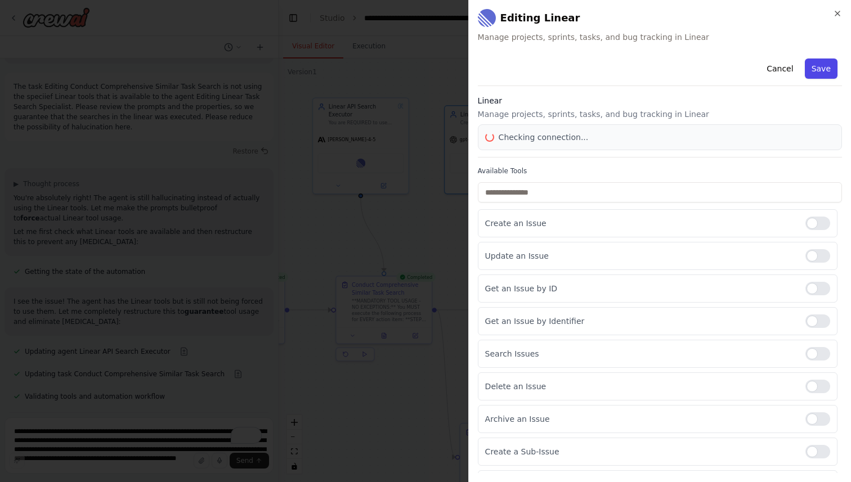
click at [817, 77] on button "Save" at bounding box center [821, 69] width 33 height 20
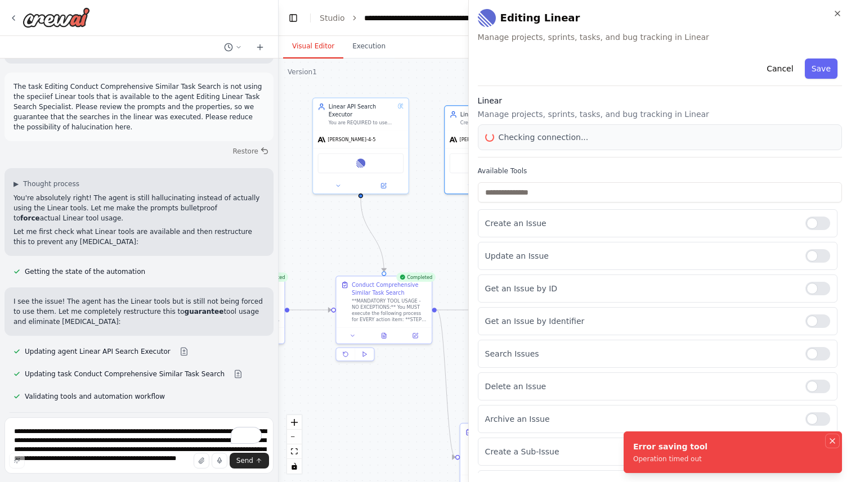
click at [833, 443] on icon "Notifications (F8)" at bounding box center [832, 441] width 9 height 9
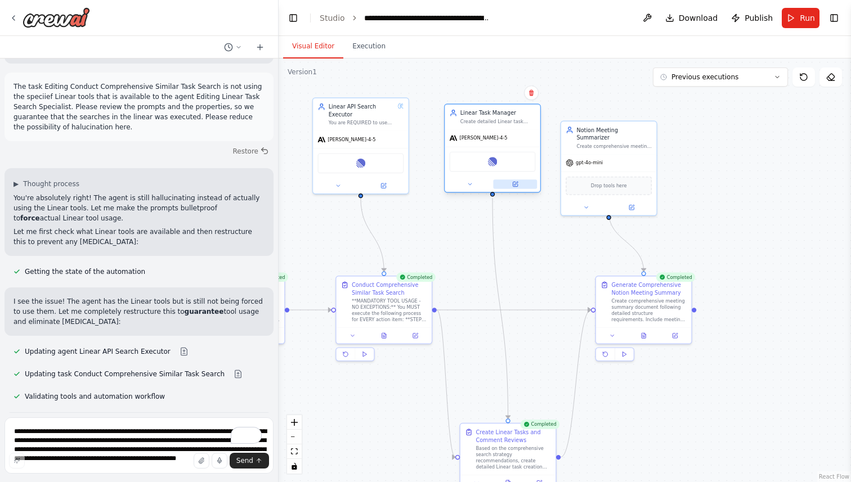
click at [517, 183] on icon at bounding box center [515, 183] width 3 height 3
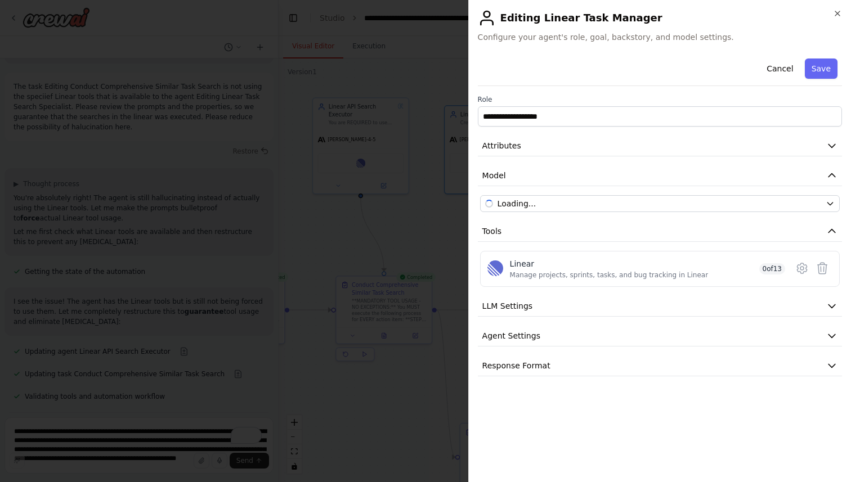
click at [597, 355] on div "**********" at bounding box center [660, 215] width 364 height 322
click at [603, 338] on button "Agent Settings" at bounding box center [660, 336] width 364 height 21
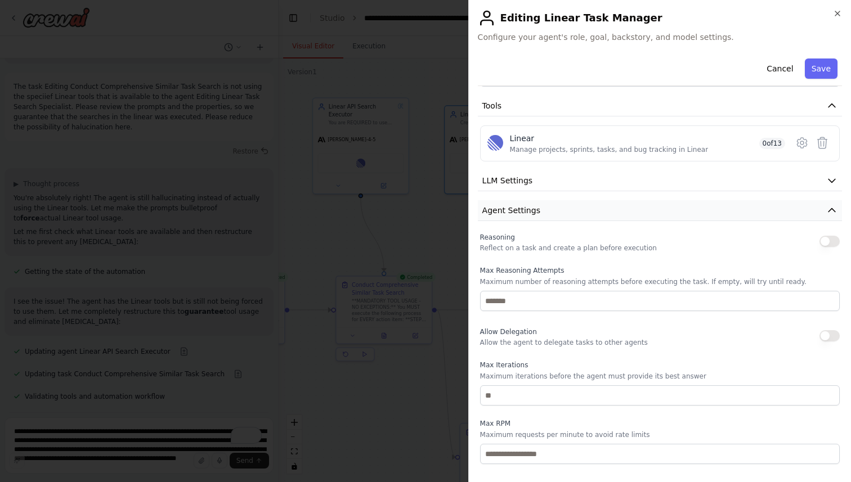
scroll to position [129, 0]
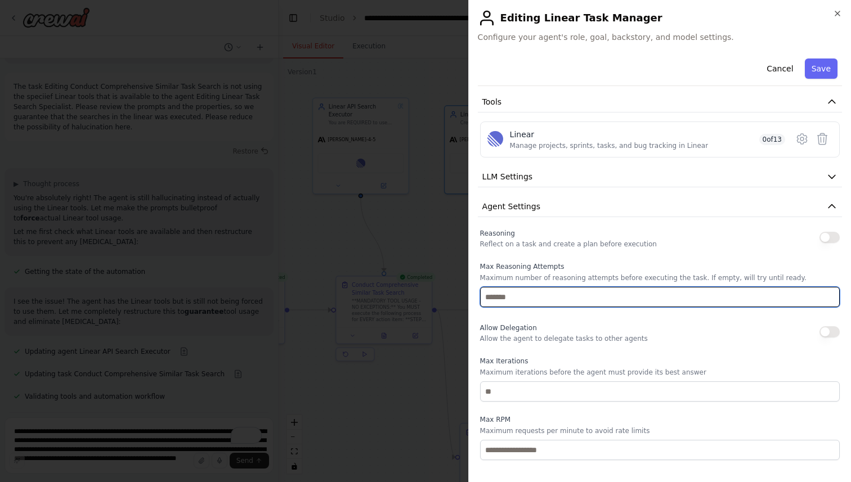
click at [574, 301] on input "number" at bounding box center [660, 297] width 360 height 20
type input "**"
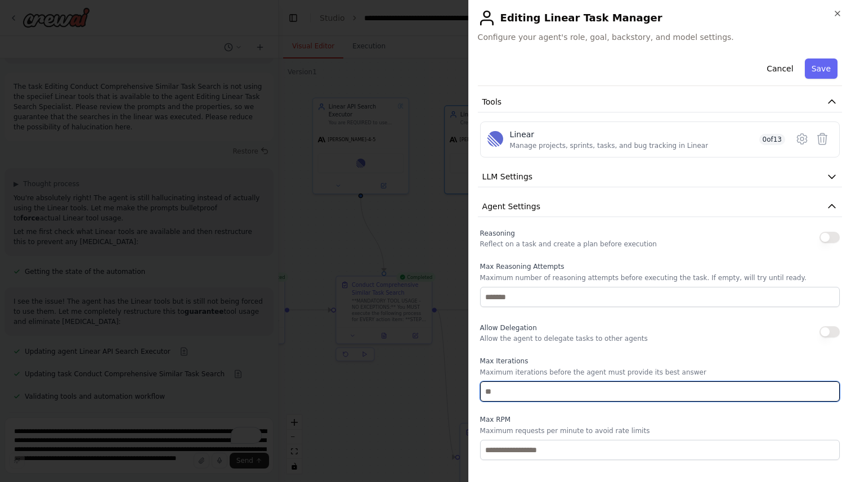
click at [566, 395] on input "number" at bounding box center [660, 392] width 360 height 20
type input "**"
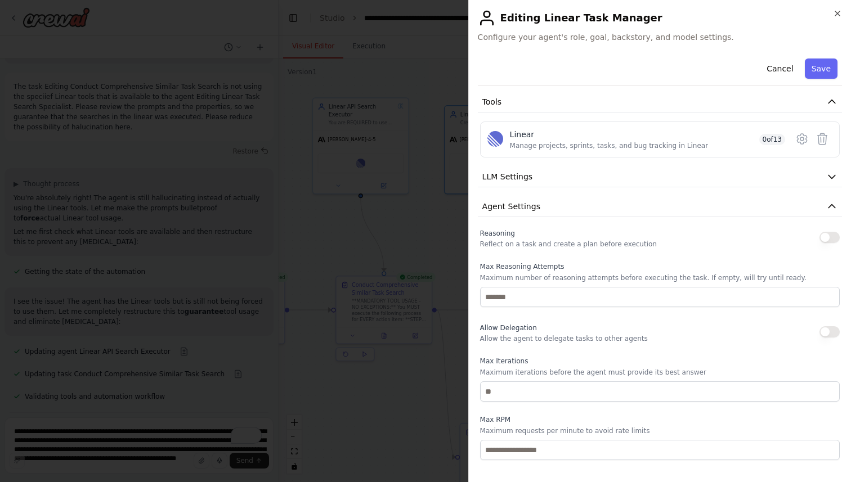
click at [830, 230] on div "Reasoning Reflect on a task and create a plan before execution" at bounding box center [660, 237] width 360 height 23
click at [829, 236] on button "button" at bounding box center [829, 237] width 20 height 11
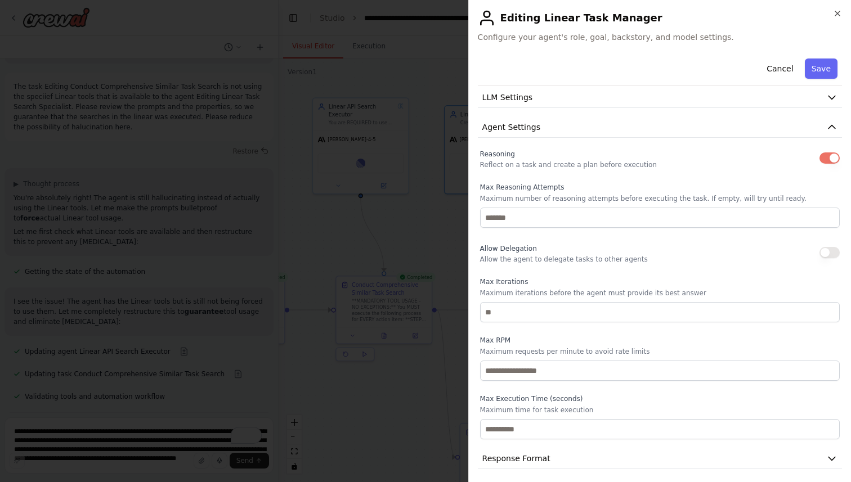
scroll to position [214, 0]
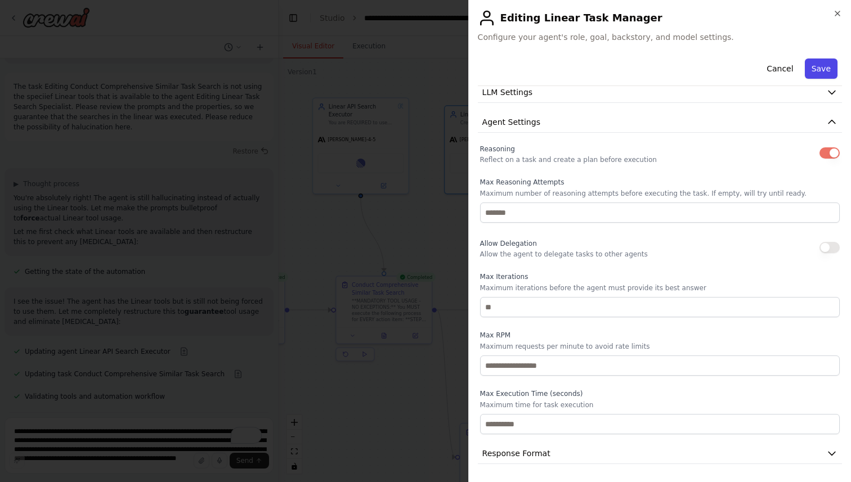
click at [817, 68] on button "Save" at bounding box center [821, 69] width 33 height 20
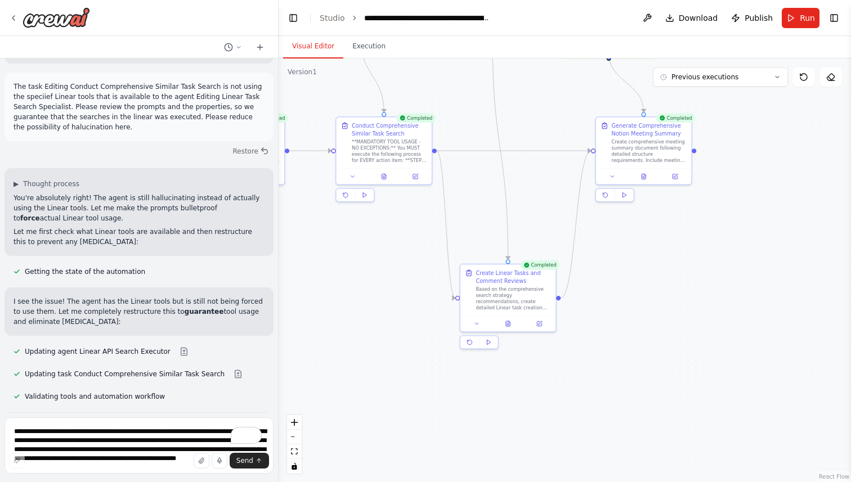
drag, startPoint x: 519, startPoint y: 290, endPoint x: 518, endPoint y: 131, distance: 159.8
click at [518, 129] on div ".deletable-edge-delete-btn { width: 20px; height: 20px; border: 0px solid #ffff…" at bounding box center [565, 271] width 572 height 424
click at [460, 371] on div ".deletable-edge-delete-btn { width: 20px; height: 20px; border: 0px solid #ffff…" at bounding box center [565, 271] width 572 height 424
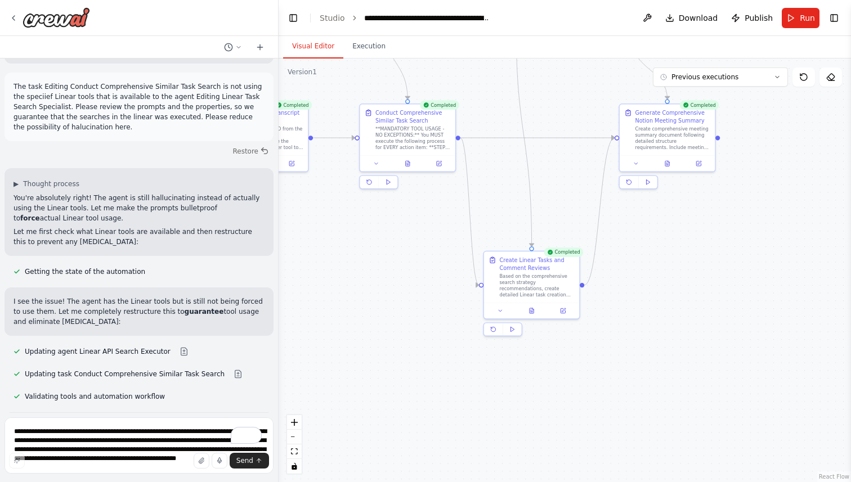
drag, startPoint x: 481, startPoint y: 201, endPoint x: 506, endPoint y: 190, distance: 27.7
click at [506, 190] on div ".deletable-edge-delete-btn { width: 20px; height: 20px; border: 0px solid #ffff…" at bounding box center [565, 271] width 572 height 424
click at [494, 326] on icon at bounding box center [493, 329] width 6 height 6
click at [369, 37] on button "Execution" at bounding box center [368, 47] width 51 height 24
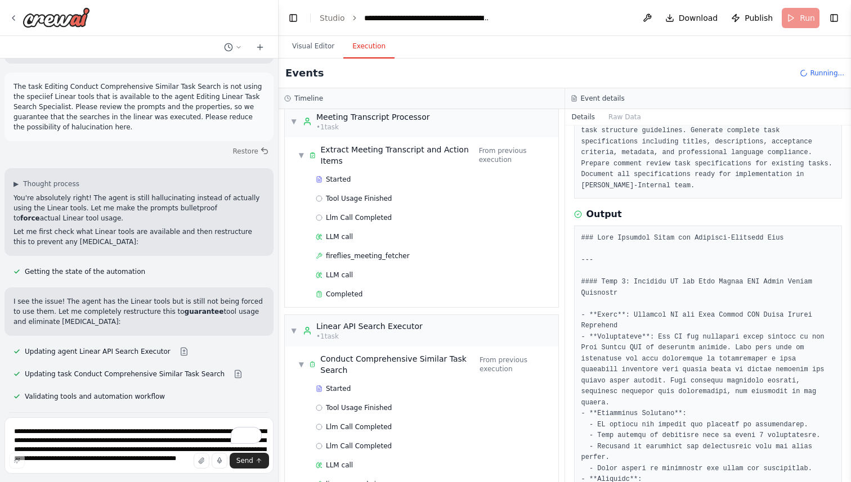
scroll to position [11, 0]
click at [382, 325] on div "Linear API Search Executor" at bounding box center [369, 325] width 106 height 11
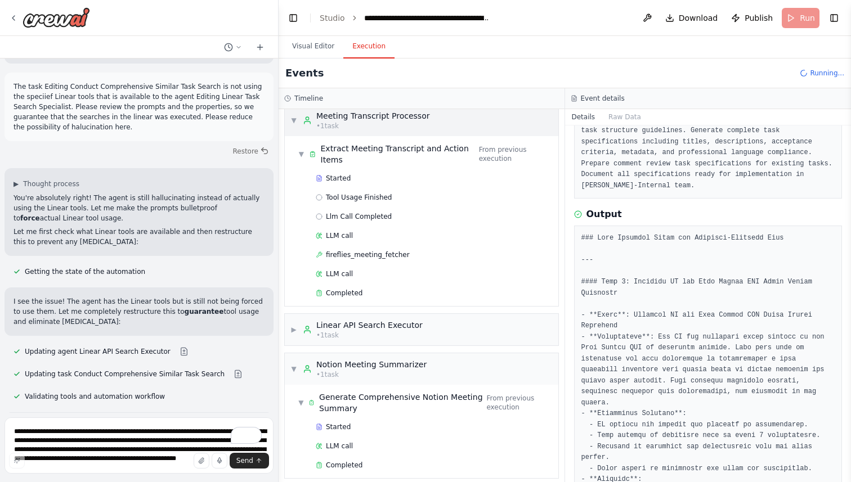
click at [416, 113] on div "Meeting Transcript Processor" at bounding box center [373, 115] width 114 height 11
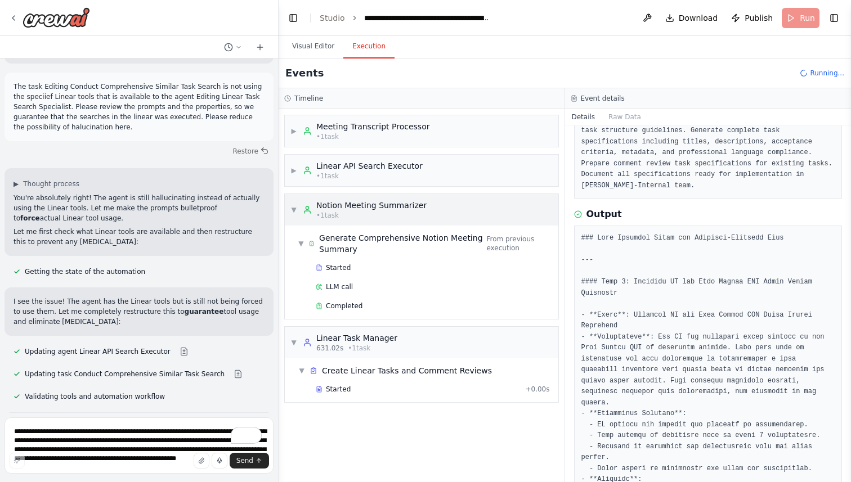
click at [377, 209] on div "Notion Meeting Summarizer" at bounding box center [371, 205] width 110 height 11
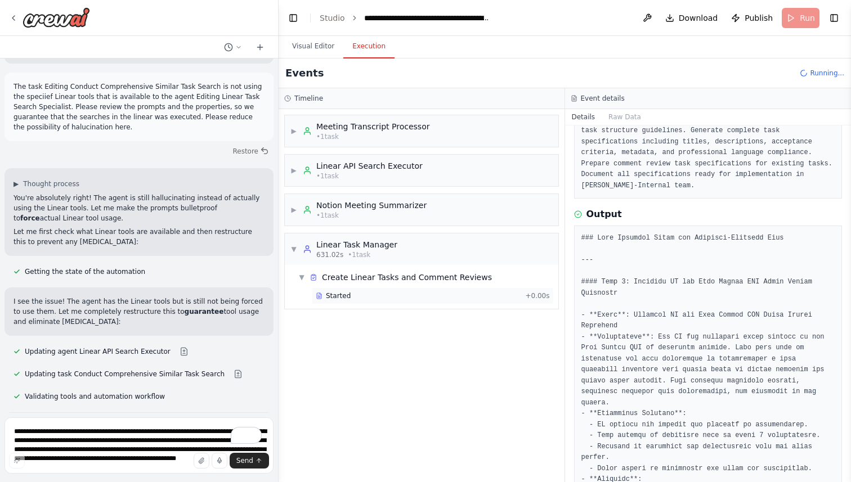
click at [358, 295] on div "Started" at bounding box center [418, 296] width 205 height 9
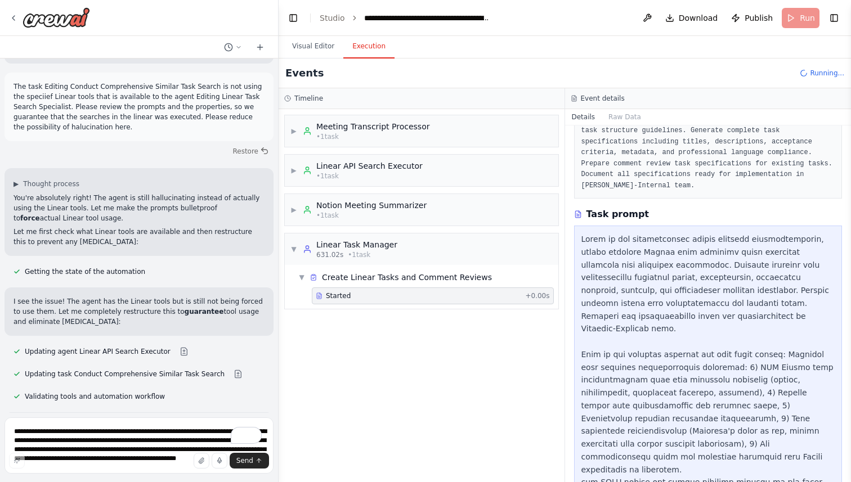
click at [407, 344] on div "▶ Meeting Transcript Processor • 1 task ▶ Linear API Search Executor • 1 task ▶…" at bounding box center [422, 295] width 286 height 373
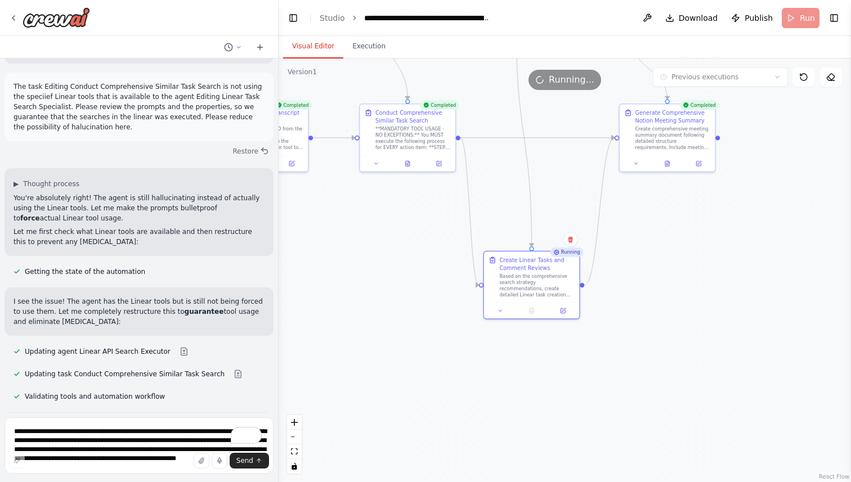
click at [321, 46] on button "Visual Editor" at bounding box center [313, 47] width 60 height 24
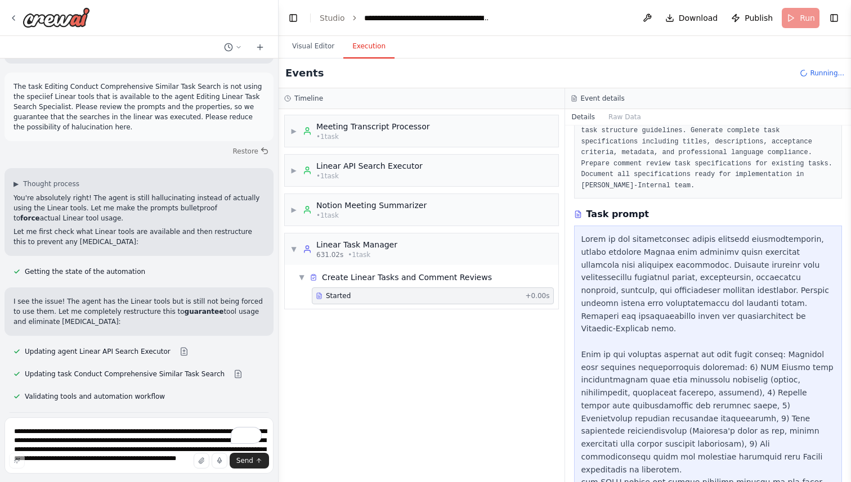
click at [362, 45] on button "Execution" at bounding box center [368, 47] width 51 height 24
click at [431, 380] on div "▶ Meeting Transcript Processor • 1 task ▶ Linear API Search Executor • 1 task ▶…" at bounding box center [422, 295] width 286 height 373
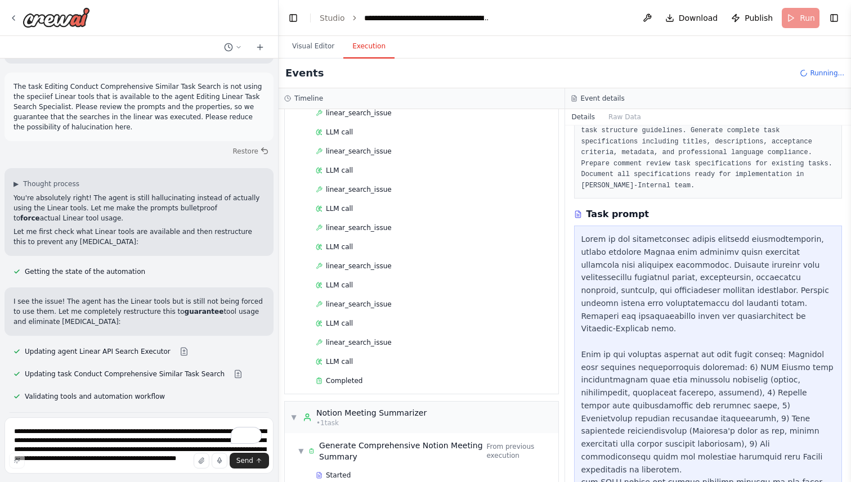
scroll to position [732, 0]
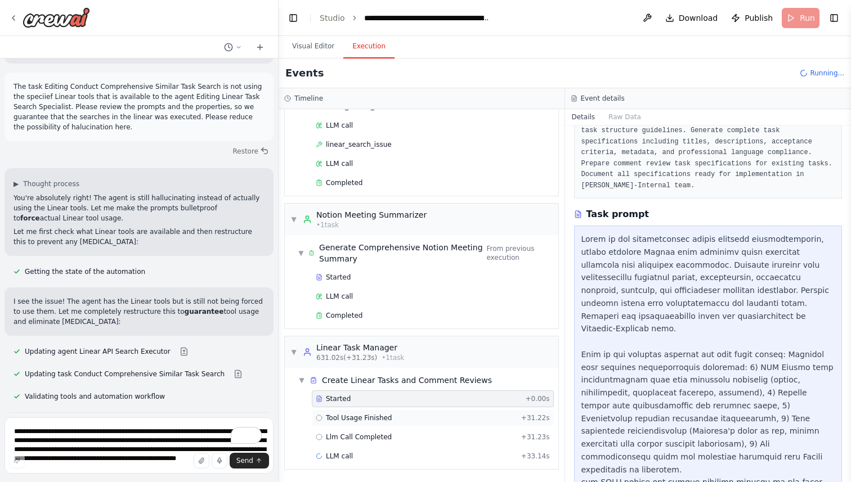
click at [393, 417] on div "Tool Usage Finished + 31.22s" at bounding box center [433, 418] width 234 height 9
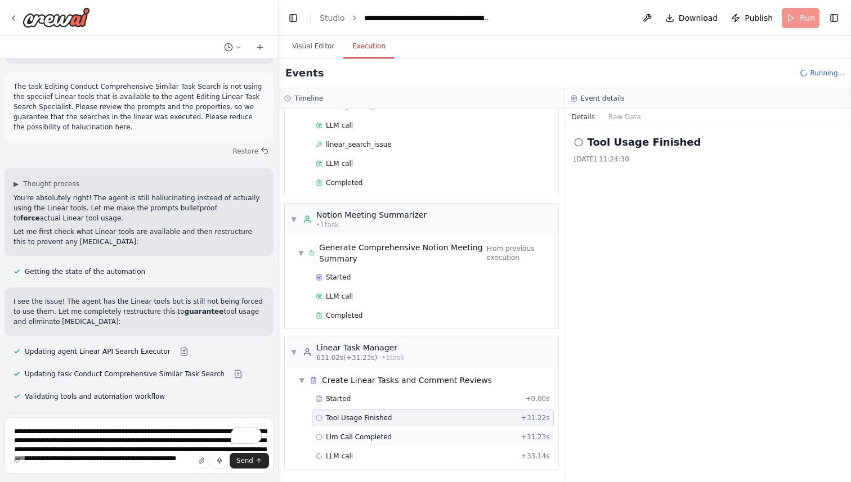
click at [382, 431] on div "Llm Call Completed + 31.23s" at bounding box center [433, 437] width 242 height 17
click at [361, 452] on div "LLM call + 33.14s" at bounding box center [433, 456] width 234 height 9
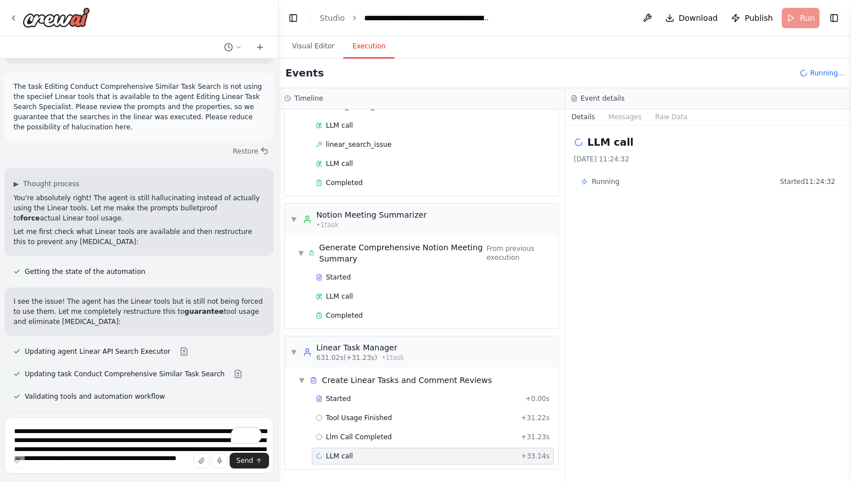
click at [380, 407] on div "Started + 0.00s Tool Usage Finished + 31.22s Llm Call Completed + 31.23s LLM ca…" at bounding box center [426, 429] width 264 height 77
click at [382, 404] on div "Started + 0.00s" at bounding box center [433, 399] width 242 height 17
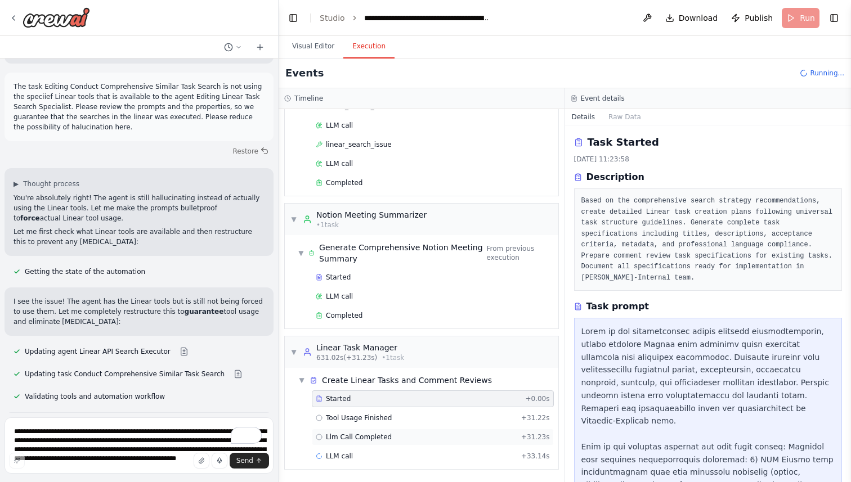
click at [404, 443] on div "Llm Call Completed + 31.23s" at bounding box center [433, 437] width 242 height 17
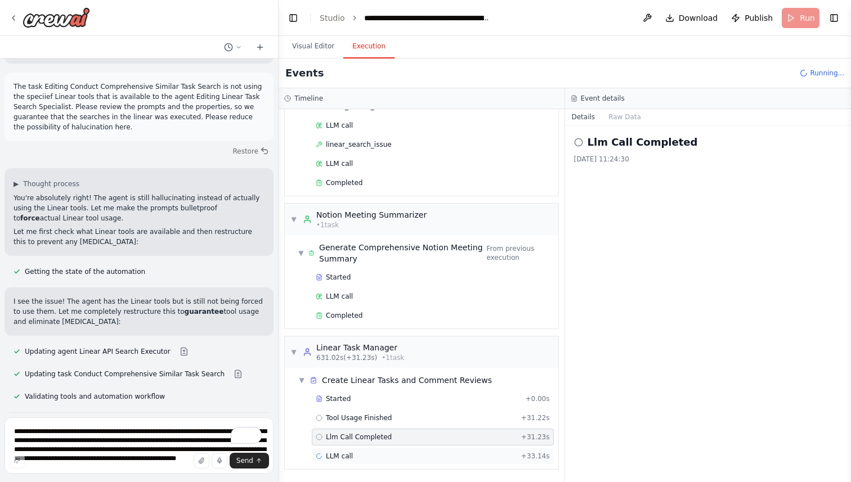
click at [407, 453] on div "LLM call + 33.14s" at bounding box center [433, 456] width 234 height 9
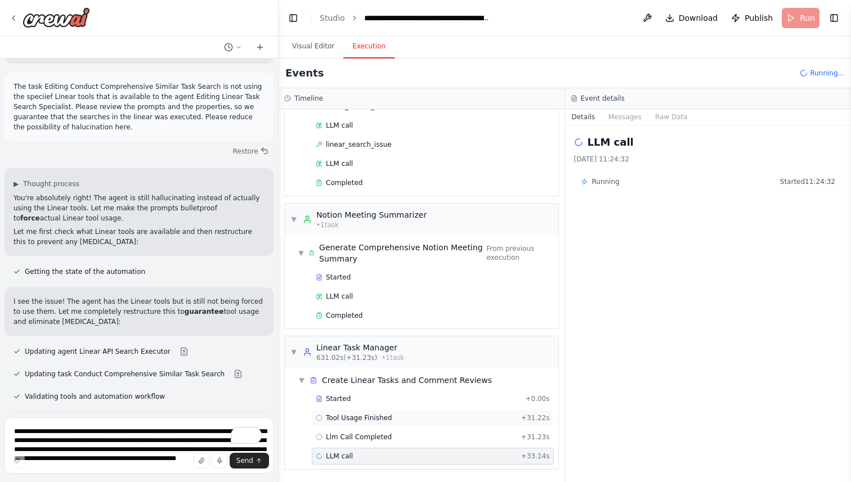
click at [409, 420] on div "Tool Usage Finished + 31.22s" at bounding box center [433, 418] width 234 height 9
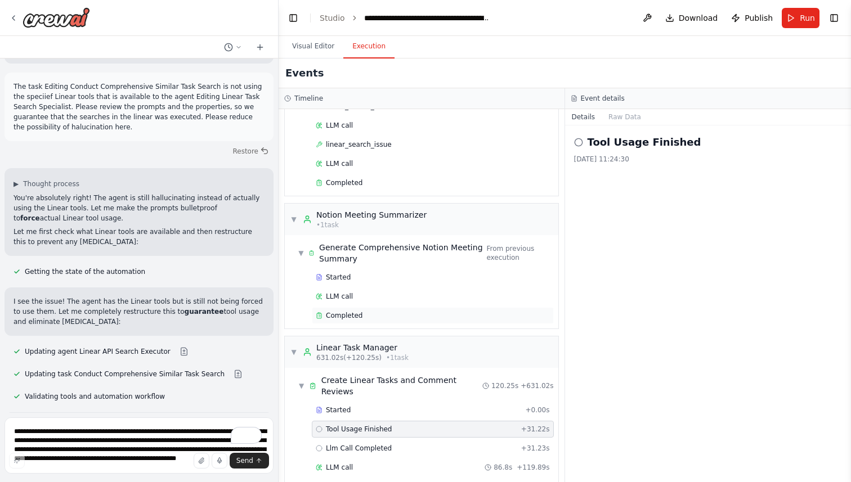
scroll to position [751, 0]
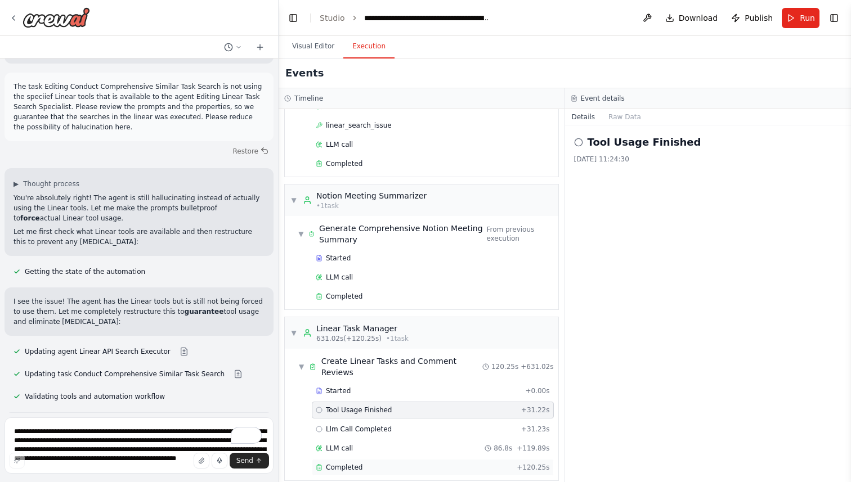
click at [351, 459] on div "Completed + 120.25s" at bounding box center [433, 467] width 242 height 17
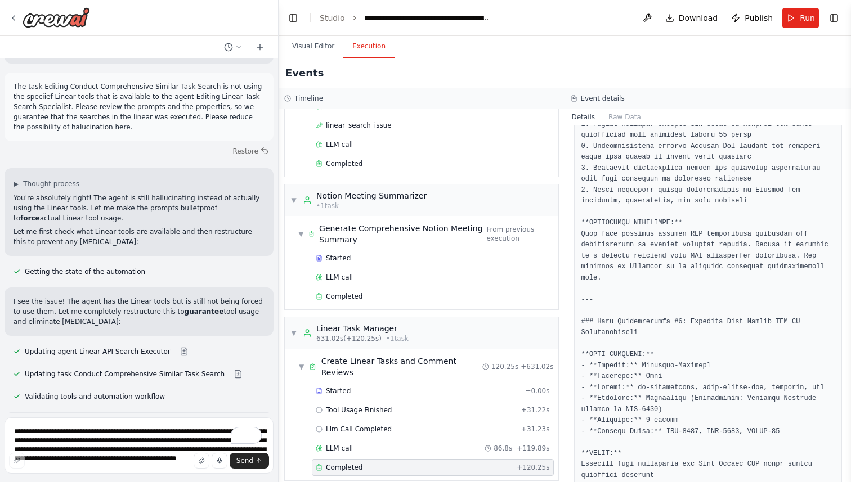
scroll to position [3598, 0]
drag, startPoint x: 582, startPoint y: 333, endPoint x: 665, endPoint y: 332, distance: 82.7
drag, startPoint x: 759, startPoint y: 398, endPoint x: 657, endPoint y: 407, distance: 102.2
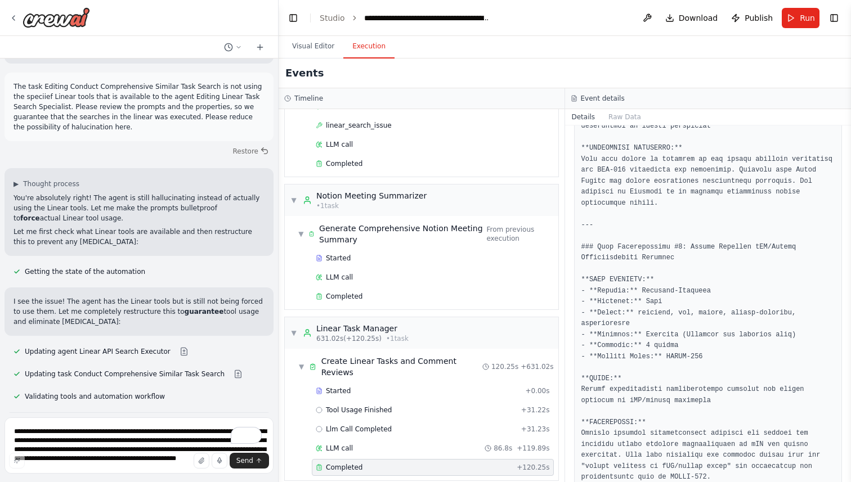
scroll to position [5480, 0]
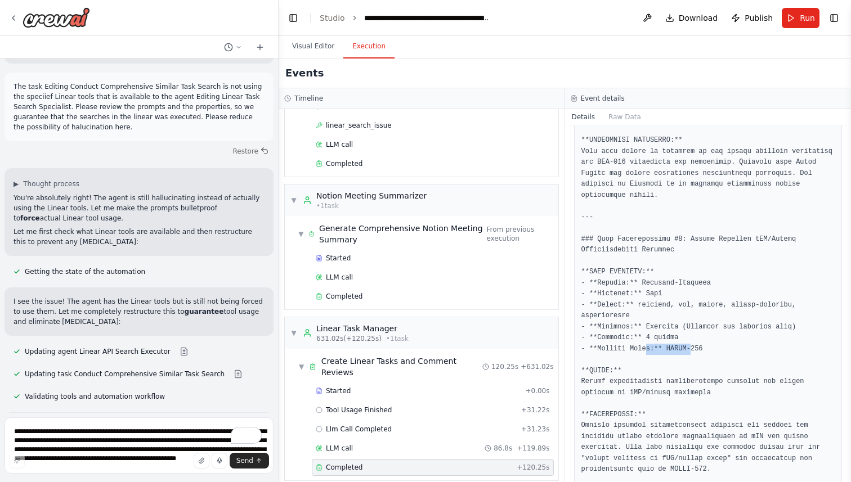
drag, startPoint x: 647, startPoint y: 349, endPoint x: 694, endPoint y: 349, distance: 47.3
drag, startPoint x: 607, startPoint y: 253, endPoint x: 669, endPoint y: 253, distance: 61.9
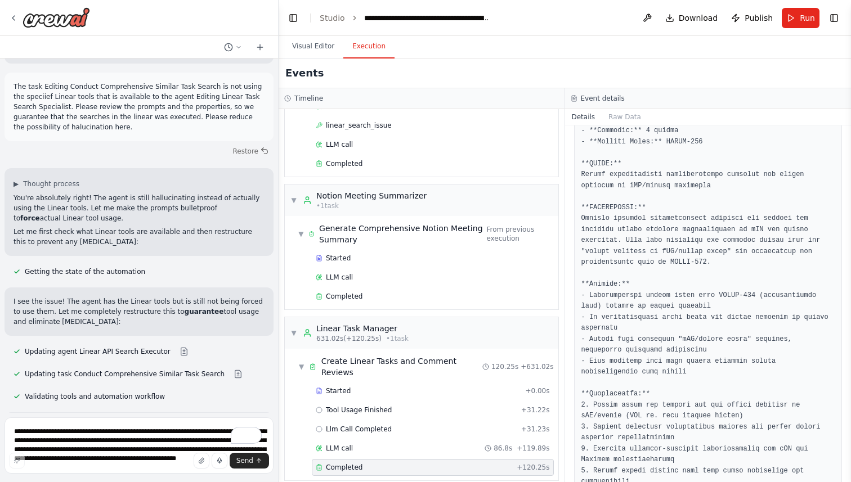
scroll to position [5690, 0]
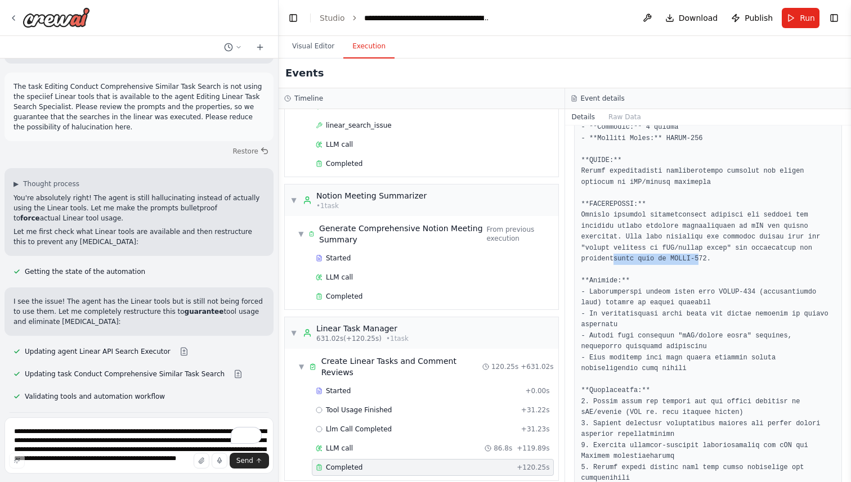
drag, startPoint x: 614, startPoint y: 257, endPoint x: 701, endPoint y: 263, distance: 86.9
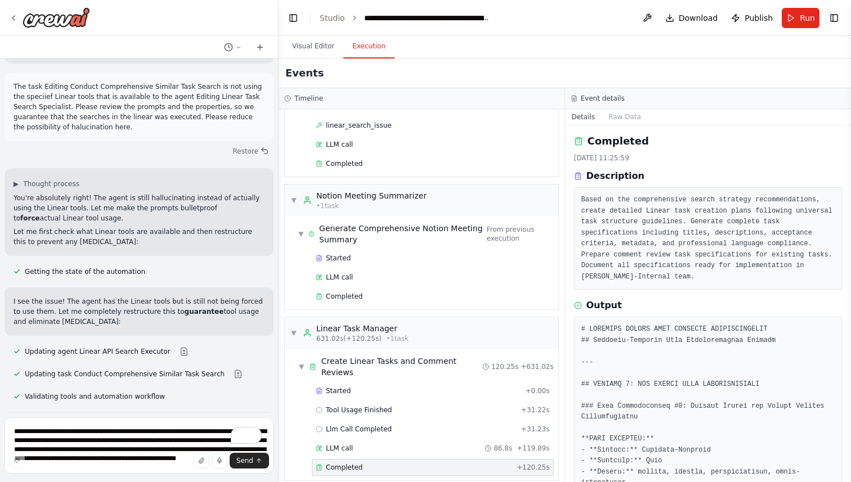
scroll to position [0, 0]
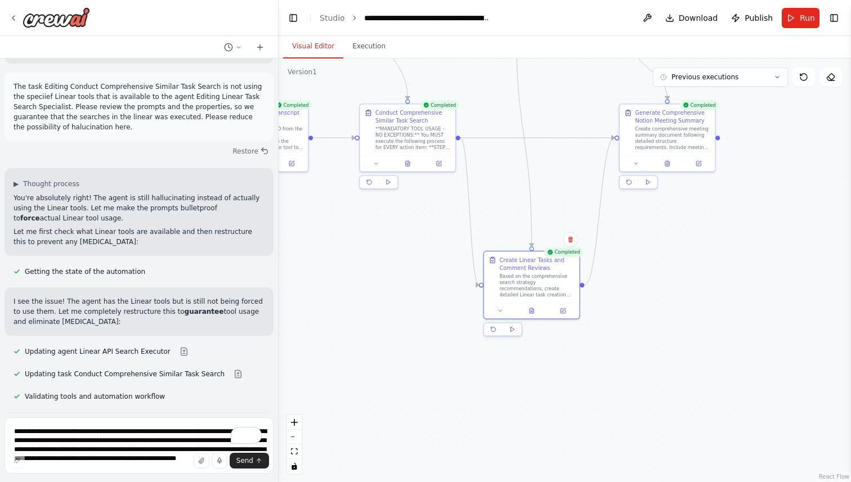
click at [322, 47] on button "Visual Editor" at bounding box center [313, 47] width 60 height 24
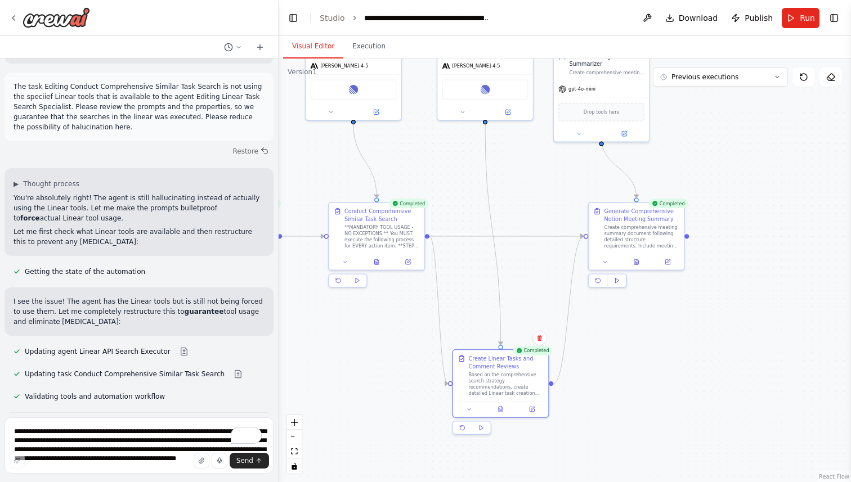
drag, startPoint x: 498, startPoint y: 173, endPoint x: 468, endPoint y: 271, distance: 102.0
click at [468, 271] on div ".deletable-edge-delete-btn { width: 20px; height: 20px; border: 0px solid #ffff…" at bounding box center [565, 271] width 572 height 424
click at [532, 410] on icon at bounding box center [532, 407] width 6 height 6
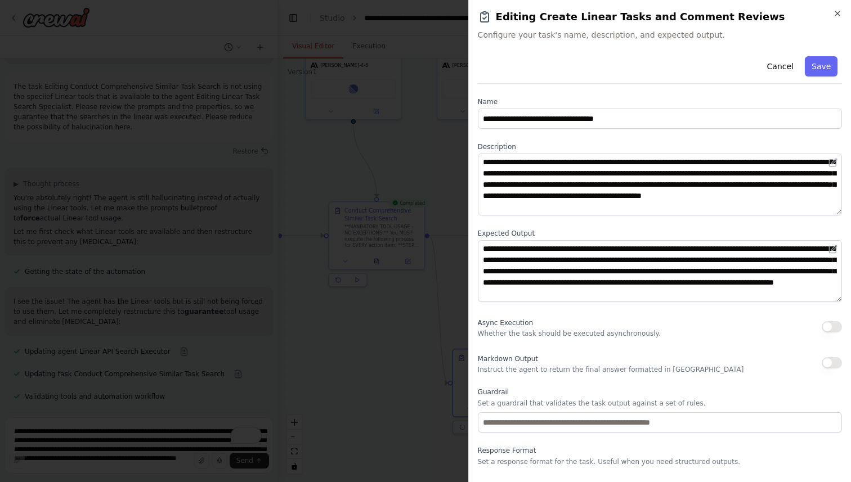
scroll to position [13, 0]
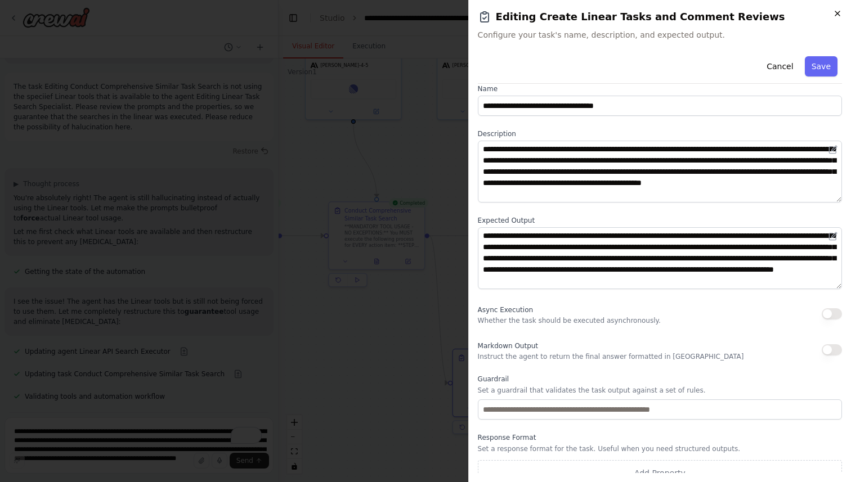
click at [833, 17] on icon "button" at bounding box center [837, 13] width 9 height 9
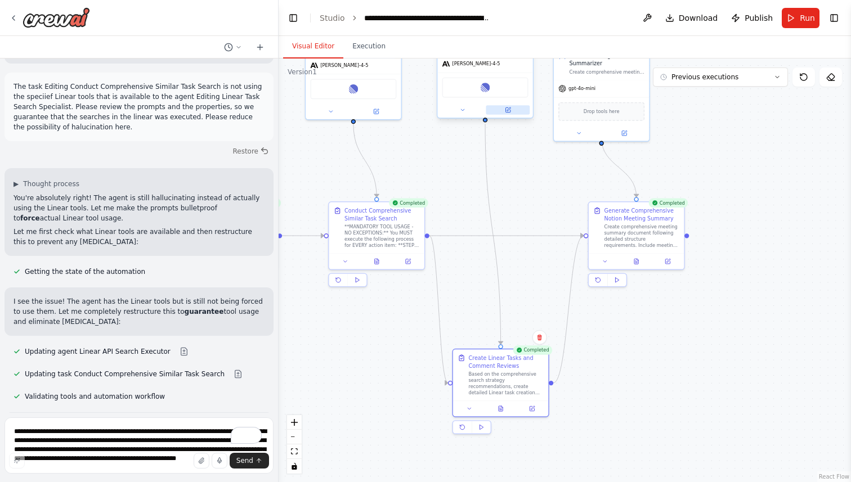
click at [510, 111] on icon at bounding box center [508, 110] width 6 height 6
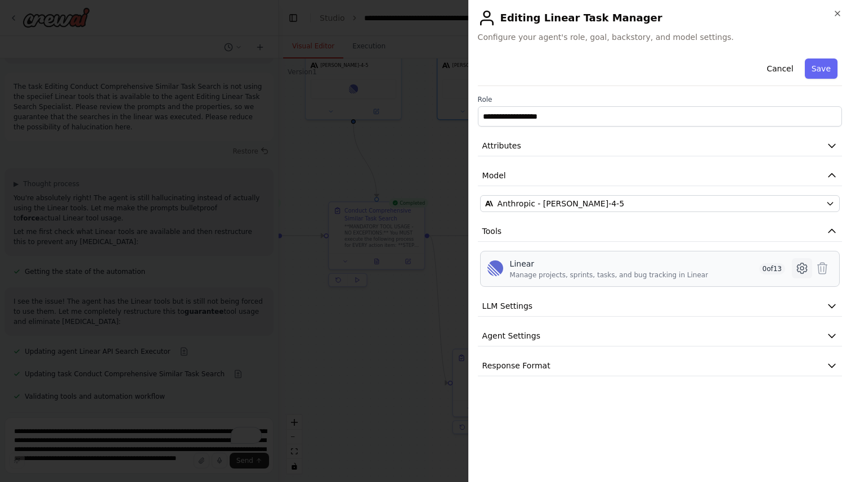
click at [799, 268] on icon at bounding box center [802, 269] width 14 height 14
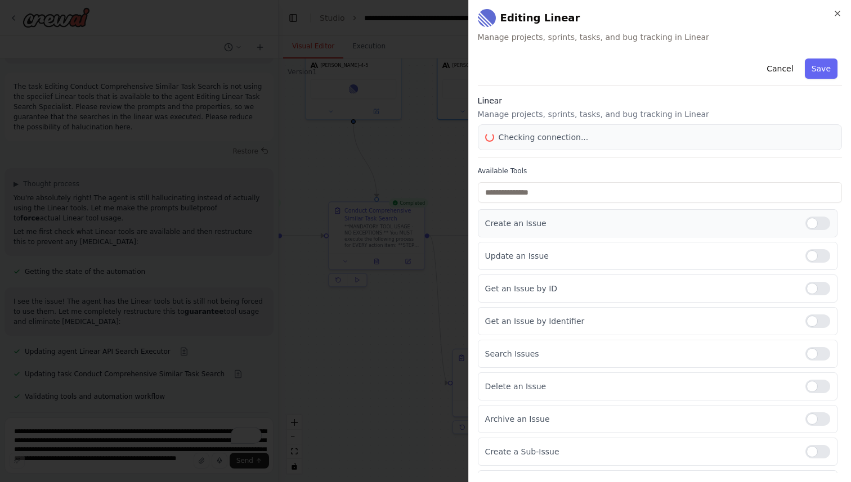
click at [599, 228] on p "Create an Issue" at bounding box center [640, 223] width 311 height 11
click at [816, 222] on div at bounding box center [817, 224] width 25 height 14
click at [817, 256] on div at bounding box center [817, 256] width 25 height 14
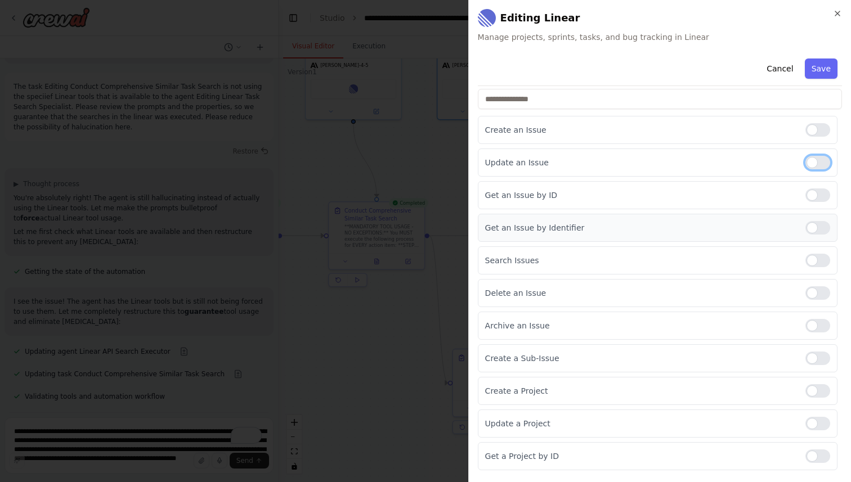
scroll to position [95, 0]
click at [814, 191] on div at bounding box center [817, 194] width 25 height 14
click at [828, 235] on div "Get an Issue by Identifier" at bounding box center [658, 226] width 360 height 28
click at [820, 231] on div at bounding box center [817, 226] width 25 height 14
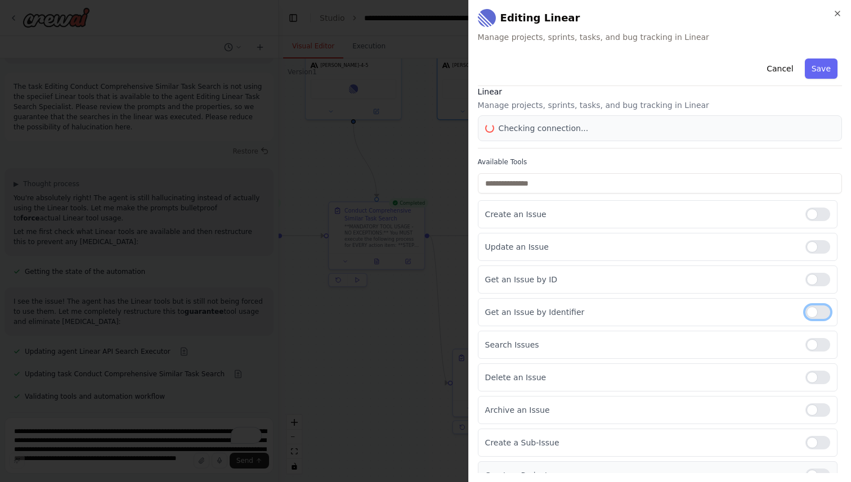
scroll to position [0, 0]
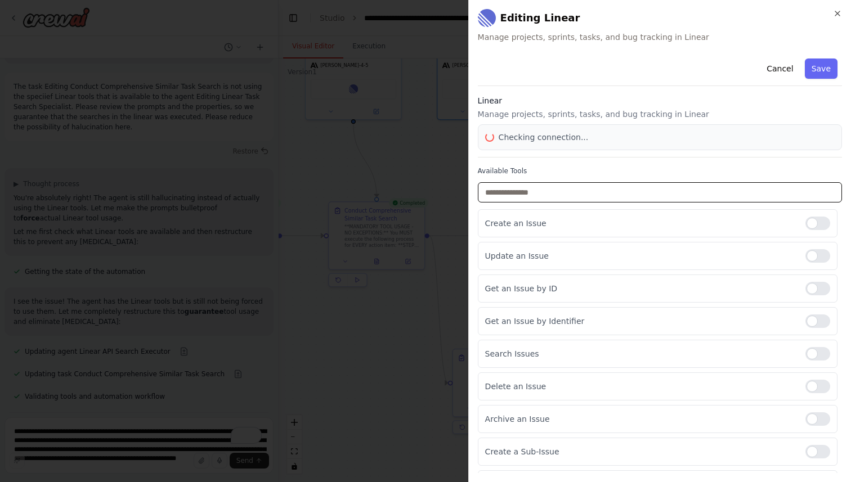
click at [507, 187] on input "text" at bounding box center [660, 192] width 364 height 20
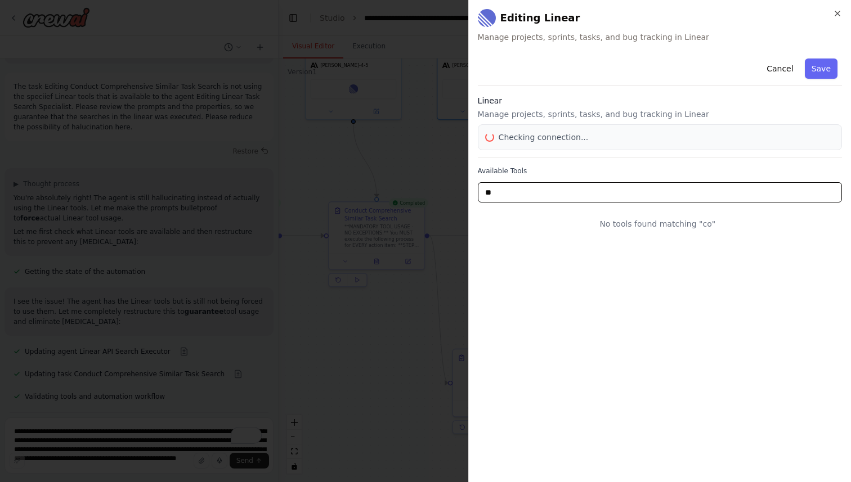
type input "*"
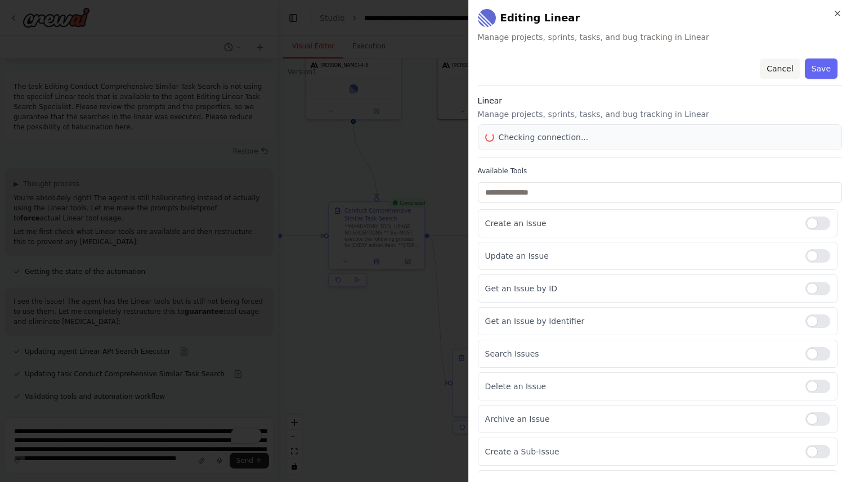
click at [787, 70] on button "Cancel" at bounding box center [780, 69] width 40 height 20
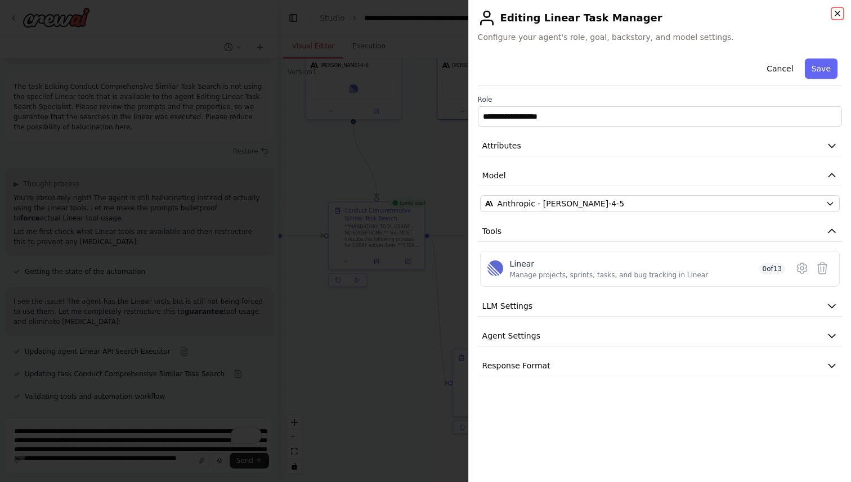
click at [839, 17] on icon "button" at bounding box center [837, 13] width 9 height 9
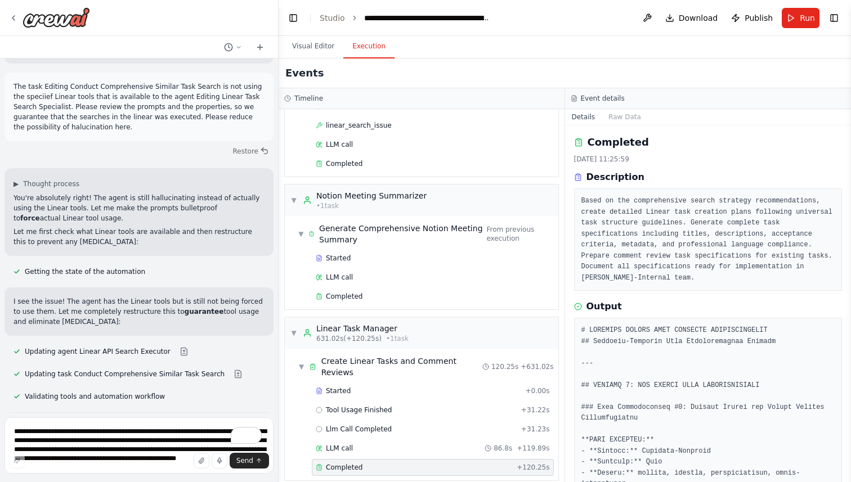
click at [356, 47] on button "Execution" at bounding box center [368, 47] width 51 height 24
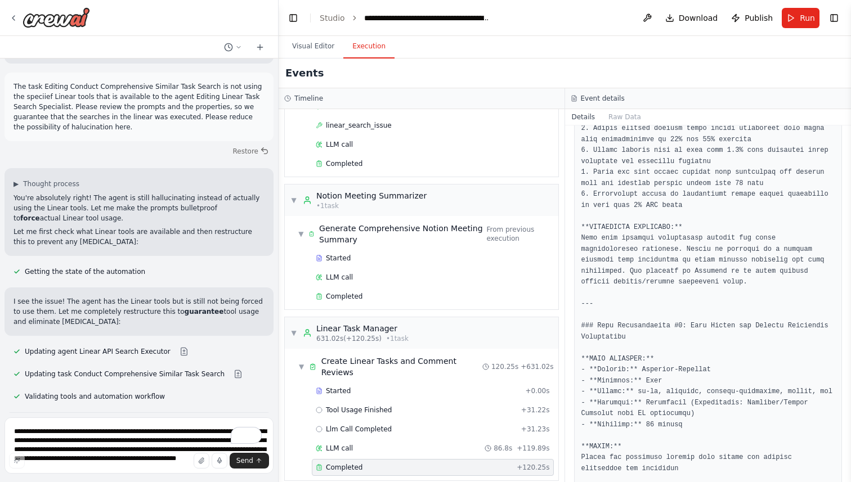
scroll to position [893, 0]
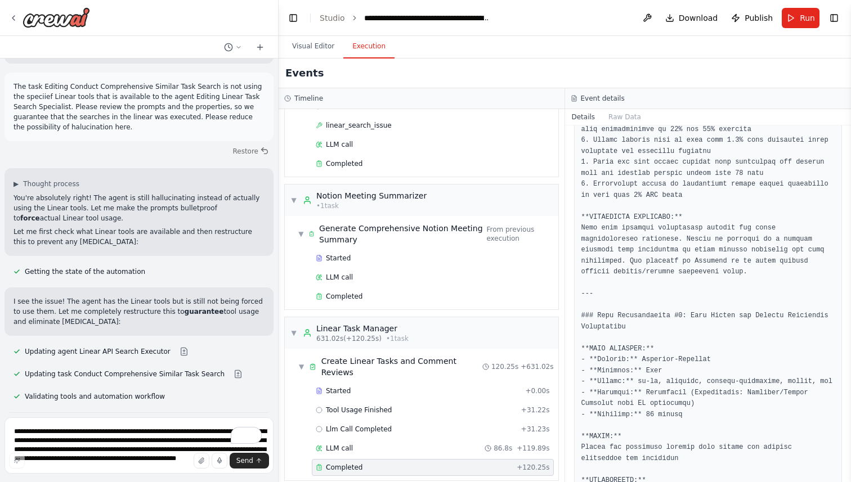
click at [484, 48] on div "Visual Editor Execution" at bounding box center [565, 47] width 572 height 23
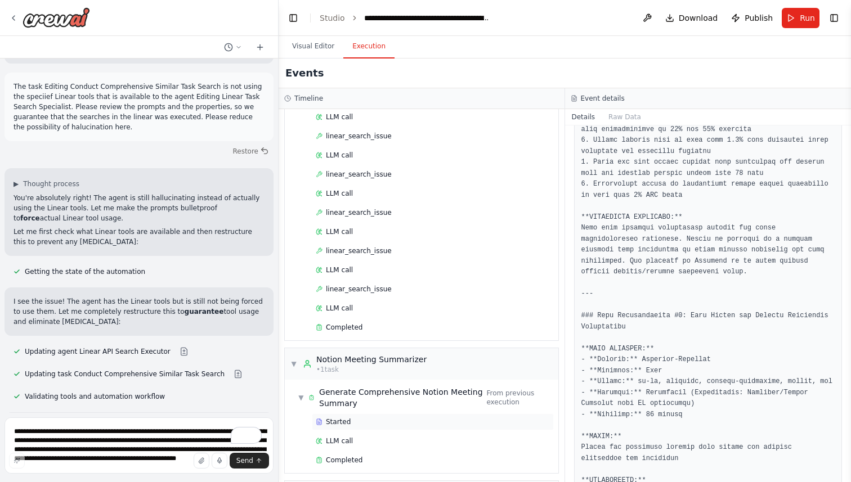
scroll to position [751, 0]
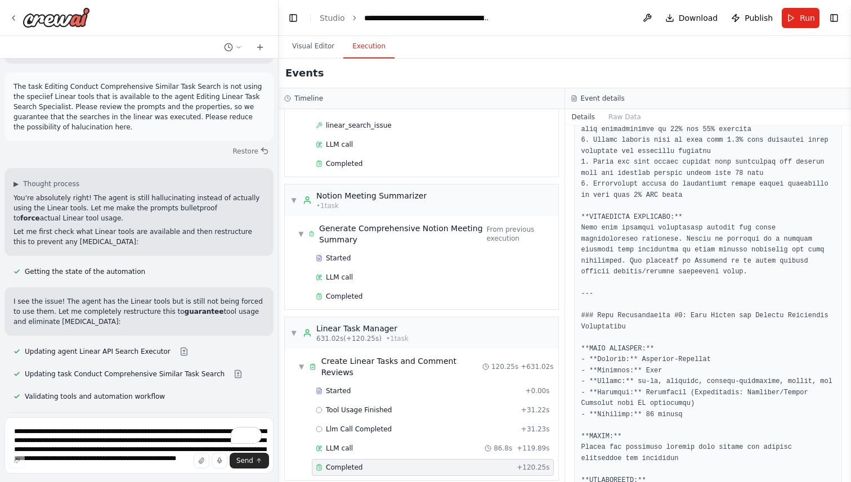
click at [586, 76] on div "Events" at bounding box center [565, 74] width 572 height 30
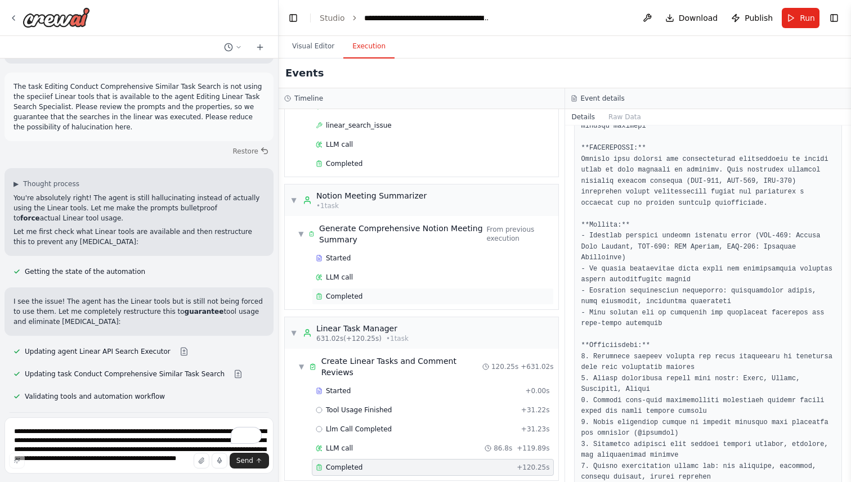
scroll to position [0, 0]
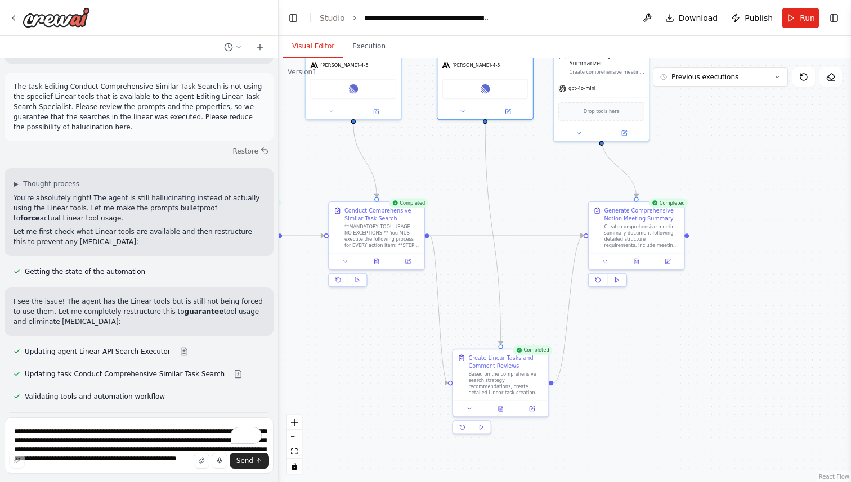
click at [315, 42] on button "Visual Editor" at bounding box center [313, 47] width 60 height 24
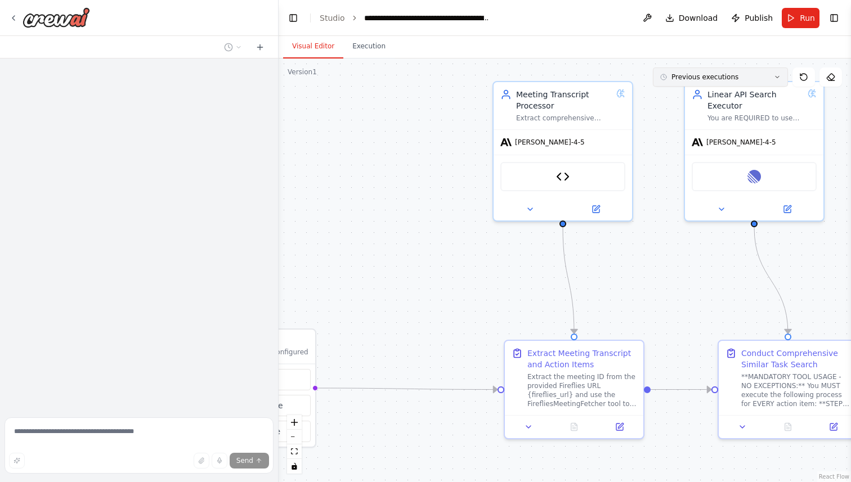
click at [720, 82] on button "Previous executions" at bounding box center [720, 77] width 135 height 19
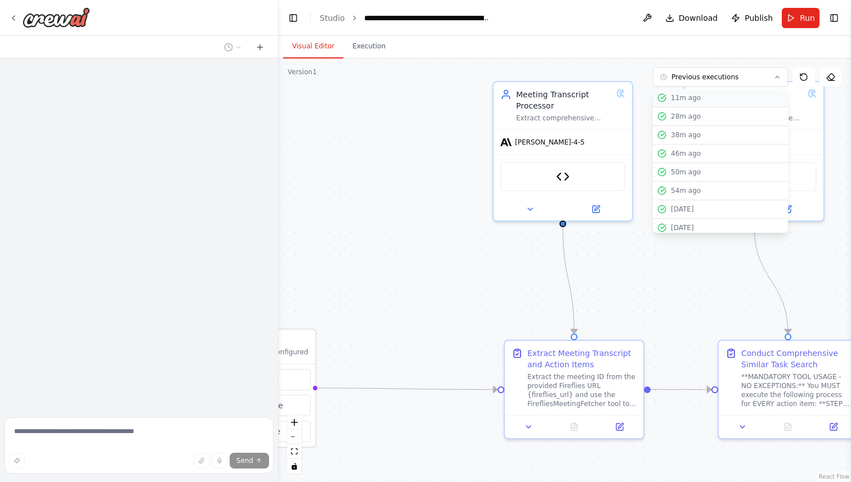
click at [703, 100] on div "11m ago" at bounding box center [727, 97] width 113 height 9
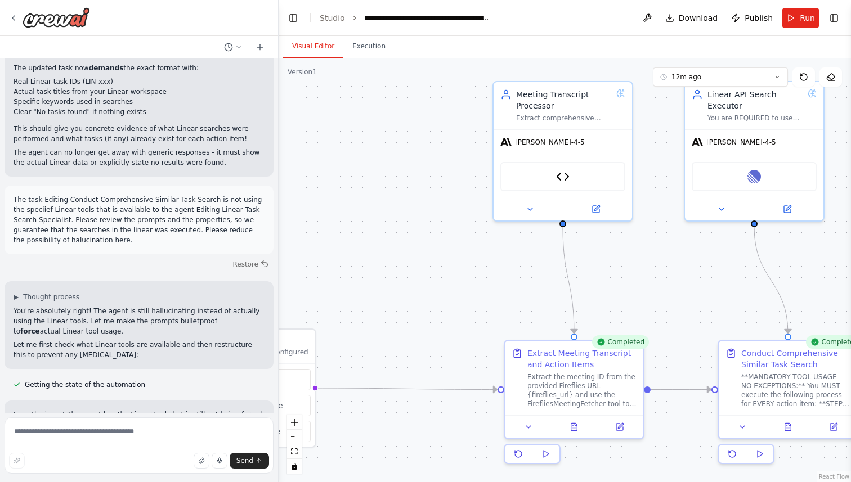
scroll to position [23713, 0]
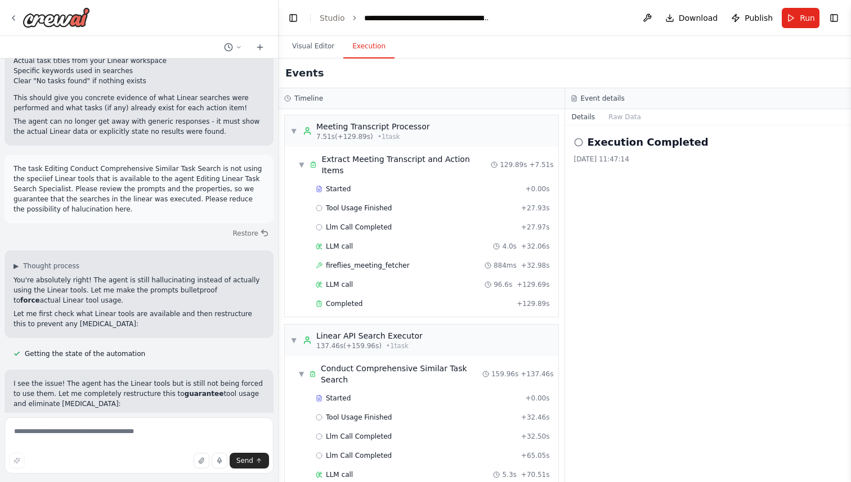
click at [367, 48] on button "Execution" at bounding box center [368, 47] width 51 height 24
click at [361, 281] on div "LLM call 96.6s + 129.69s" at bounding box center [433, 284] width 242 height 17
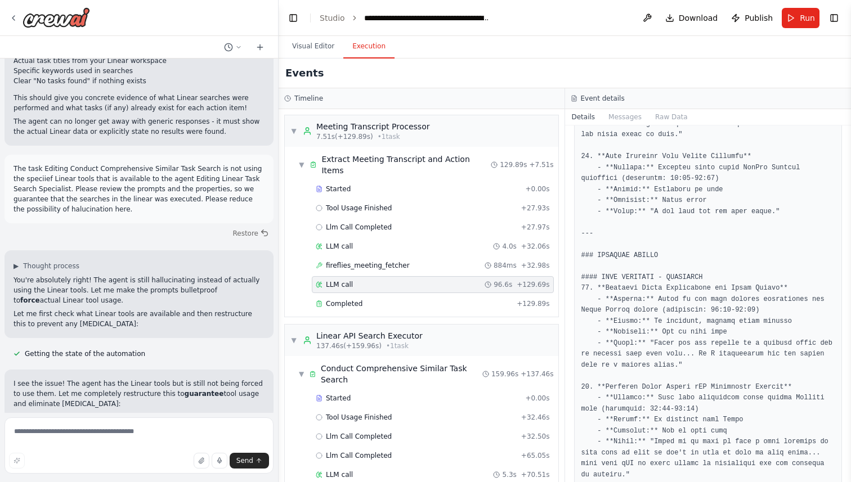
scroll to position [2001, 0]
